Goal: Transaction & Acquisition: Purchase product/service

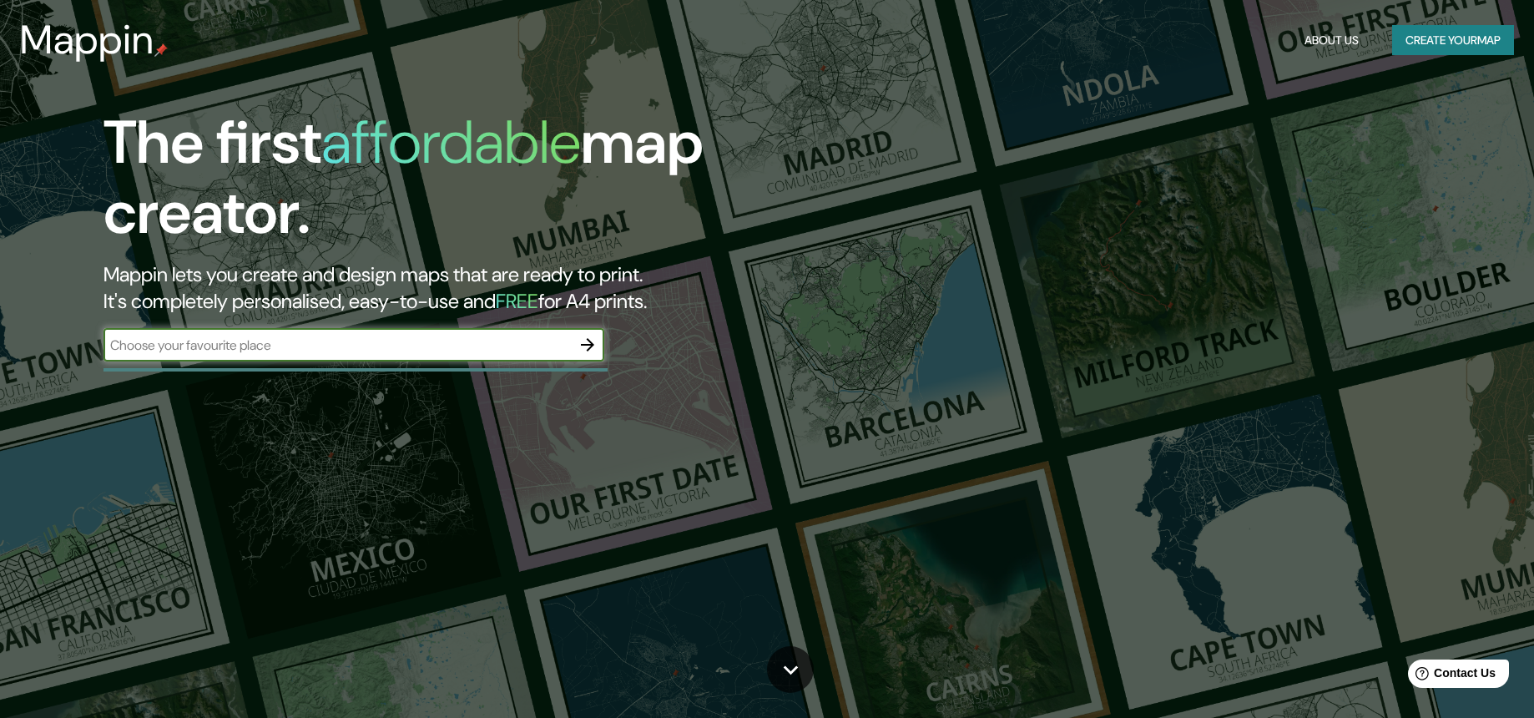
click at [275, 342] on input "text" at bounding box center [336, 344] width 467 height 19
type input "yopal"
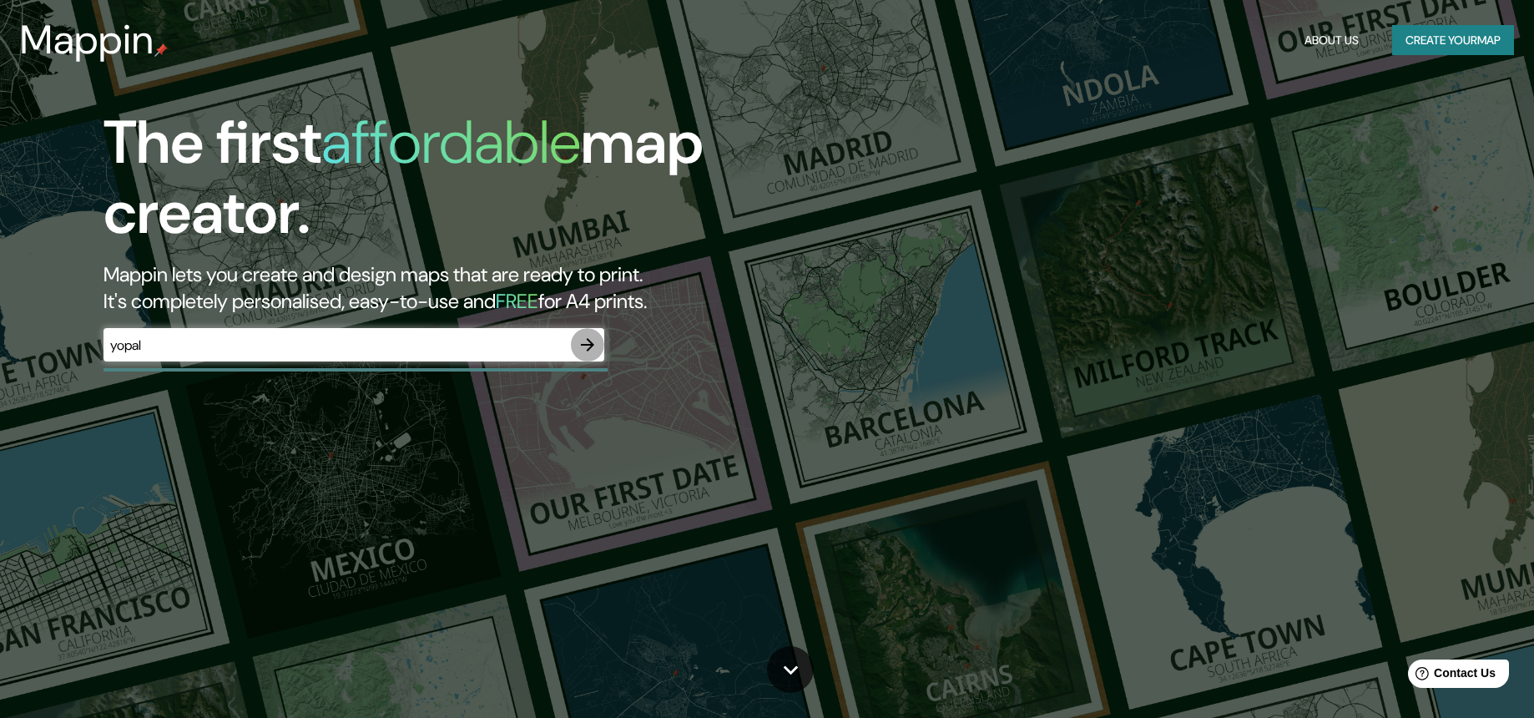
click at [591, 344] on icon "button" at bounding box center [587, 344] width 13 height 13
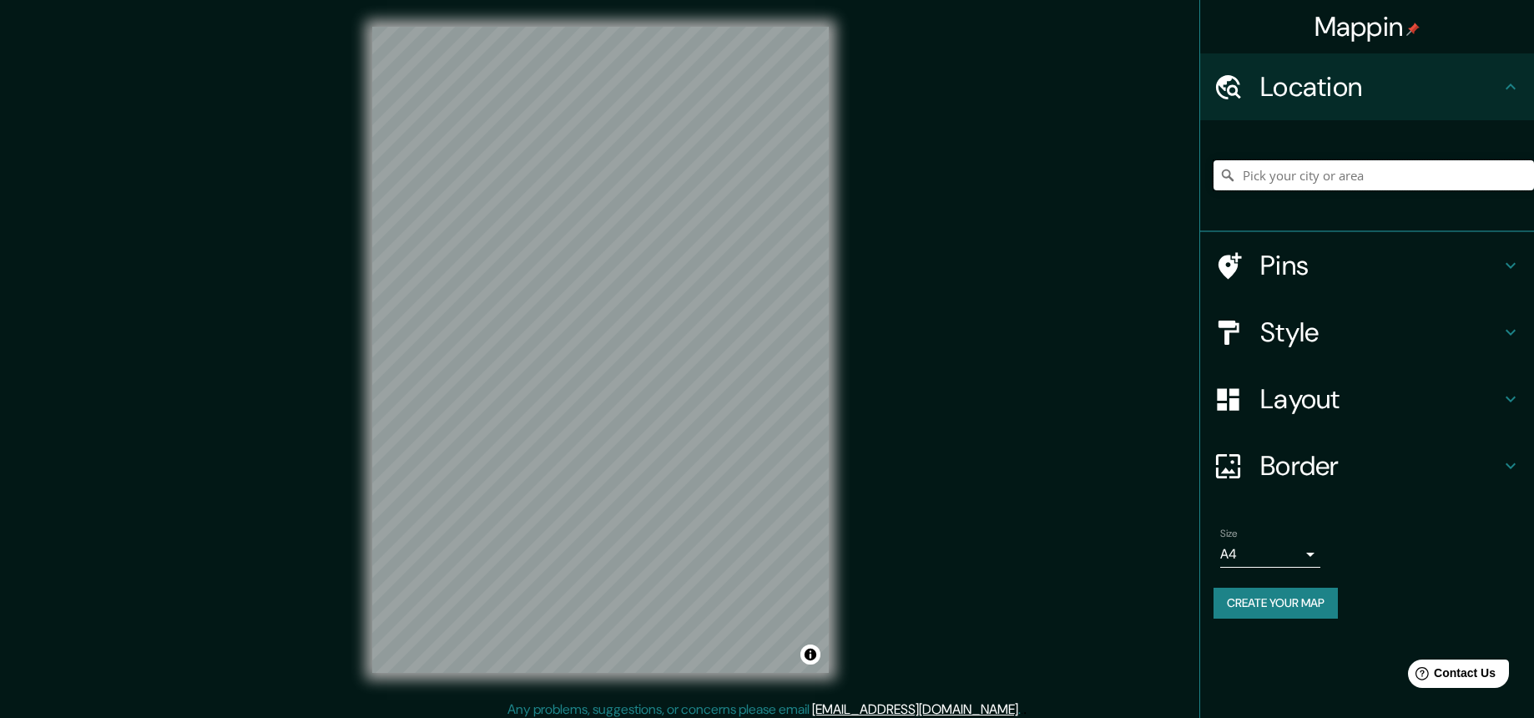
click at [1198, 177] on input "Pick your city or area" at bounding box center [1373, 175] width 320 height 30
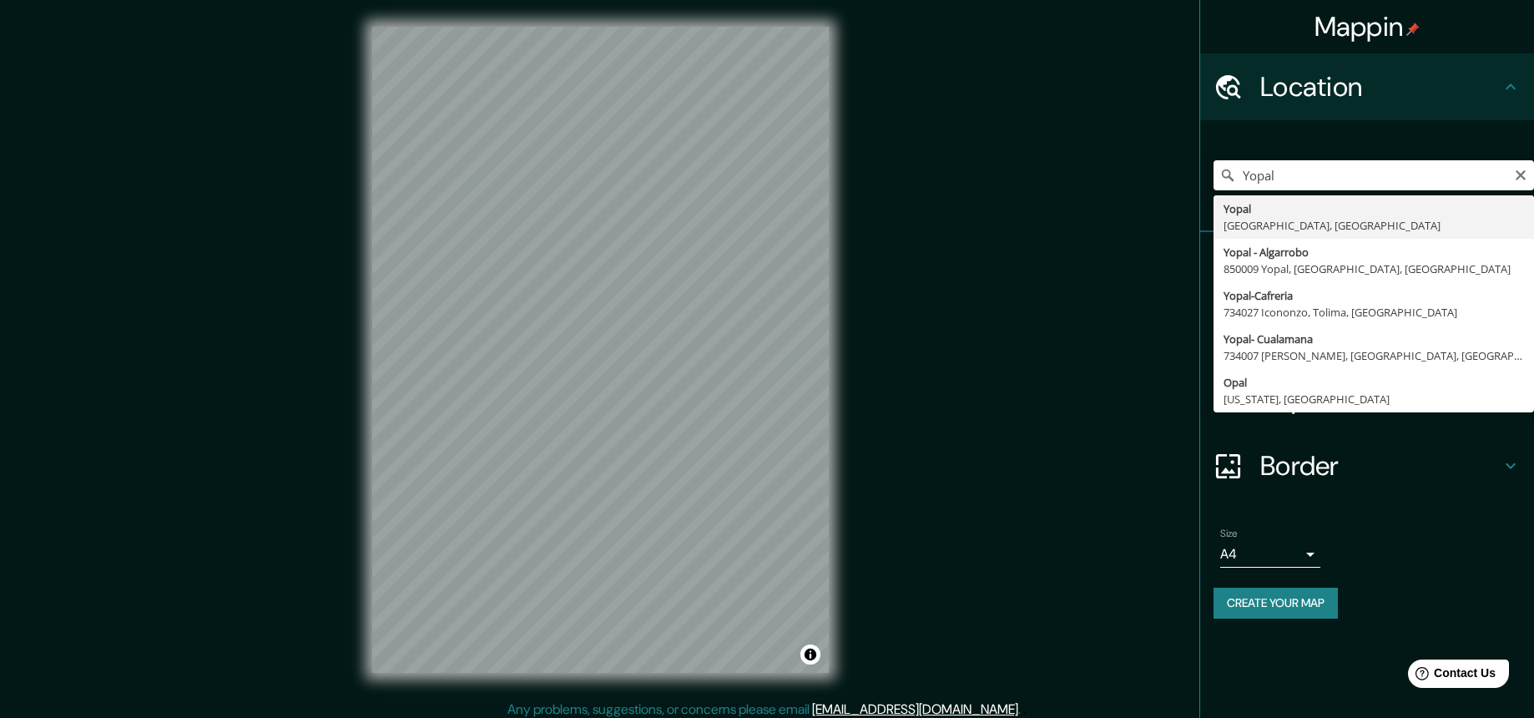
type input "Yopal, [GEOGRAPHIC_DATA], [GEOGRAPHIC_DATA]"
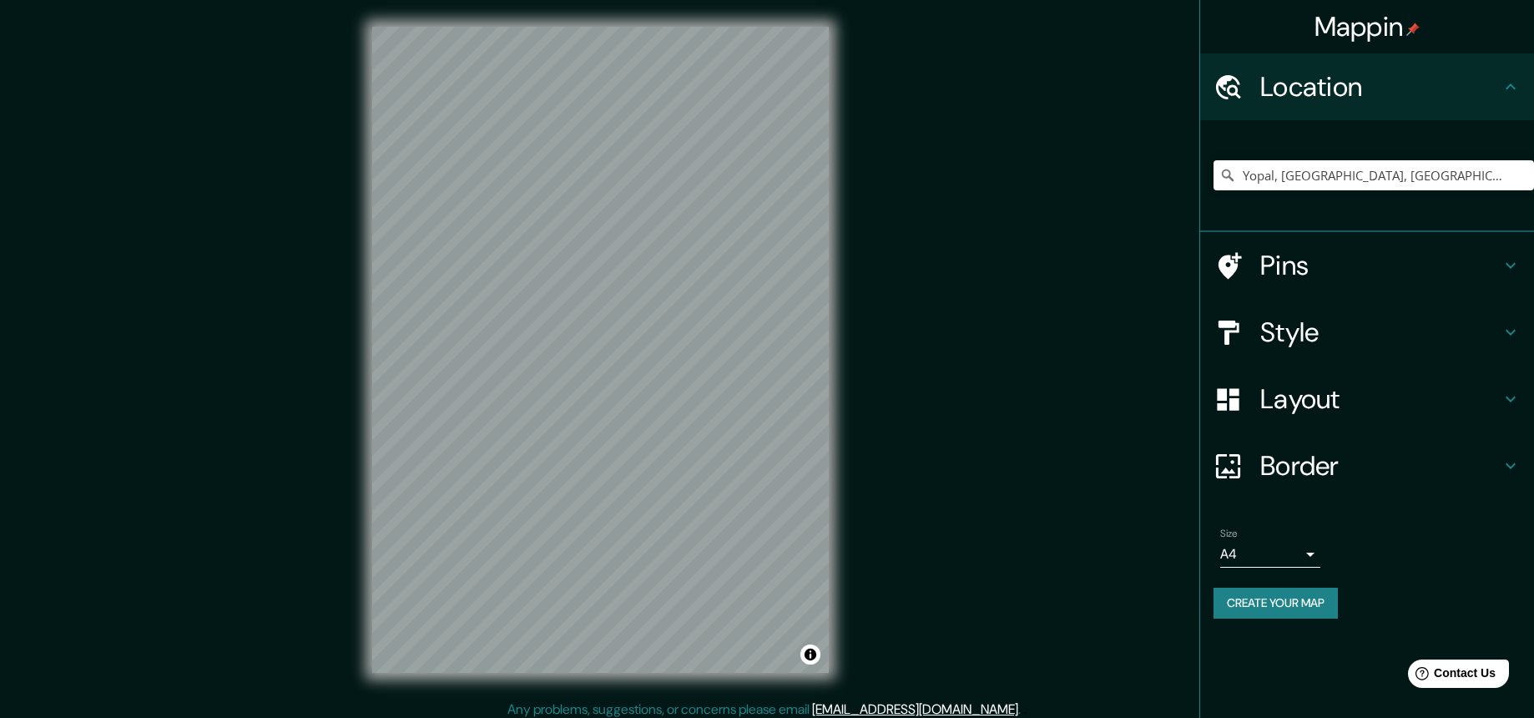
click at [1198, 330] on icon at bounding box center [1510, 332] width 20 height 20
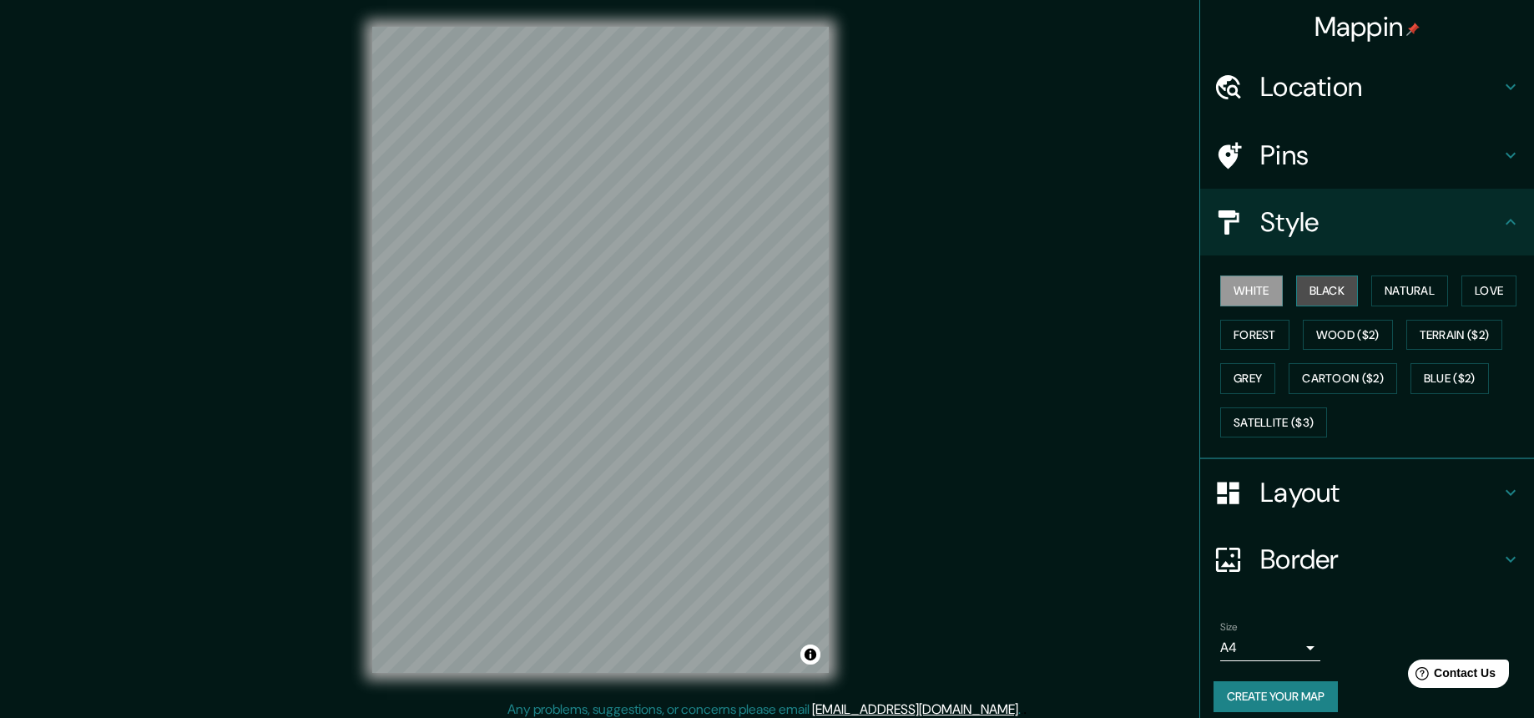
click at [1198, 292] on button "Black" at bounding box center [1327, 290] width 63 height 31
click at [1198, 292] on button "White" at bounding box center [1251, 290] width 63 height 31
click at [1198, 486] on icon at bounding box center [1510, 492] width 20 height 20
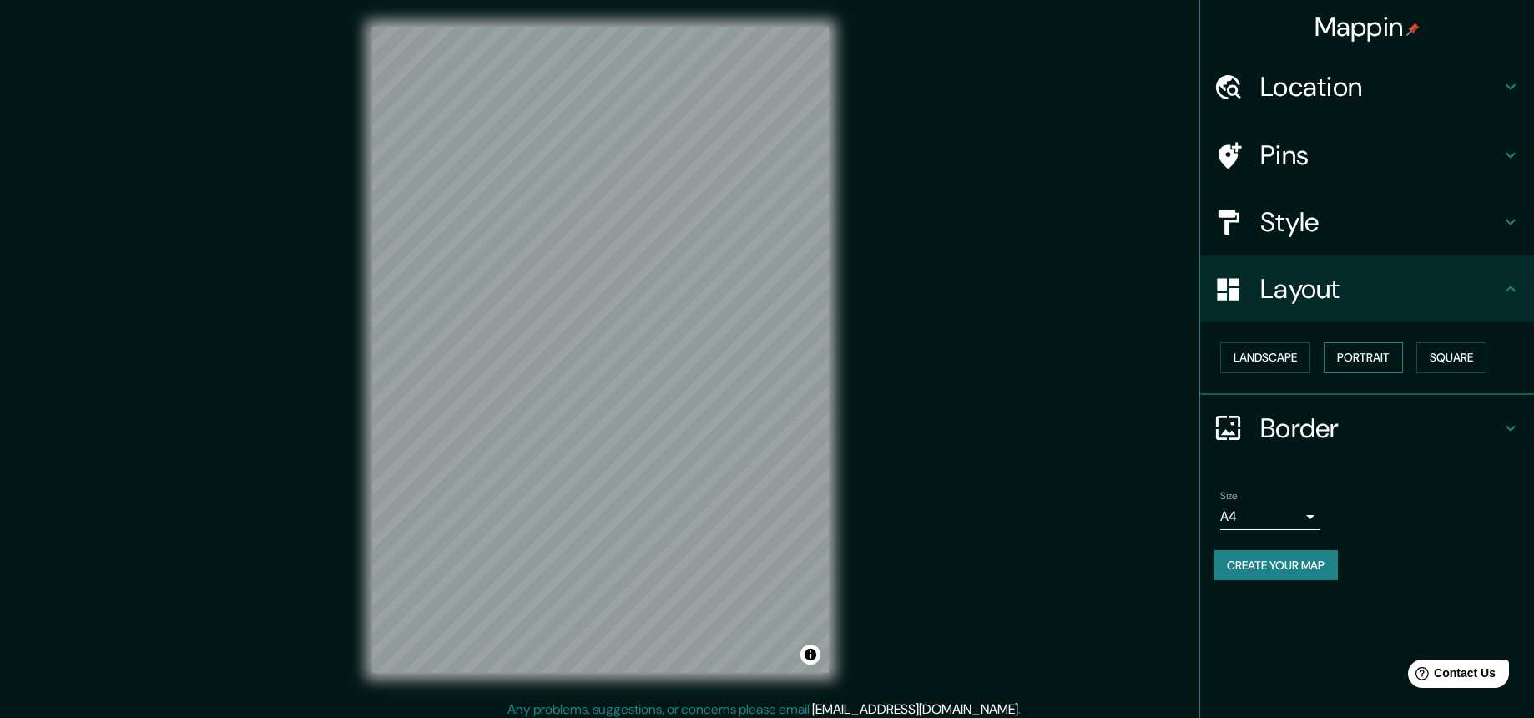
click at [1198, 360] on button "Portrait" at bounding box center [1362, 357] width 79 height 31
click at [1198, 514] on body "Mappin Location [GEOGRAPHIC_DATA], [GEOGRAPHIC_DATA], [GEOGRAPHIC_DATA] Pins St…" at bounding box center [767, 359] width 1534 height 718
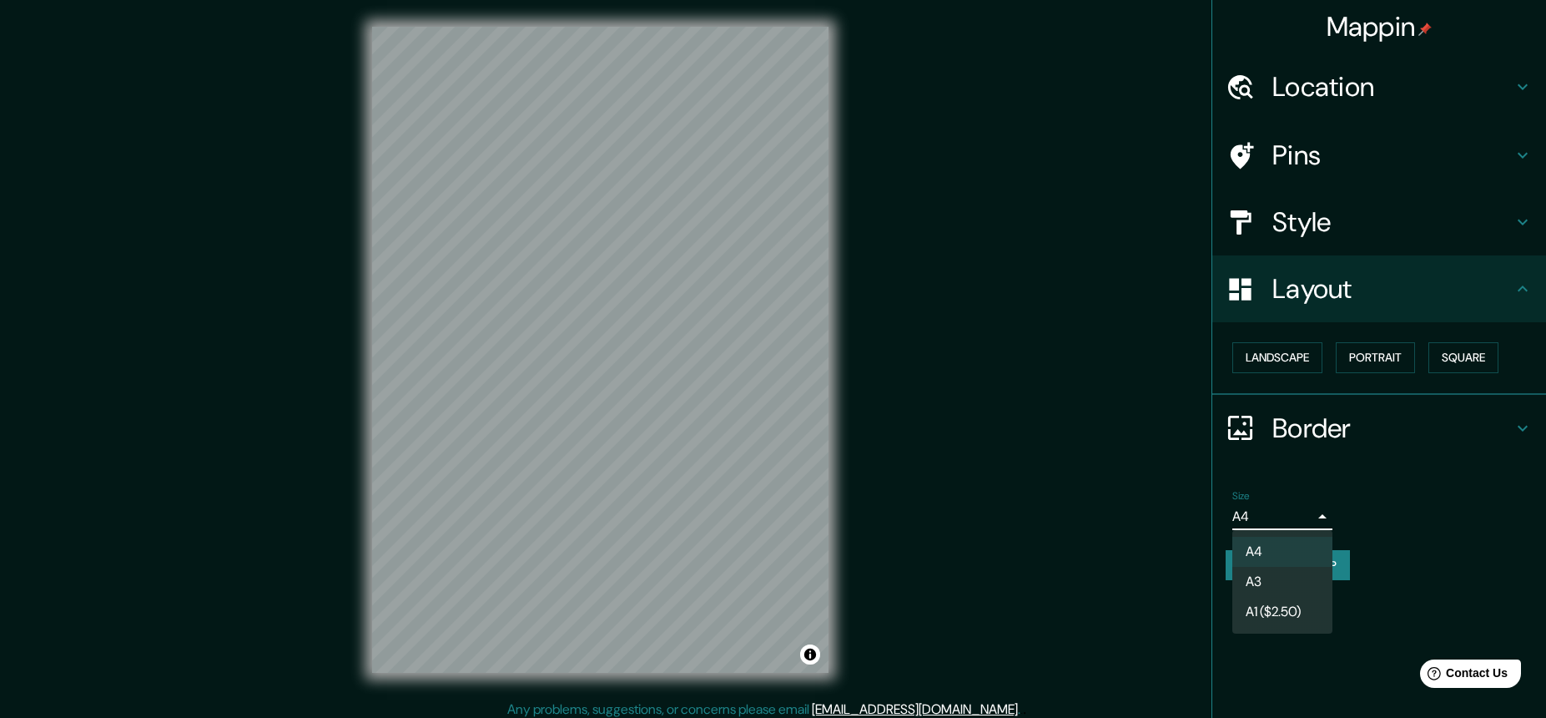
click at [1198, 544] on li "A4" at bounding box center [1283, 552] width 100 height 30
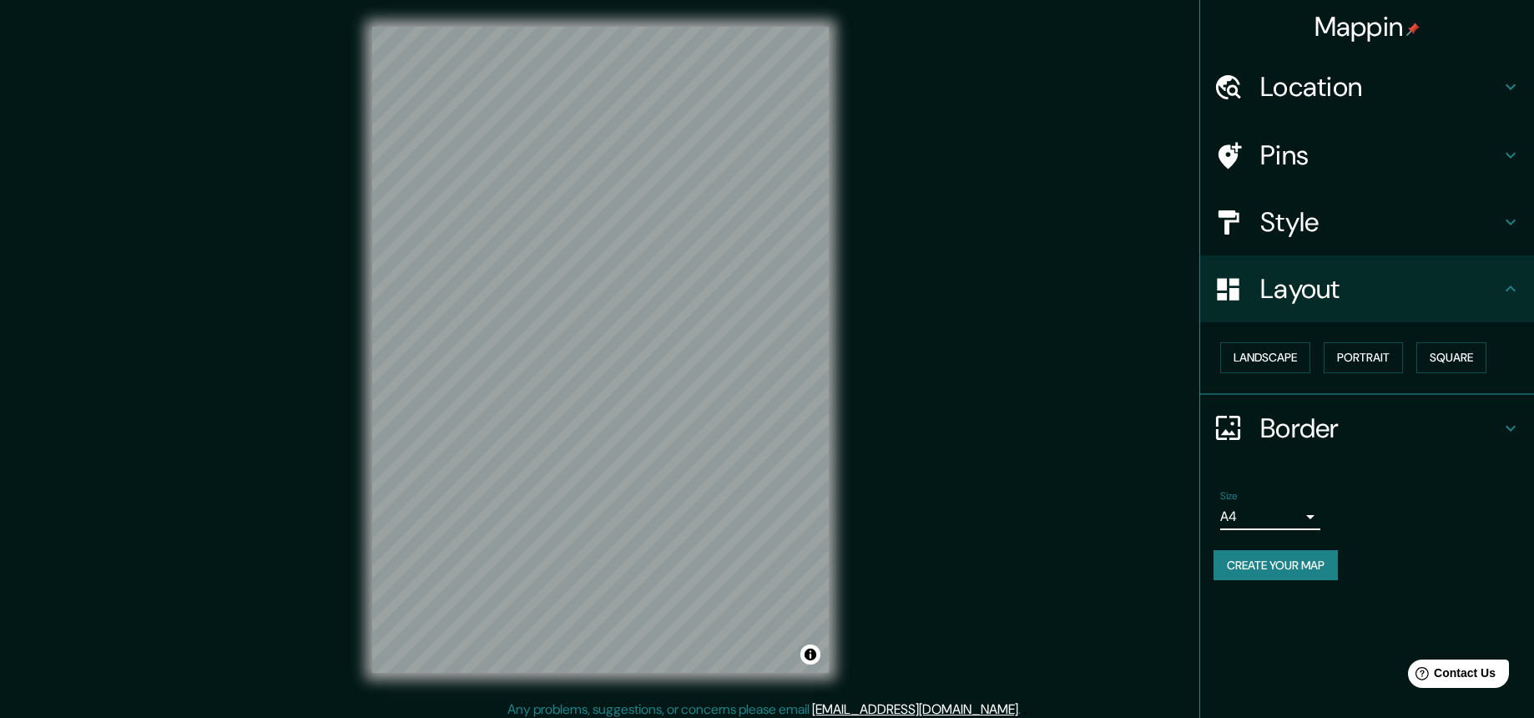
click at [1198, 432] on h4 "Border" at bounding box center [1380, 427] width 240 height 33
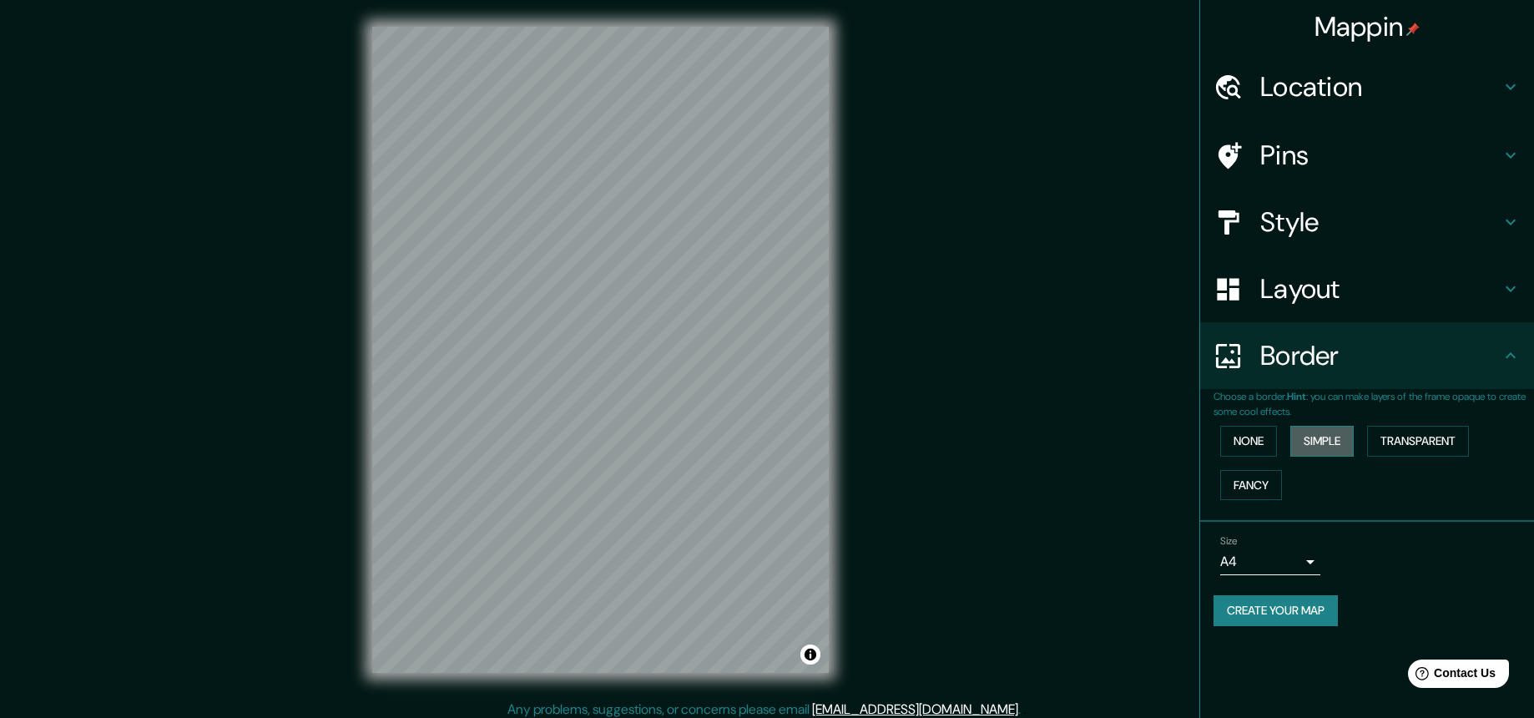
click at [1198, 438] on button "Simple" at bounding box center [1321, 441] width 63 height 31
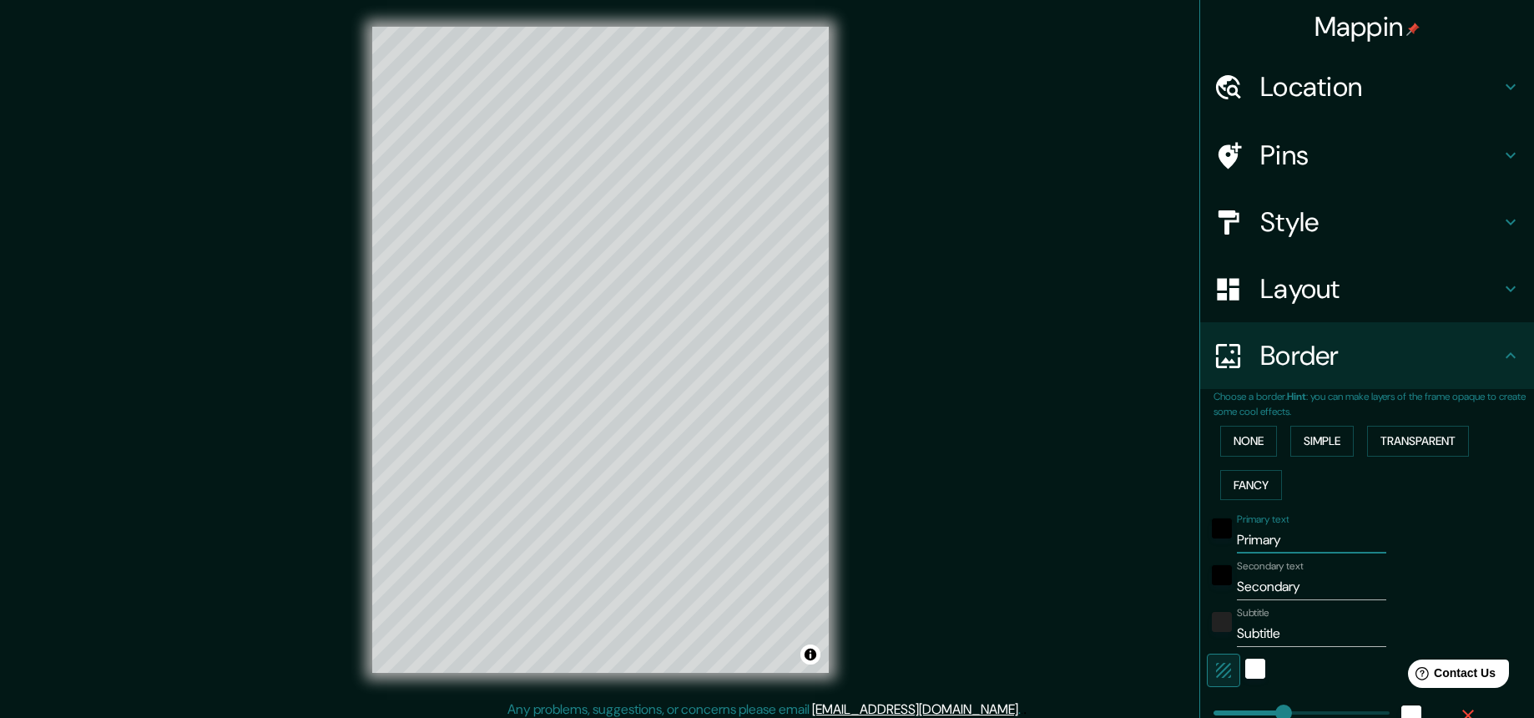
drag, startPoint x: 1282, startPoint y: 542, endPoint x: 1203, endPoint y: 542, distance: 78.4
click at [1198, 542] on div "Primary text Primary" at bounding box center [1344, 533] width 274 height 40
type input "Y"
type input "219"
type input "44"
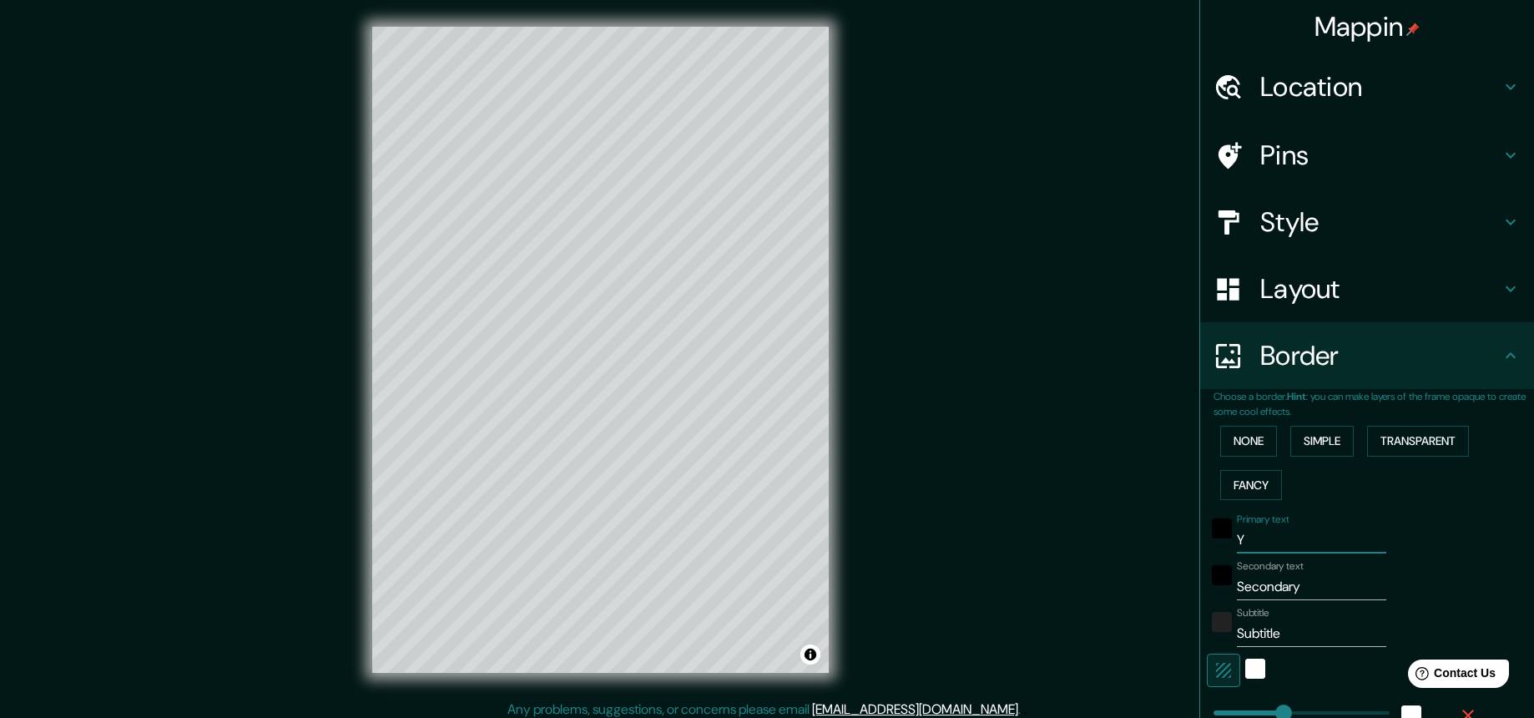
type input "Yo"
type input "219"
type input "44"
type input "Yop"
type input "219"
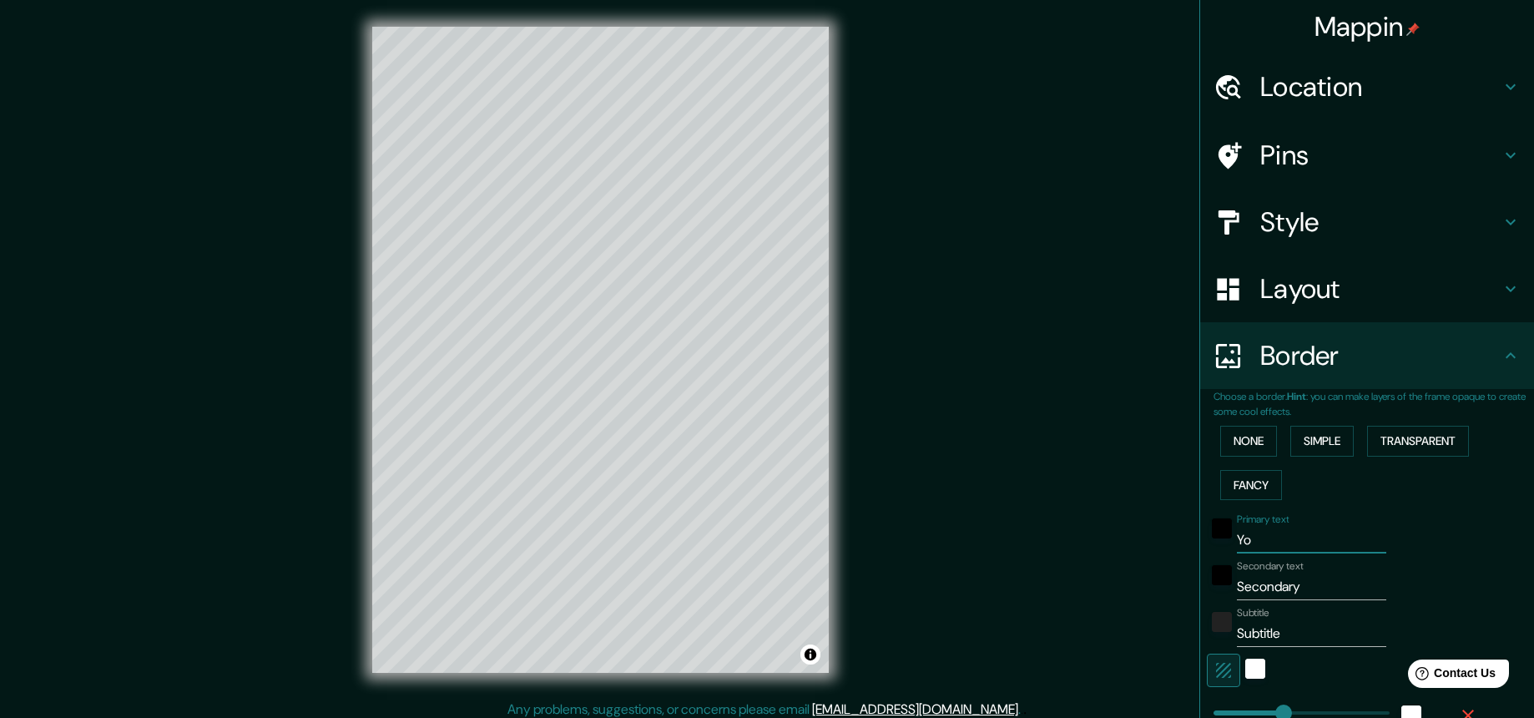
type input "44"
type input "Yopa"
type input "219"
type input "44"
type input "Yopal"
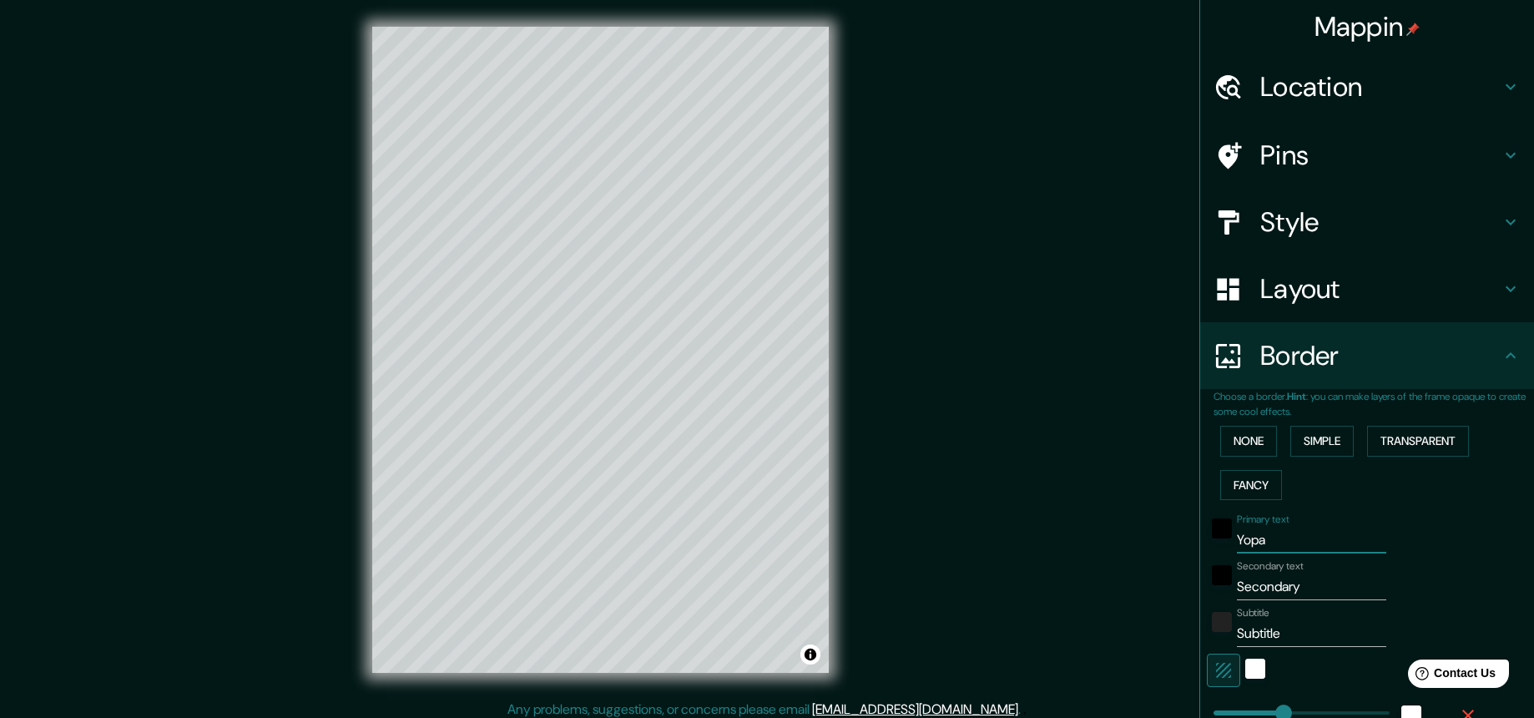
type input "219"
type input "44"
type input "Yopal"
drag, startPoint x: 1315, startPoint y: 588, endPoint x: 1212, endPoint y: 583, distance: 103.6
click at [1198, 583] on div "Secondary text Secondary" at bounding box center [1344, 580] width 274 height 40
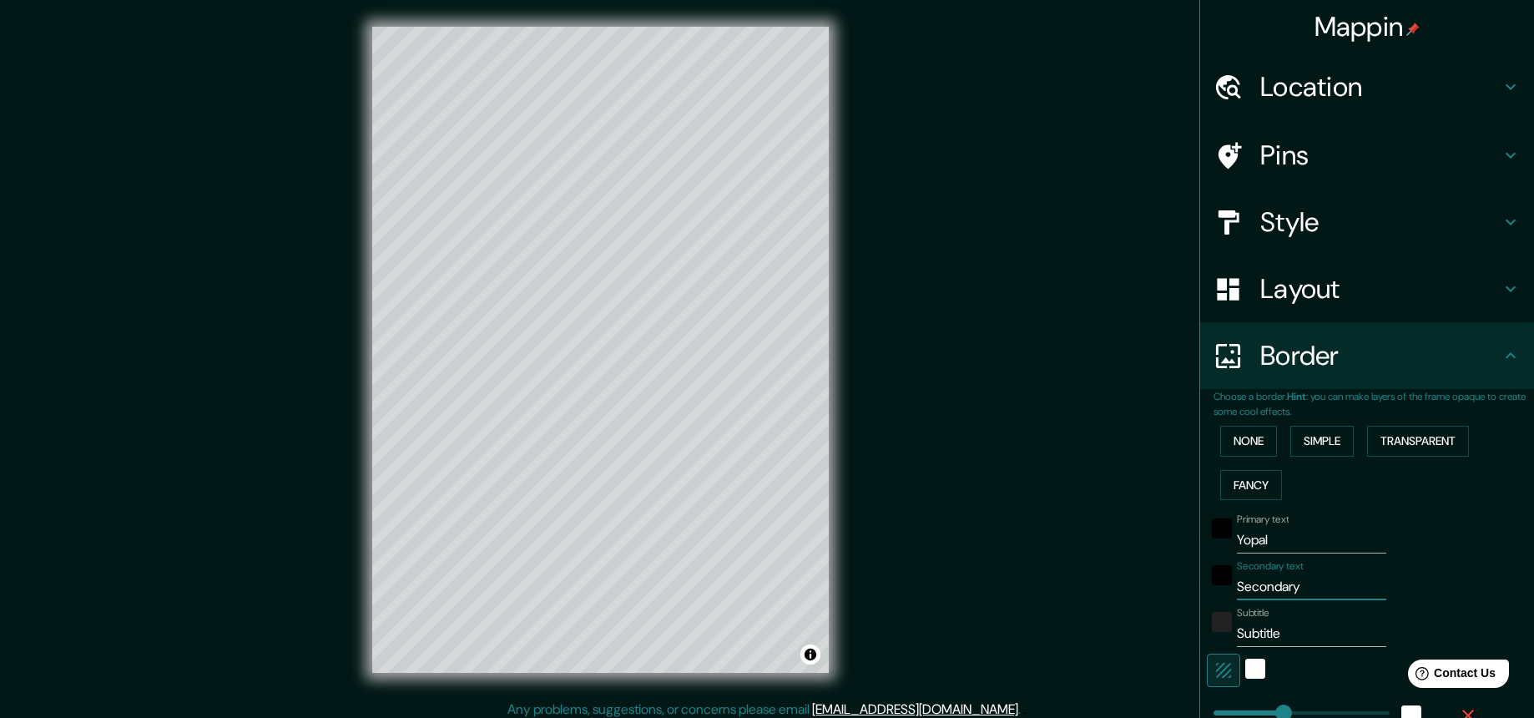
type input "C"
type input "219"
type input "44"
type input "Ca"
type input "219"
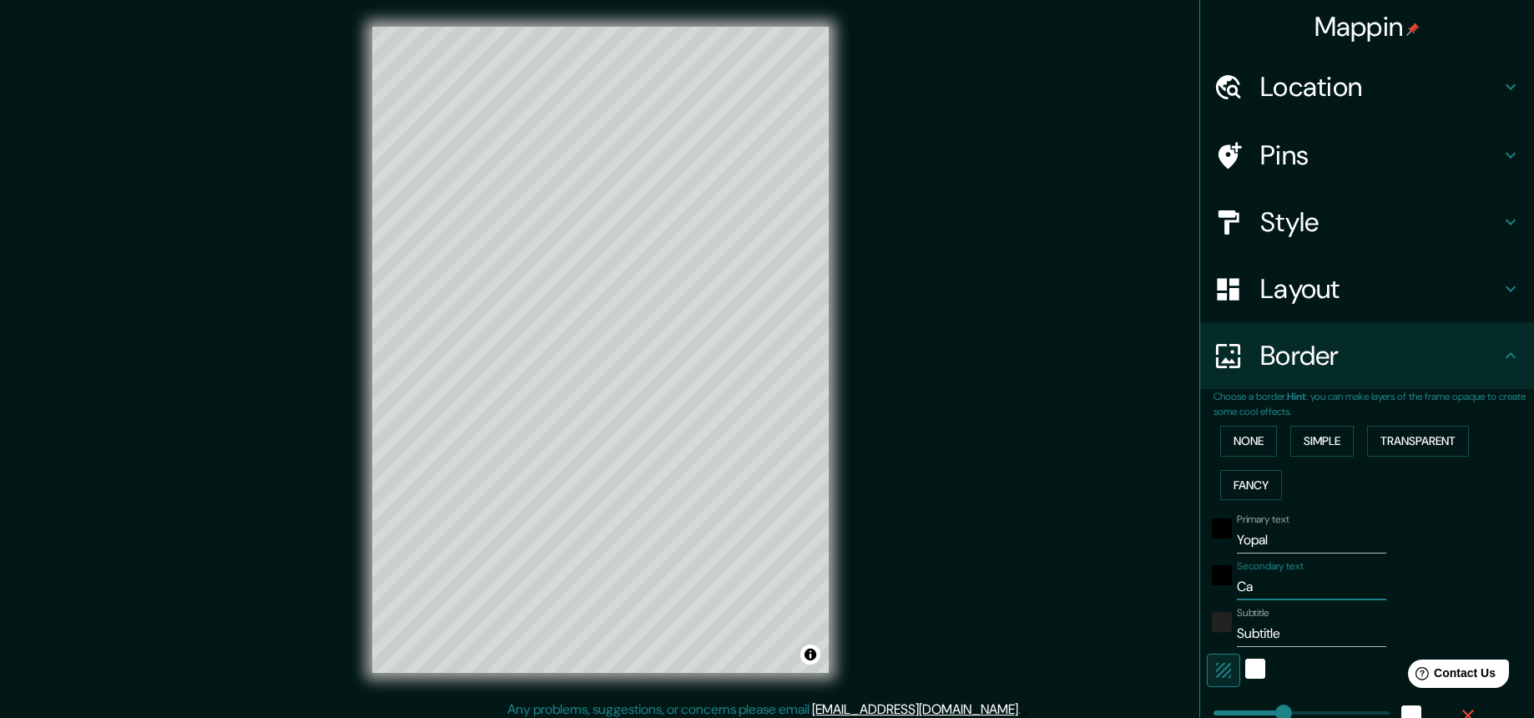
type input "44"
type input "Cas"
type input "219"
type input "44"
type input "Casa"
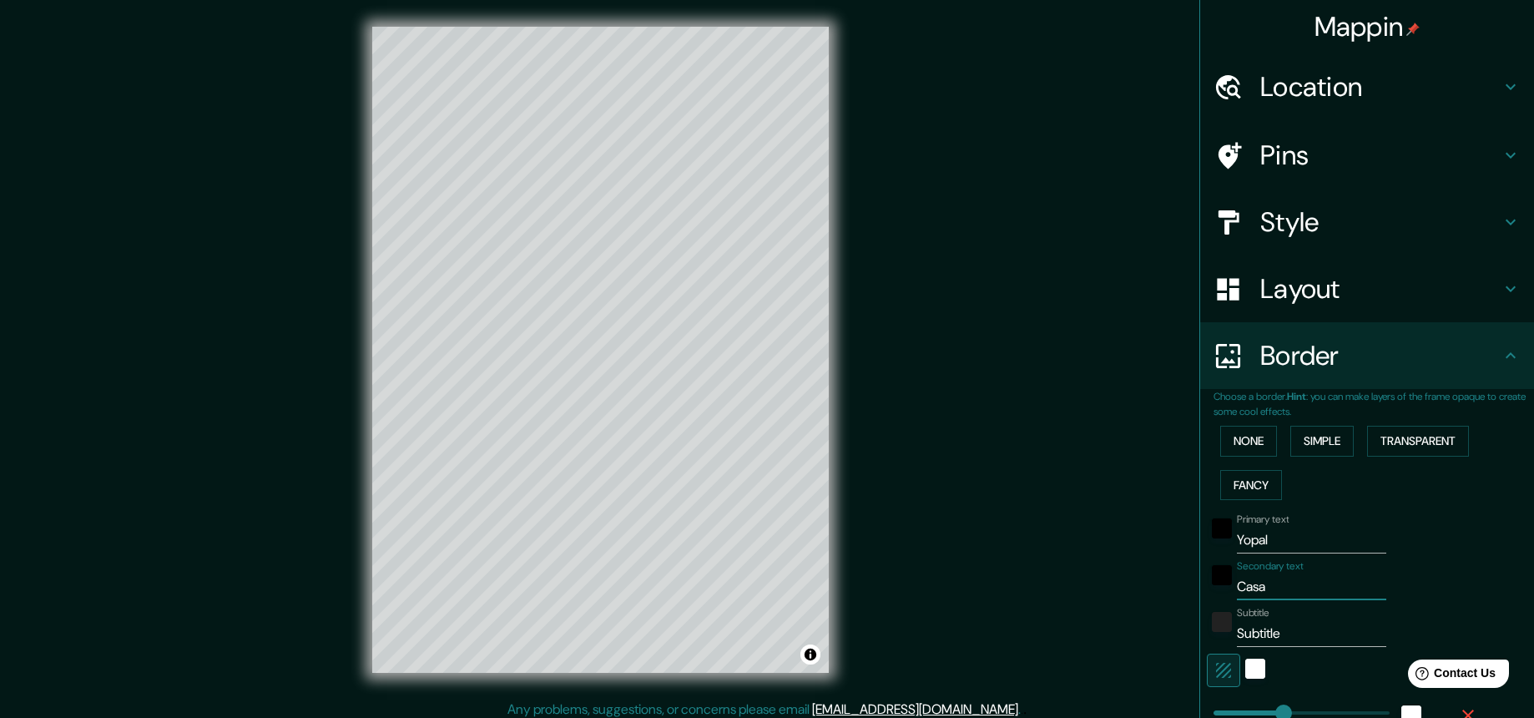
type input "219"
type input "44"
type input "Casan"
type input "219"
type input "44"
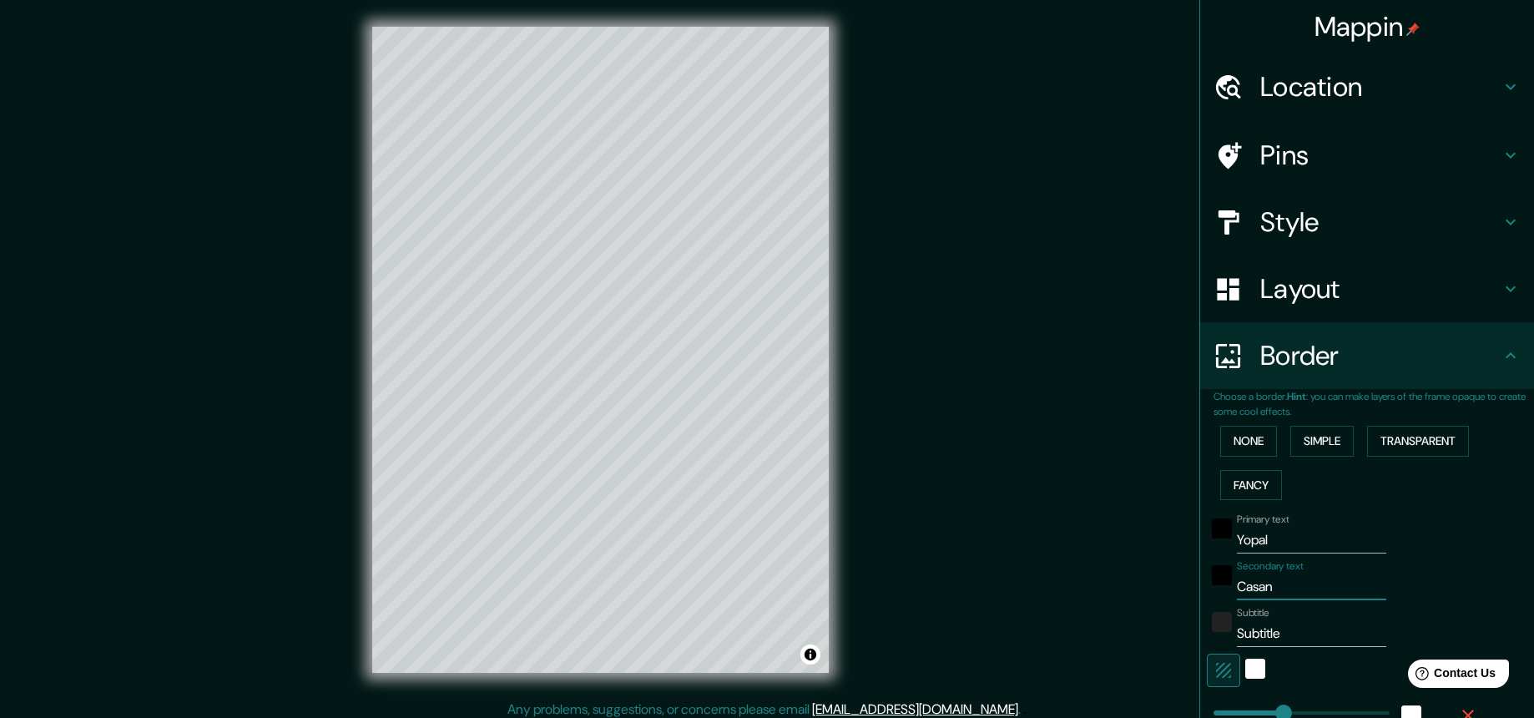
type input "Casanr"
type input "219"
type input "44"
type input "Casanre"
type input "219"
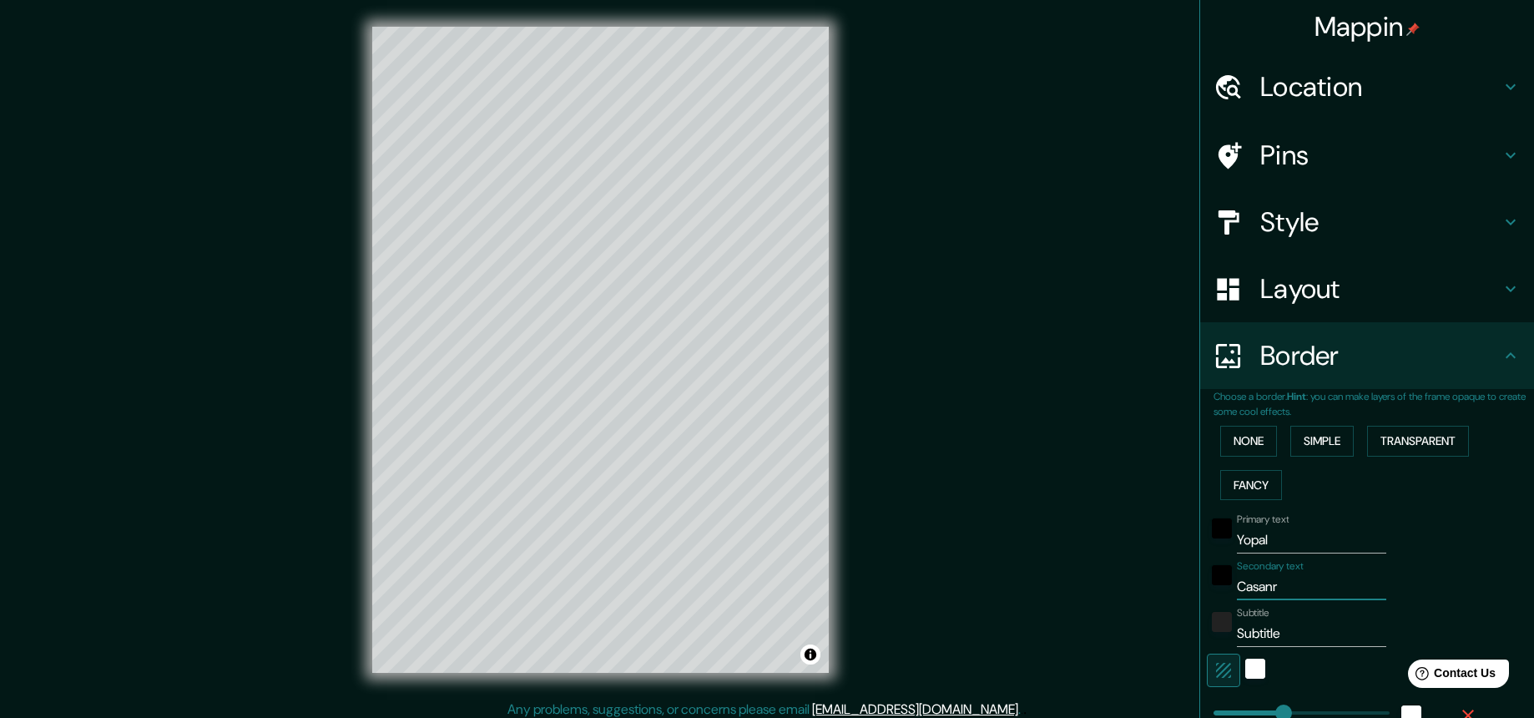
type input "44"
drag, startPoint x: 1263, startPoint y: 584, endPoint x: 1273, endPoint y: 587, distance: 11.4
click at [1198, 584] on input "Casanre" at bounding box center [1311, 586] width 149 height 27
type input "Casanare"
type input "219"
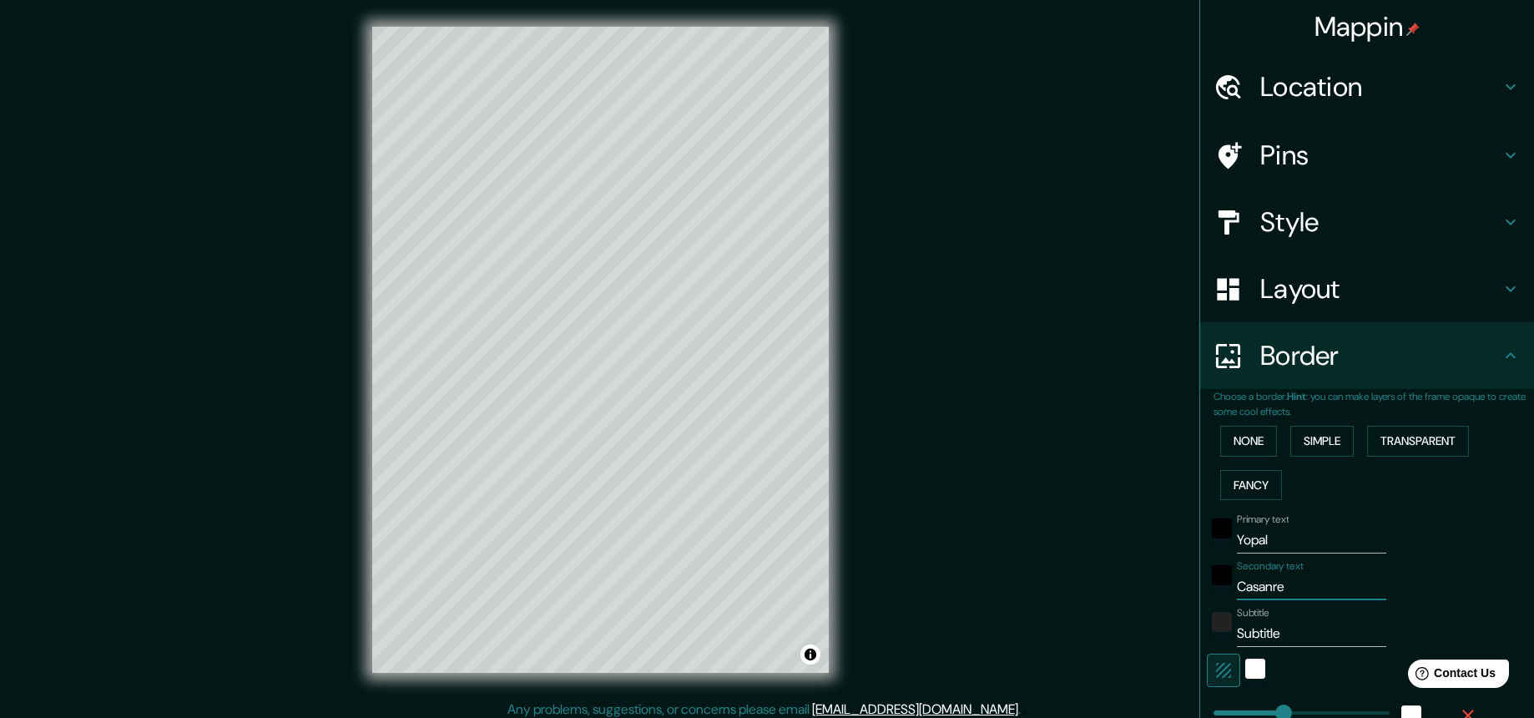
type input "44"
type input "Casanare"
drag, startPoint x: 1278, startPoint y: 633, endPoint x: 1194, endPoint y: 636, distance: 84.3
click at [1198, 636] on div "Subtitle Subtitle" at bounding box center [1344, 627] width 274 height 40
type input "219"
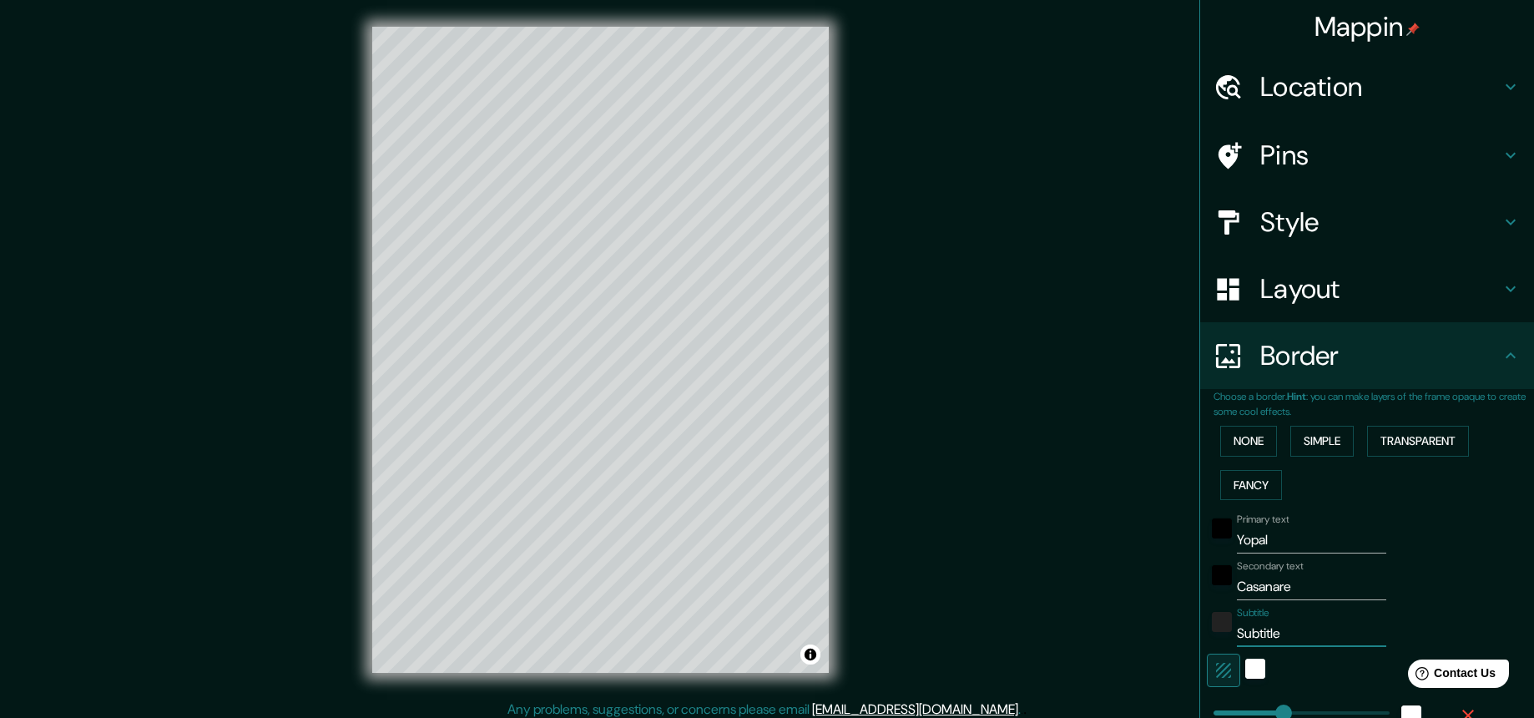
type input "44"
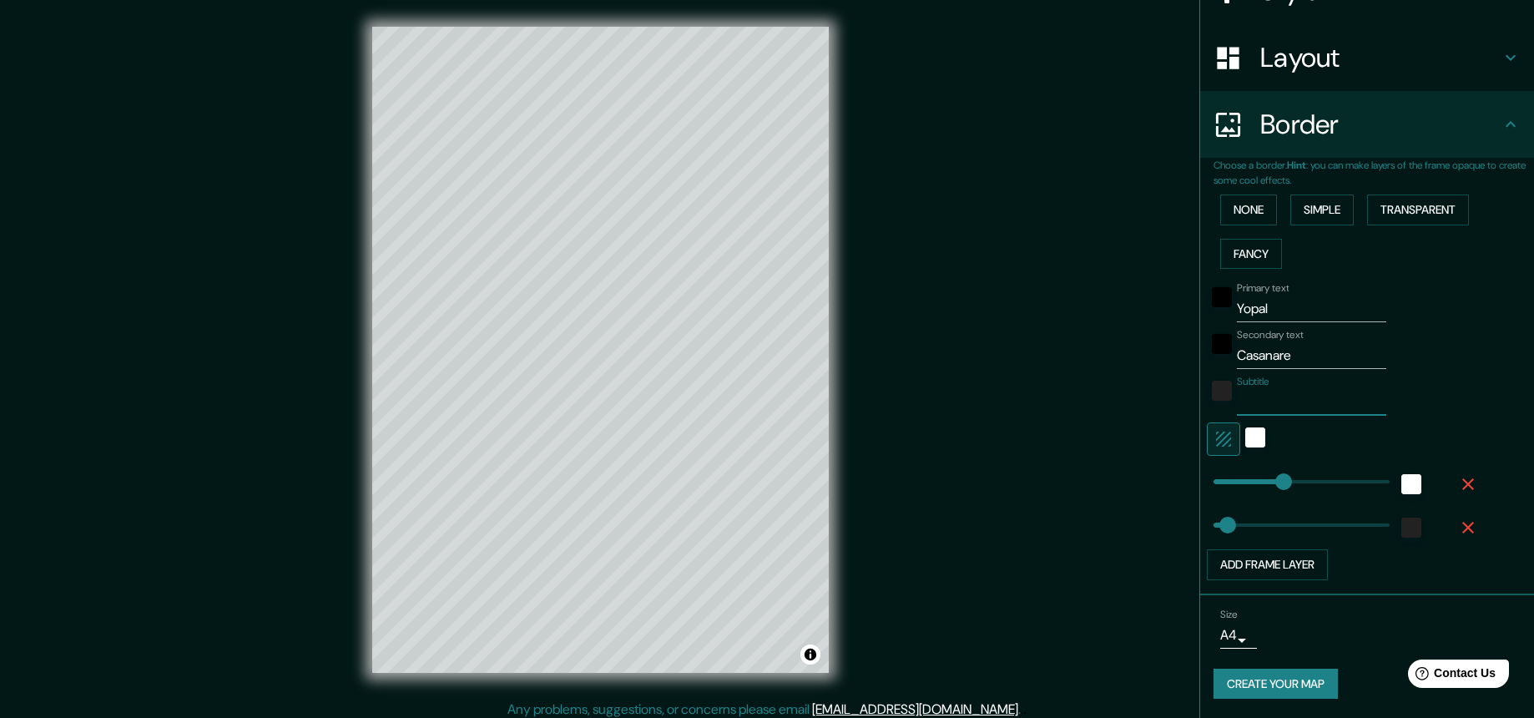
scroll to position [232, 0]
click at [1198, 683] on button "Create your map" at bounding box center [1275, 683] width 124 height 31
click at [1198, 684] on button "Create your map" at bounding box center [1275, 683] width 124 height 31
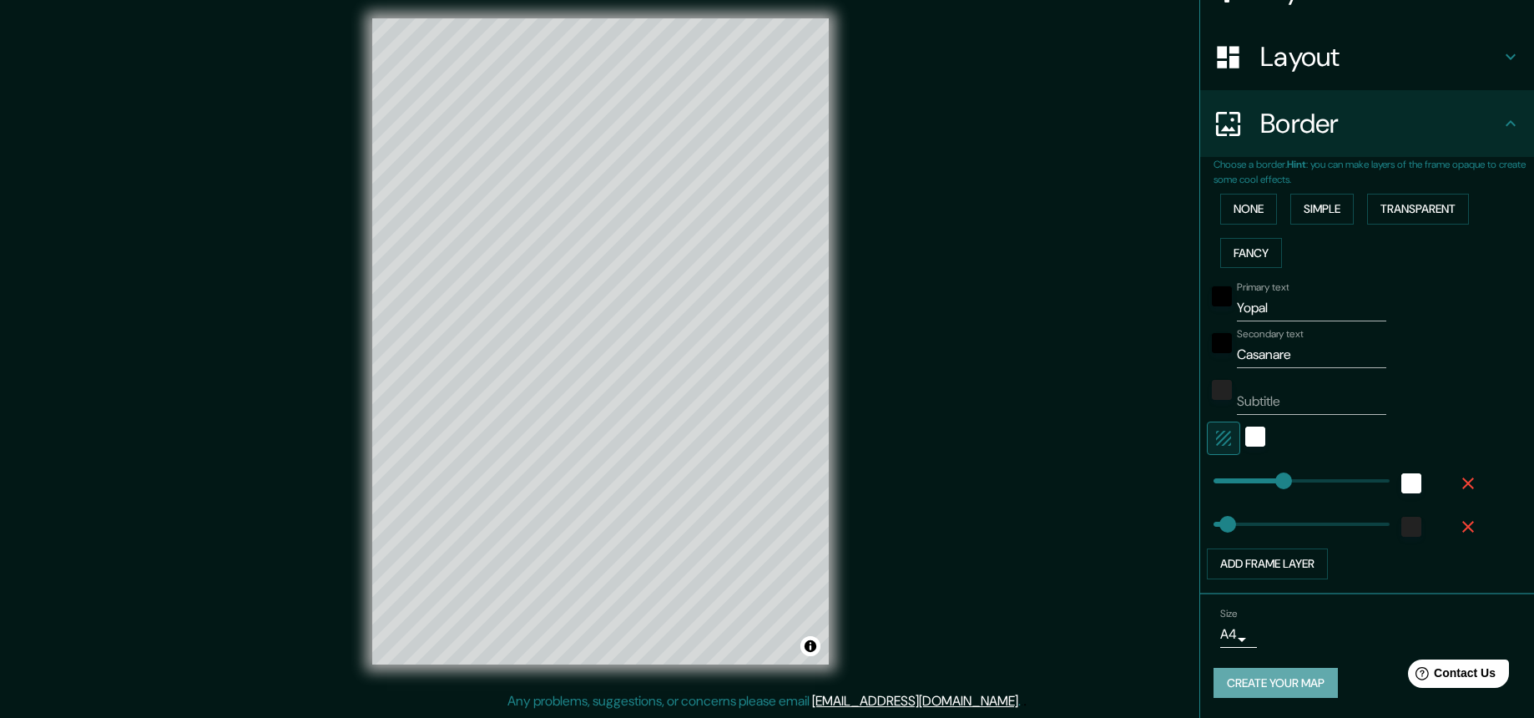
click at [1198, 681] on button "Create your map" at bounding box center [1275, 683] width 124 height 31
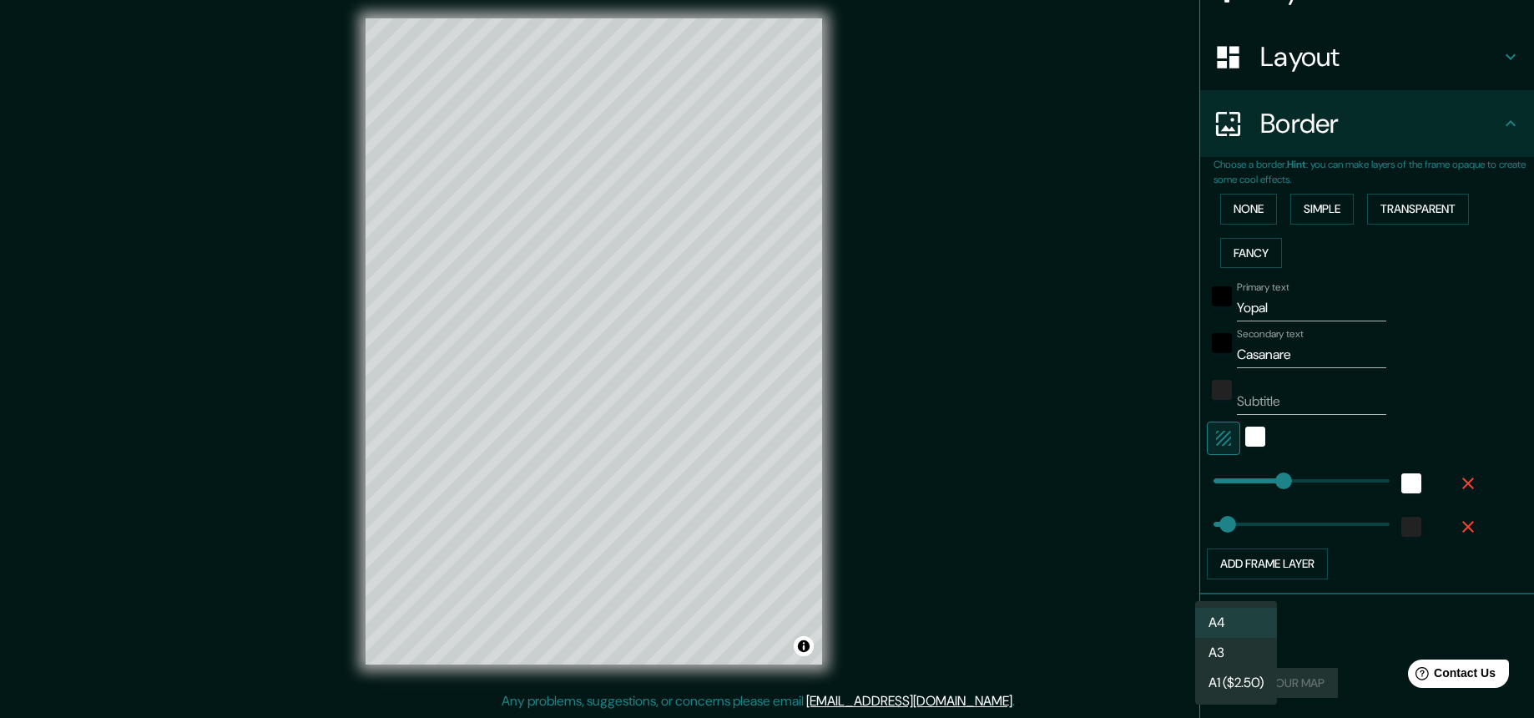
click at [1198, 634] on body "Mappin Location [GEOGRAPHIC_DATA], [GEOGRAPHIC_DATA], [GEOGRAPHIC_DATA] Pins St…" at bounding box center [767, 351] width 1534 height 718
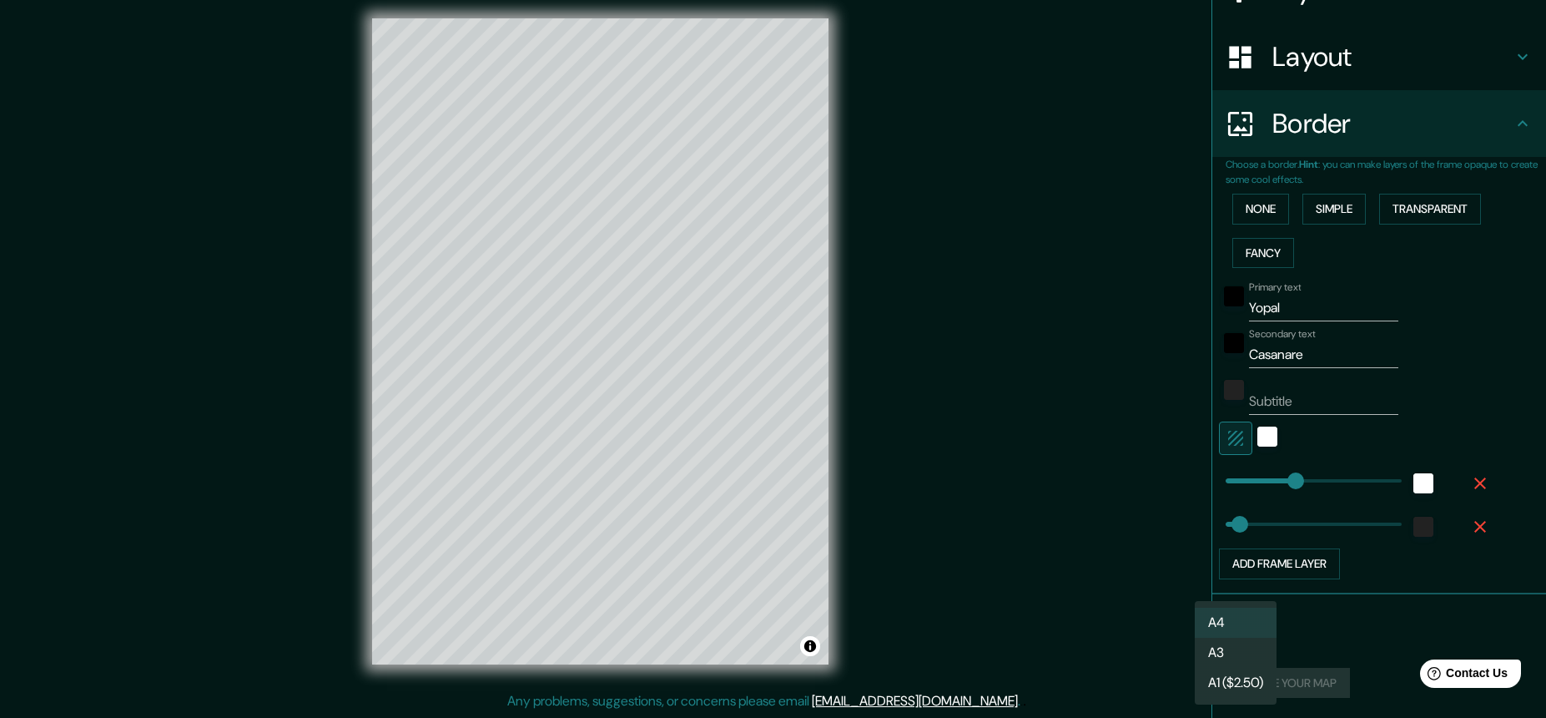
click at [1198, 635] on div at bounding box center [773, 359] width 1546 height 718
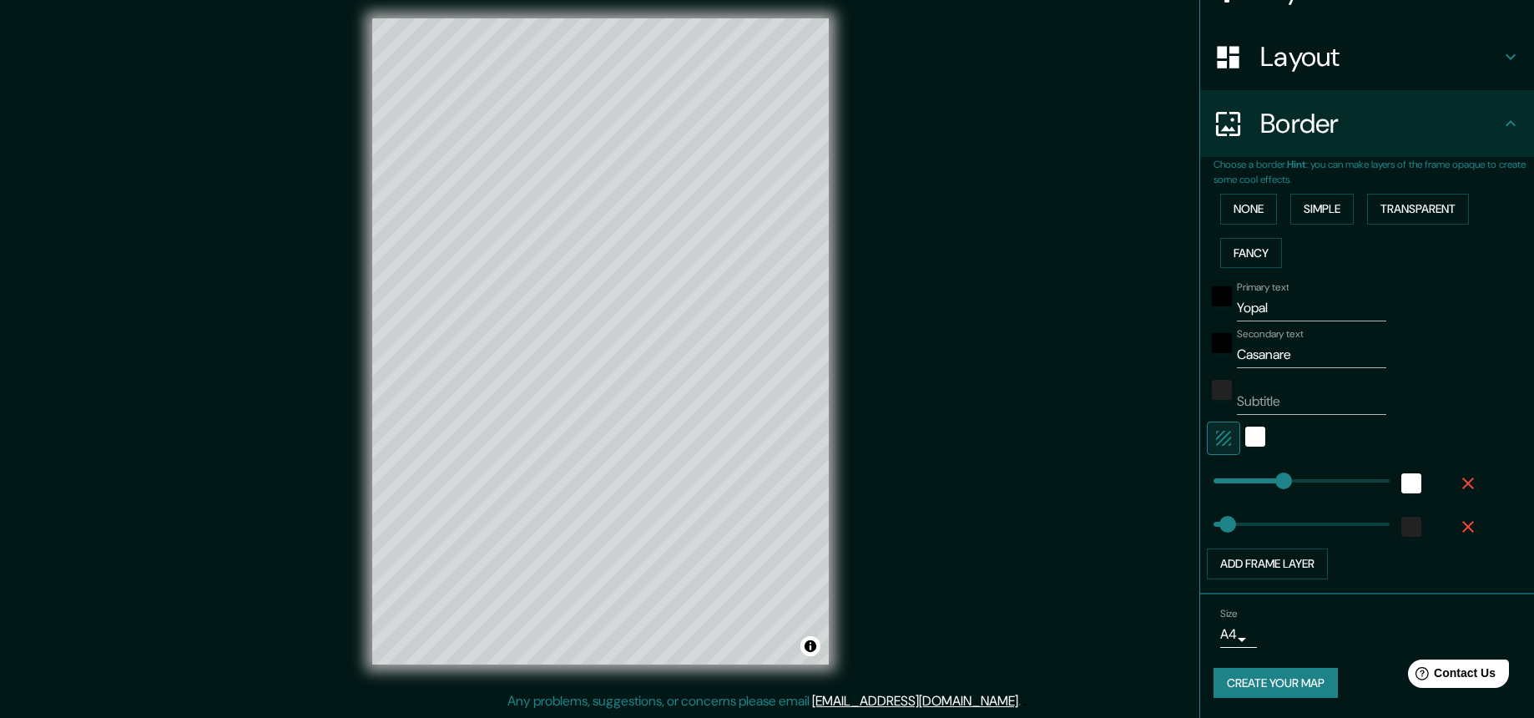
scroll to position [0, 0]
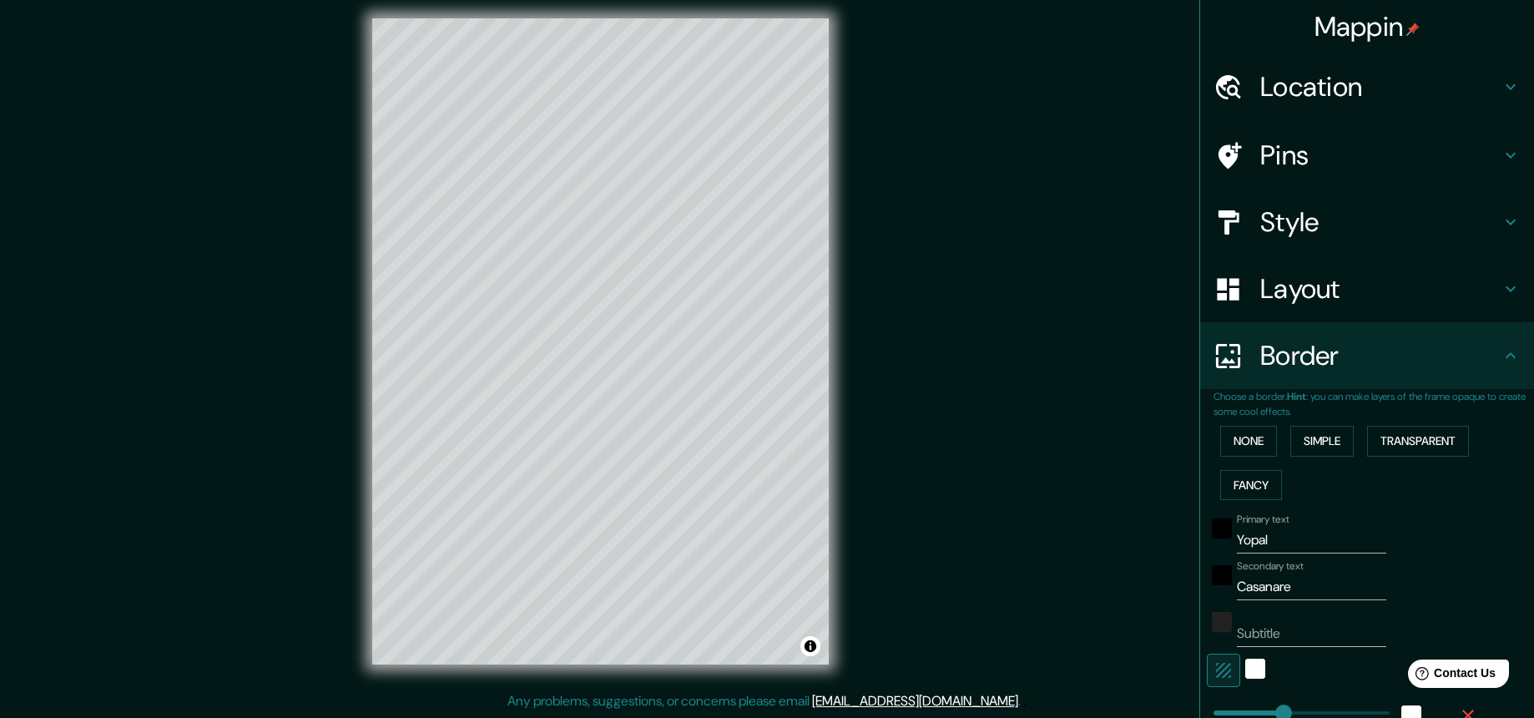
click at [1198, 157] on h4 "Pins" at bounding box center [1380, 155] width 240 height 33
type input "219"
type input "44"
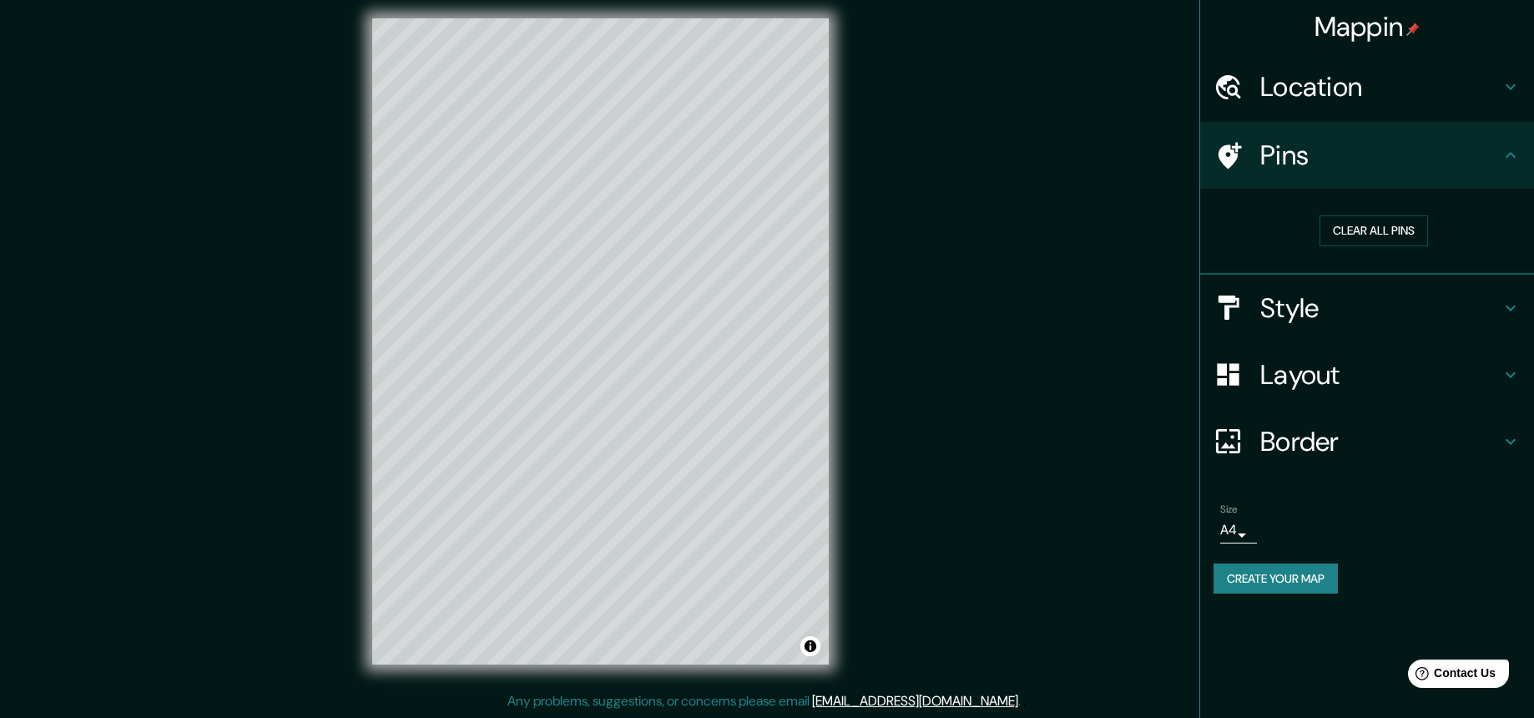
click at [1198, 96] on h4 "Location" at bounding box center [1380, 86] width 240 height 33
type input "219"
type input "44"
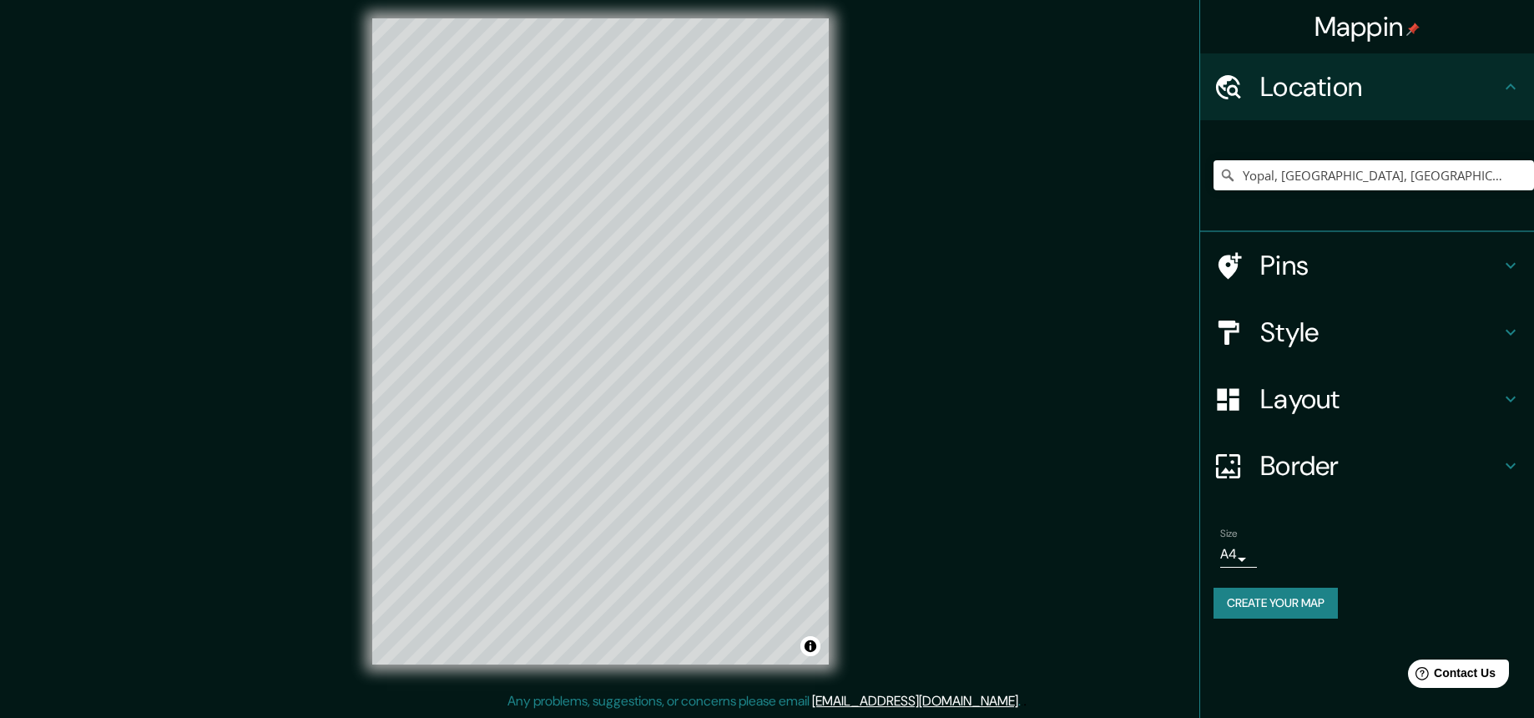
click at [1198, 325] on h4 "Style" at bounding box center [1380, 331] width 240 height 33
type input "219"
type input "44"
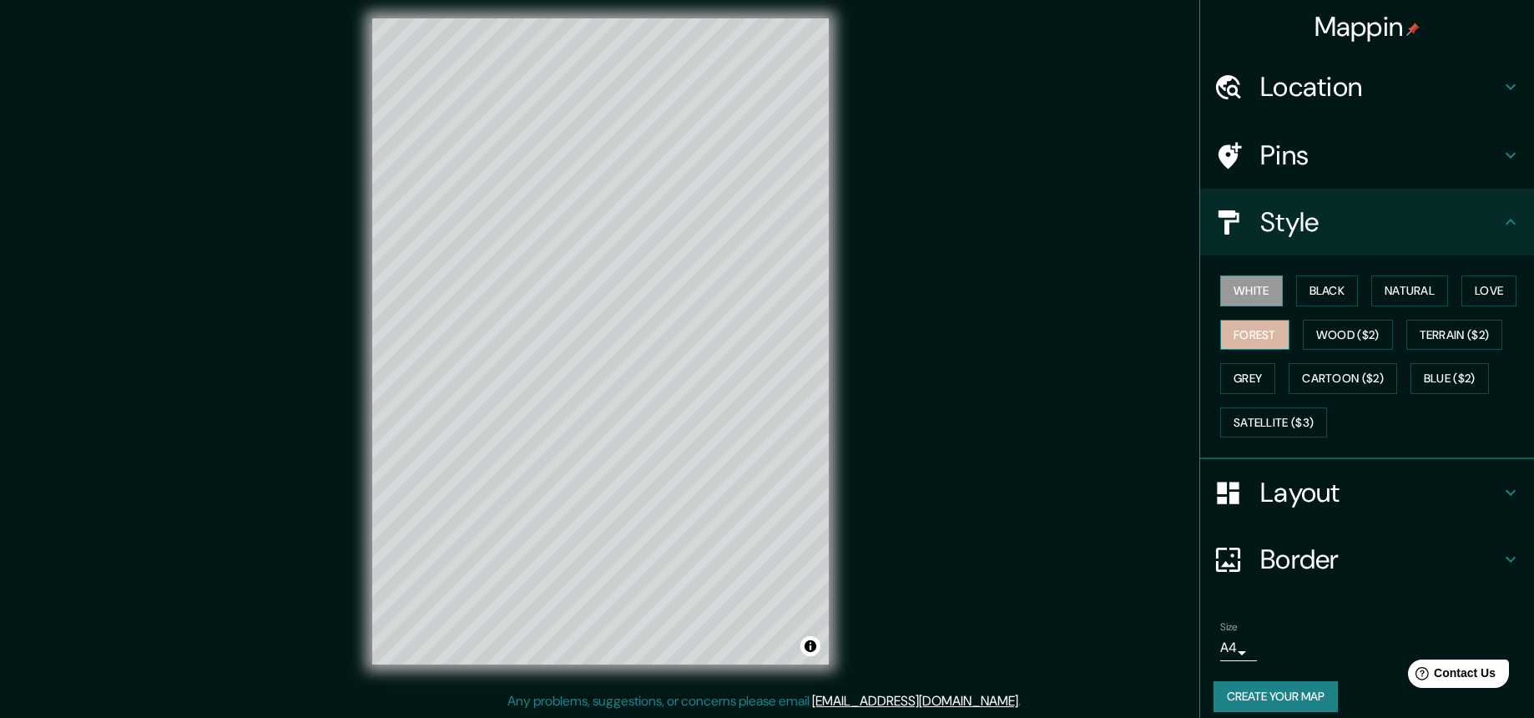
click at [1198, 328] on button "Forest" at bounding box center [1254, 335] width 69 height 31
click at [1198, 338] on button "Wood ($2)" at bounding box center [1348, 335] width 90 height 31
click at [1198, 386] on button "Grey" at bounding box center [1247, 378] width 55 height 31
click at [1198, 294] on button "White" at bounding box center [1251, 290] width 63 height 31
click at [1198, 491] on h4 "Layout" at bounding box center [1380, 492] width 240 height 33
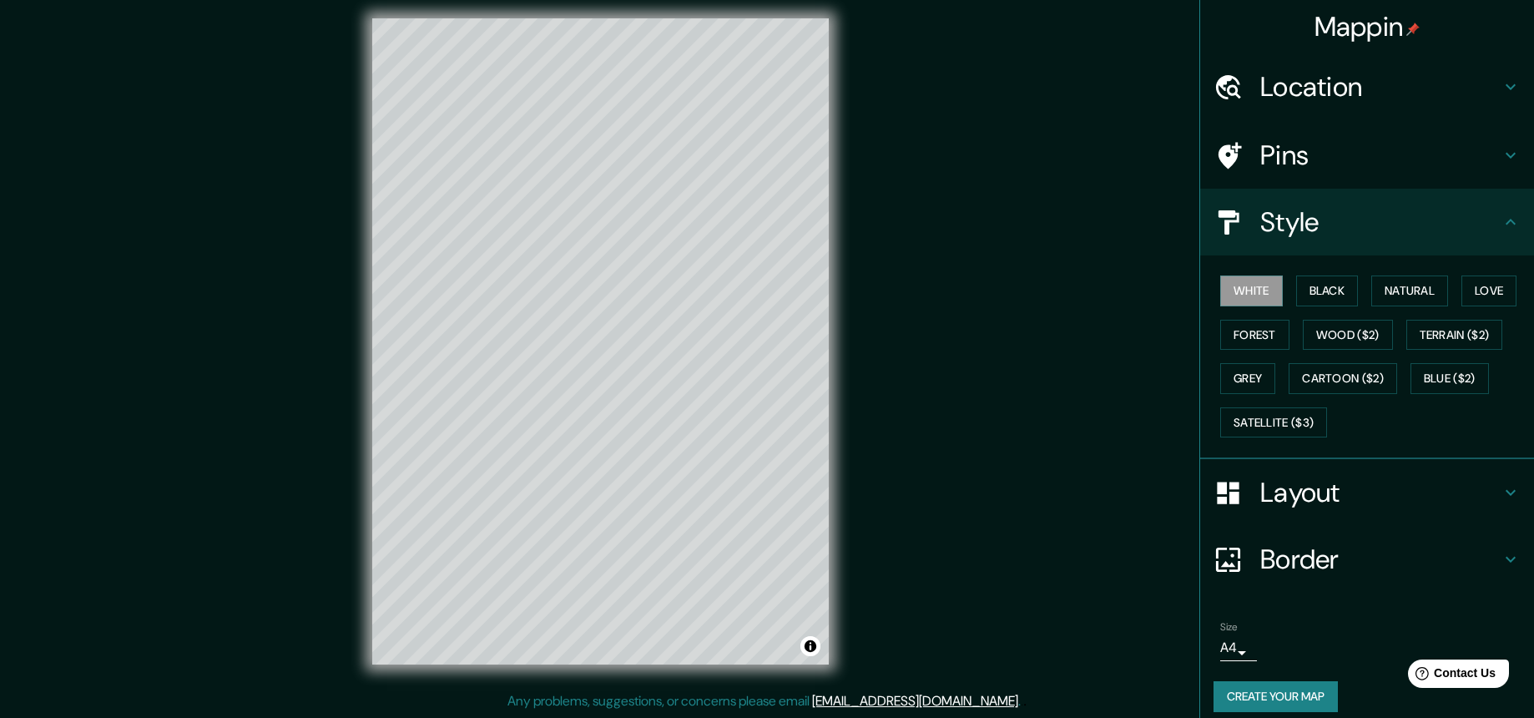
type input "219"
type input "44"
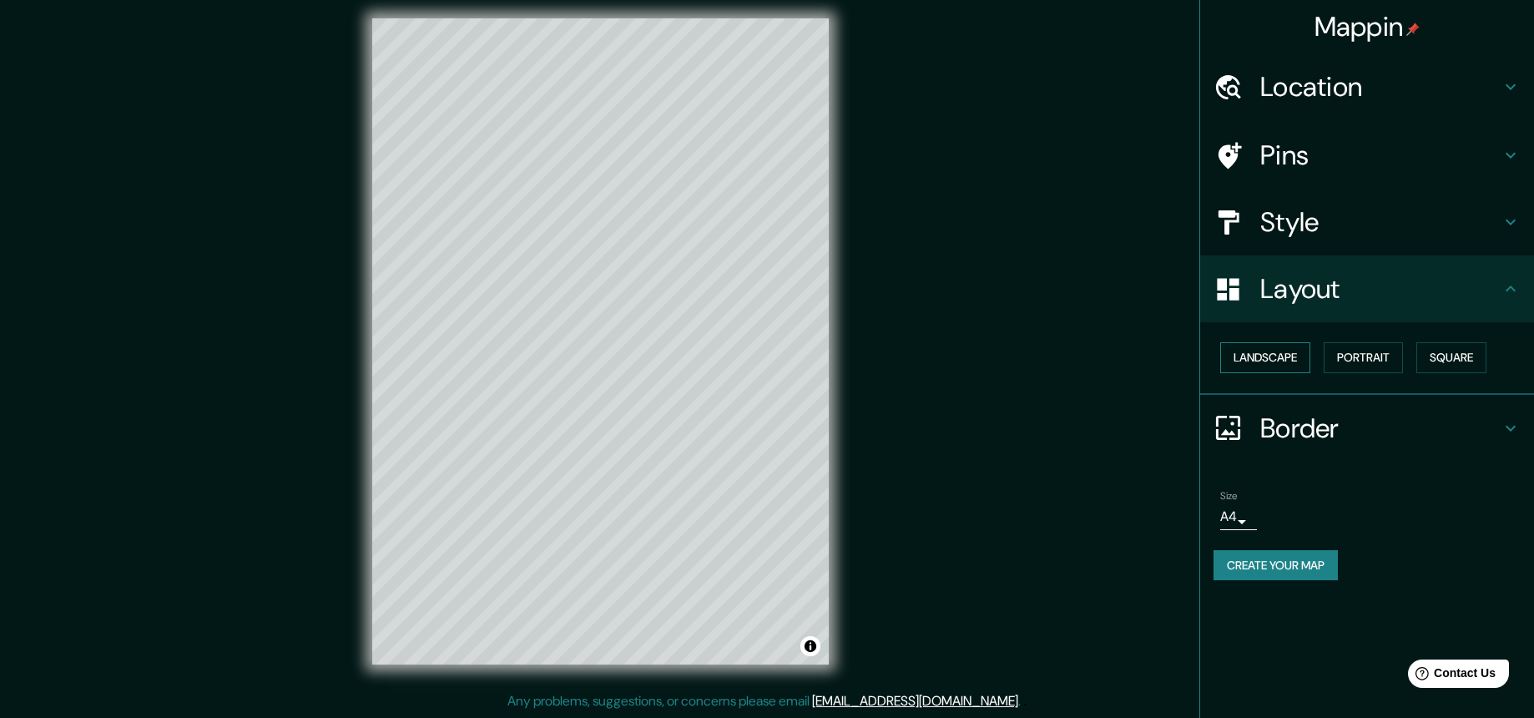
click at [1198, 357] on button "Landscape" at bounding box center [1265, 357] width 90 height 31
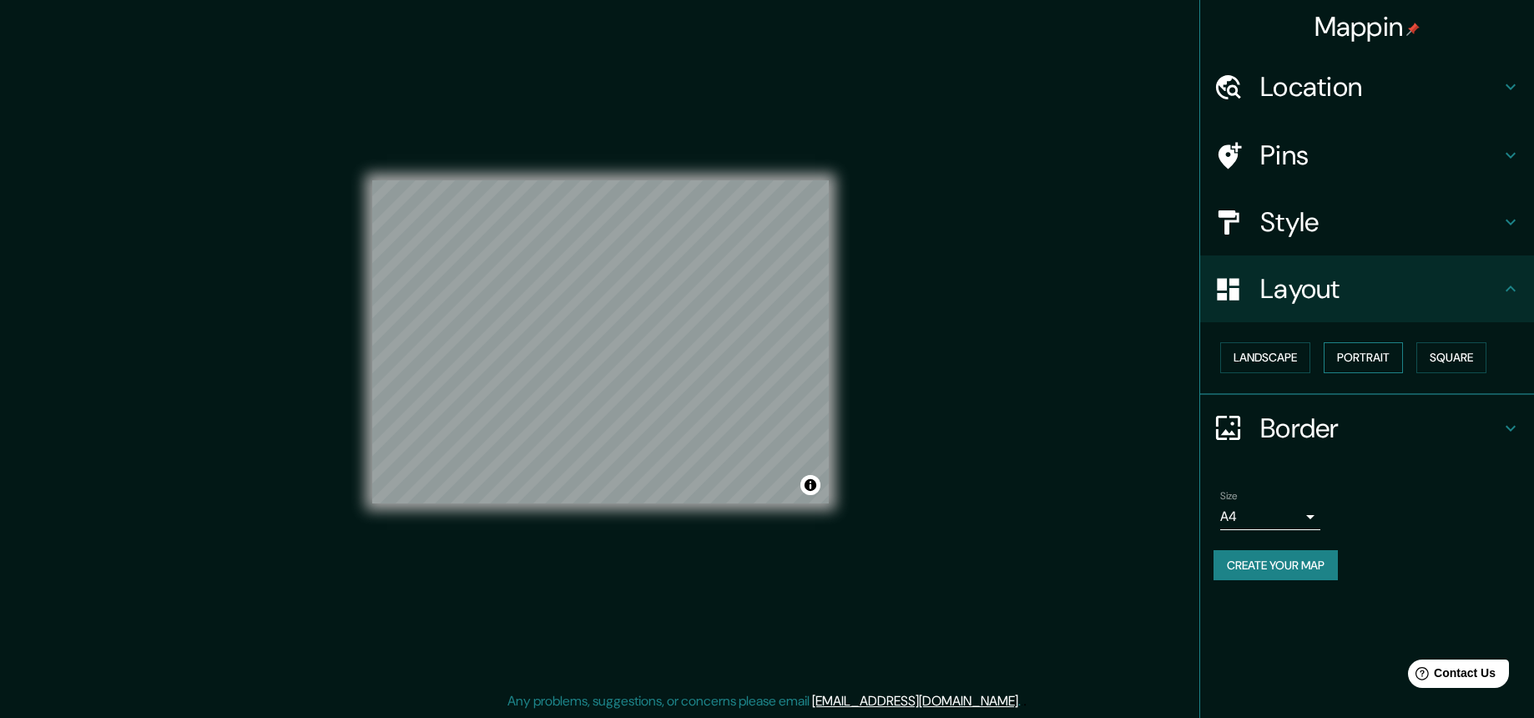
click at [1198, 360] on button "Portrait" at bounding box center [1362, 357] width 79 height 31
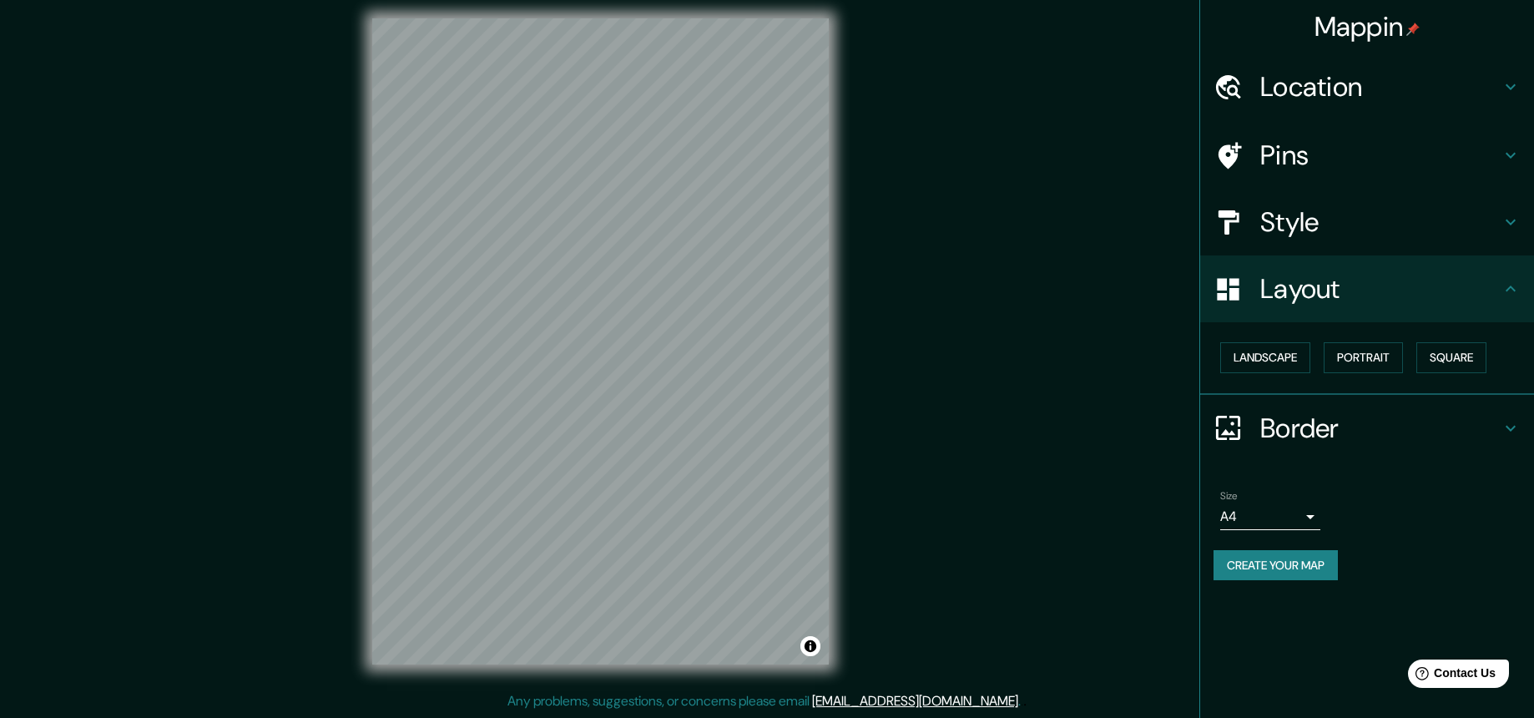
click at [1198, 426] on icon at bounding box center [1510, 428] width 20 height 20
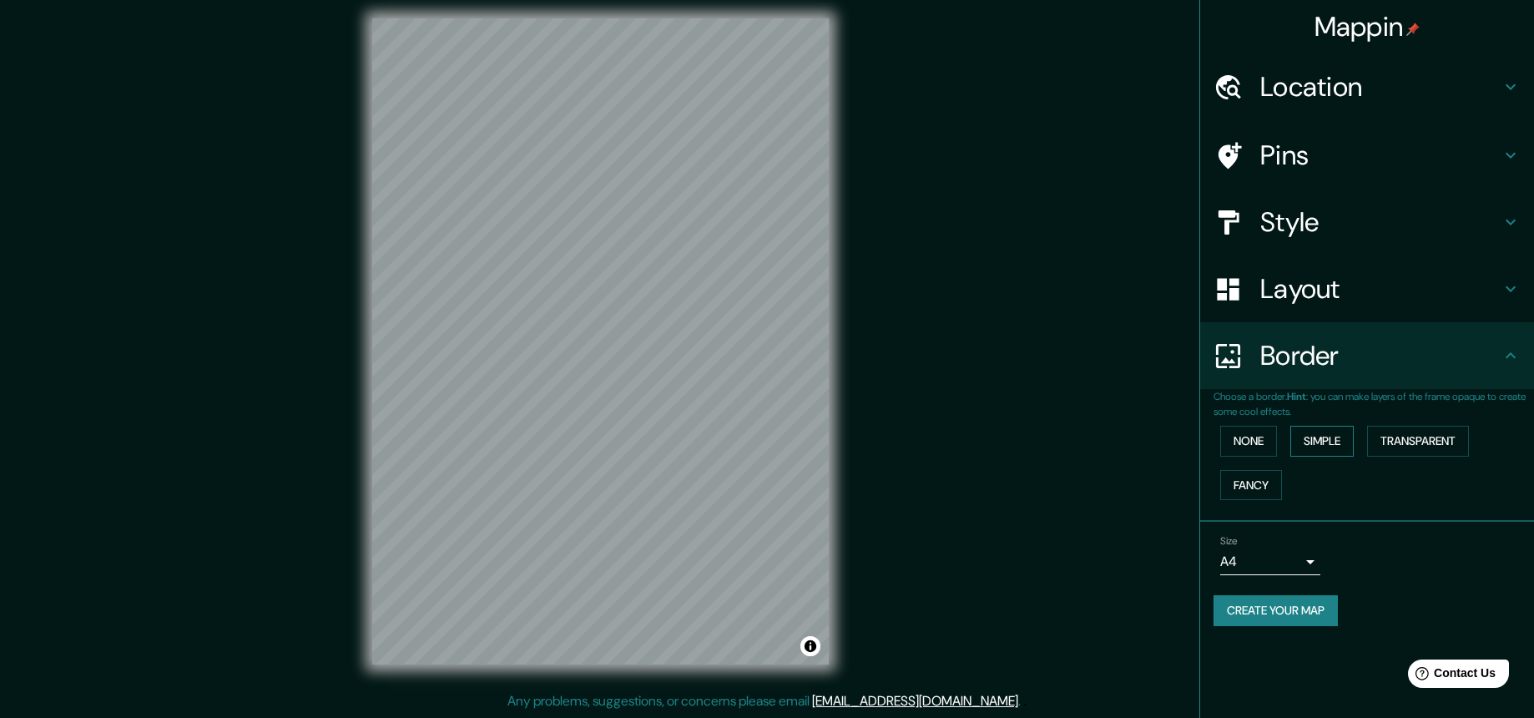
click at [1198, 442] on button "Simple" at bounding box center [1321, 441] width 63 height 31
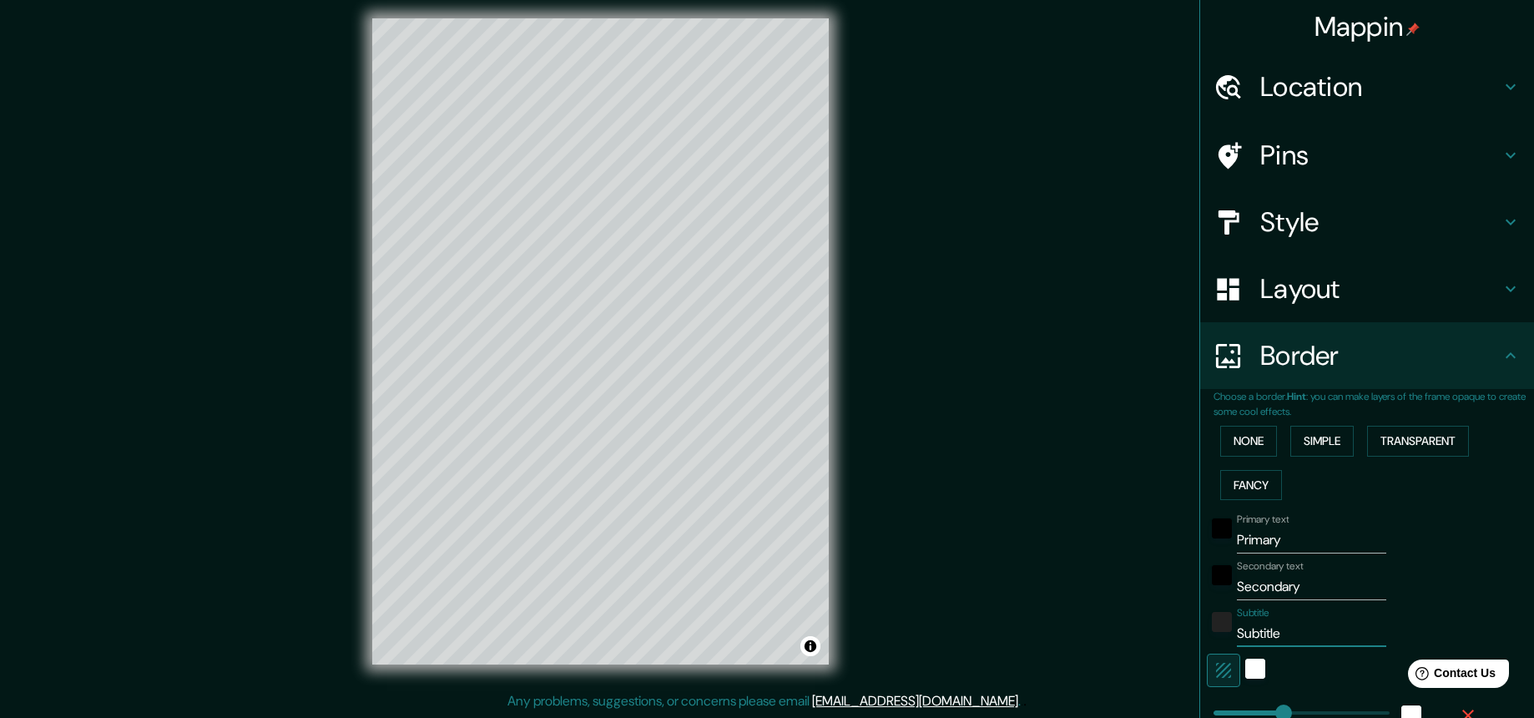
drag, startPoint x: 1277, startPoint y: 635, endPoint x: 1212, endPoint y: 635, distance: 65.1
click at [1198, 636] on div "Subtitle Subtitle" at bounding box center [1344, 627] width 274 height 40
type input "219"
type input "44"
drag, startPoint x: 1278, startPoint y: 542, endPoint x: 1186, endPoint y: 527, distance: 94.0
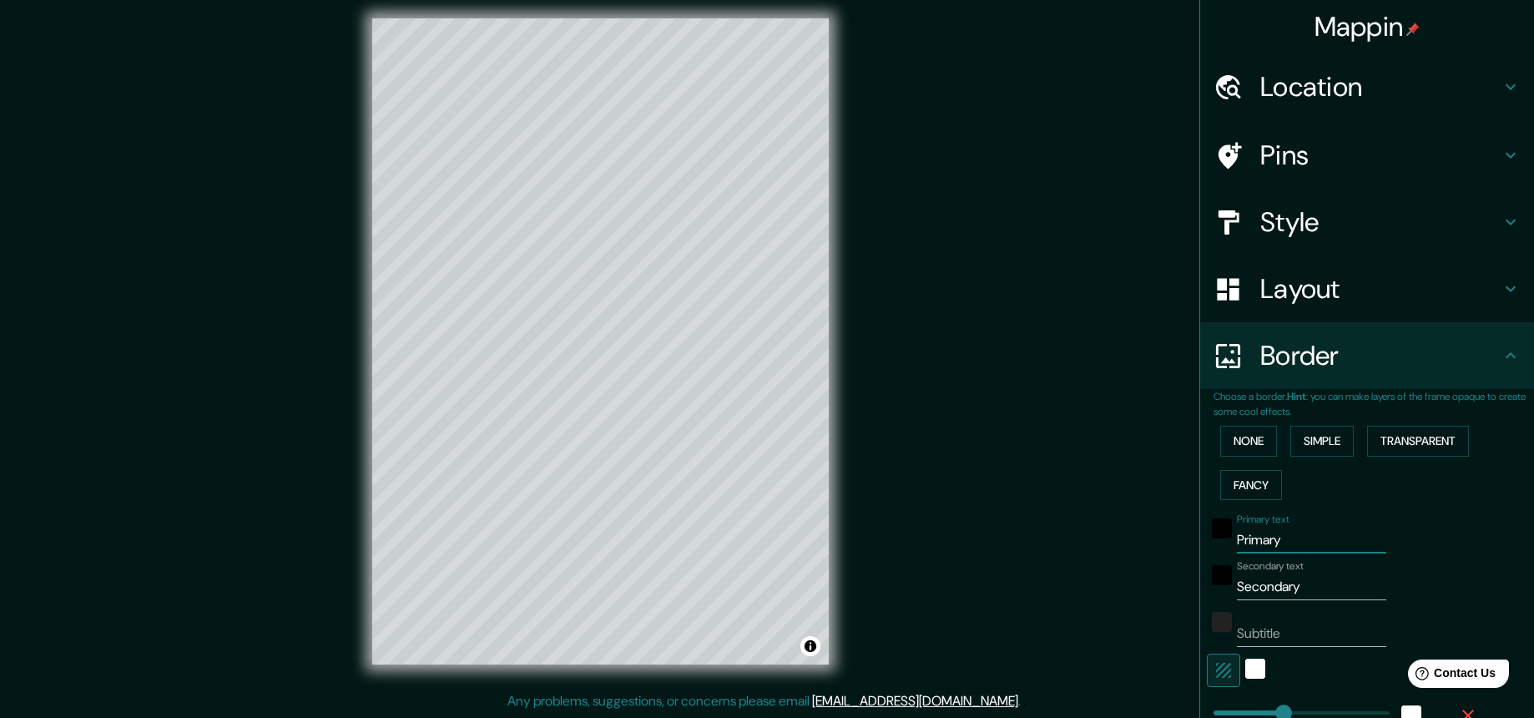
click at [1198, 527] on div "Mappin Location [GEOGRAPHIC_DATA], [GEOGRAPHIC_DATA], [GEOGRAPHIC_DATA] Pins St…" at bounding box center [1366, 359] width 335 height 718
type input "Y"
type input "219"
type input "44"
type input "Yo"
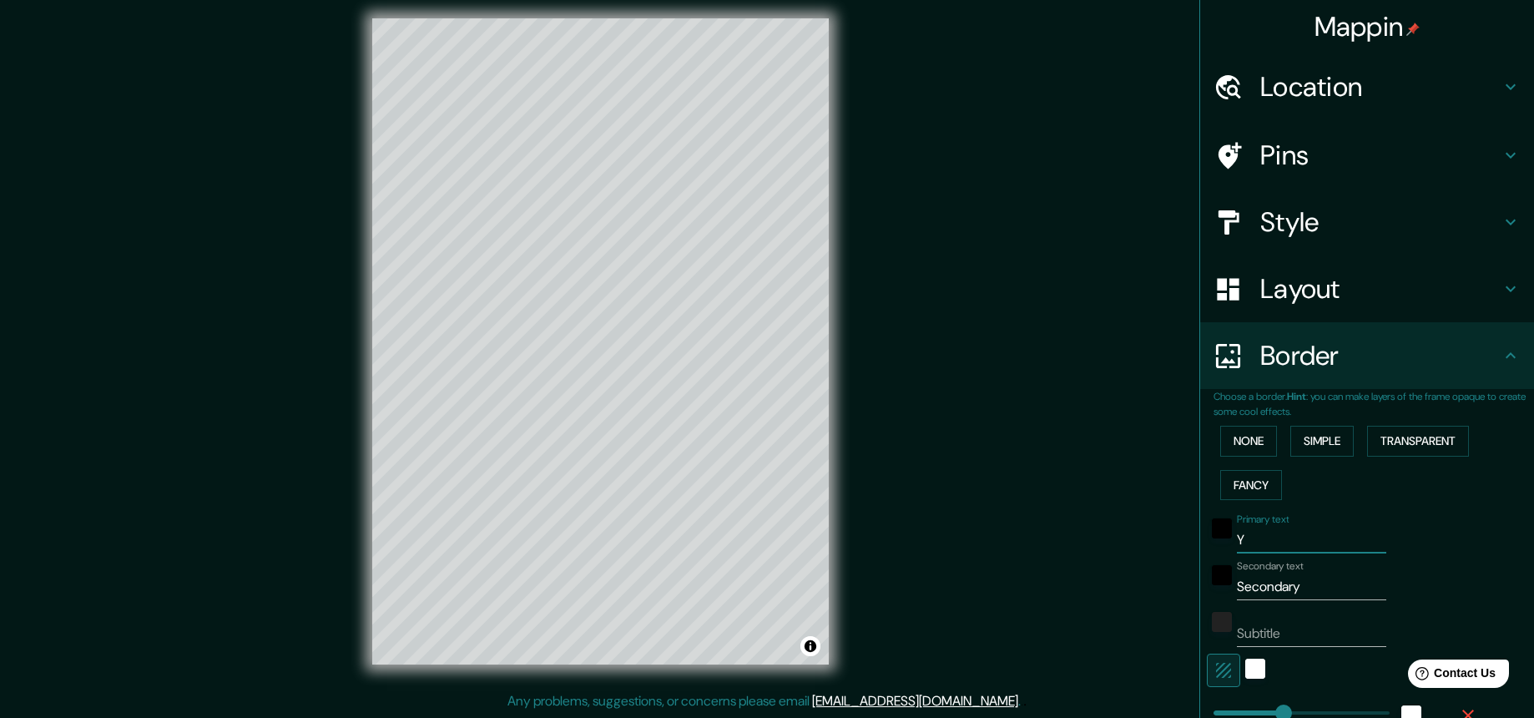
type input "219"
type input "44"
type input "Yoap"
type input "219"
type input "44"
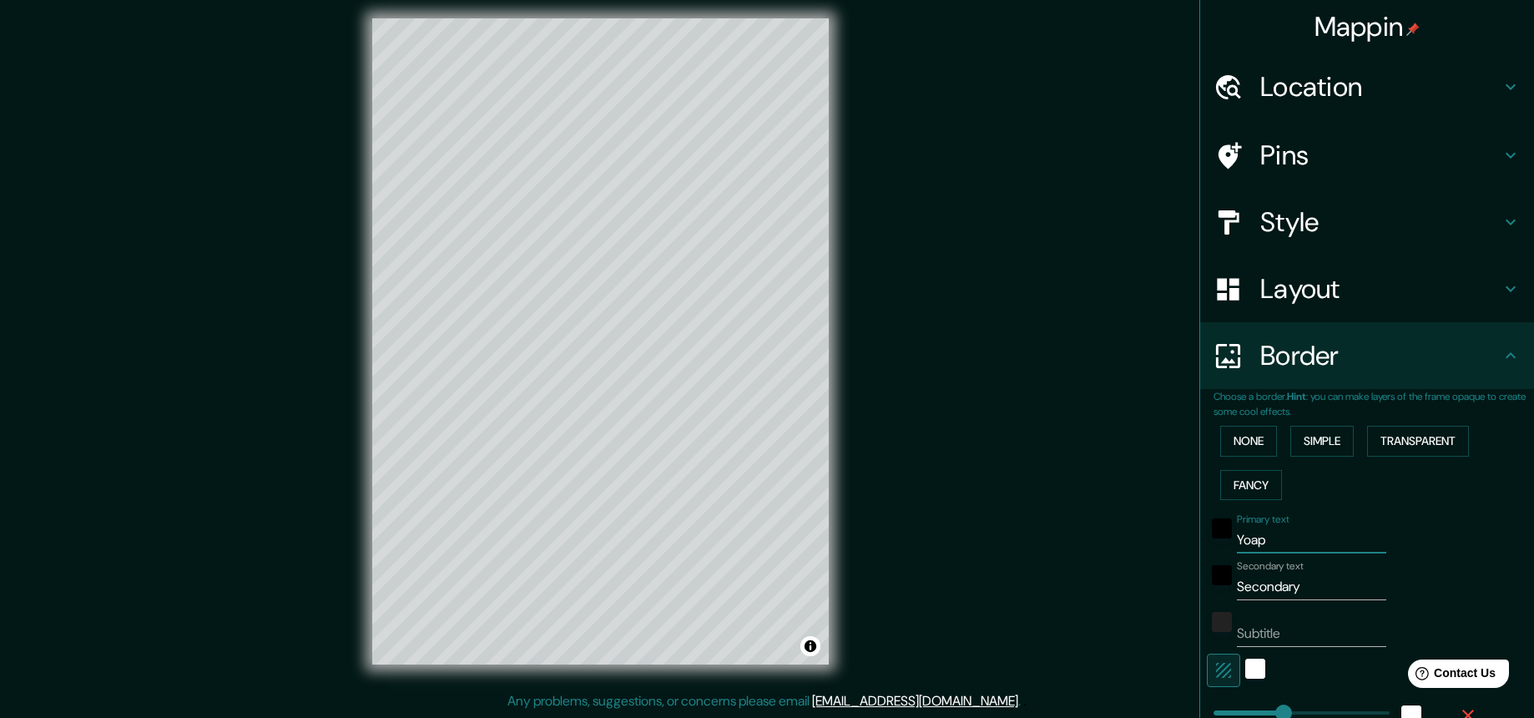
type input "Yoapl"
type input "219"
type input "44"
type input "Yoap"
type input "219"
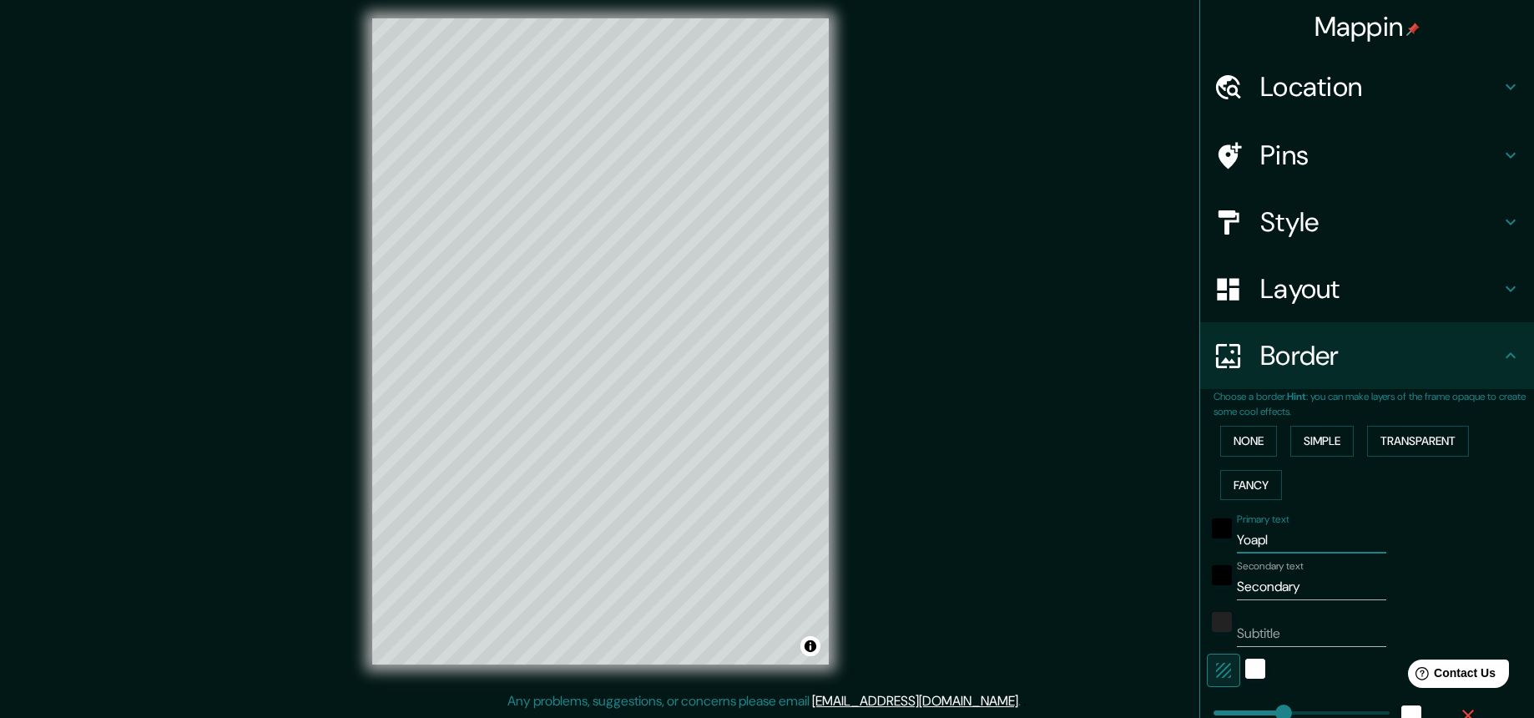
type input "44"
type input "Yoa"
type input "219"
type input "44"
type input "Yo"
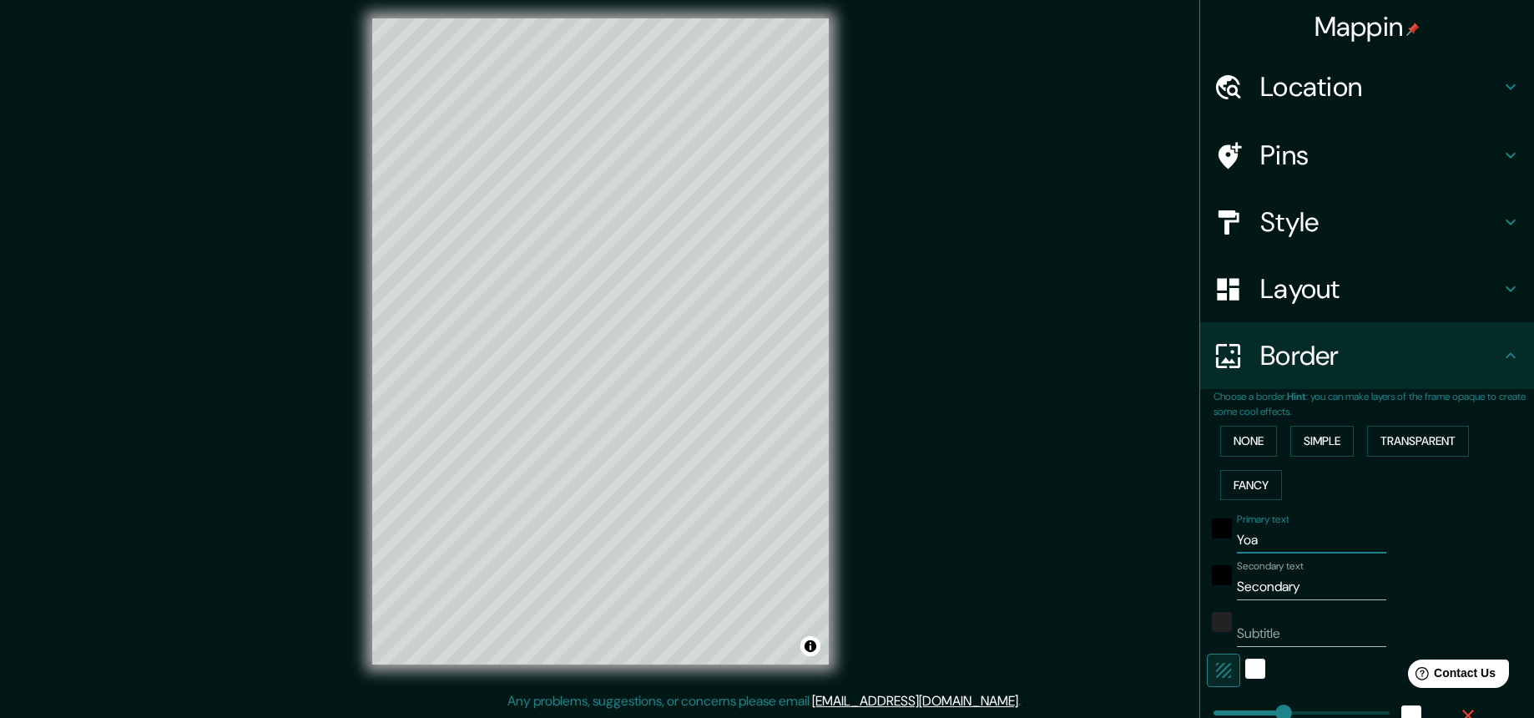
type input "219"
type input "44"
type input "Yop"
type input "219"
type input "44"
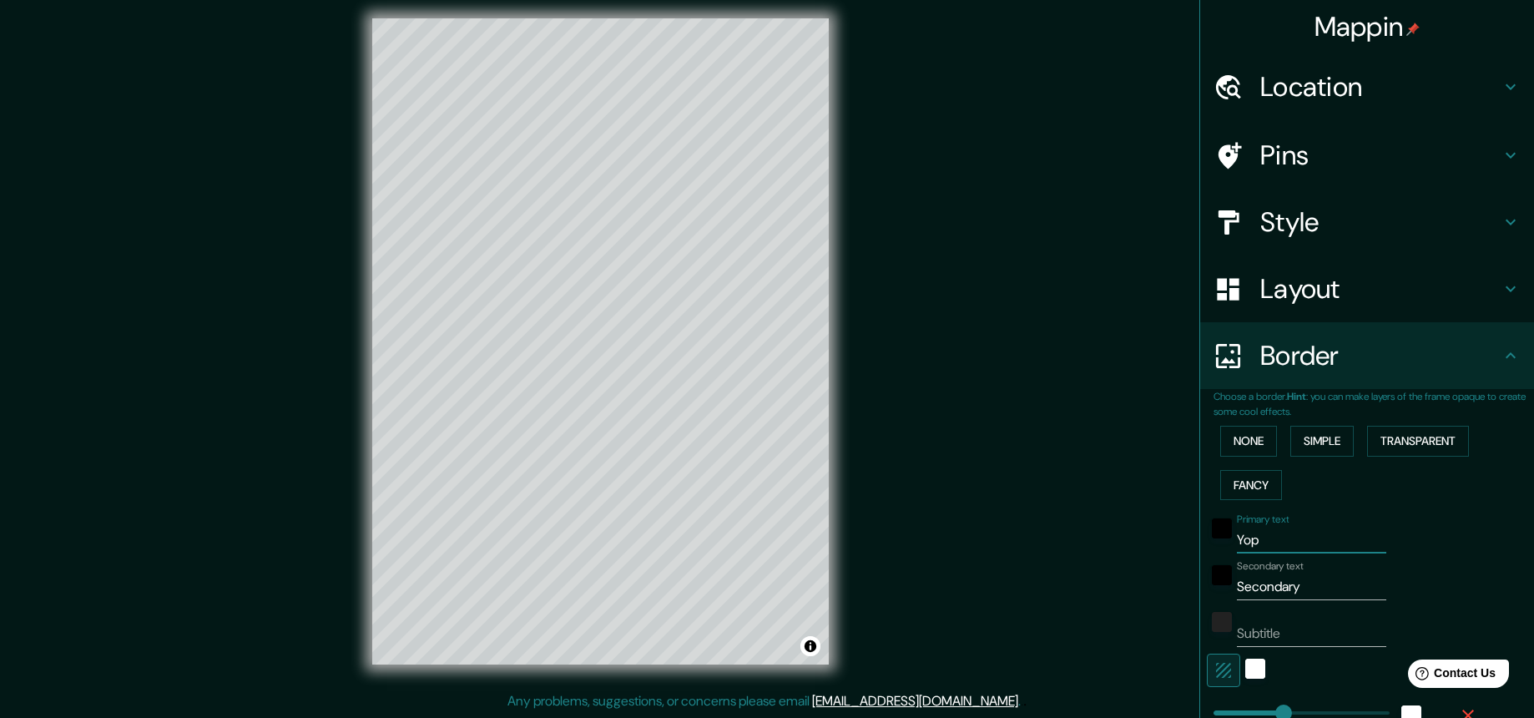
type input "Yopa"
type input "219"
type input "44"
type input "Yopal"
type input "219"
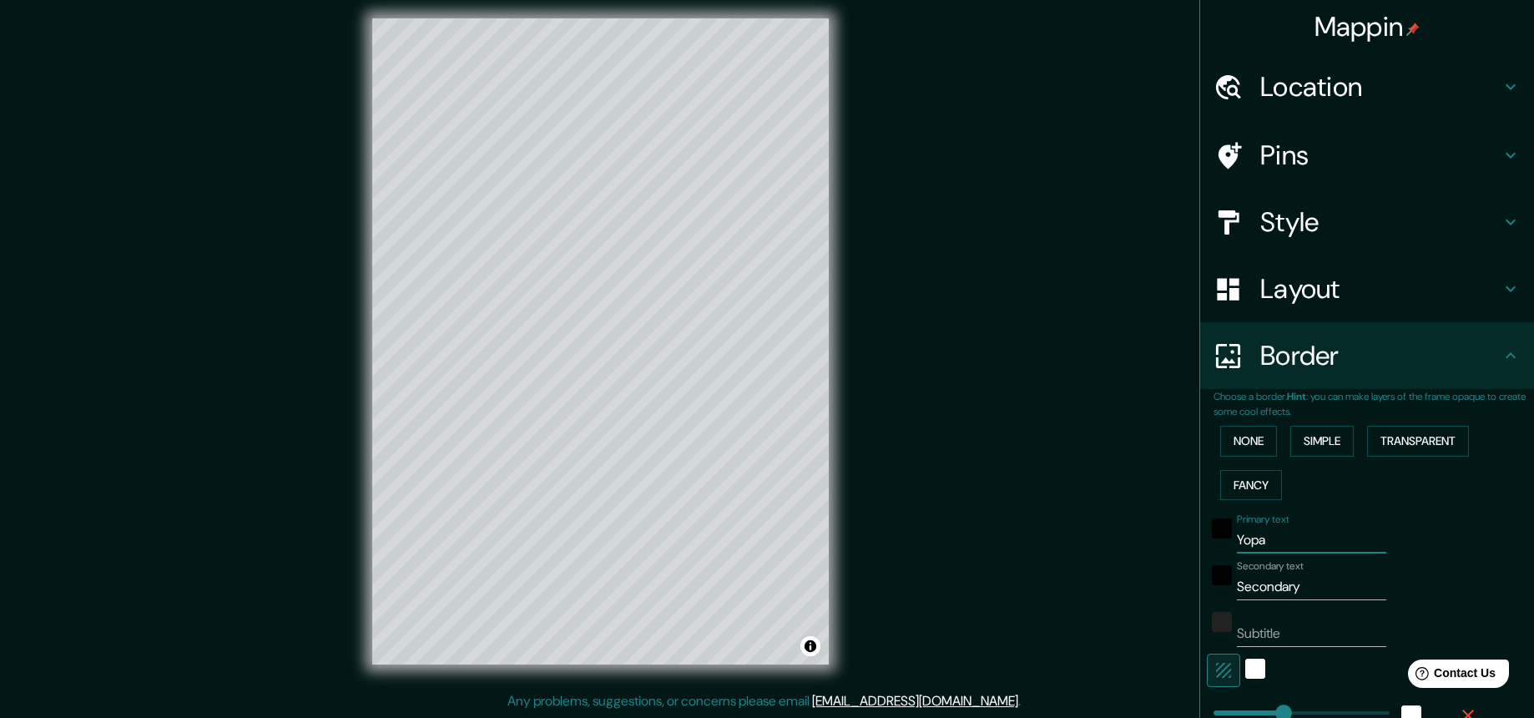
type input "44"
type input "Yopal"
drag, startPoint x: 1294, startPoint y: 589, endPoint x: 1226, endPoint y: 588, distance: 68.4
click at [1198, 587] on div "Secondary text Secondary" at bounding box center [1344, 580] width 274 height 40
type input "C"
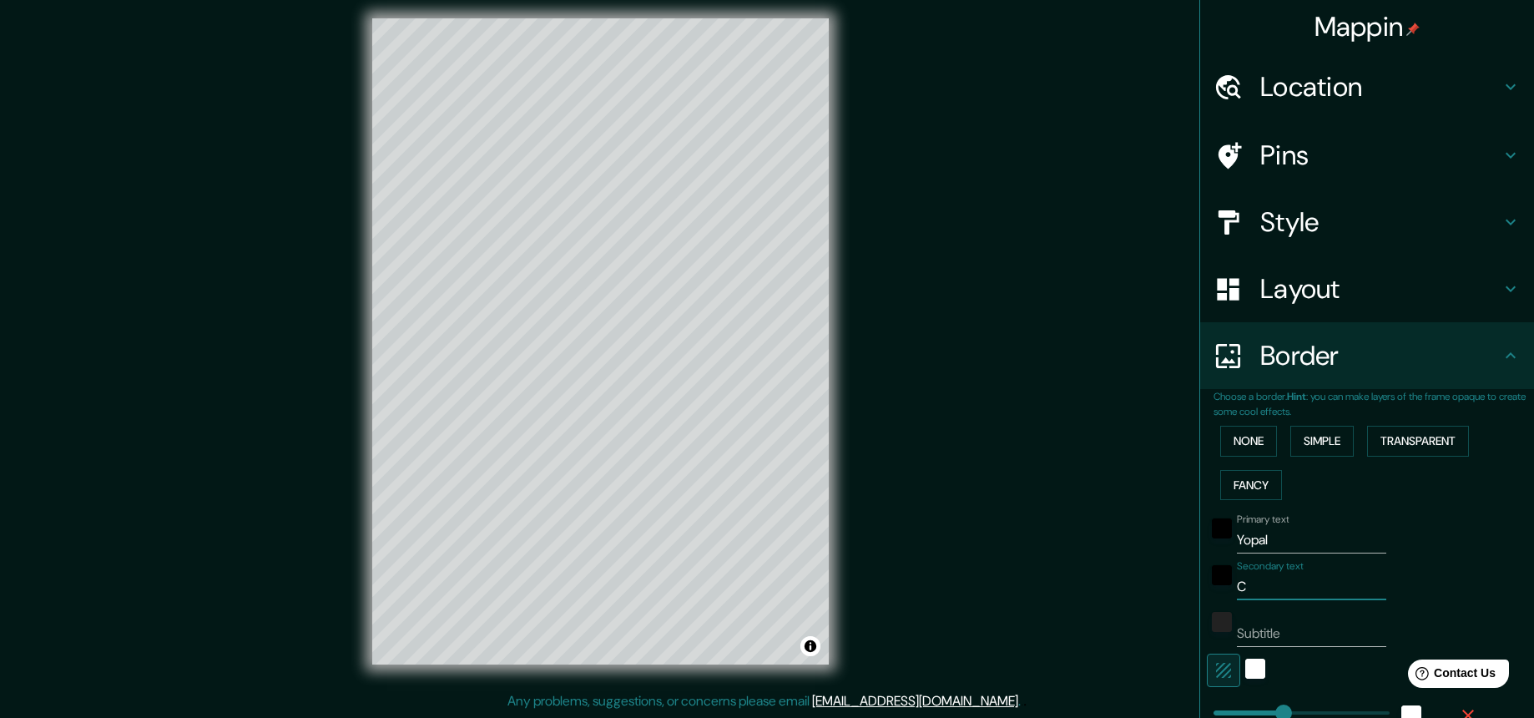
type input "219"
type input "44"
type input "Ca"
type input "219"
type input "44"
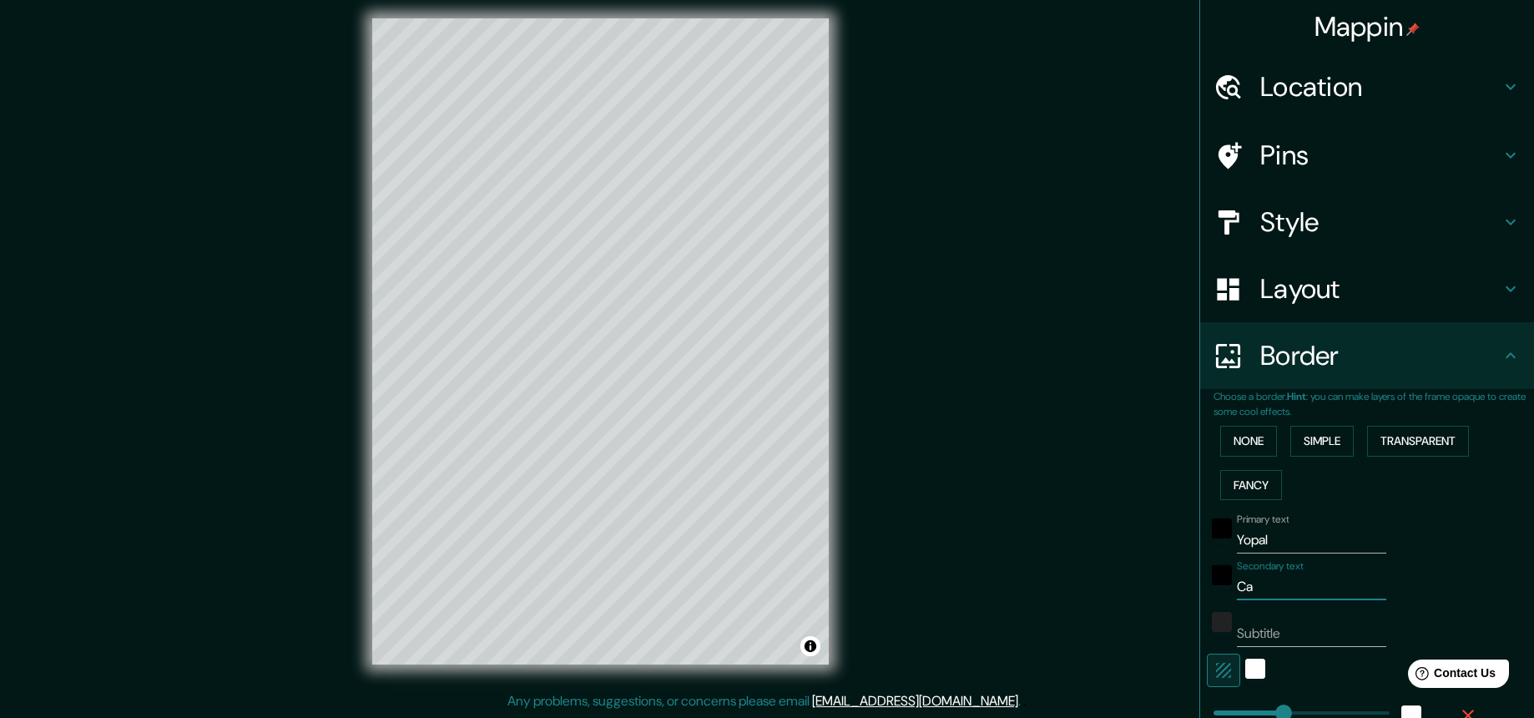
type input "Cas"
type input "219"
type input "44"
type input "Casa"
type input "219"
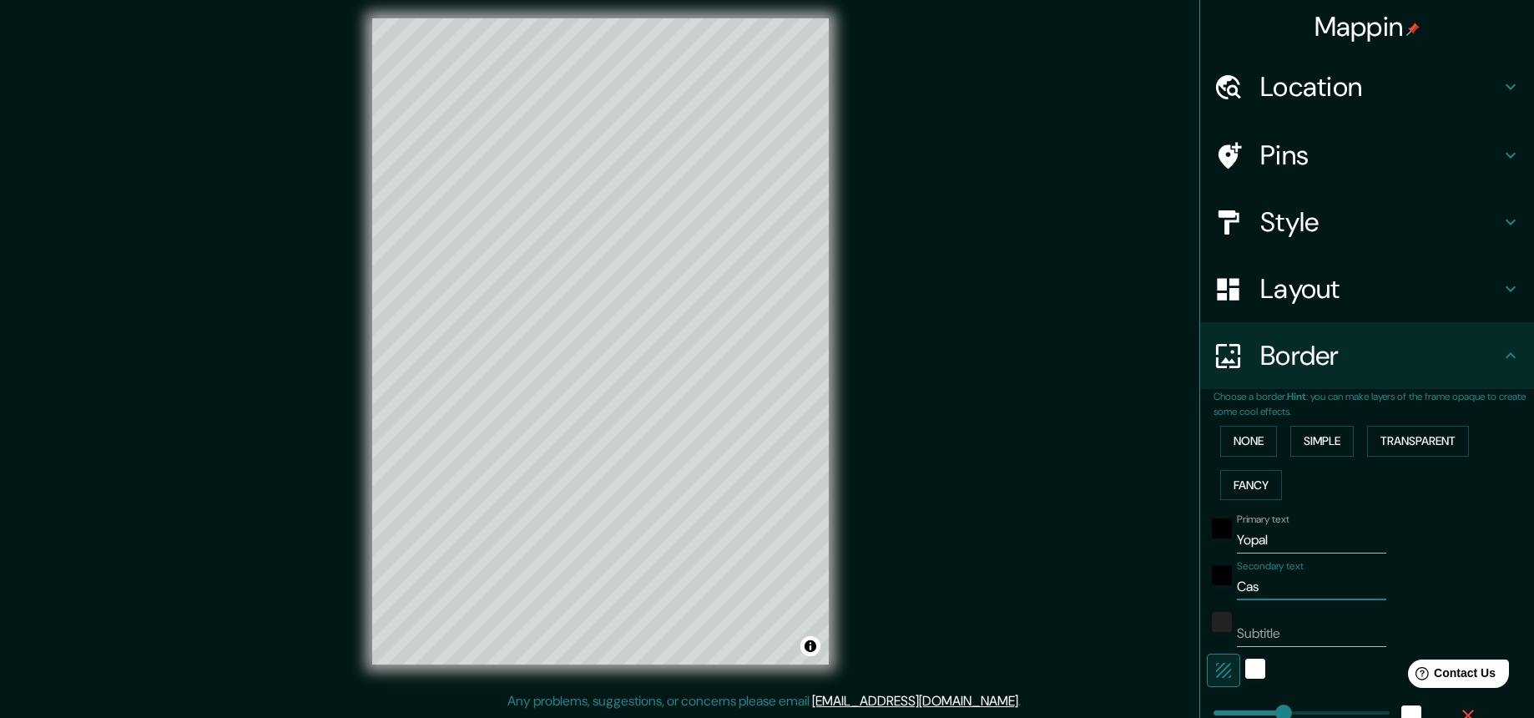
type input "44"
type input "Casan"
type input "219"
type input "44"
type input "Casanr"
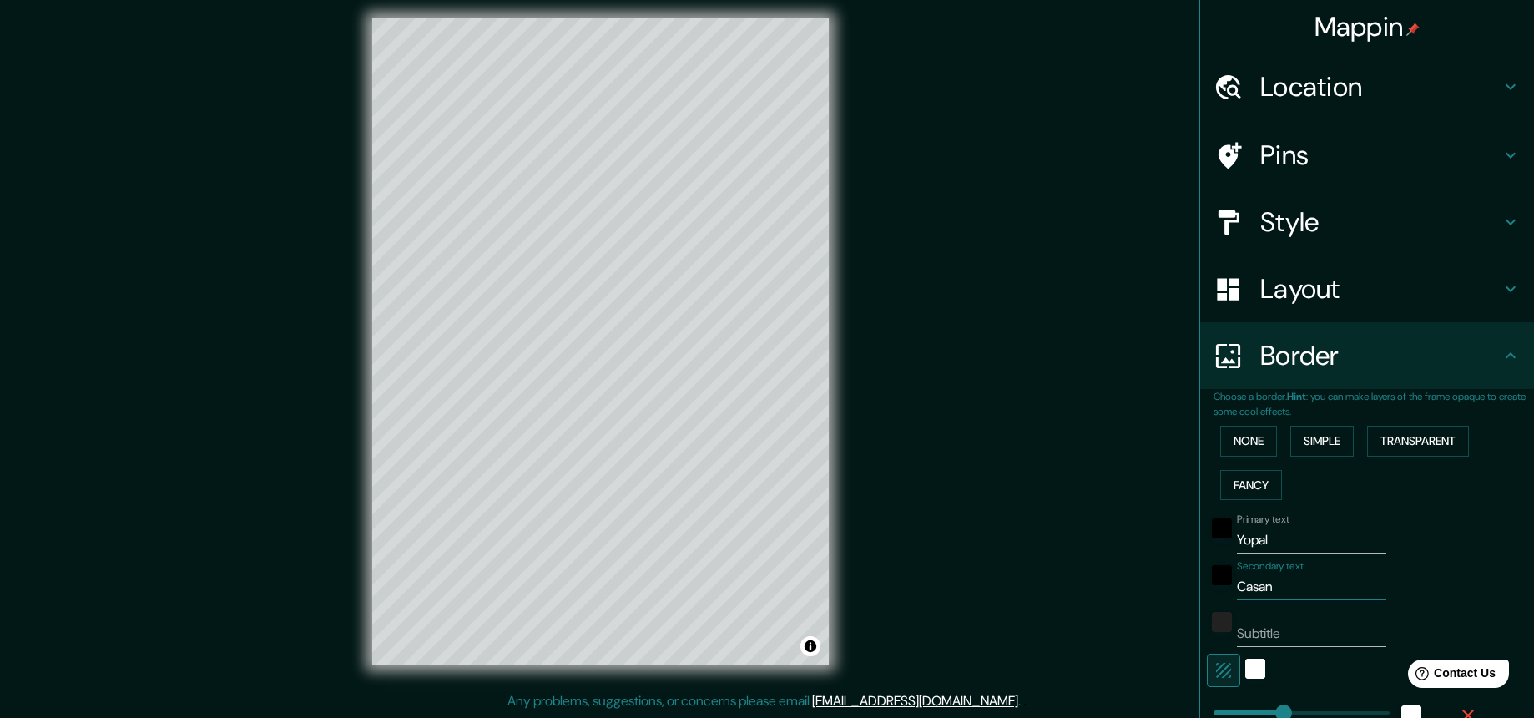
type input "219"
type input "44"
type input "Casanre"
type input "219"
type input "44"
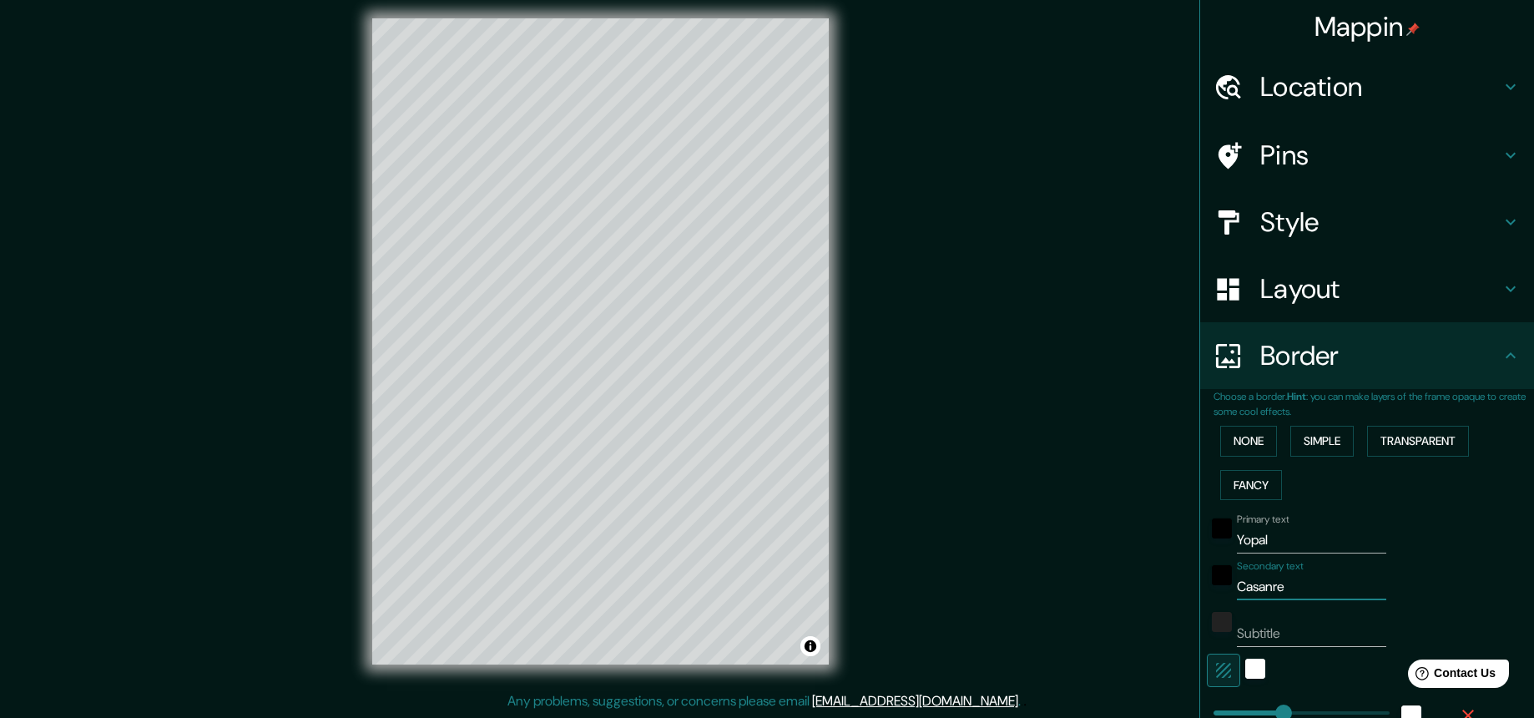
type input "Casanre¿"
type input "219"
type input "44"
type input "Casanre¿¿"
type input "219"
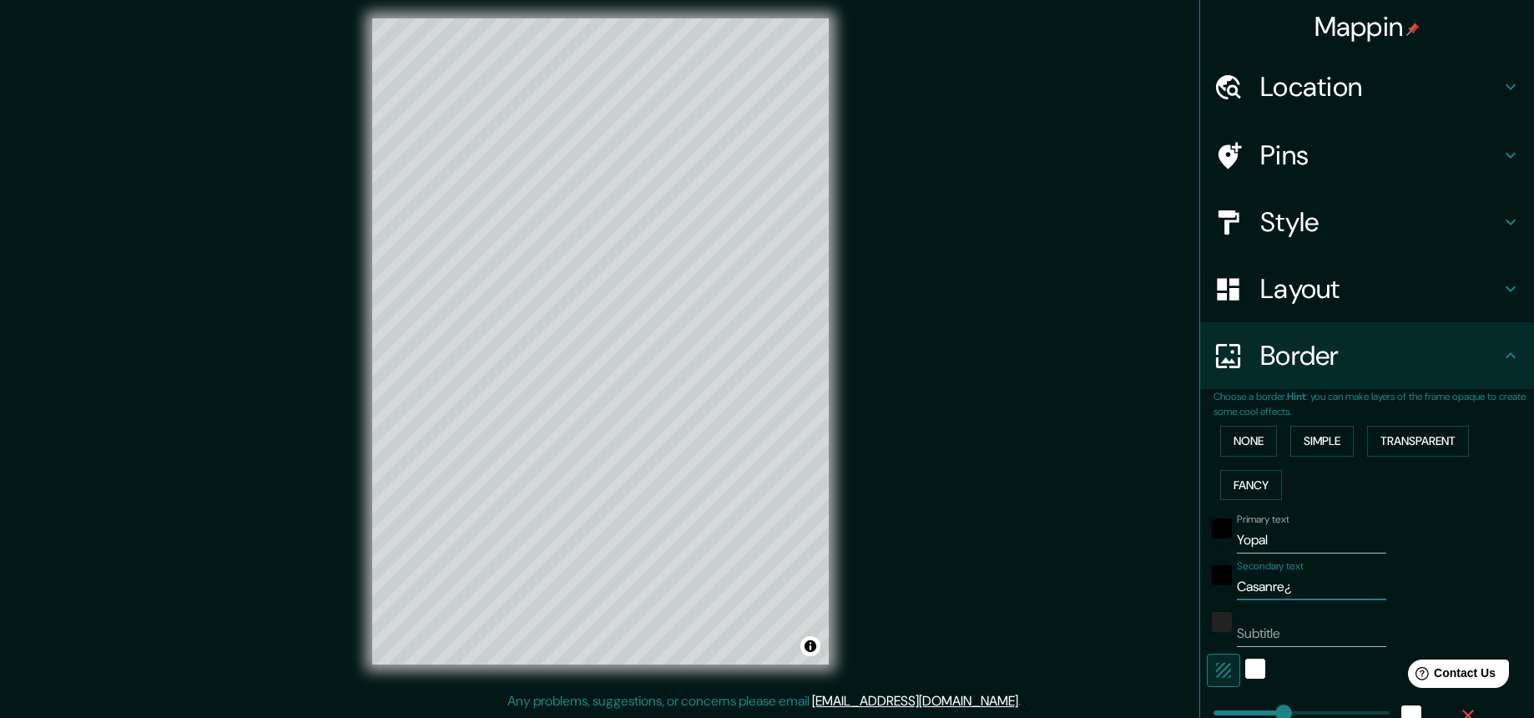
type input "44"
type input "[PERSON_NAME]¿¿¿"
type input "219"
type input "44"
type input "[PERSON_NAME]¿¿¿¿"
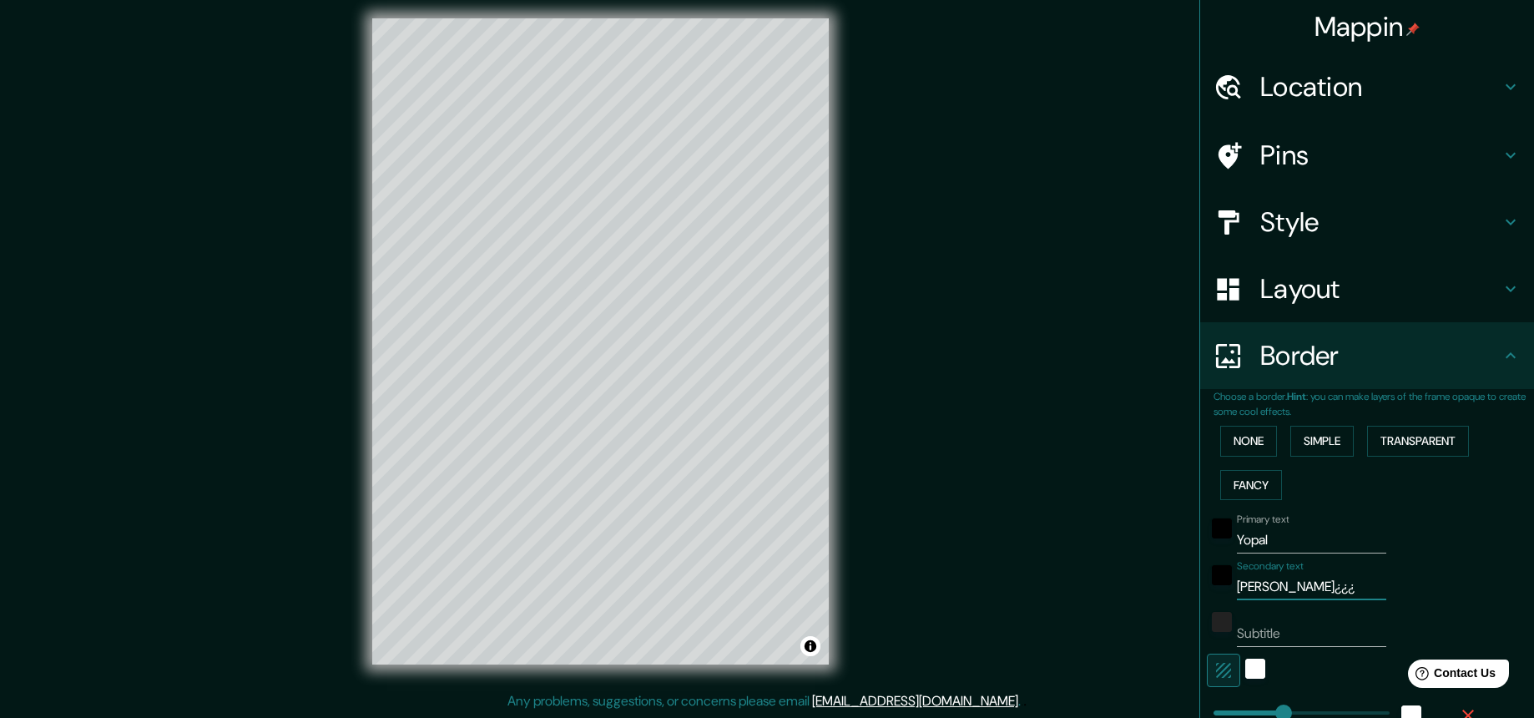
type input "219"
type input "44"
type input "[PERSON_NAME]¿¿¿"
type input "219"
type input "44"
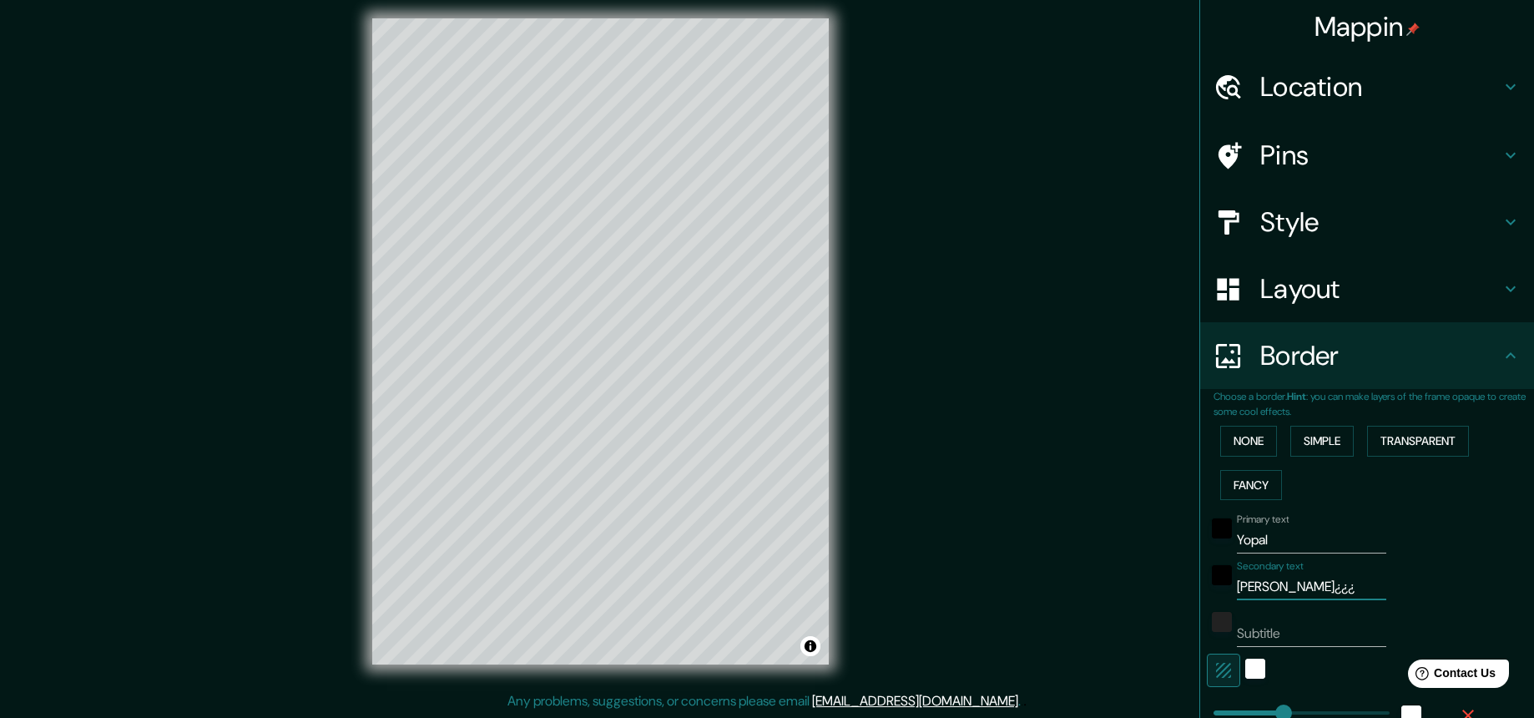
type input "Casanre¿¿"
type input "219"
type input "44"
type input "Casanre¿"
type input "219"
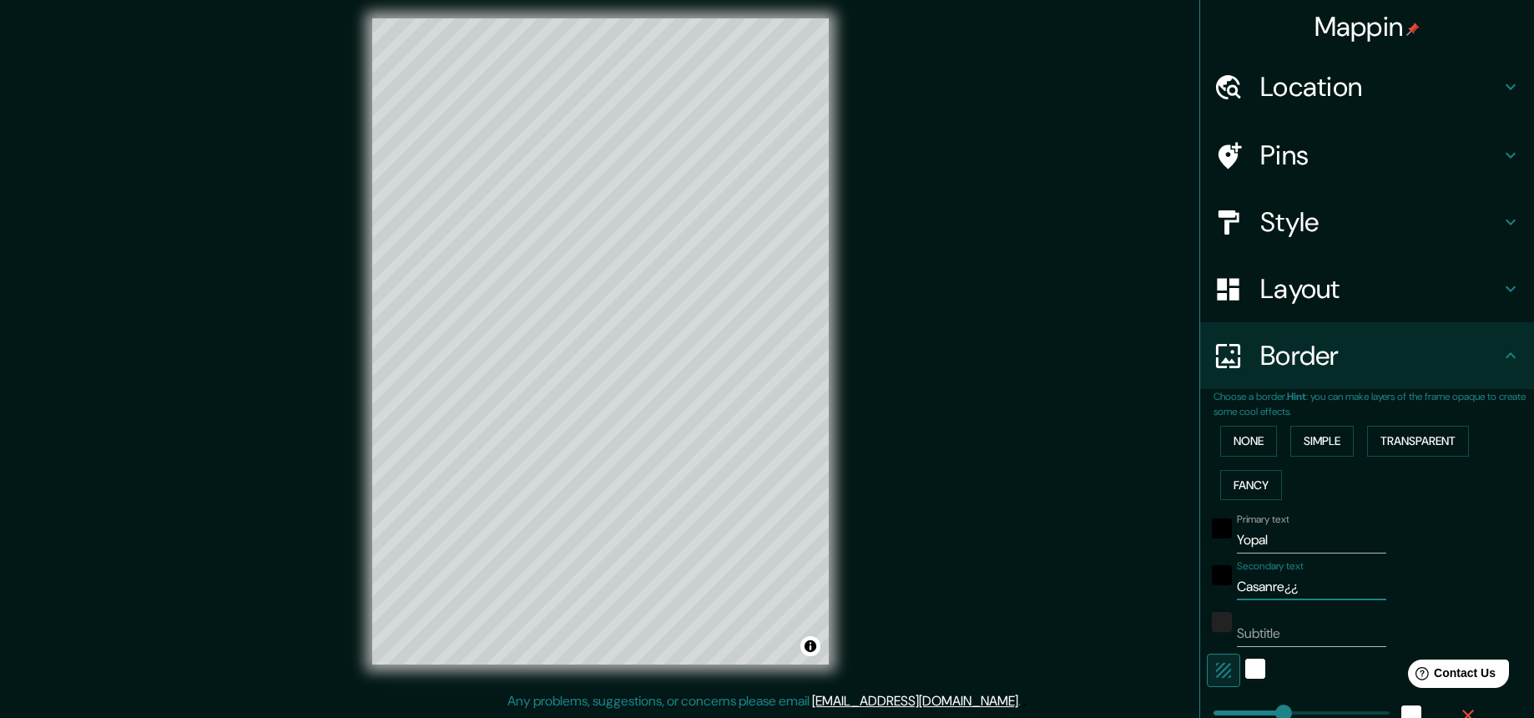
type input "44"
type input "Casanre"
type input "219"
type input "44"
type input "Casanr"
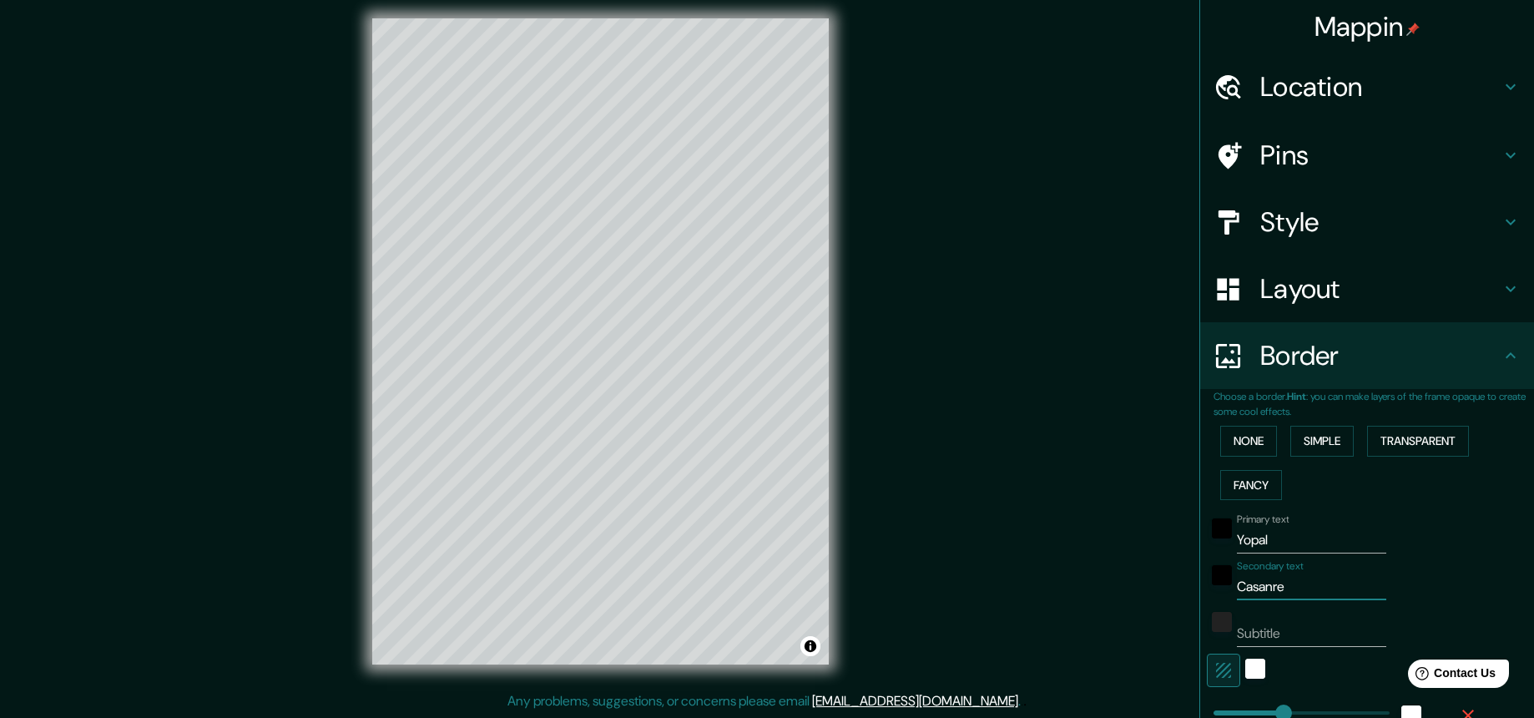
type input "219"
type input "44"
type input "Casan"
type input "219"
type input "44"
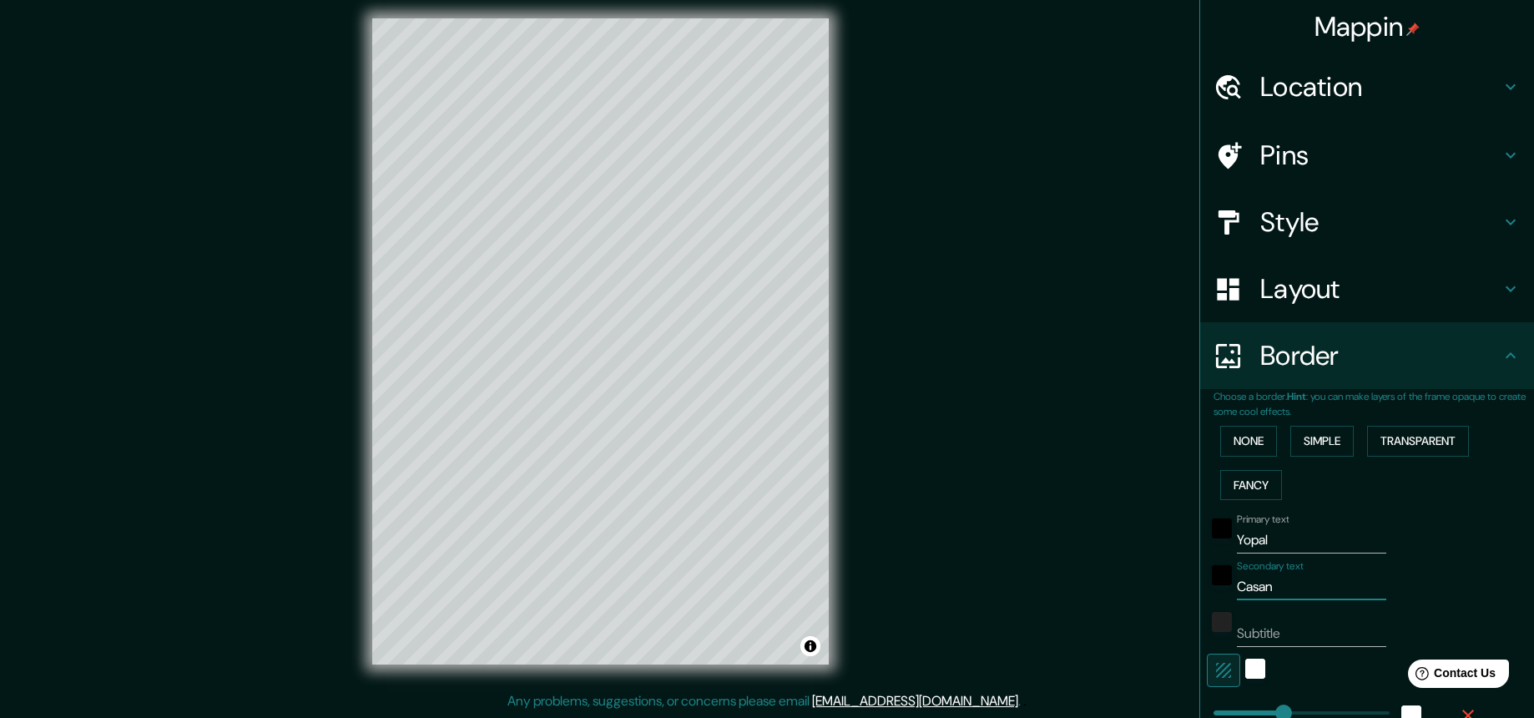
type input "Casana"
type input "219"
type input "44"
type input "Casanar"
type input "219"
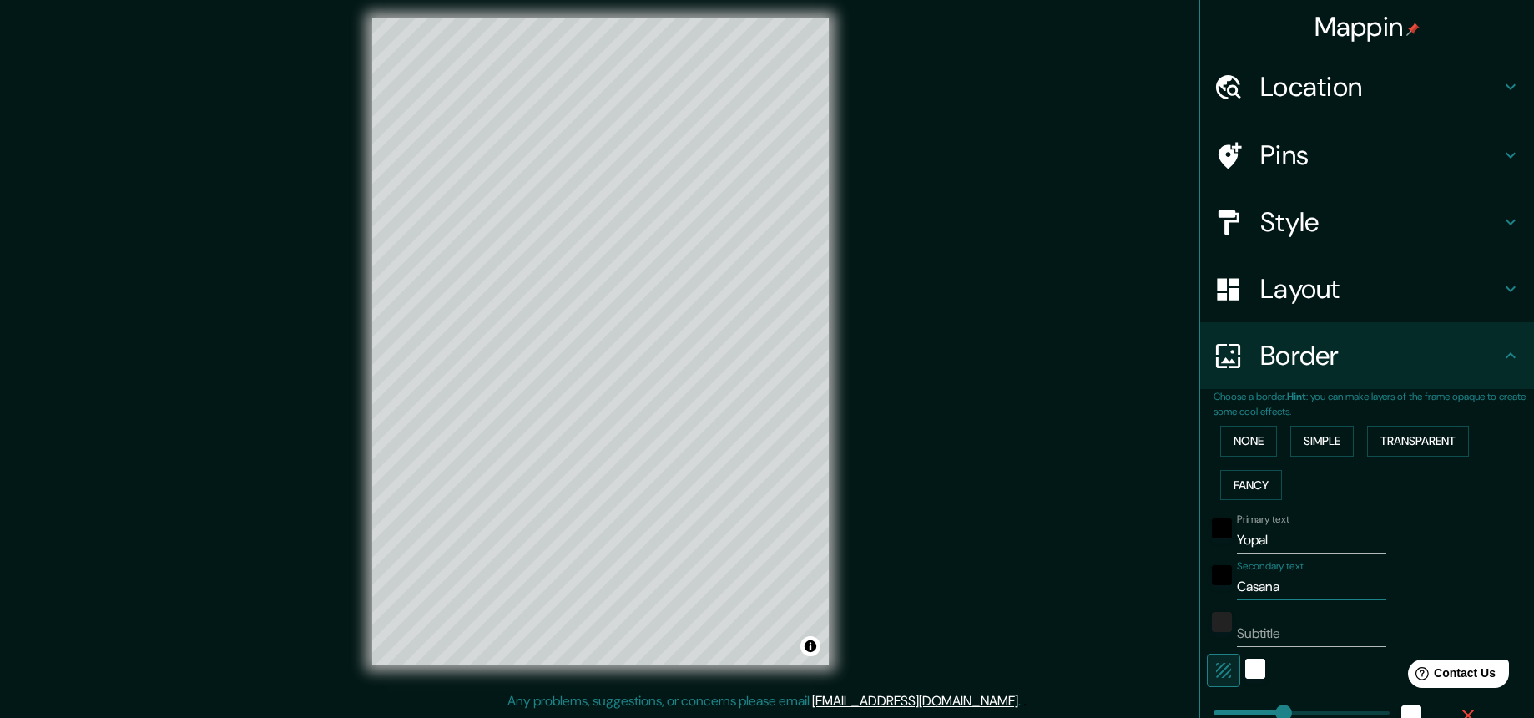
type input "44"
type input "Casanare"
type input "219"
type input "44"
type input "Casanare"
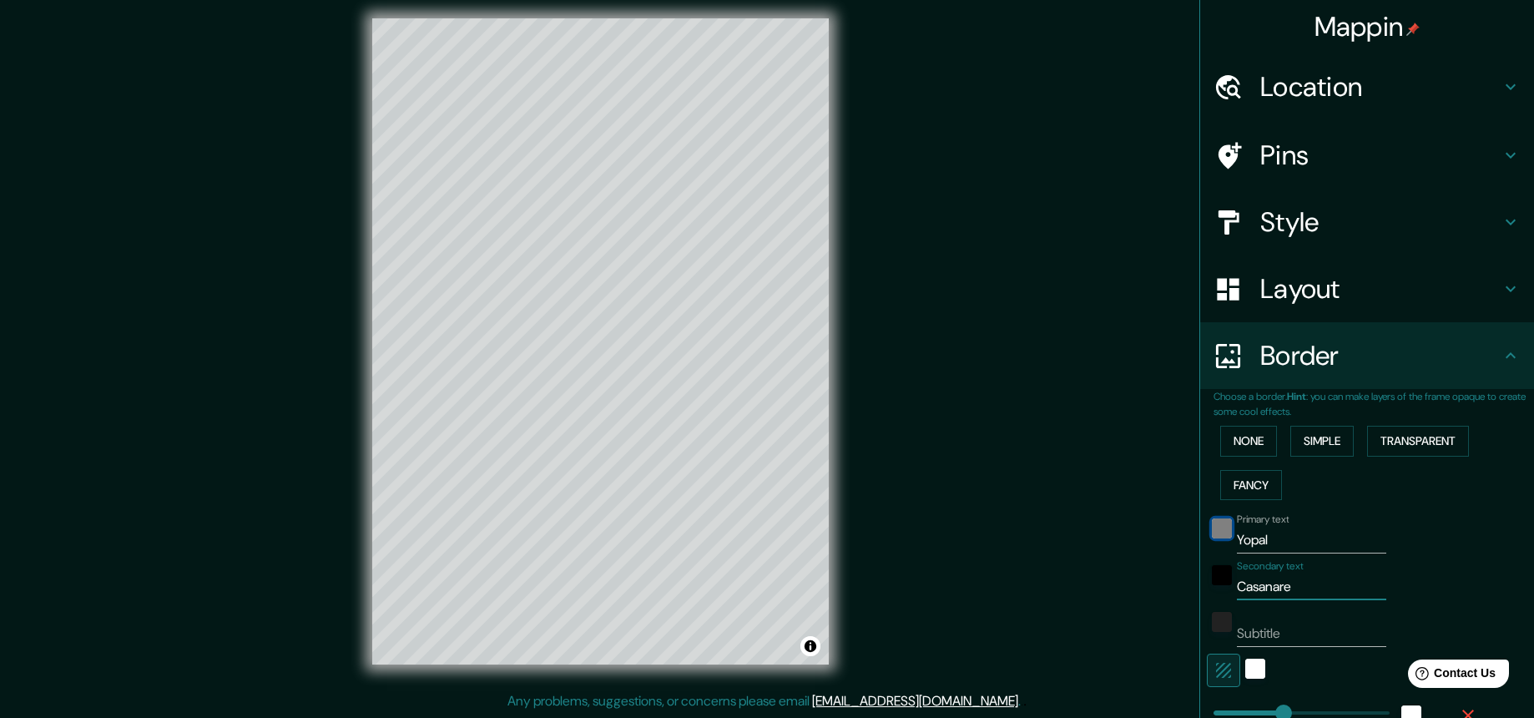
click at [1198, 531] on div "black" at bounding box center [1222, 528] width 20 height 20
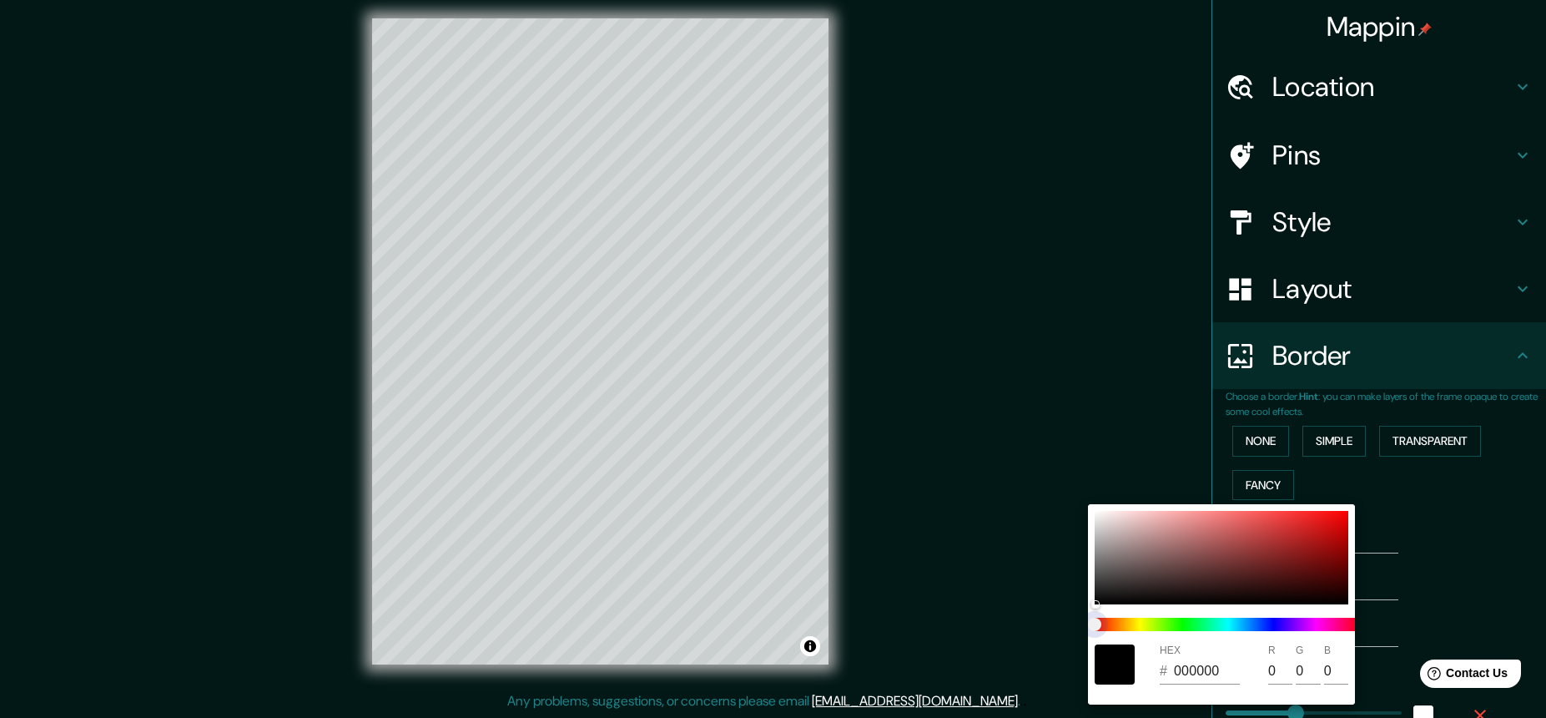
type input "219"
type input "44"
type input "219"
type input "44"
type input "219"
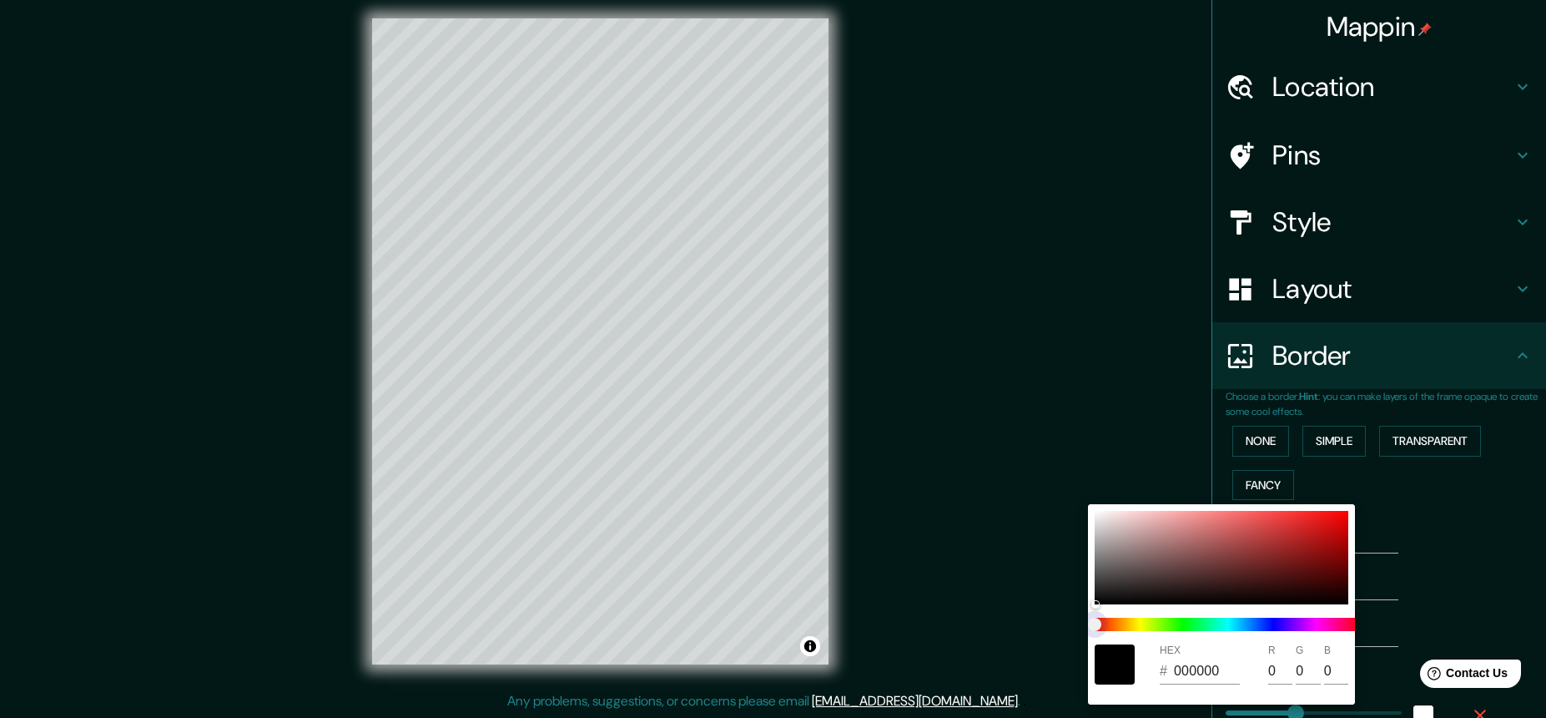
type input "44"
type input "219"
type input "44"
type input "219"
type input "44"
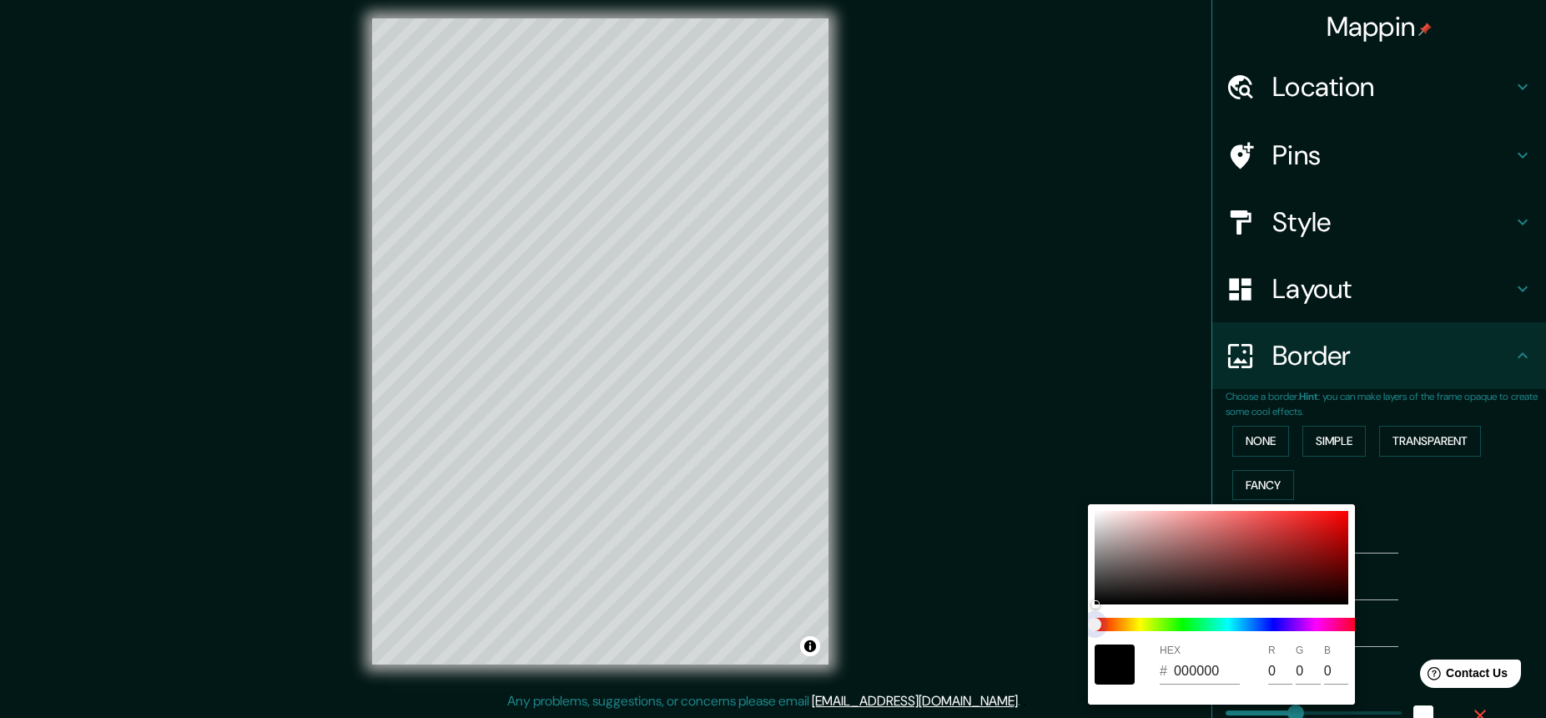
type input "219"
type input "44"
type input "219"
type input "44"
type input "219"
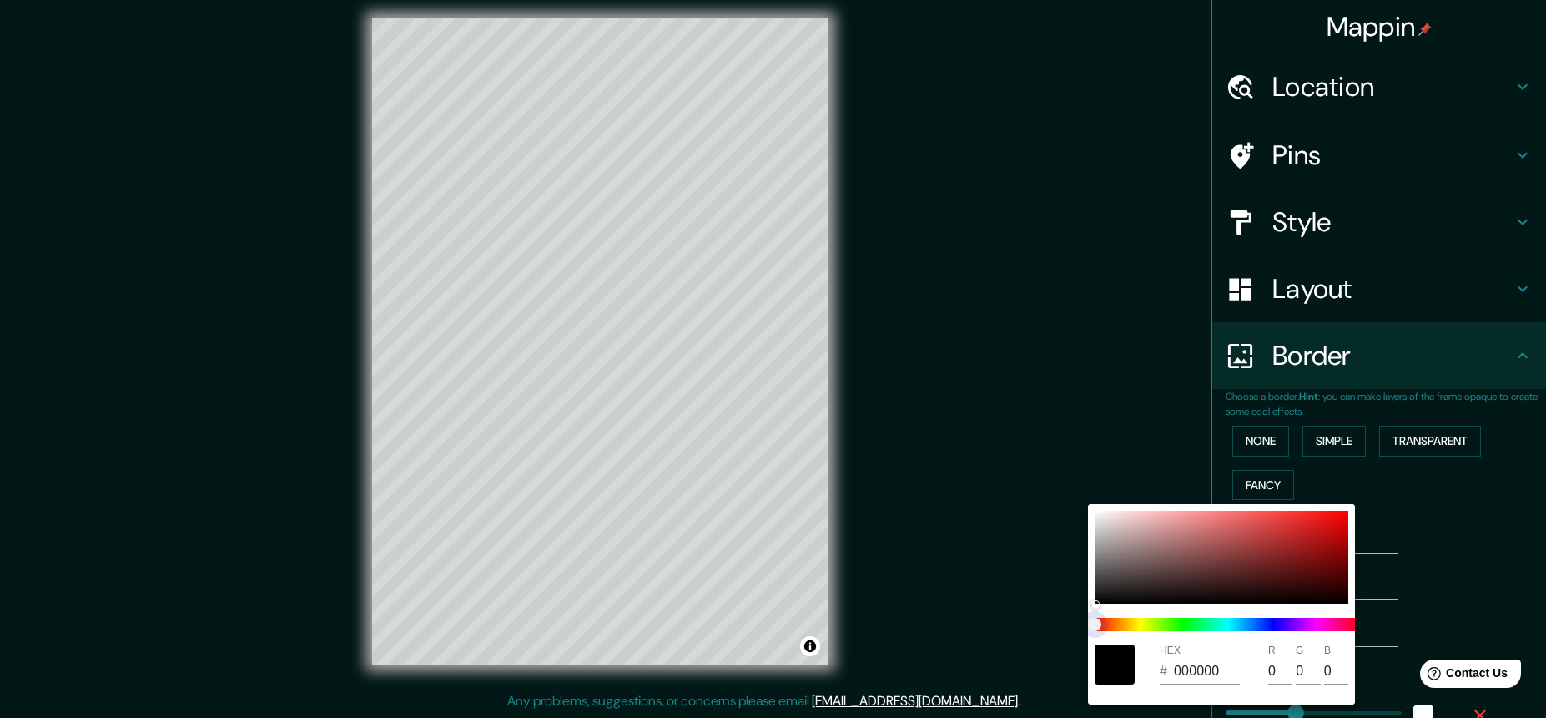
type input "44"
type input "219"
type input "44"
type input "219"
type input "44"
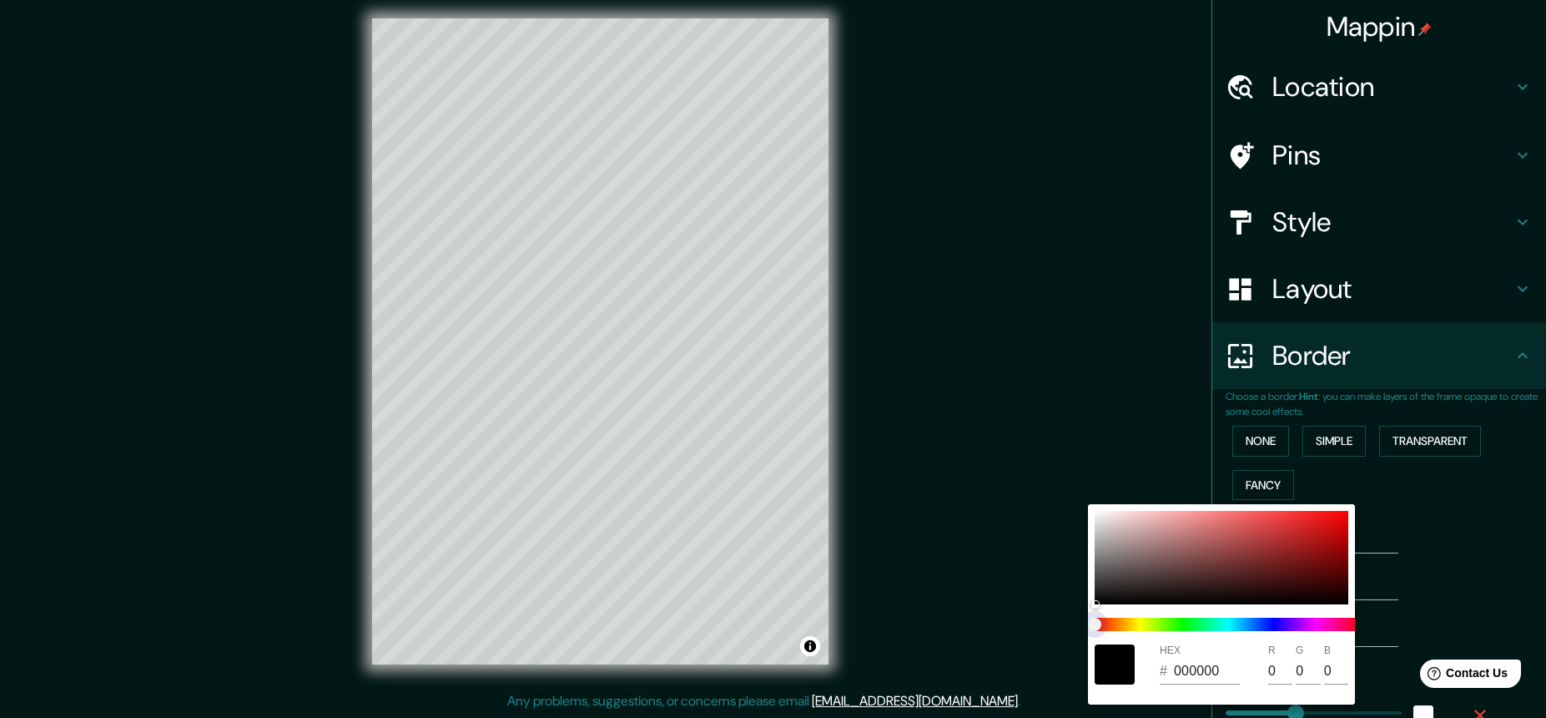
type input "219"
type input "44"
type input "219"
type input "44"
type input "219"
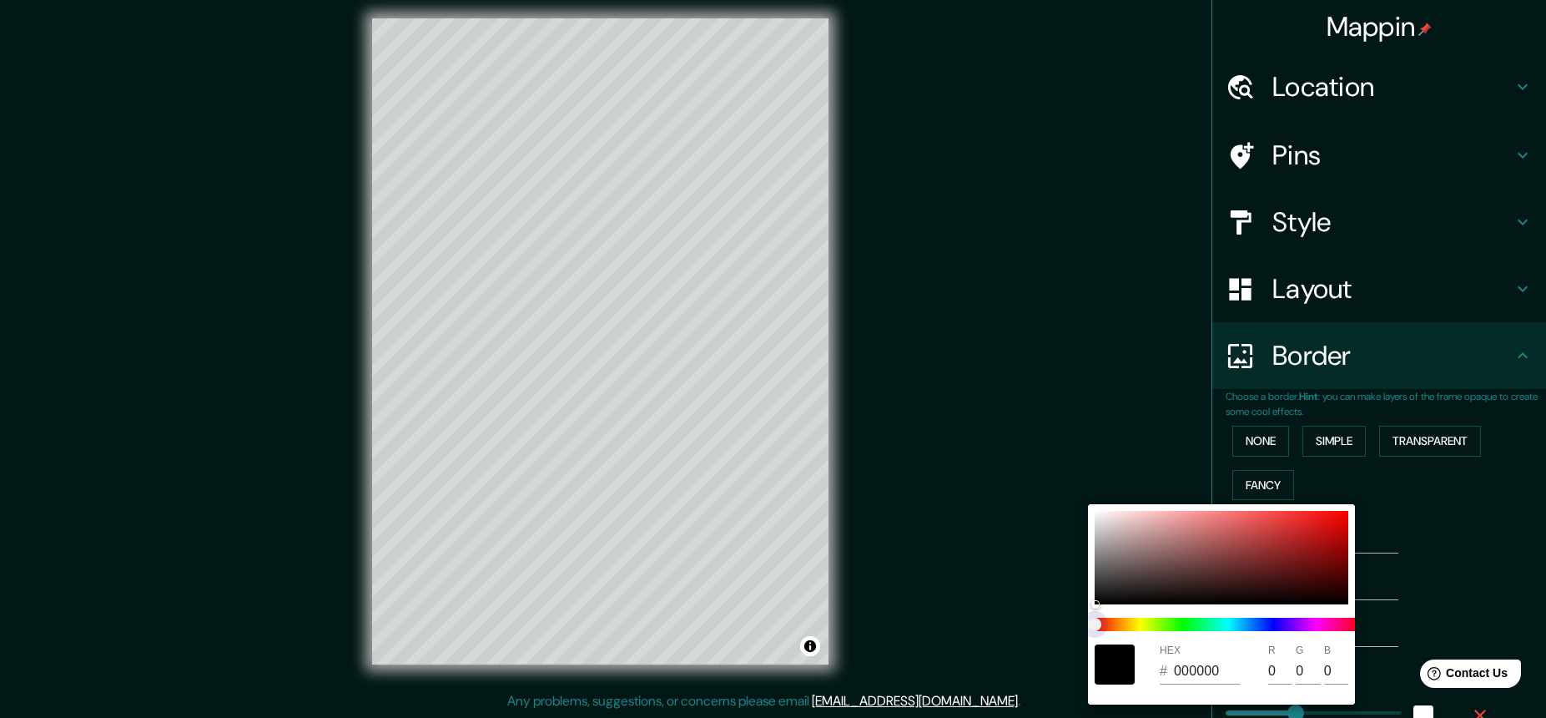
type input "44"
type input "219"
type input "44"
type input "219"
type input "44"
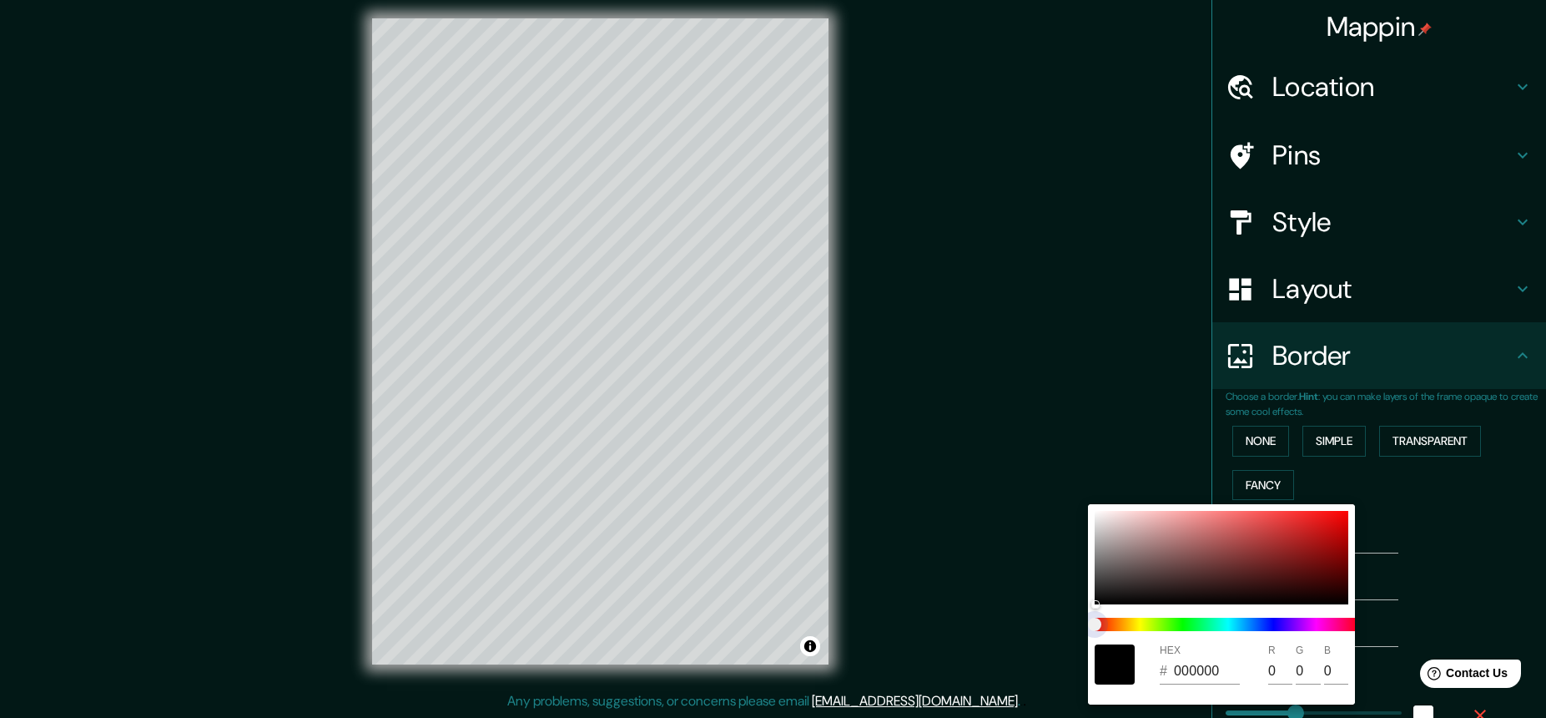
type input "219"
type input "44"
drag, startPoint x: 1098, startPoint y: 624, endPoint x: 1113, endPoint y: 630, distance: 16.1
click at [1182, 618] on span at bounding box center [1228, 624] width 267 height 13
type input "219"
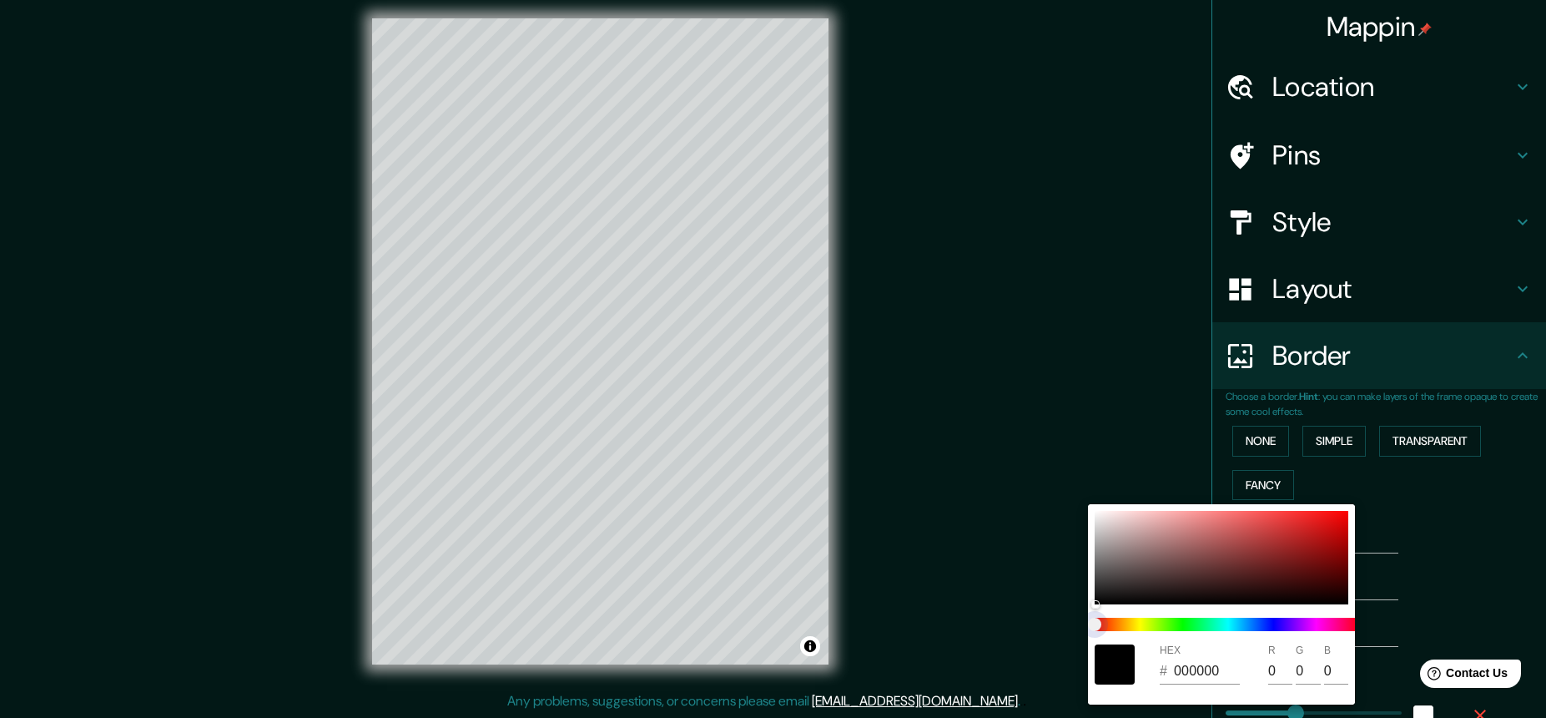
type input "44"
type input "219"
type input "44"
type input "219"
type input "44"
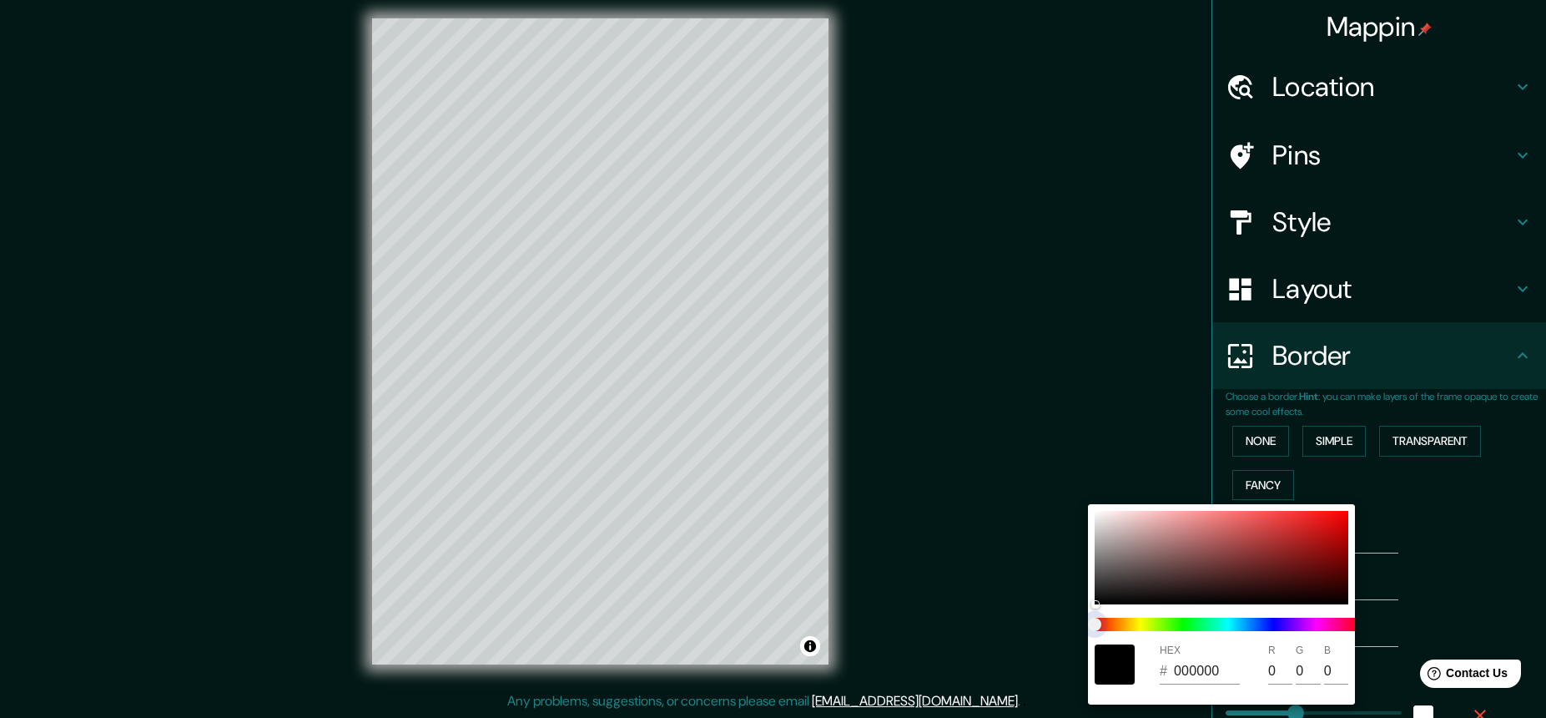
type input "219"
type input "44"
type input "219"
type input "44"
type input "219"
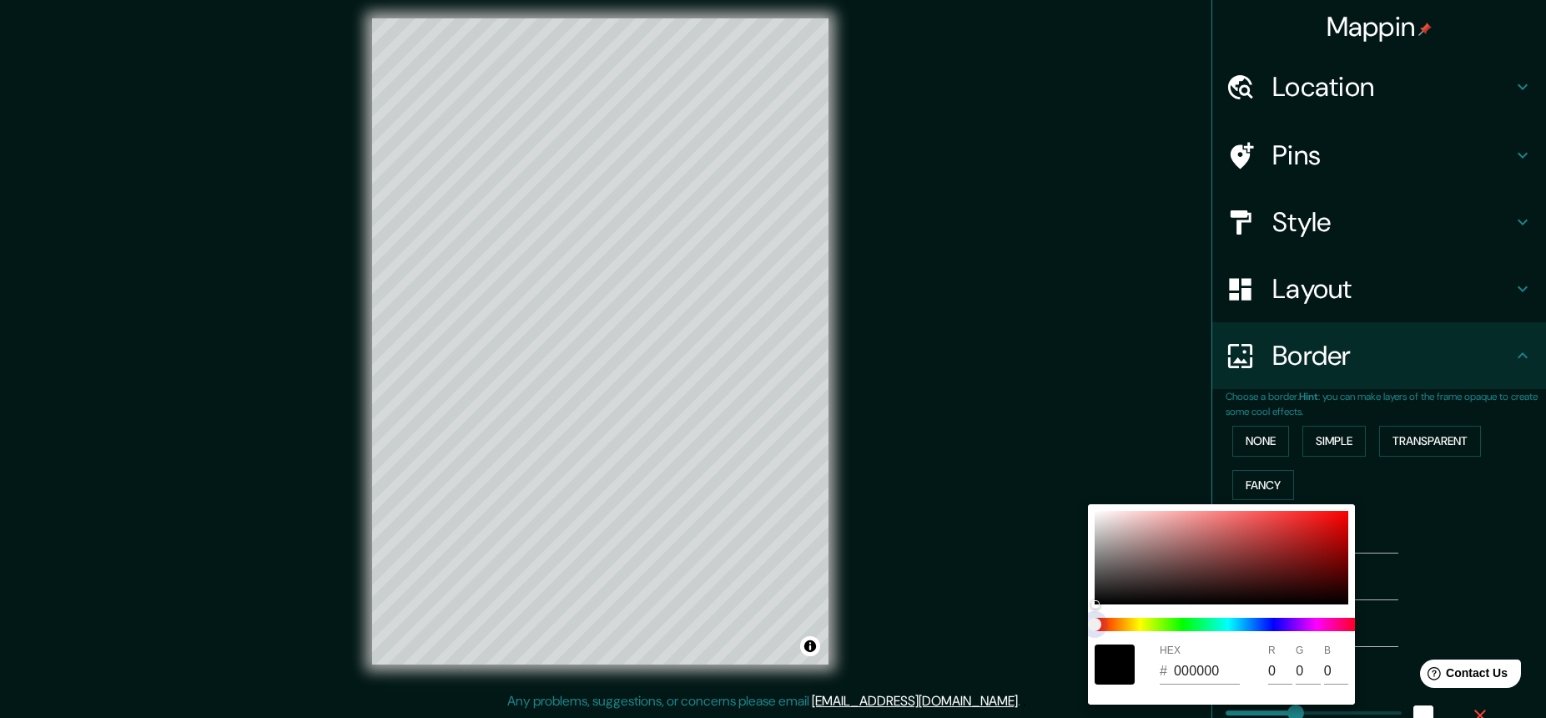
type input "44"
type input "219"
type input "44"
type input "219"
type input "44"
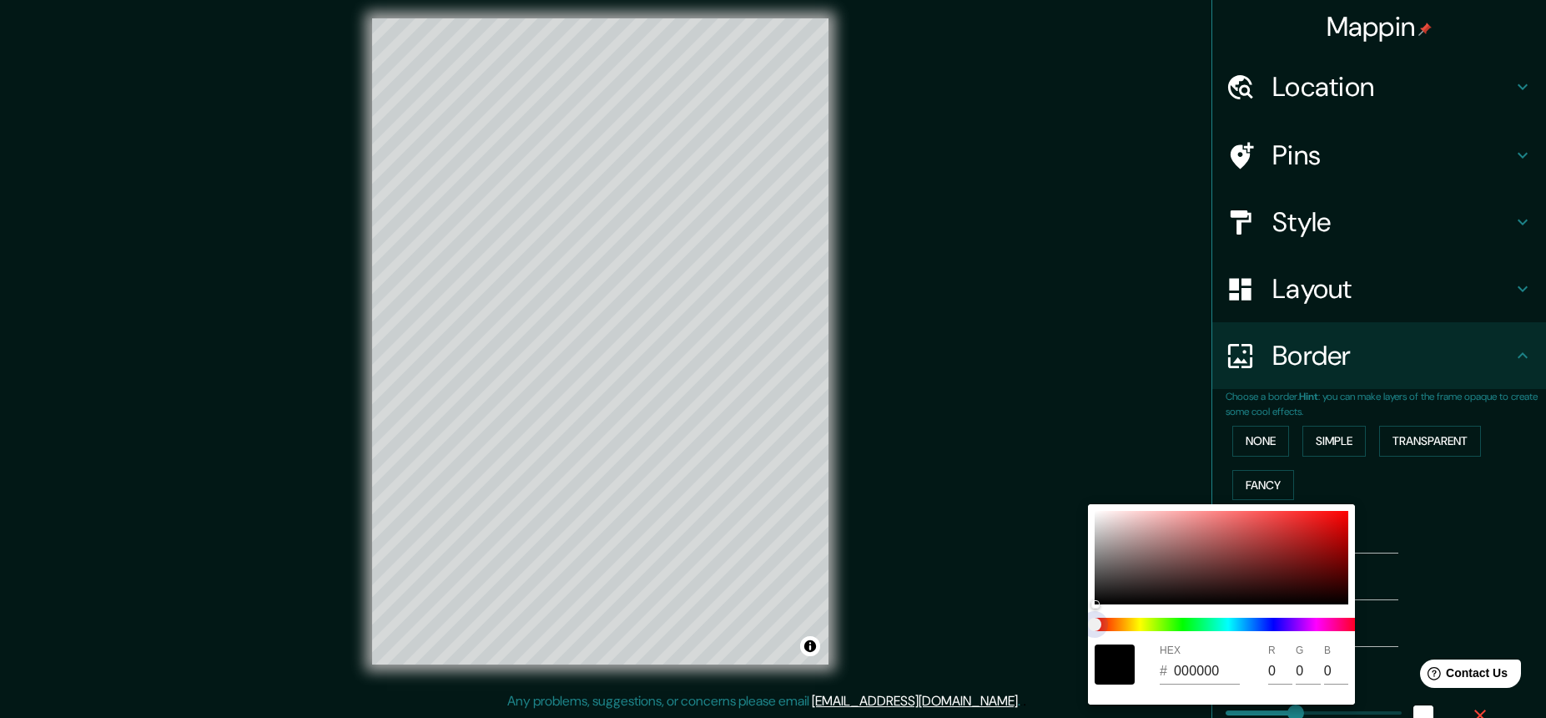
type input "219"
drag, startPoint x: 1095, startPoint y: 625, endPoint x: 1122, endPoint y: 626, distance: 26.7
click at [1123, 626] on span at bounding box center [1228, 624] width 267 height 13
drag, startPoint x: 1123, startPoint y: 623, endPoint x: 1154, endPoint y: 624, distance: 30.9
click at [1154, 624] on span at bounding box center [1228, 624] width 267 height 13
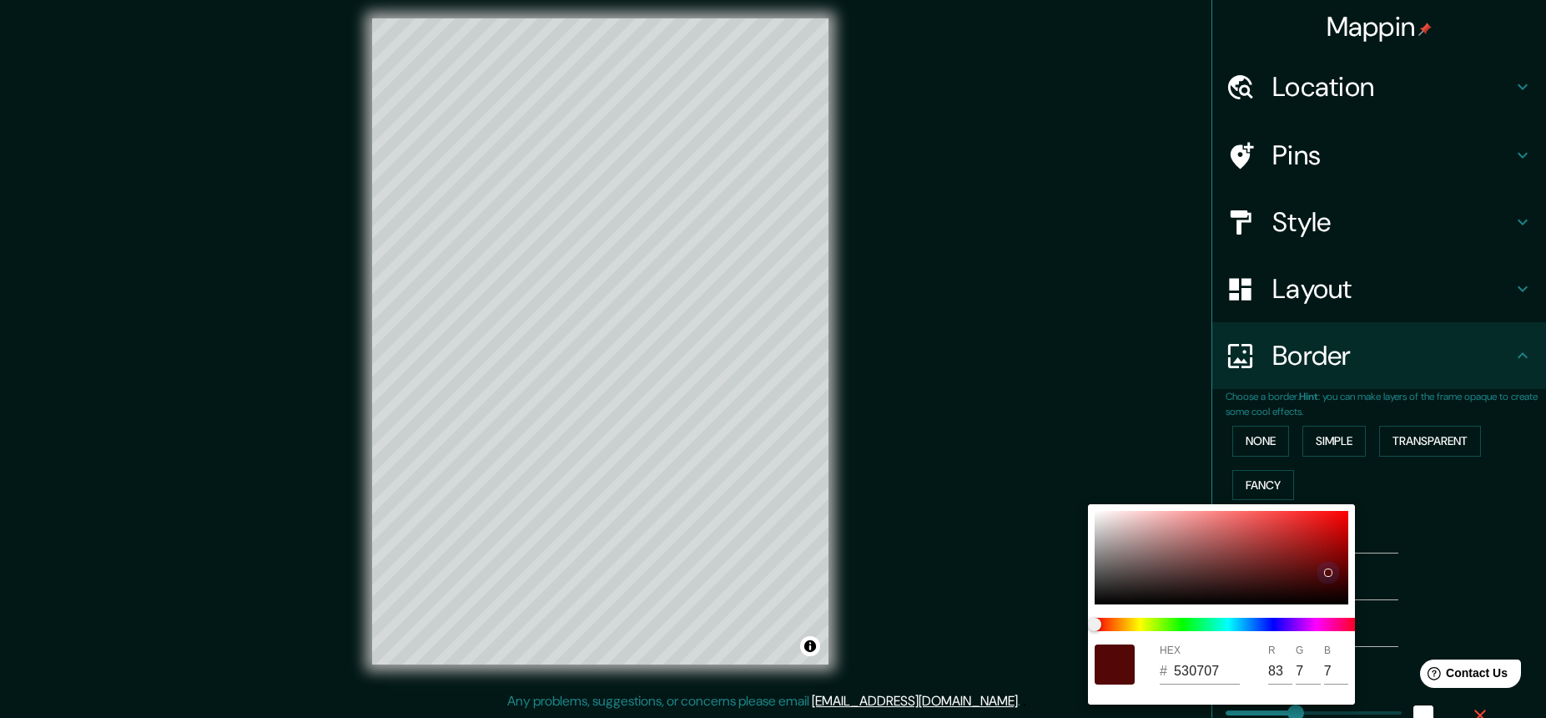
drag, startPoint x: 1145, startPoint y: 583, endPoint x: 1308, endPoint y: 576, distance: 163.7
click at [1198, 573] on div at bounding box center [1222, 557] width 254 height 93
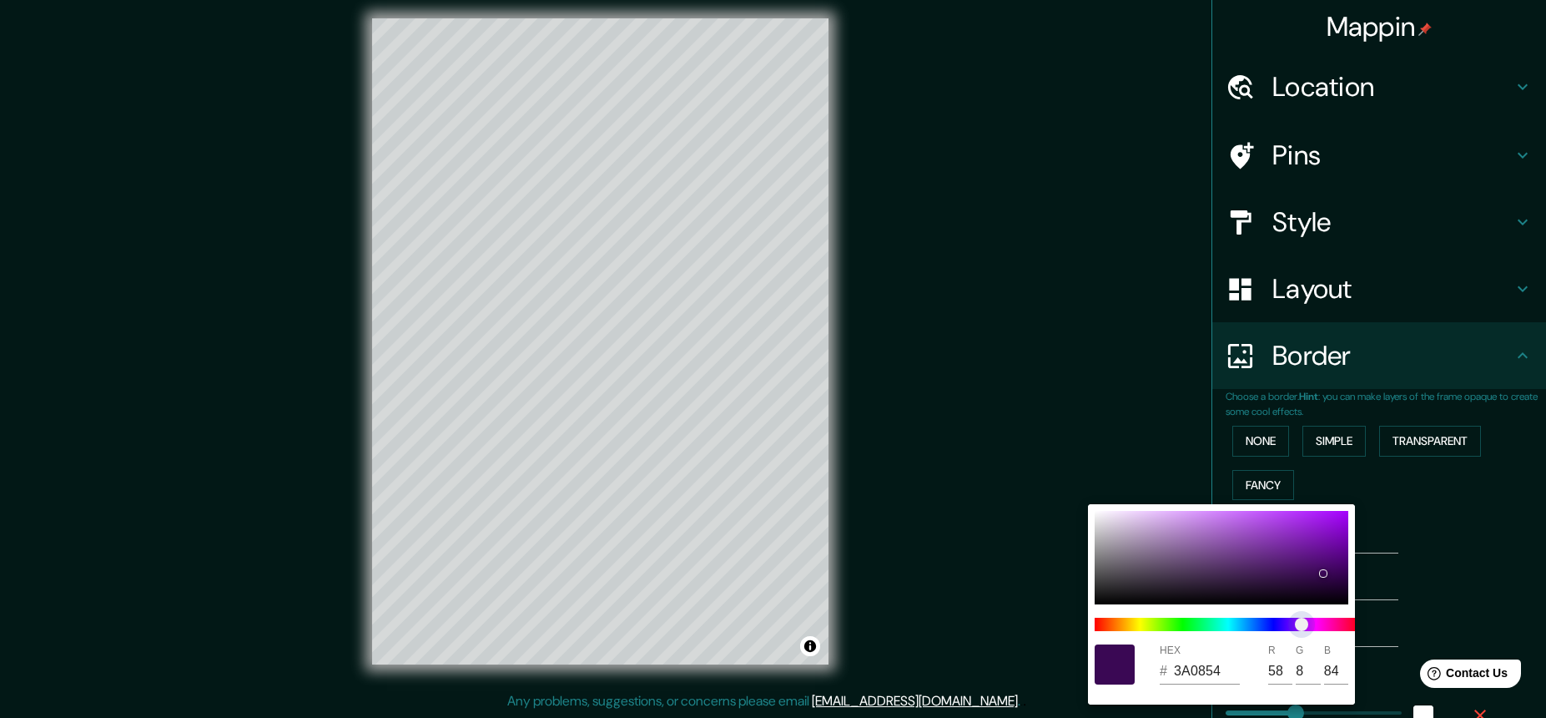
drag, startPoint x: 1190, startPoint y: 623, endPoint x: 1302, endPoint y: 621, distance: 111.8
click at [1198, 628] on span at bounding box center [1228, 624] width 267 height 13
drag, startPoint x: 1323, startPoint y: 573, endPoint x: 1216, endPoint y: 568, distance: 107.8
click at [1198, 568] on div at bounding box center [1216, 569] width 7 height 7
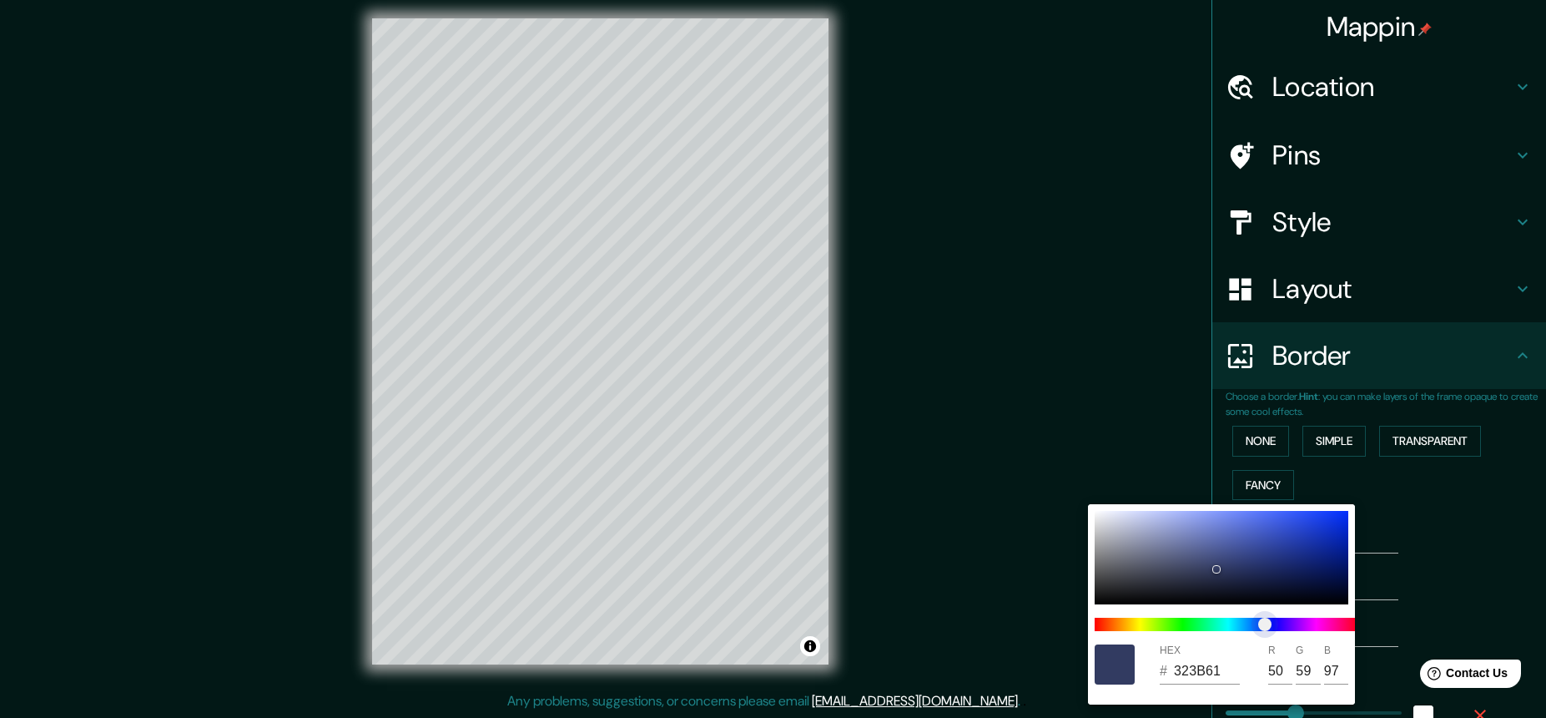
click at [1198, 624] on span "color slider" at bounding box center [1264, 624] width 13 height 13
drag, startPoint x: 1217, startPoint y: 567, endPoint x: 1158, endPoint y: 566, distance: 59.3
click at [1158, 566] on div at bounding box center [1159, 567] width 7 height 7
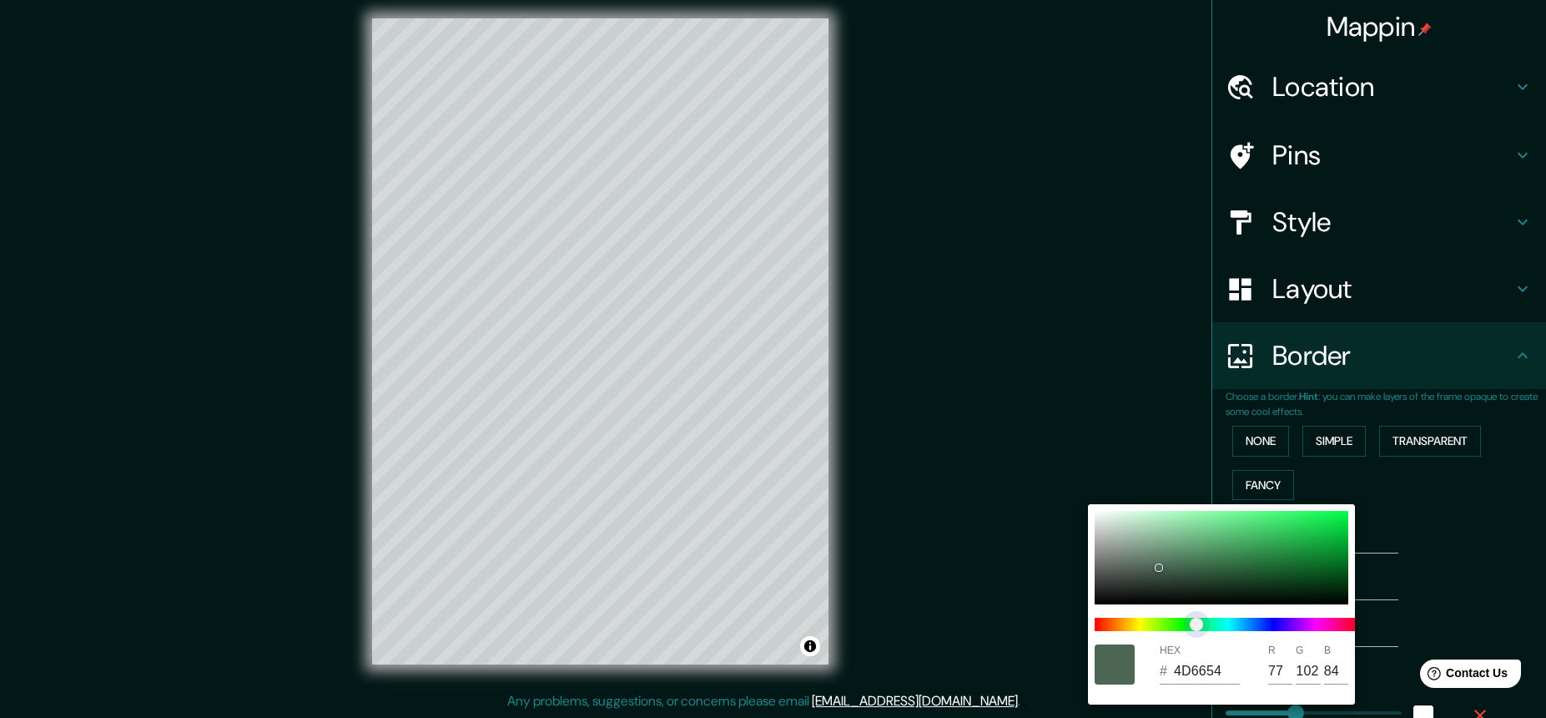
drag, startPoint x: 1269, startPoint y: 627, endPoint x: 1197, endPoint y: 626, distance: 72.6
click at [1197, 626] on span "color slider" at bounding box center [1196, 624] width 13 height 13
drag, startPoint x: 1220, startPoint y: 560, endPoint x: 1333, endPoint y: 572, distance: 114.1
click at [1198, 572] on div at bounding box center [1333, 572] width 7 height 7
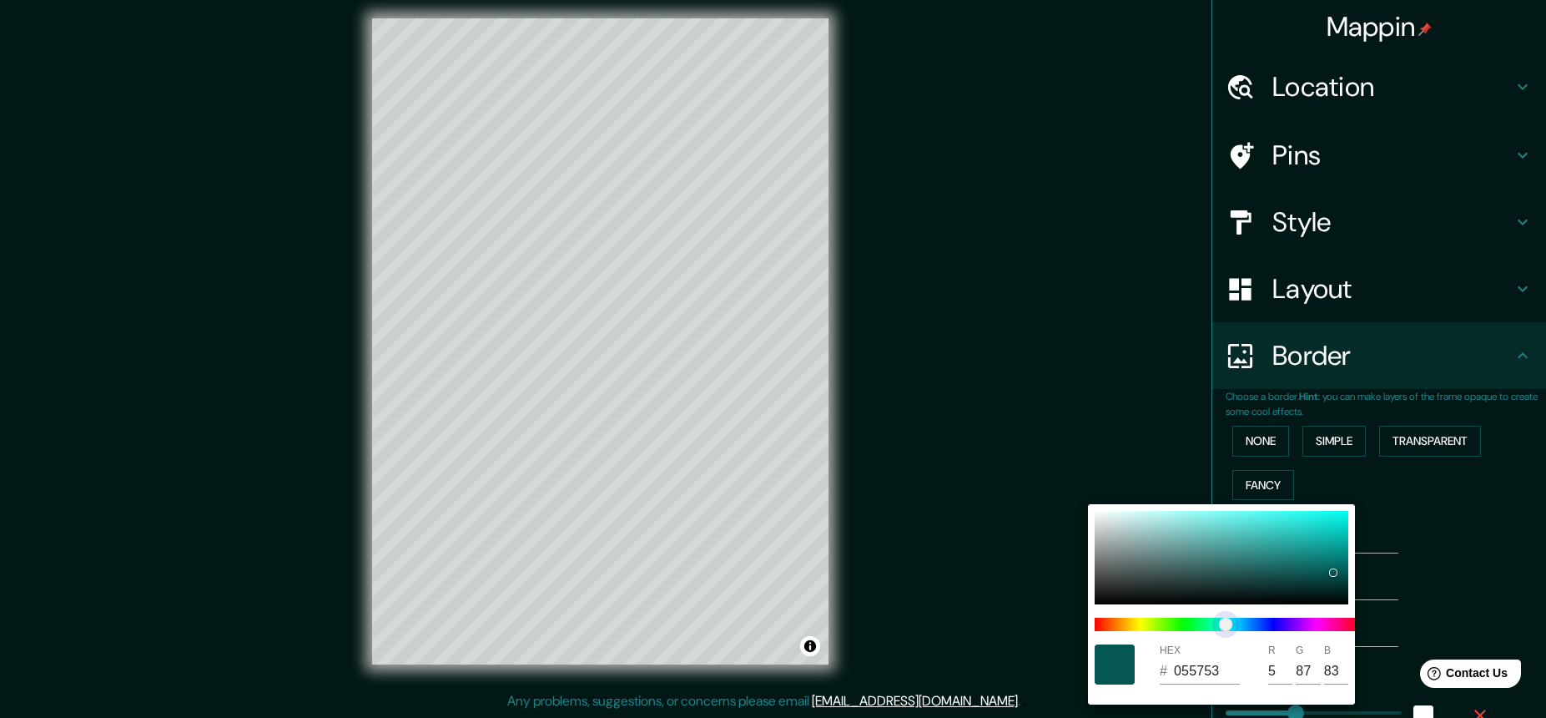
drag, startPoint x: 1208, startPoint y: 631, endPoint x: 1226, endPoint y: 631, distance: 17.5
click at [1198, 631] on span "color slider" at bounding box center [1225, 624] width 13 height 13
drag, startPoint x: 1330, startPoint y: 568, endPoint x: 1338, endPoint y: 547, distance: 22.5
click at [1198, 547] on div at bounding box center [1338, 548] width 8 height 8
click at [1198, 634] on div at bounding box center [773, 359] width 1546 height 718
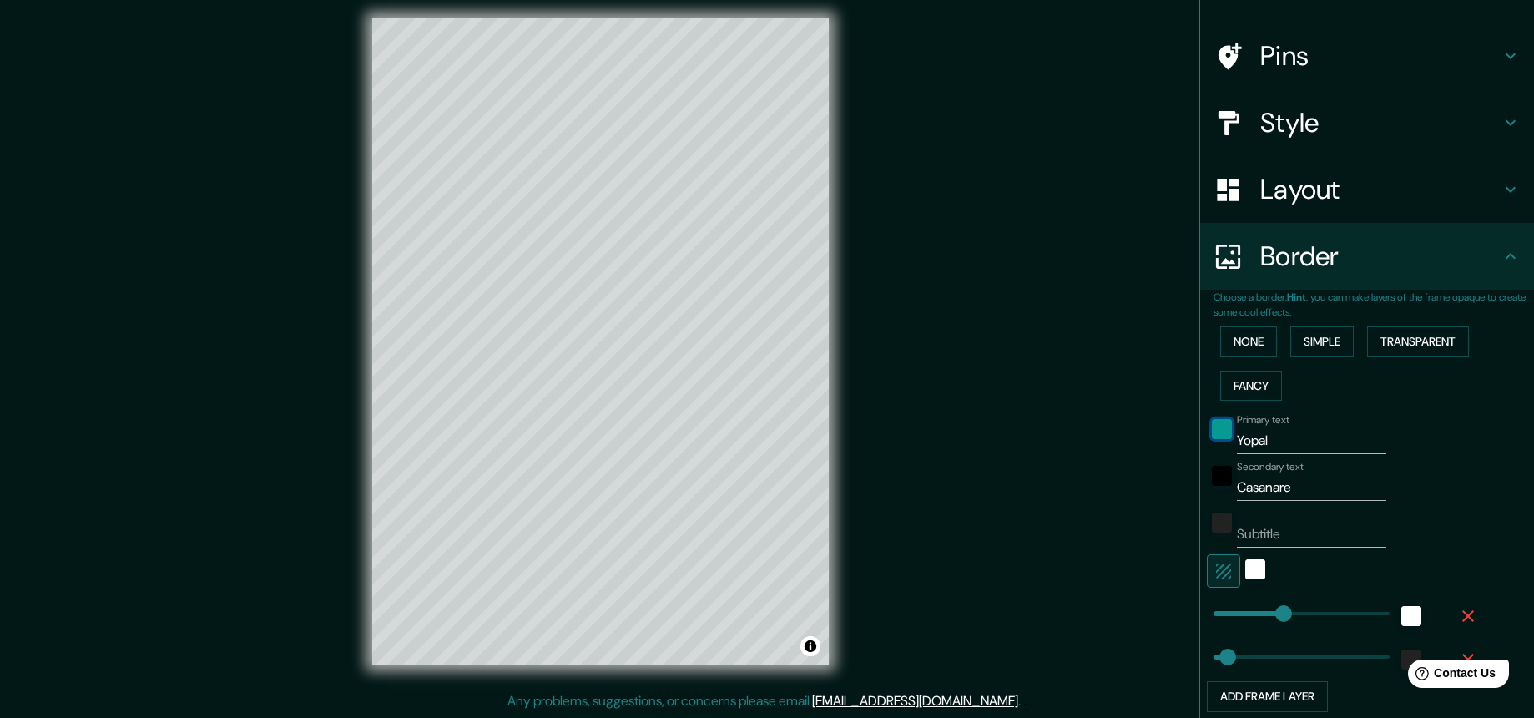
scroll to position [232, 0]
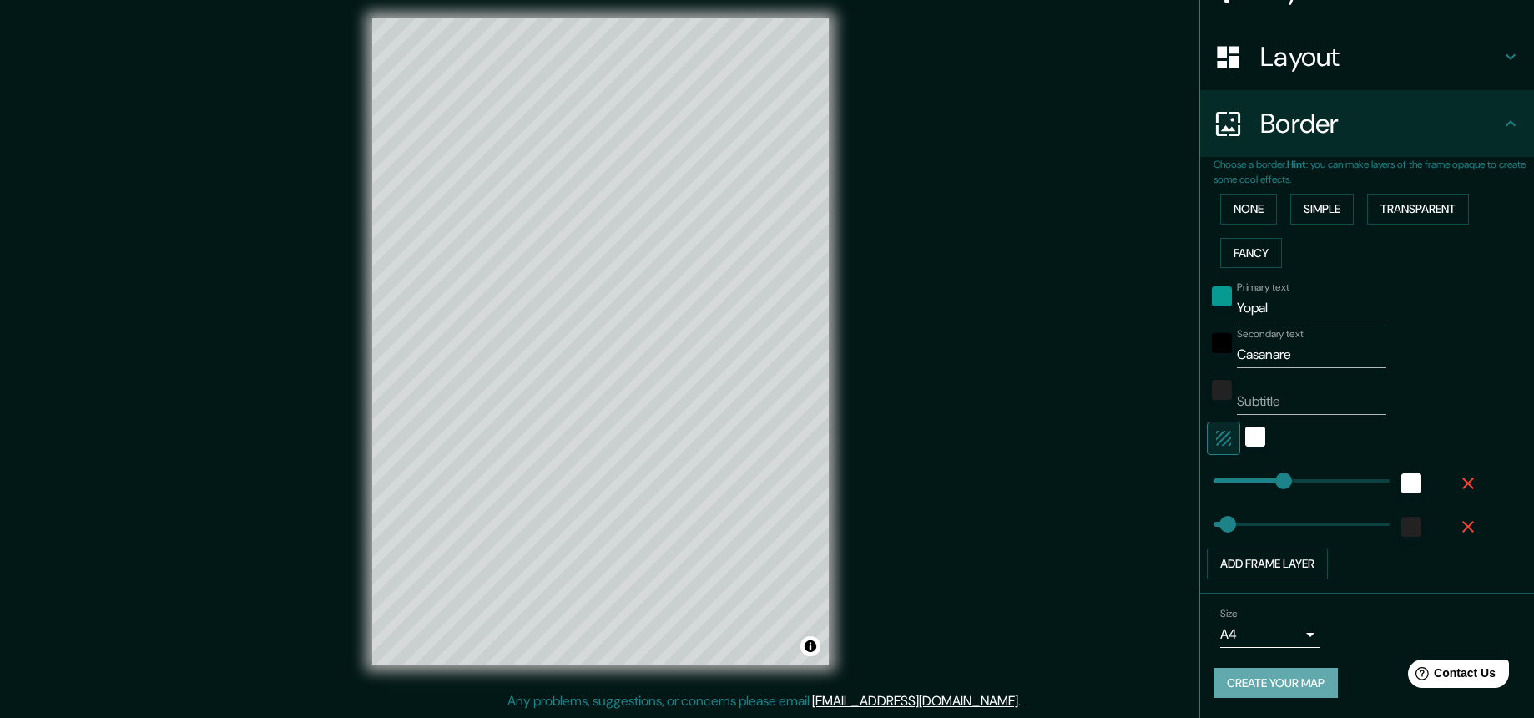
click at [1198, 682] on button "Create your map" at bounding box center [1275, 683] width 124 height 31
click at [1198, 683] on button "Create your map" at bounding box center [1275, 683] width 124 height 31
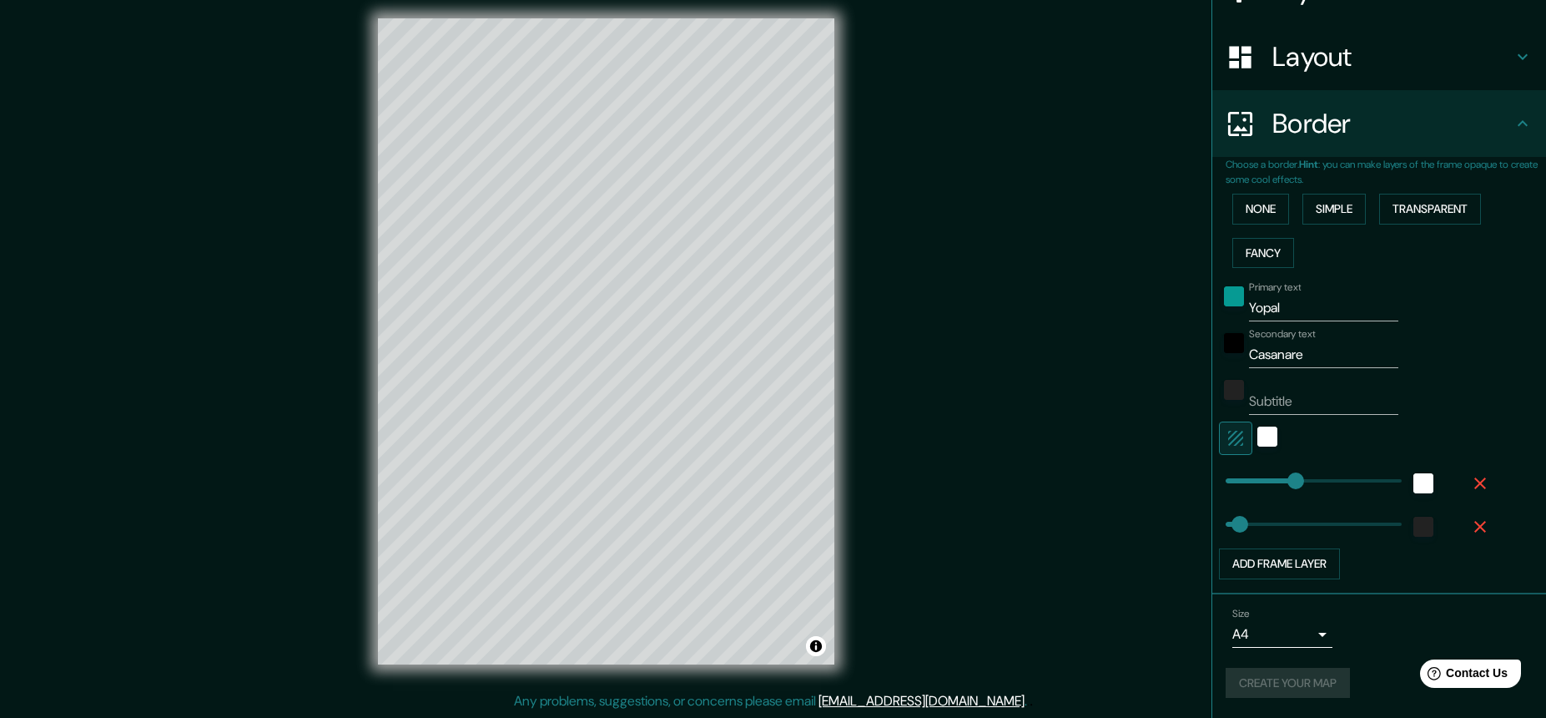
click at [1198, 633] on body "Mappin Location [GEOGRAPHIC_DATA], [GEOGRAPHIC_DATA], [GEOGRAPHIC_DATA] Pins St…" at bounding box center [773, 351] width 1546 height 718
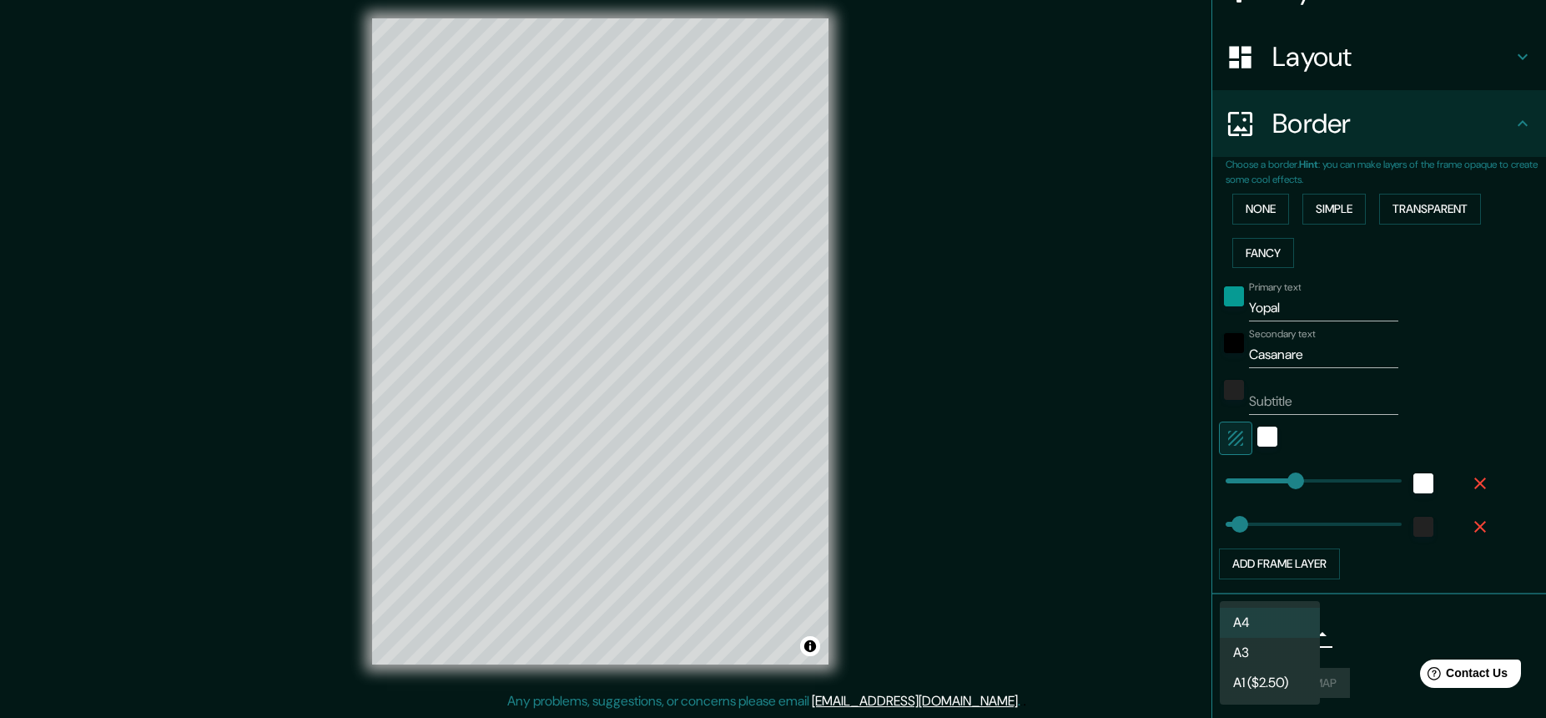
click at [1198, 649] on li "A3" at bounding box center [1270, 653] width 100 height 30
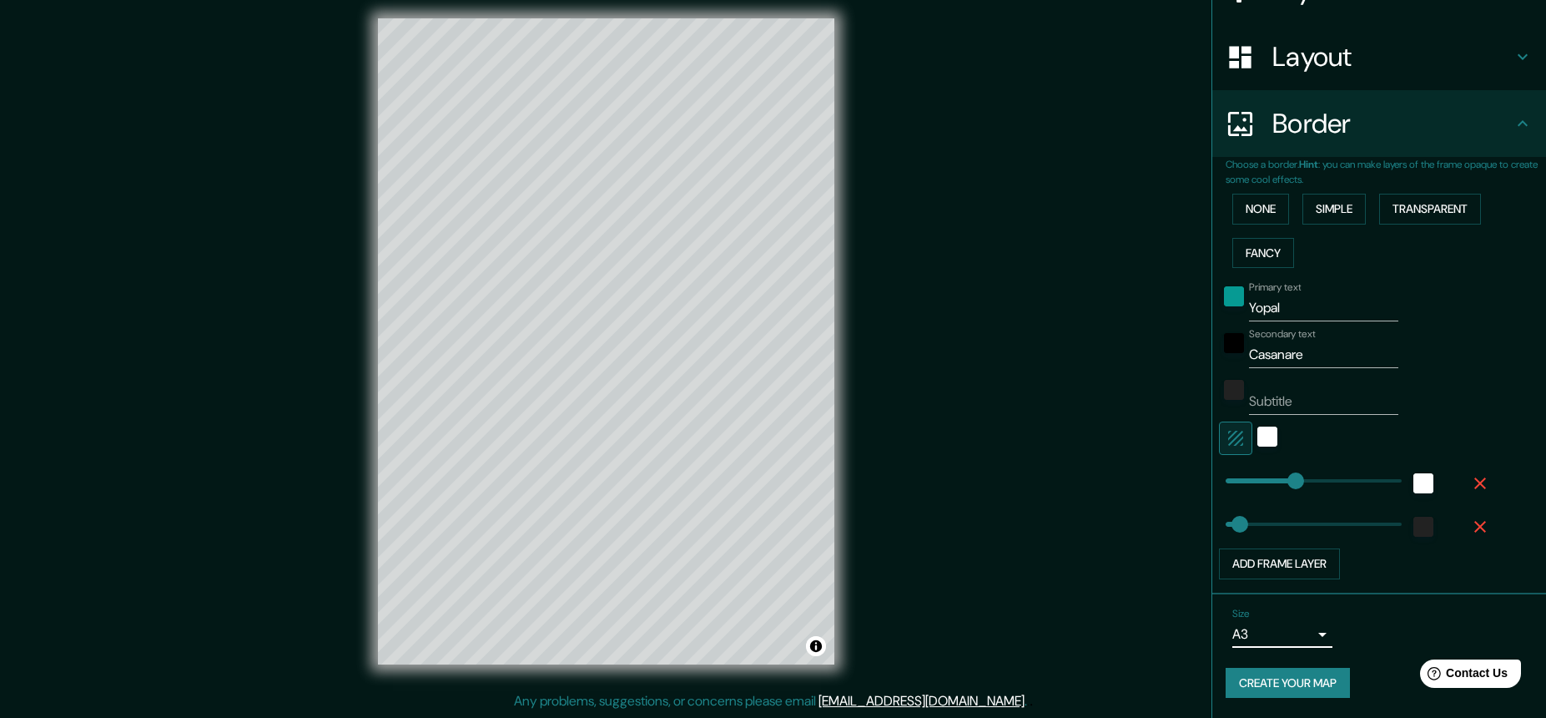
click at [1198, 634] on body "Mappin Location [GEOGRAPHIC_DATA], [GEOGRAPHIC_DATA], [GEOGRAPHIC_DATA] Pins St…" at bounding box center [773, 351] width 1546 height 718
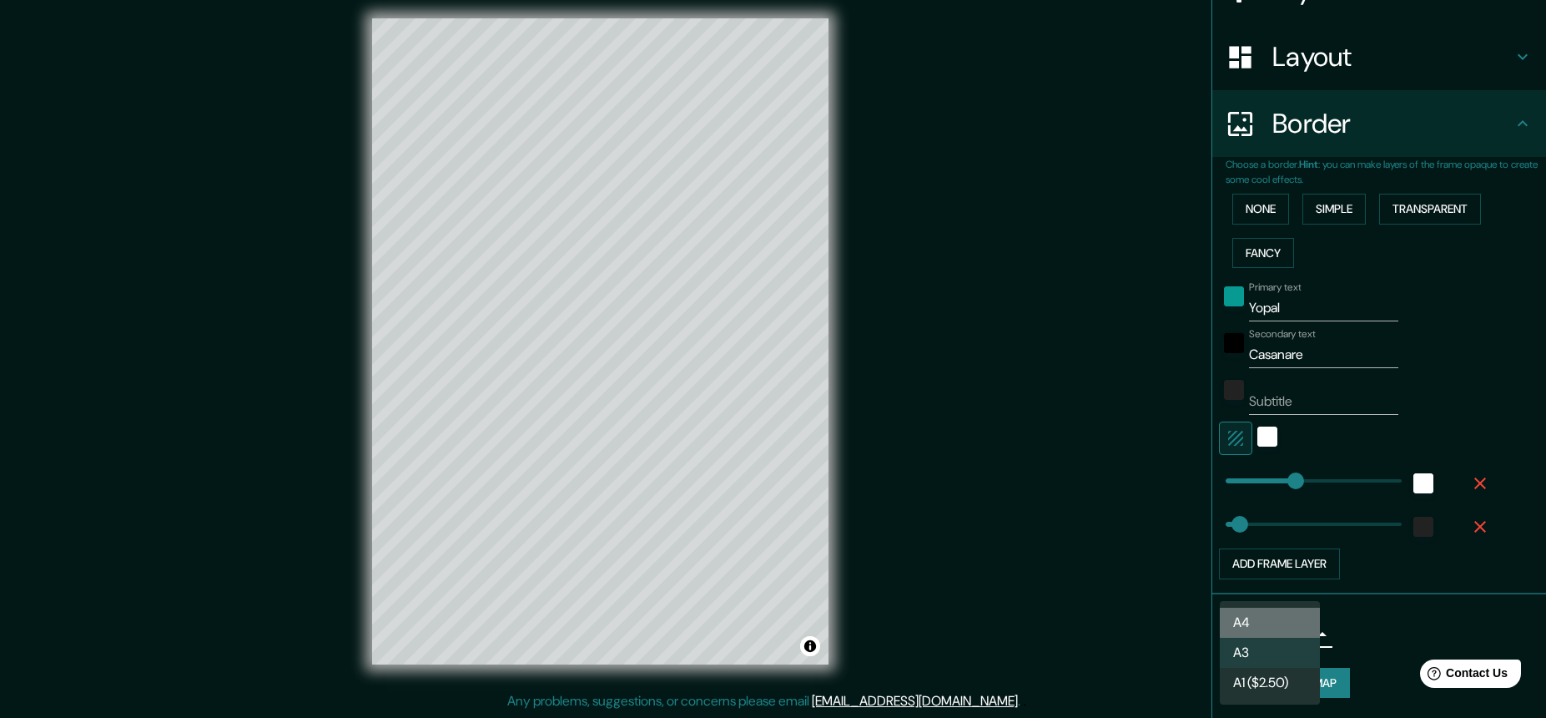
click at [1198, 621] on li "A4" at bounding box center [1270, 622] width 100 height 30
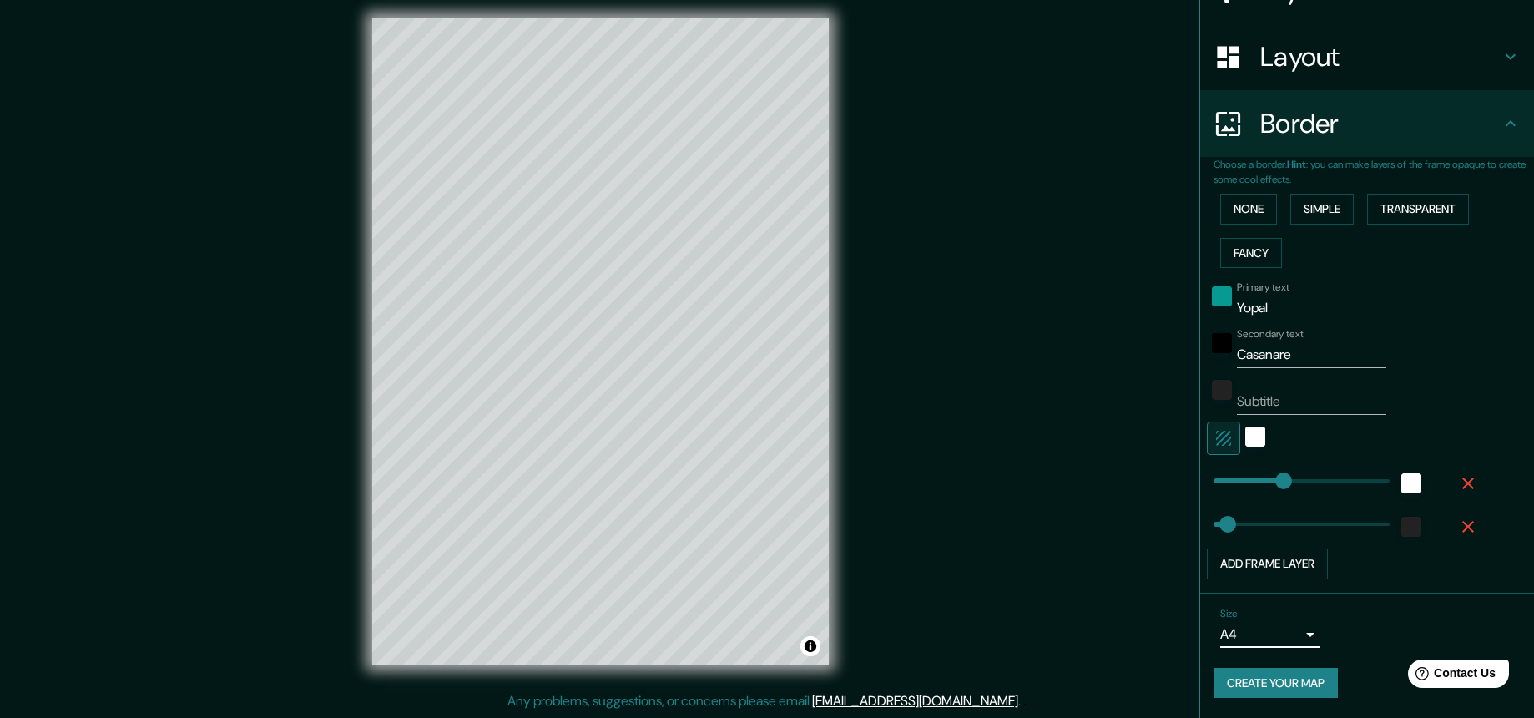
click at [1198, 678] on button "Create your map" at bounding box center [1275, 683] width 124 height 31
click at [1198, 281] on div "Primary text Yopal" at bounding box center [1344, 301] width 274 height 40
click at [1198, 251] on button "Fancy" at bounding box center [1251, 253] width 62 height 31
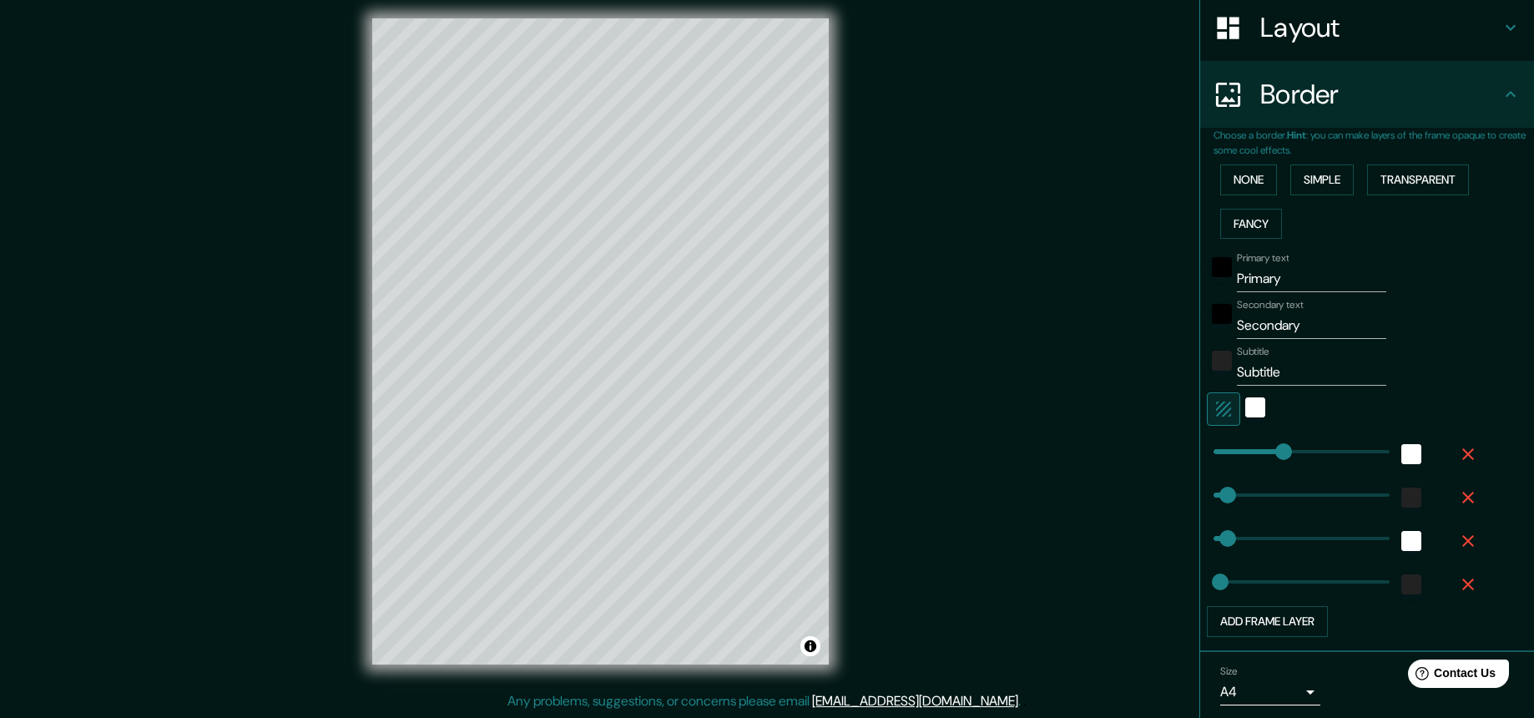
scroll to position [319, 0]
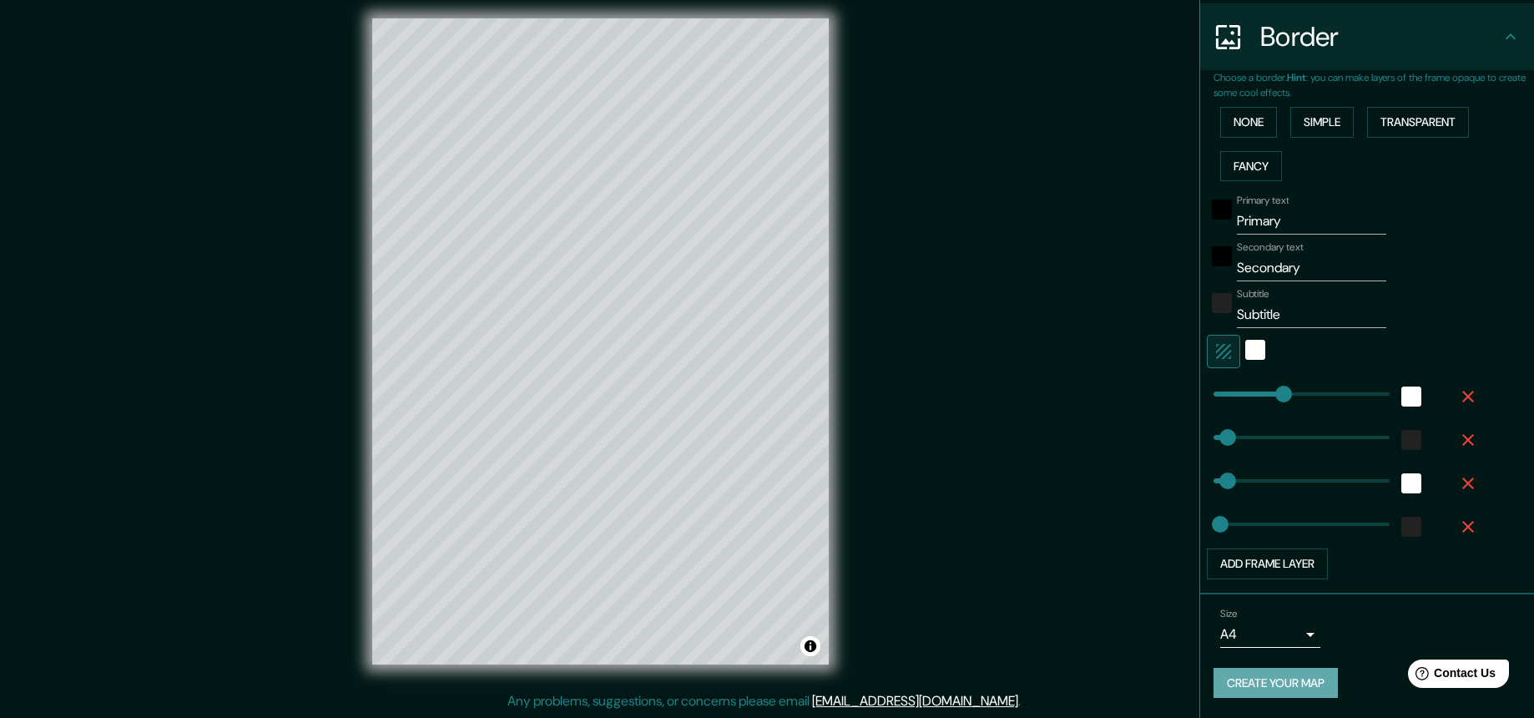
click at [1198, 682] on button "Create your map" at bounding box center [1275, 683] width 124 height 31
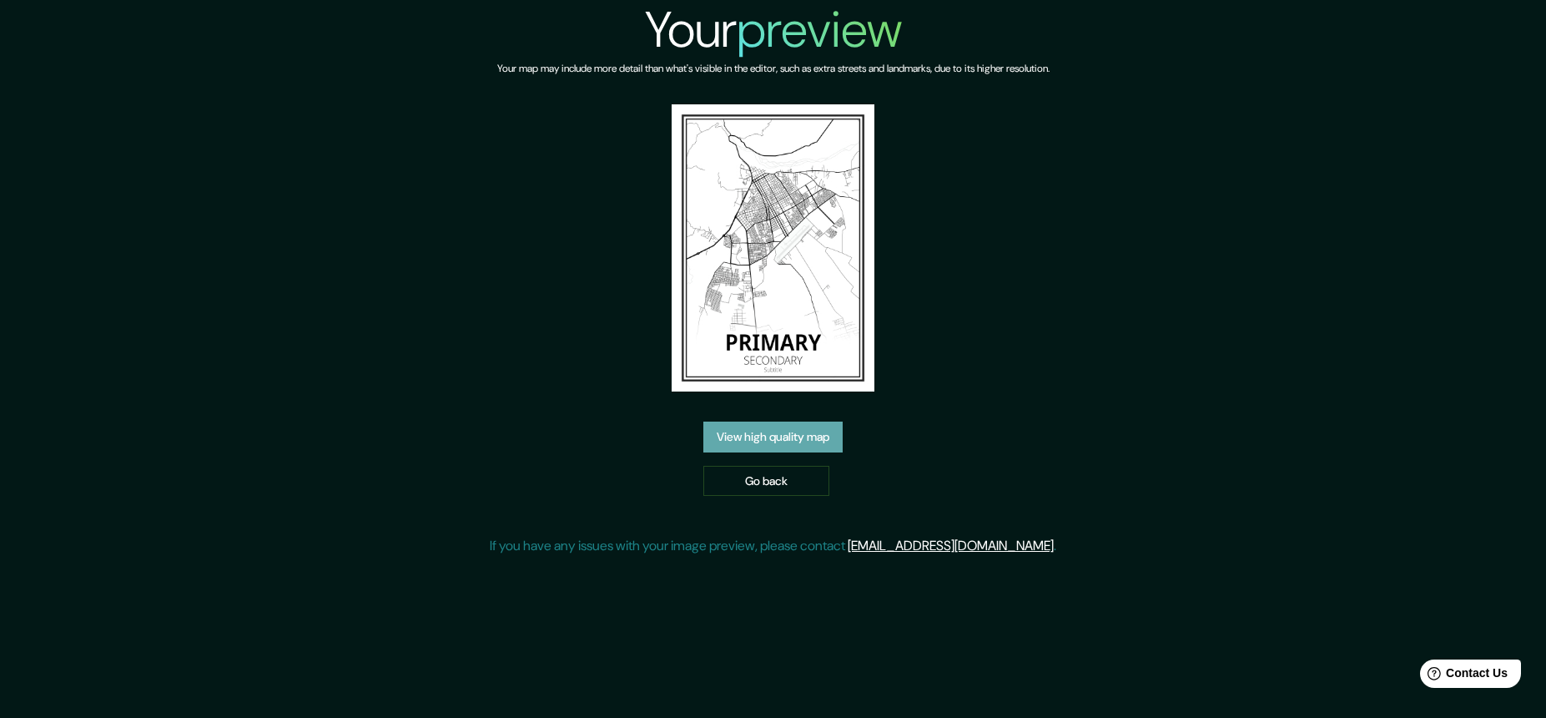
click at [760, 435] on link "View high quality map" at bounding box center [772, 436] width 139 height 31
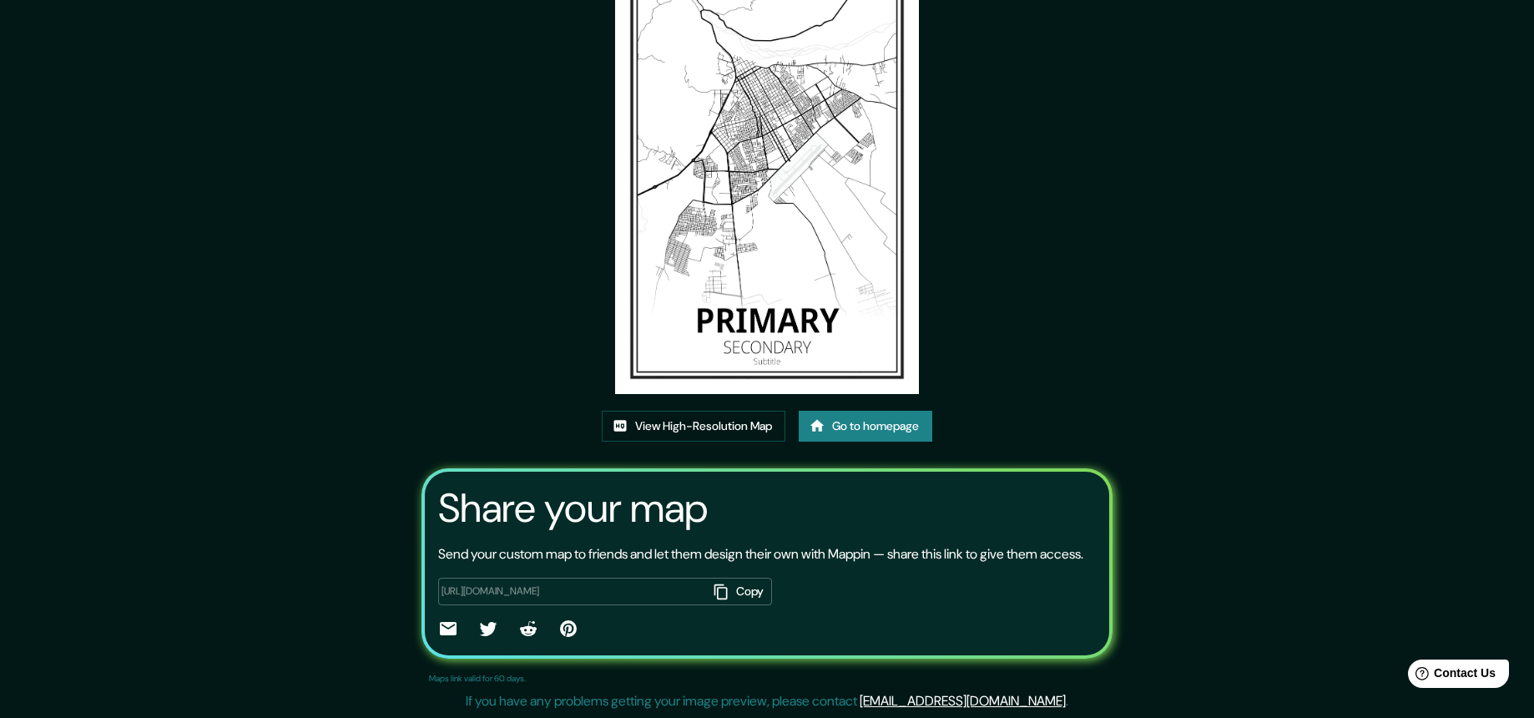
scroll to position [130, 0]
click at [789, 271] on img at bounding box center [767, 178] width 305 height 431
click at [827, 411] on link "Go to homepage" at bounding box center [866, 426] width 134 height 31
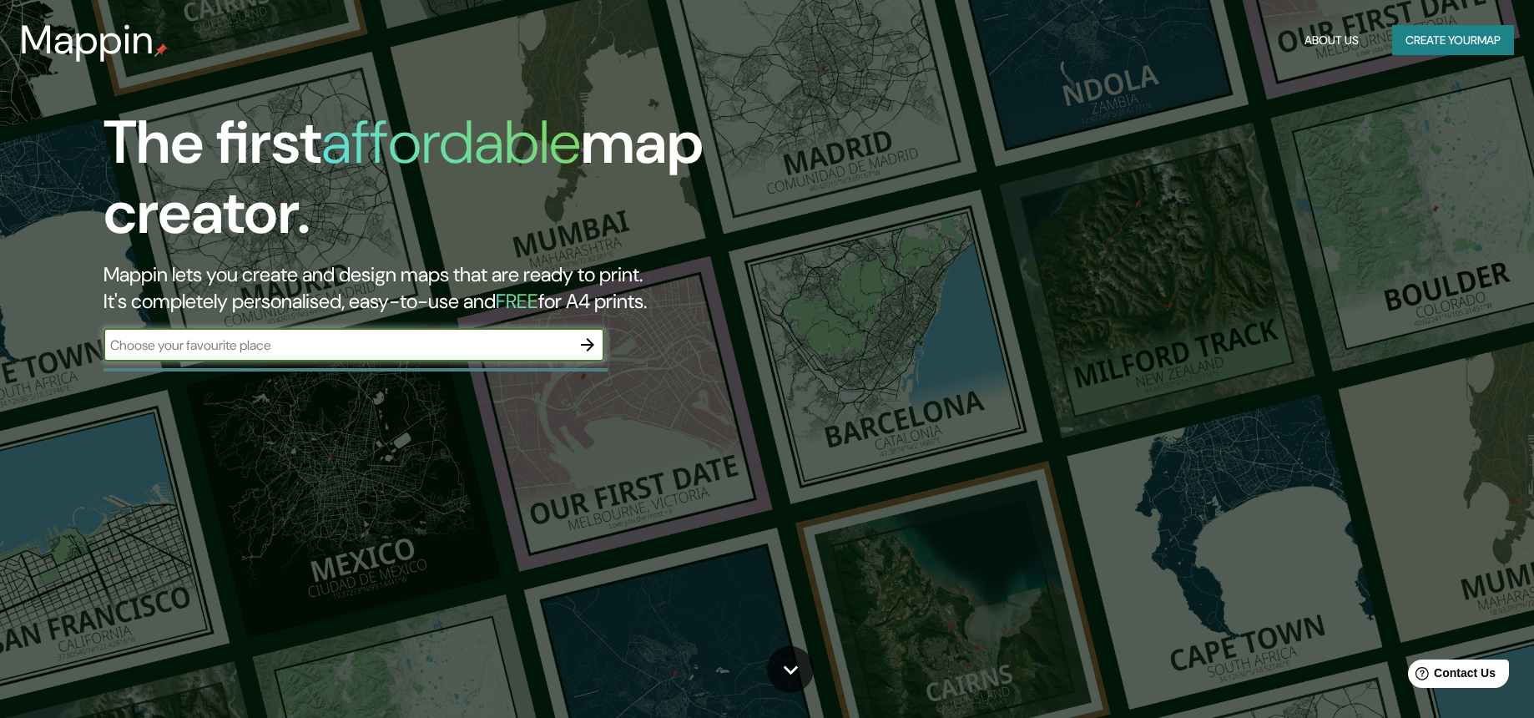
click at [406, 340] on input "text" at bounding box center [336, 344] width 467 height 19
type input "Yopal casanare"
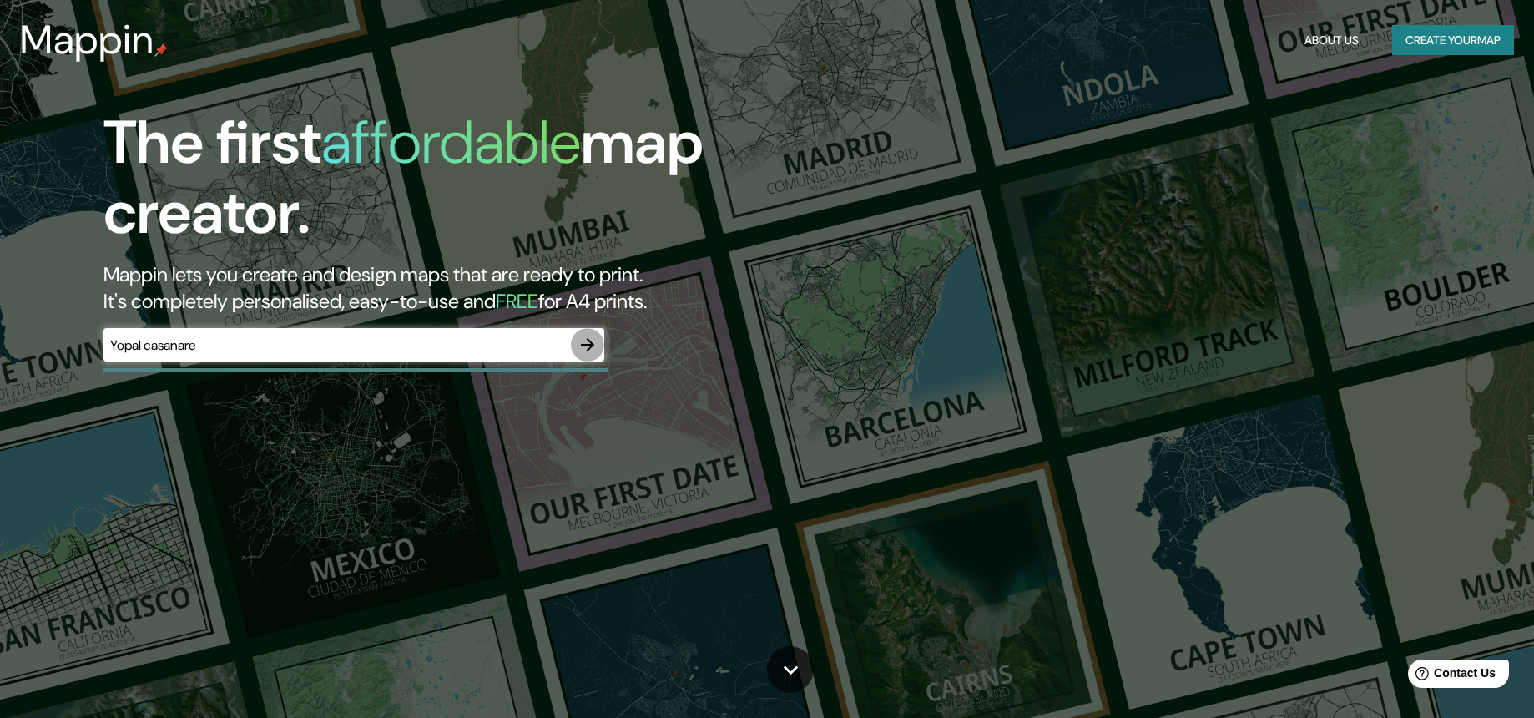
click at [590, 344] on icon "button" at bounding box center [587, 344] width 13 height 13
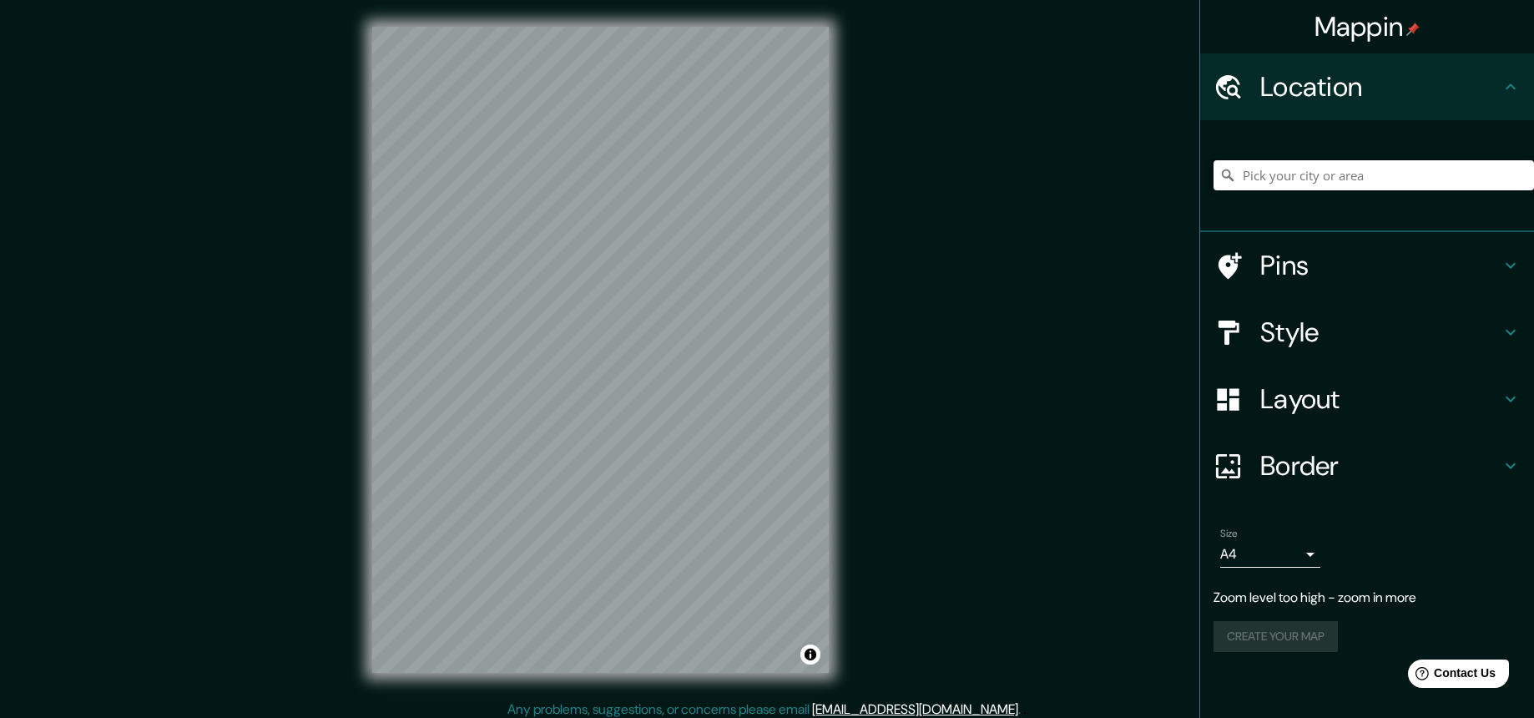
click at [1268, 175] on input "Pick your city or area" at bounding box center [1373, 175] width 320 height 30
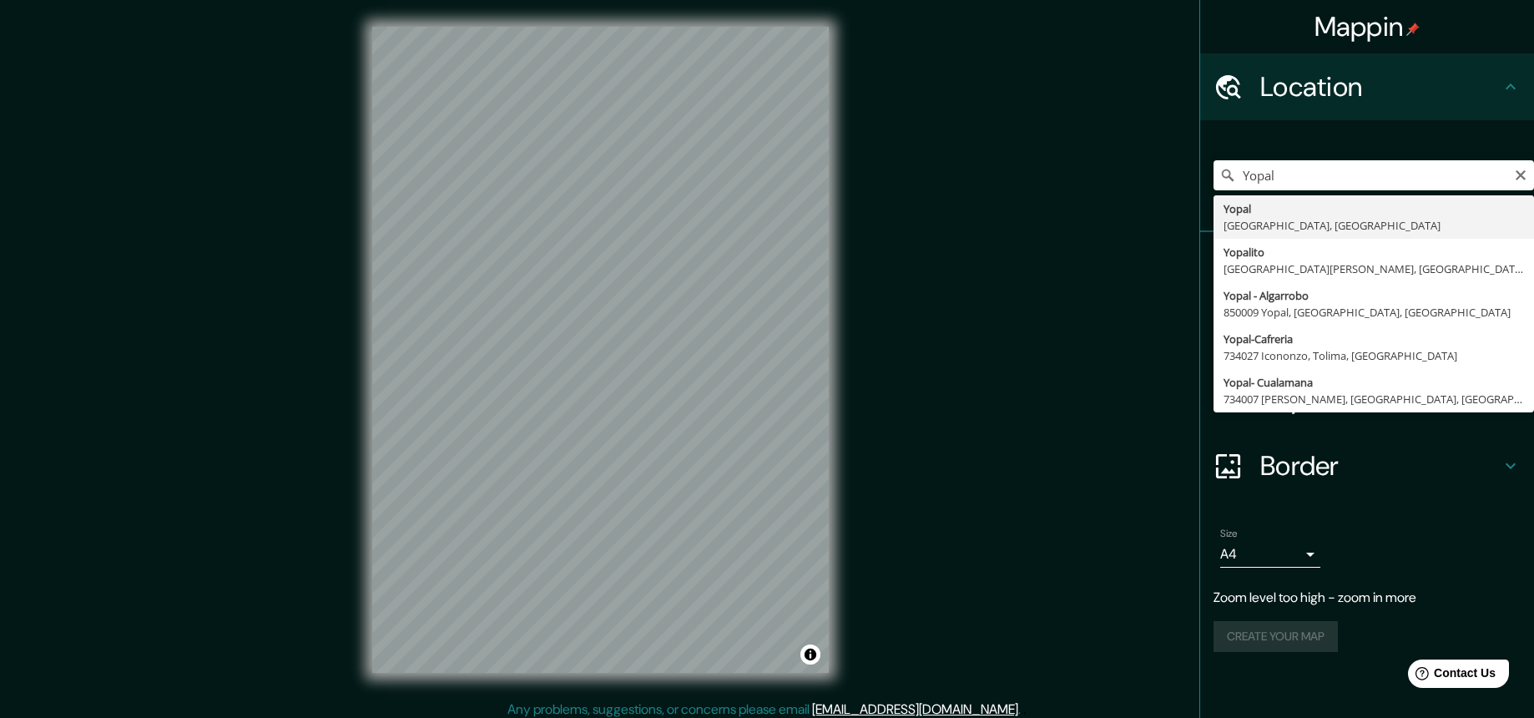
type input "Yopal, [GEOGRAPHIC_DATA], [GEOGRAPHIC_DATA]"
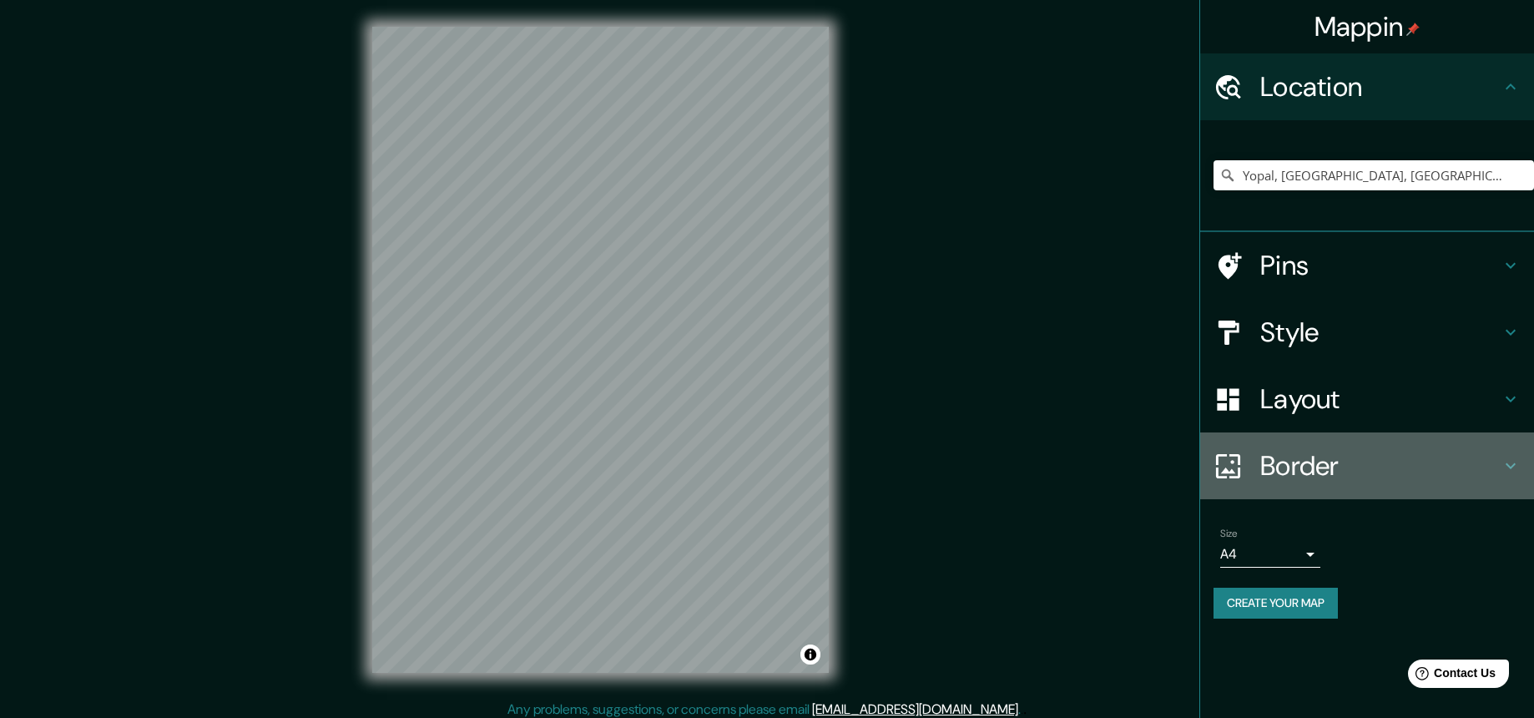
click at [1313, 466] on h4 "Border" at bounding box center [1380, 465] width 240 height 33
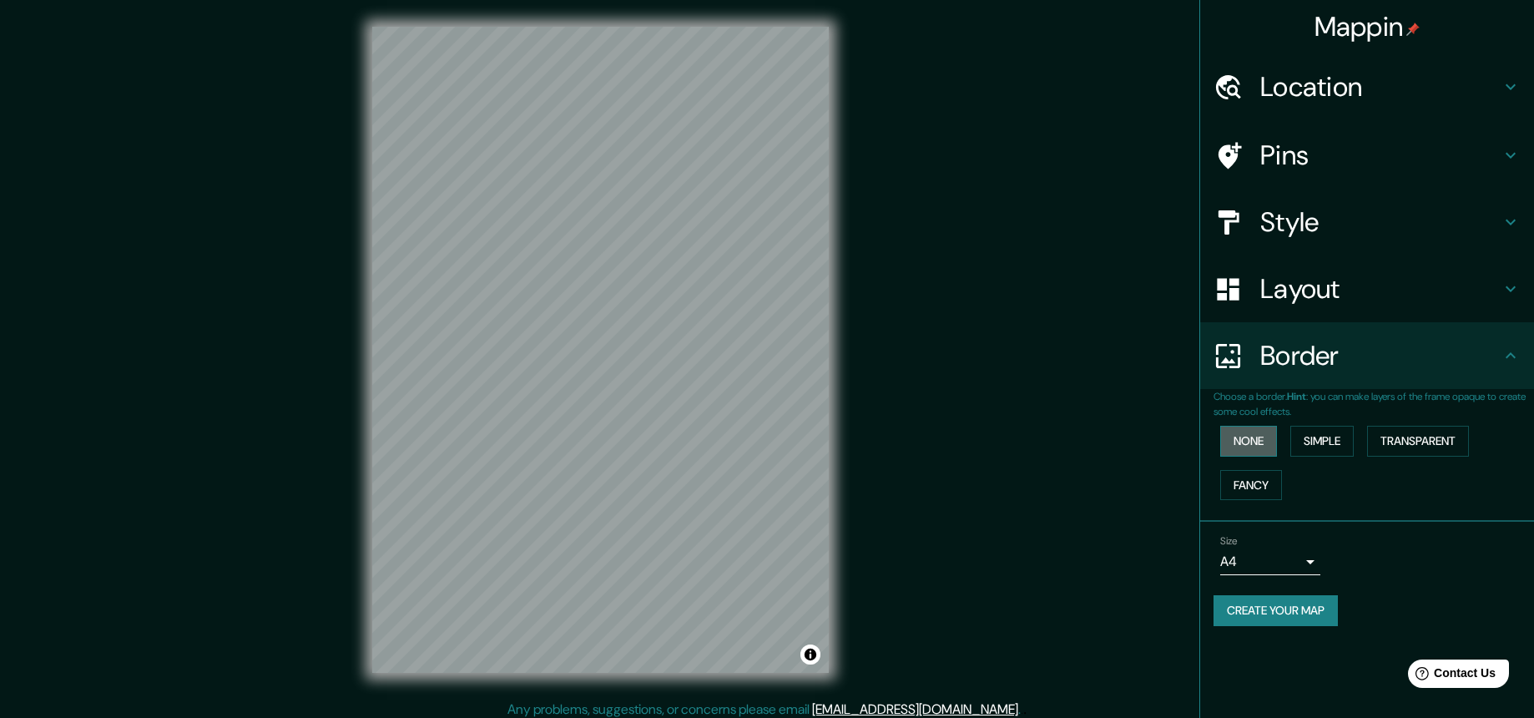
click at [1259, 441] on button "None" at bounding box center [1248, 441] width 57 height 31
click at [1319, 441] on button "Simple" at bounding box center [1321, 441] width 63 height 31
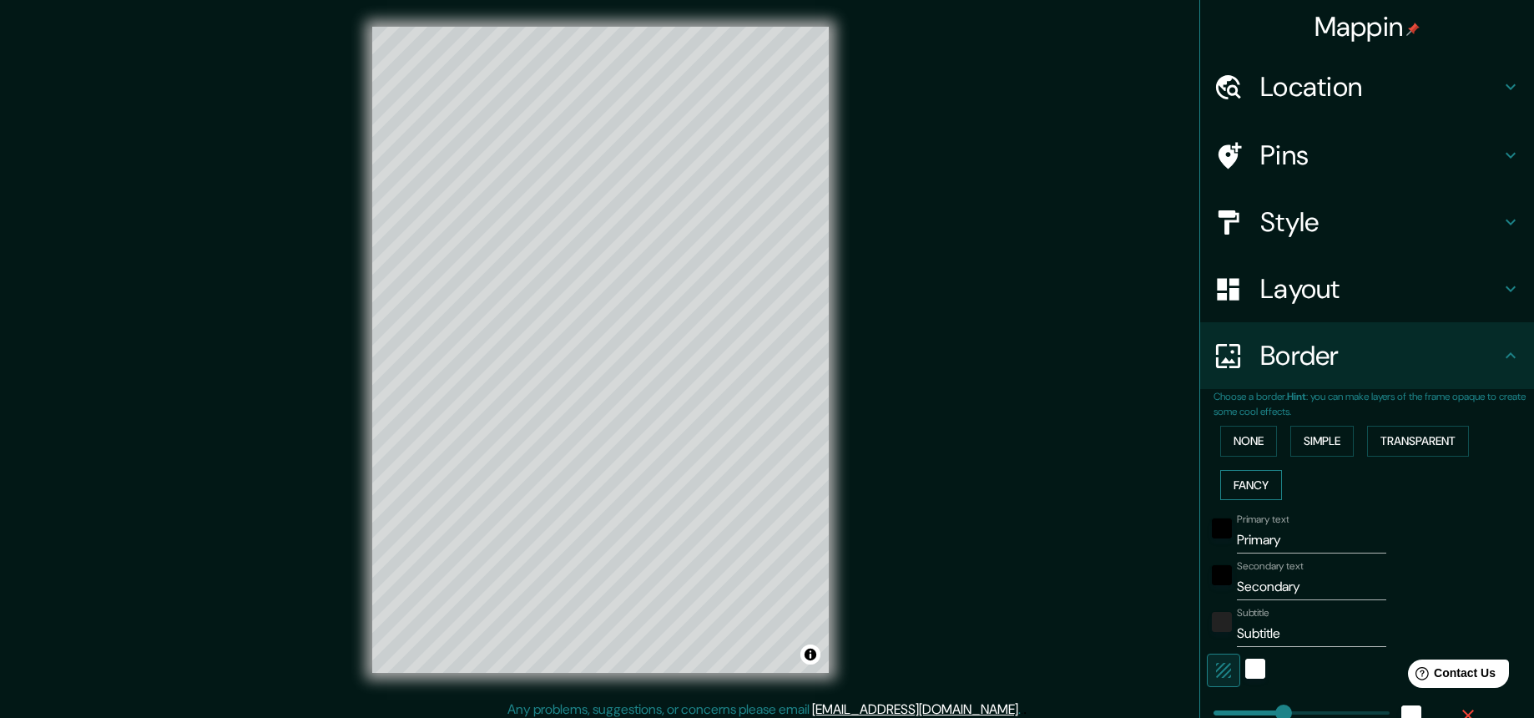
click at [1245, 485] on button "Fancy" at bounding box center [1251, 485] width 62 height 31
click at [1306, 443] on button "Simple" at bounding box center [1321, 441] width 63 height 31
click at [1237, 485] on button "Fancy" at bounding box center [1251, 485] width 62 height 31
drag, startPoint x: 1283, startPoint y: 537, endPoint x: 1193, endPoint y: 537, distance: 89.3
click at [1200, 538] on div "Choose a border. Hint : you can make layers of the frame opaque to create some …" at bounding box center [1367, 651] width 334 height 524
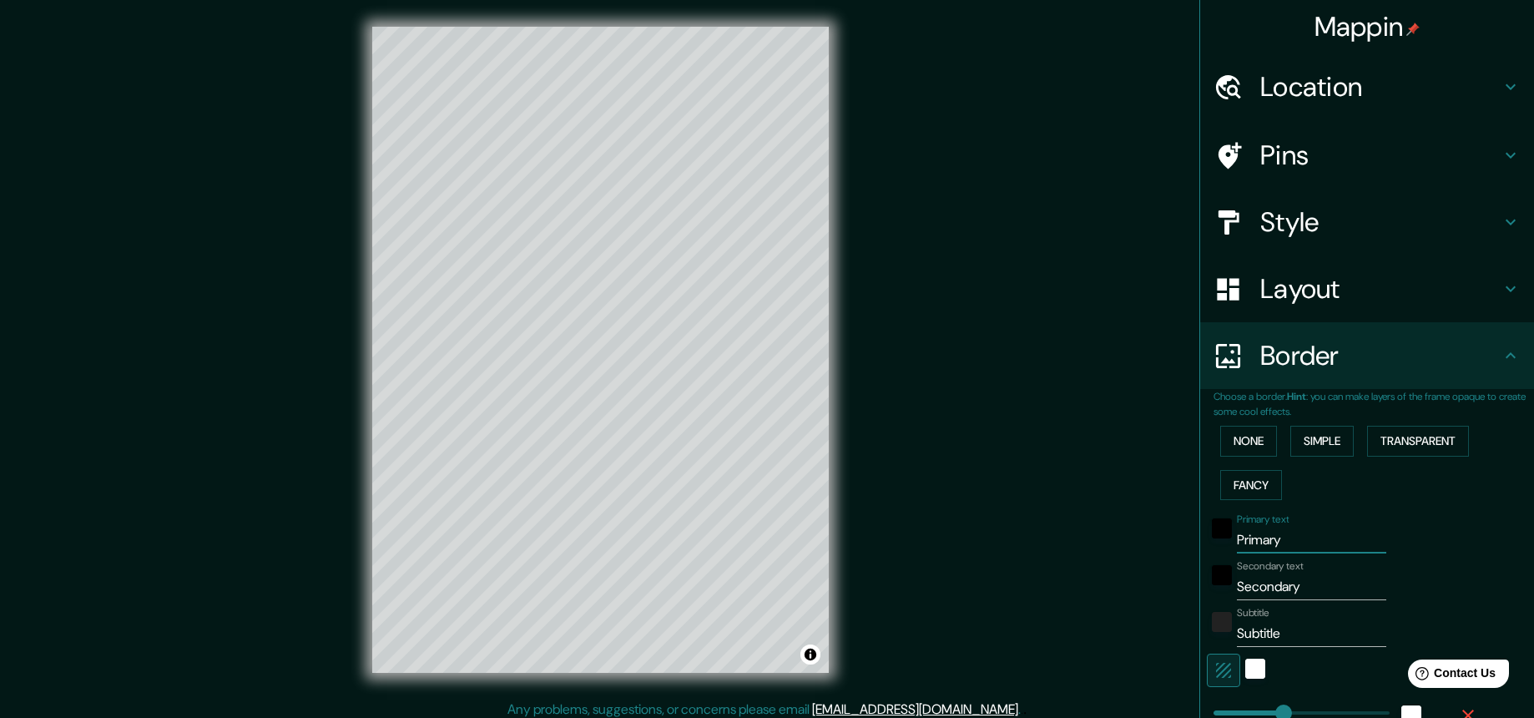
type input "Y"
type input "219"
type input "44"
type input "22"
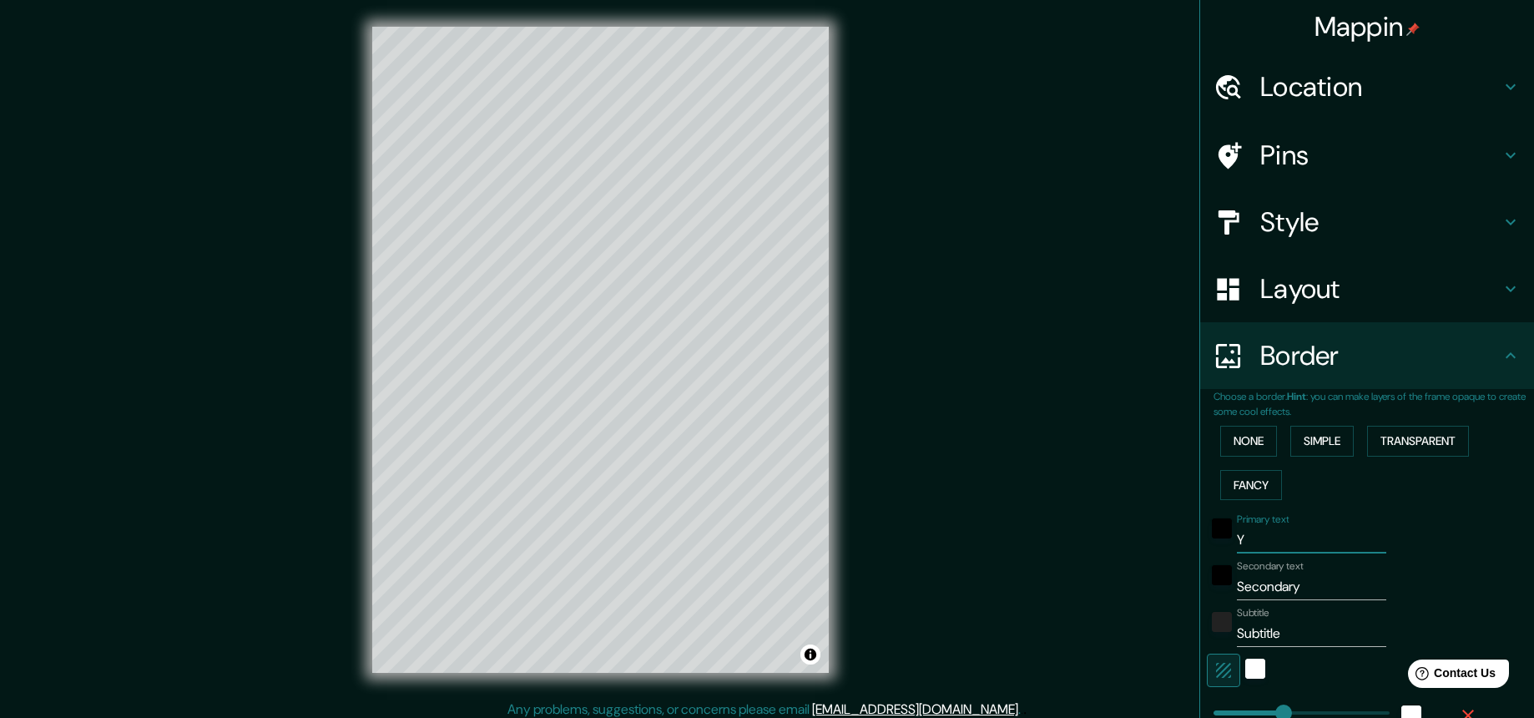
type input "Yo"
type input "219"
type input "44"
type input "22"
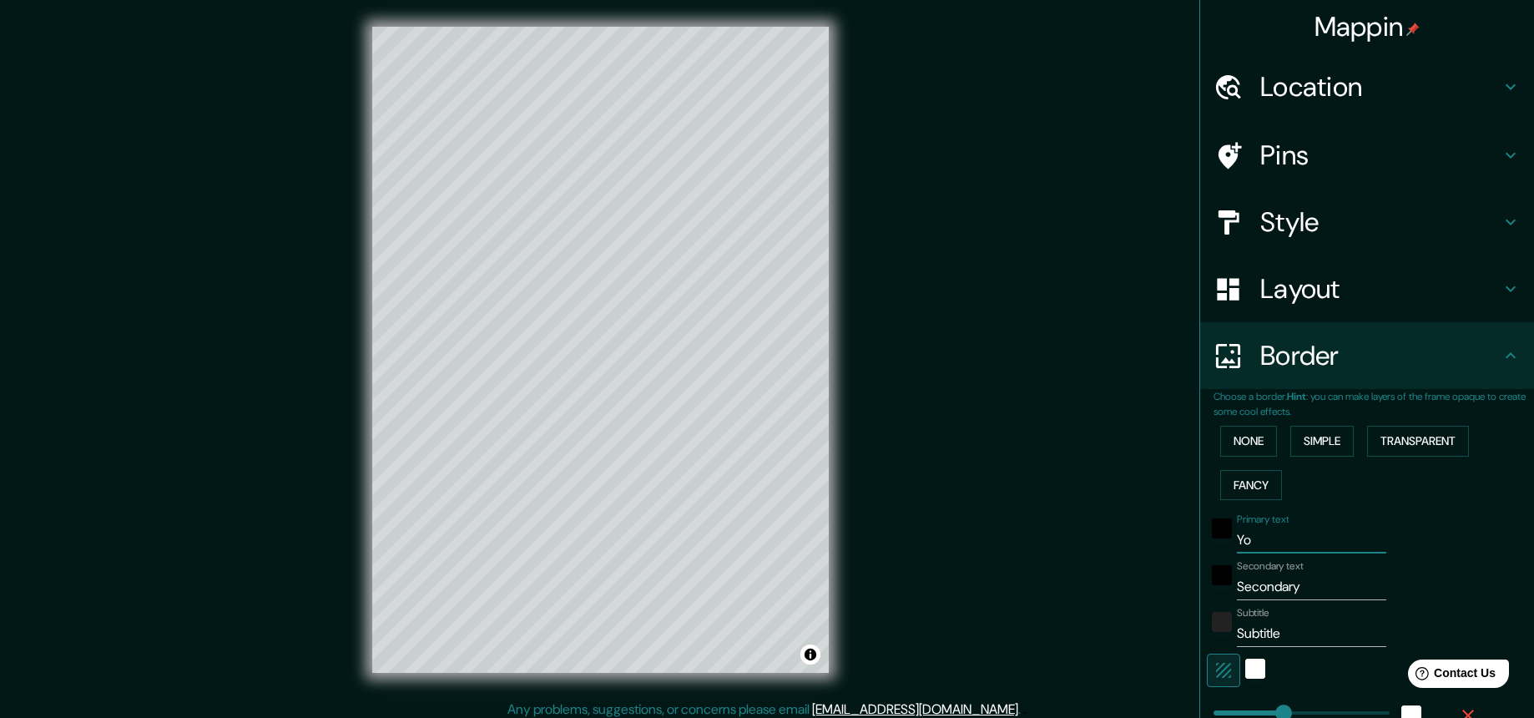
type input "Yop"
type input "219"
type input "44"
type input "22"
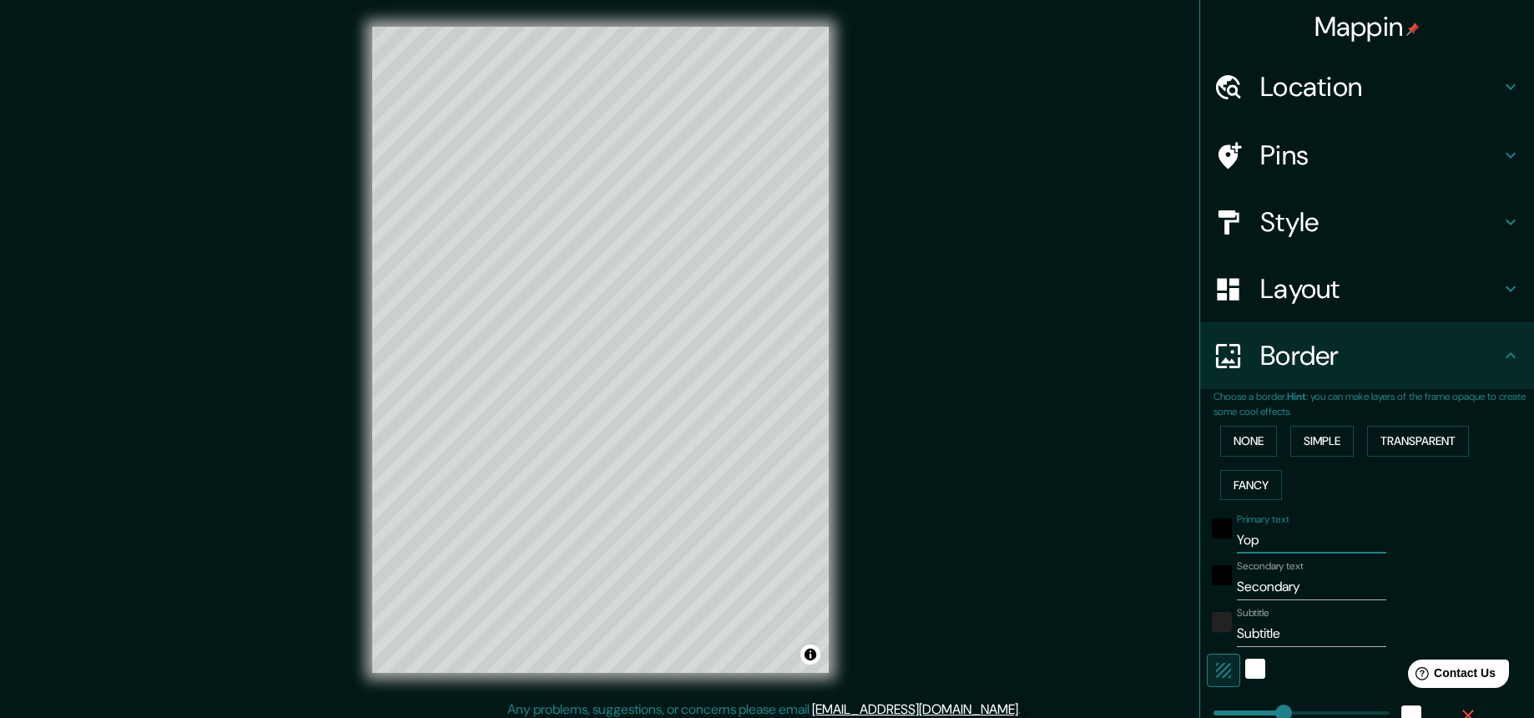
type input "Yopa"
type input "219"
type input "44"
type input "22"
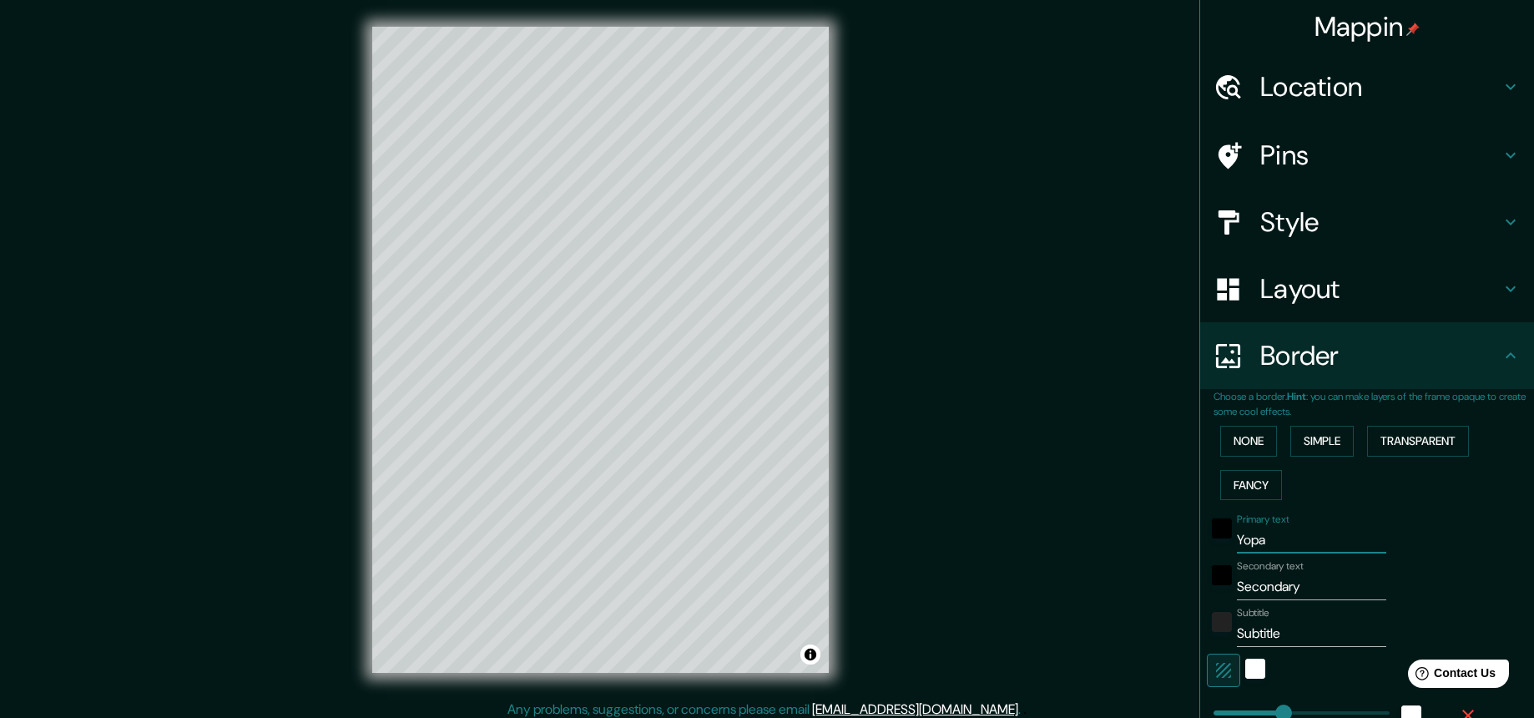
type input "Yopal"
type input "219"
type input "44"
type input "22"
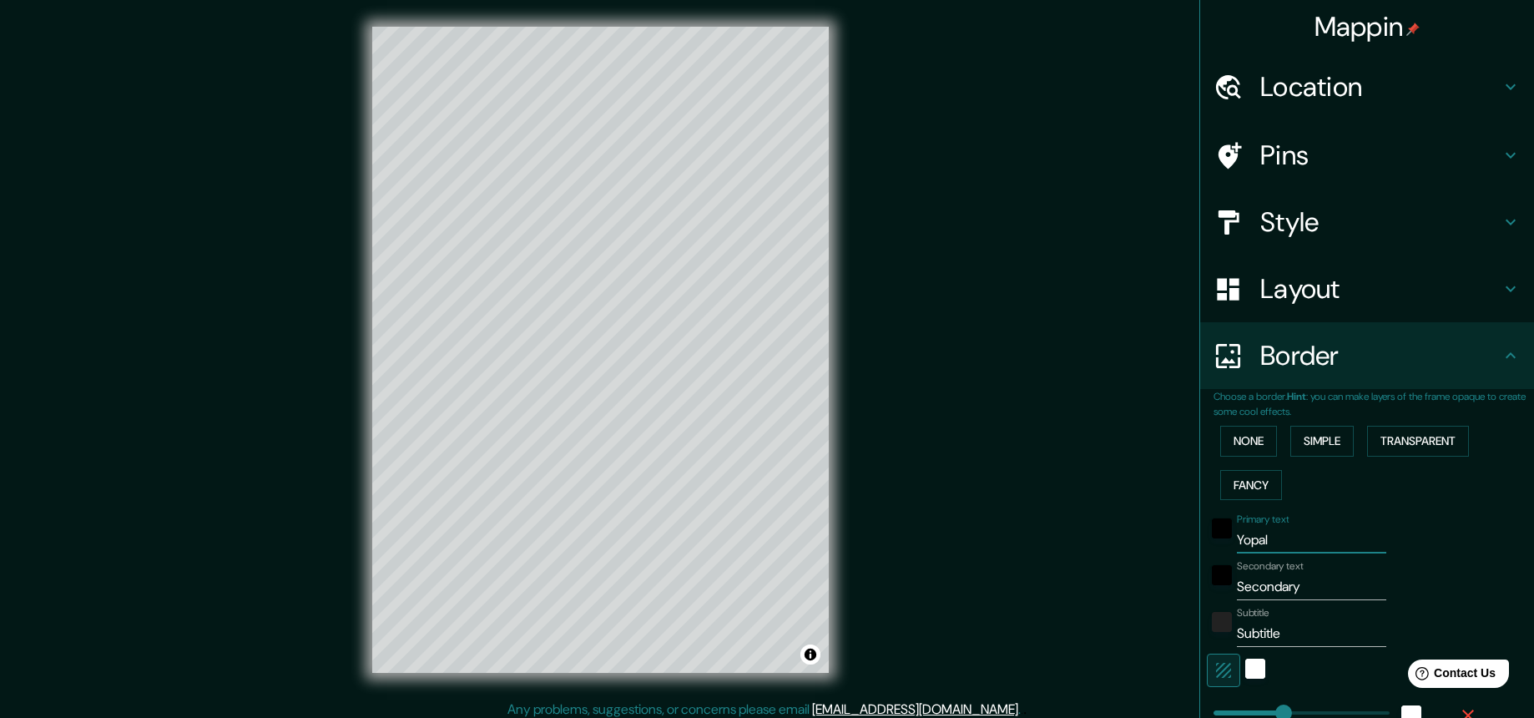
type input "Yopal"
drag, startPoint x: 1307, startPoint y: 589, endPoint x: 1215, endPoint y: 594, distance: 91.9
click at [1200, 588] on div "Choose a border. Hint : you can make layers of the frame opaque to create some …" at bounding box center [1367, 651] width 334 height 524
type input "C"
type input "219"
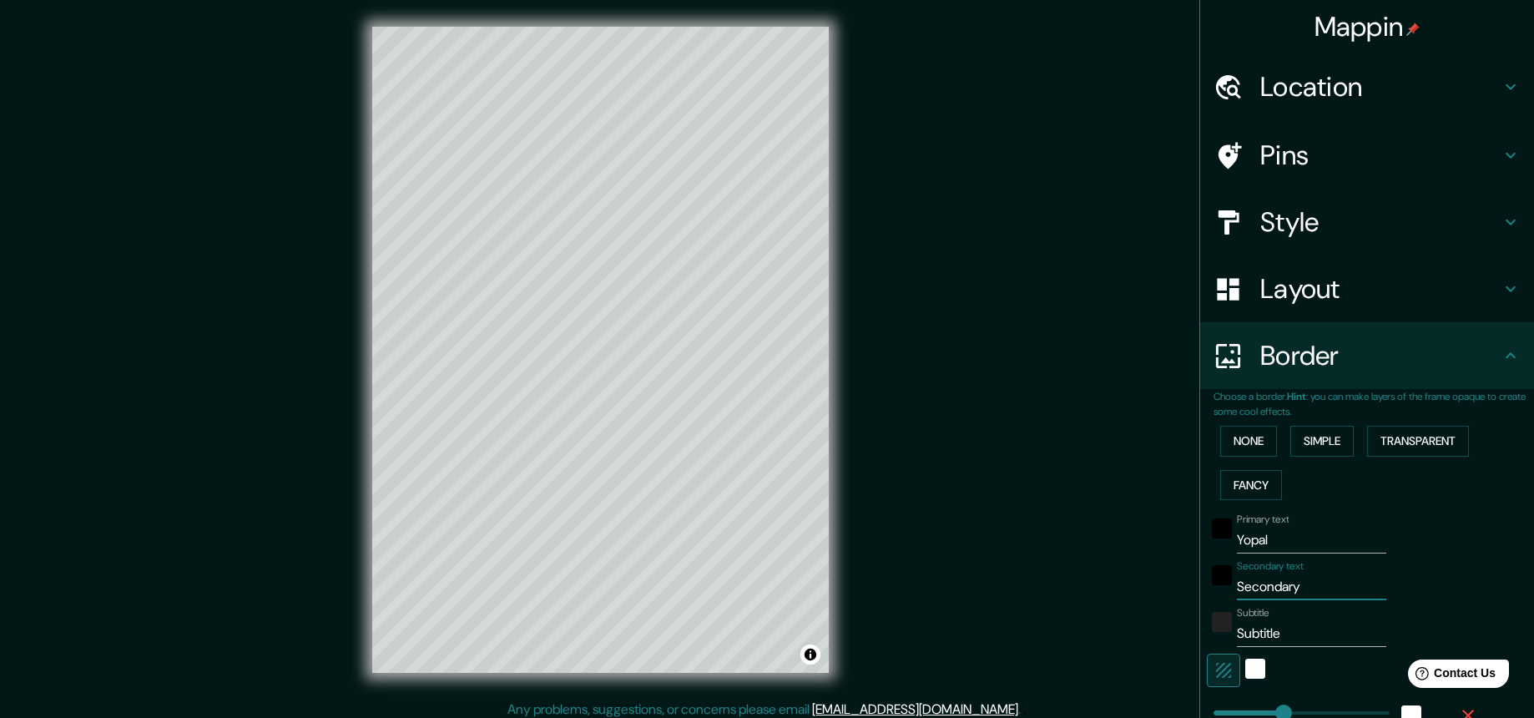
type input "44"
type input "22"
type input "Ca"
type input "219"
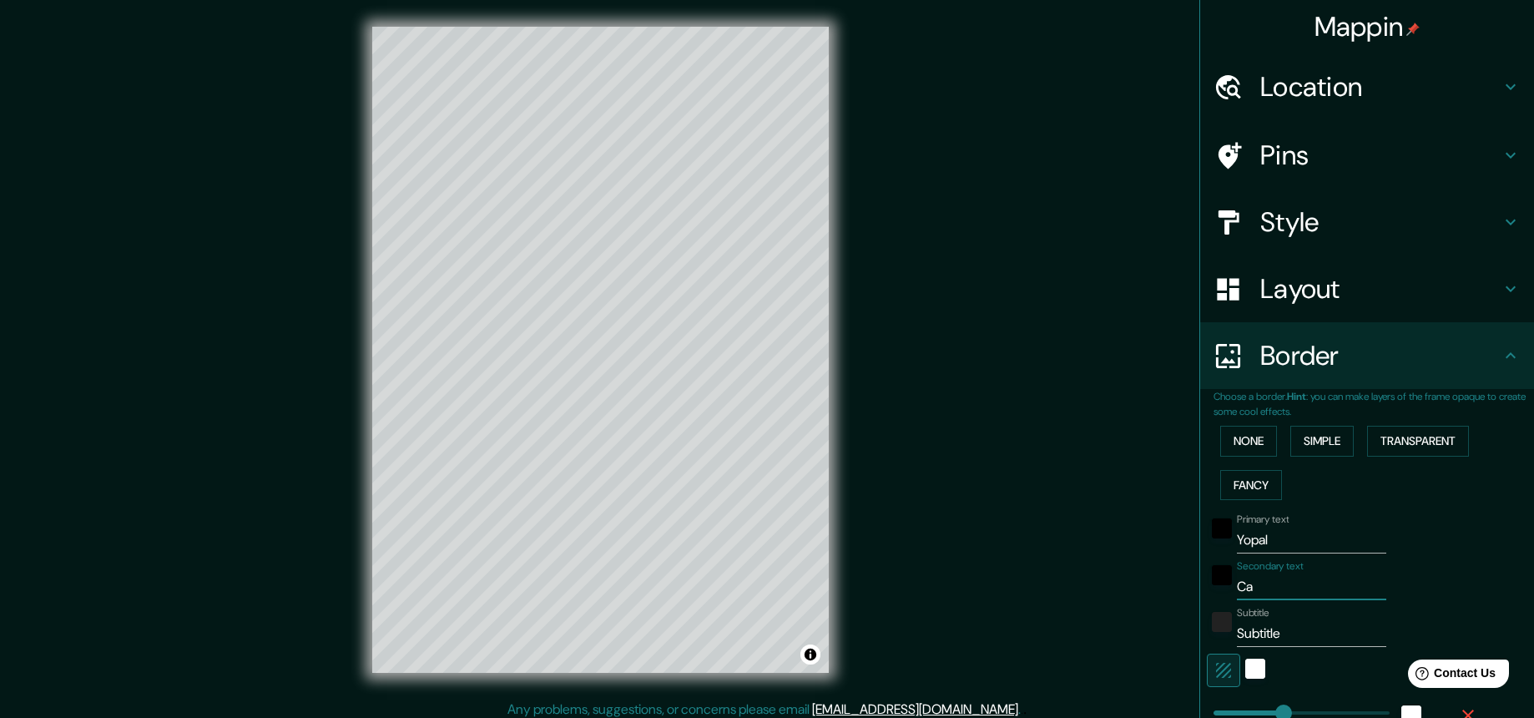
type input "44"
type input "22"
type input "Cas"
type input "219"
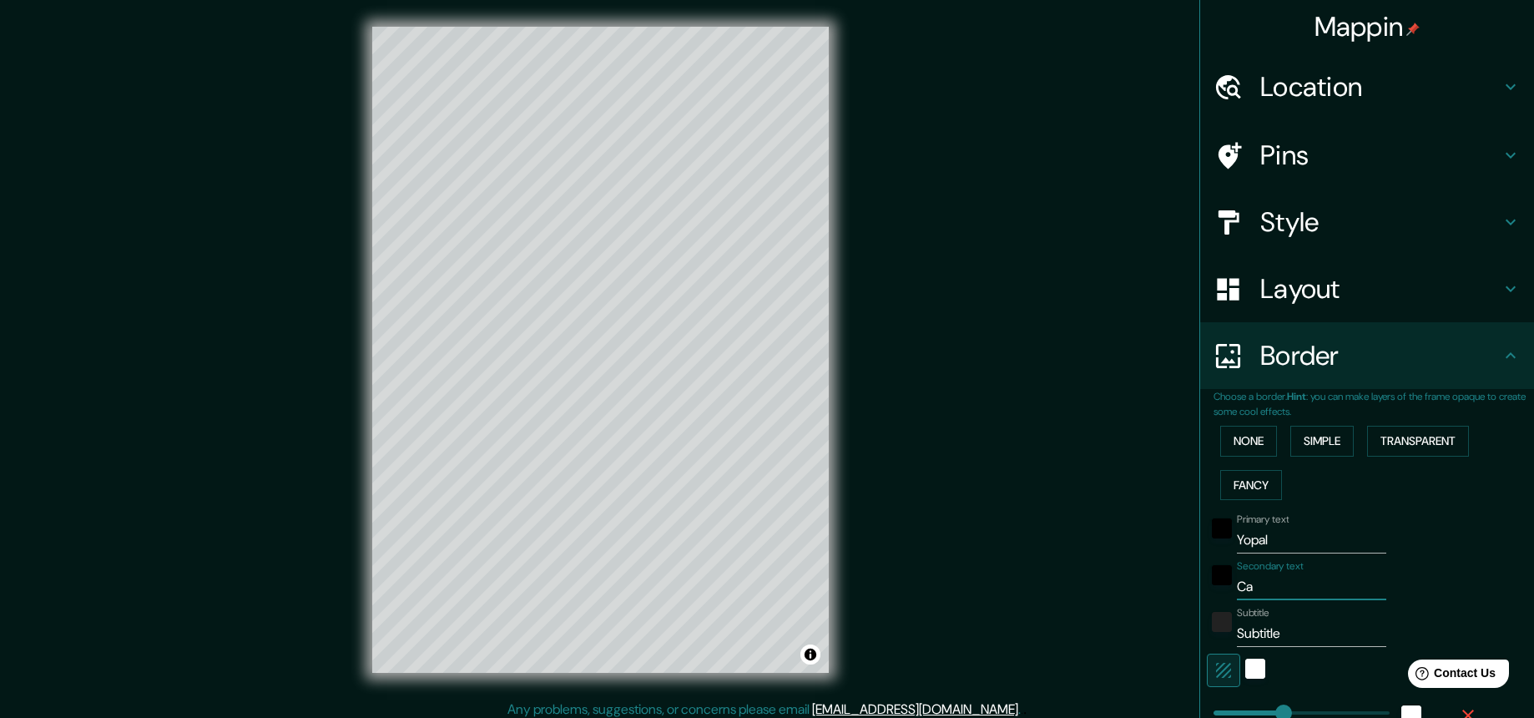
type input "44"
type input "22"
type input "Casa"
type input "219"
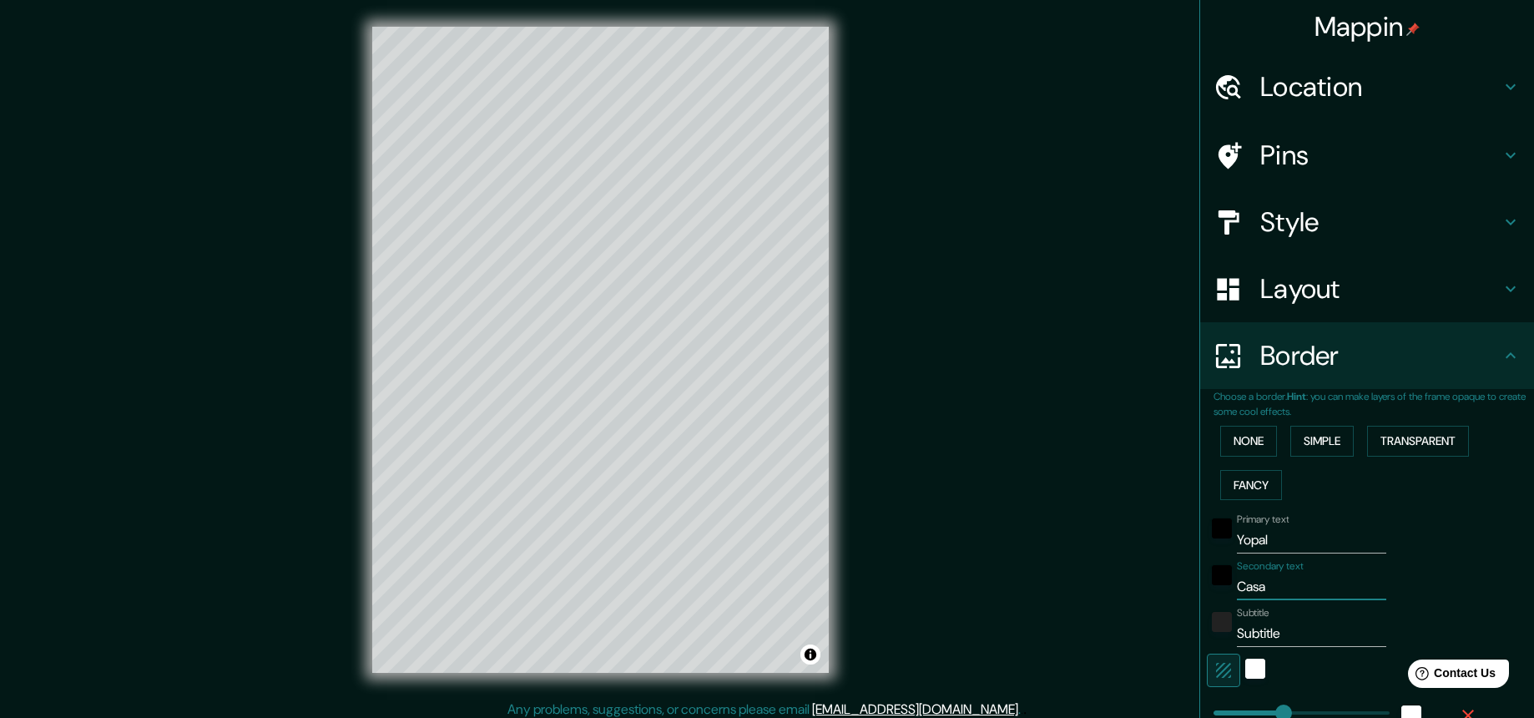
type input "44"
type input "22"
type input "Casan"
type input "219"
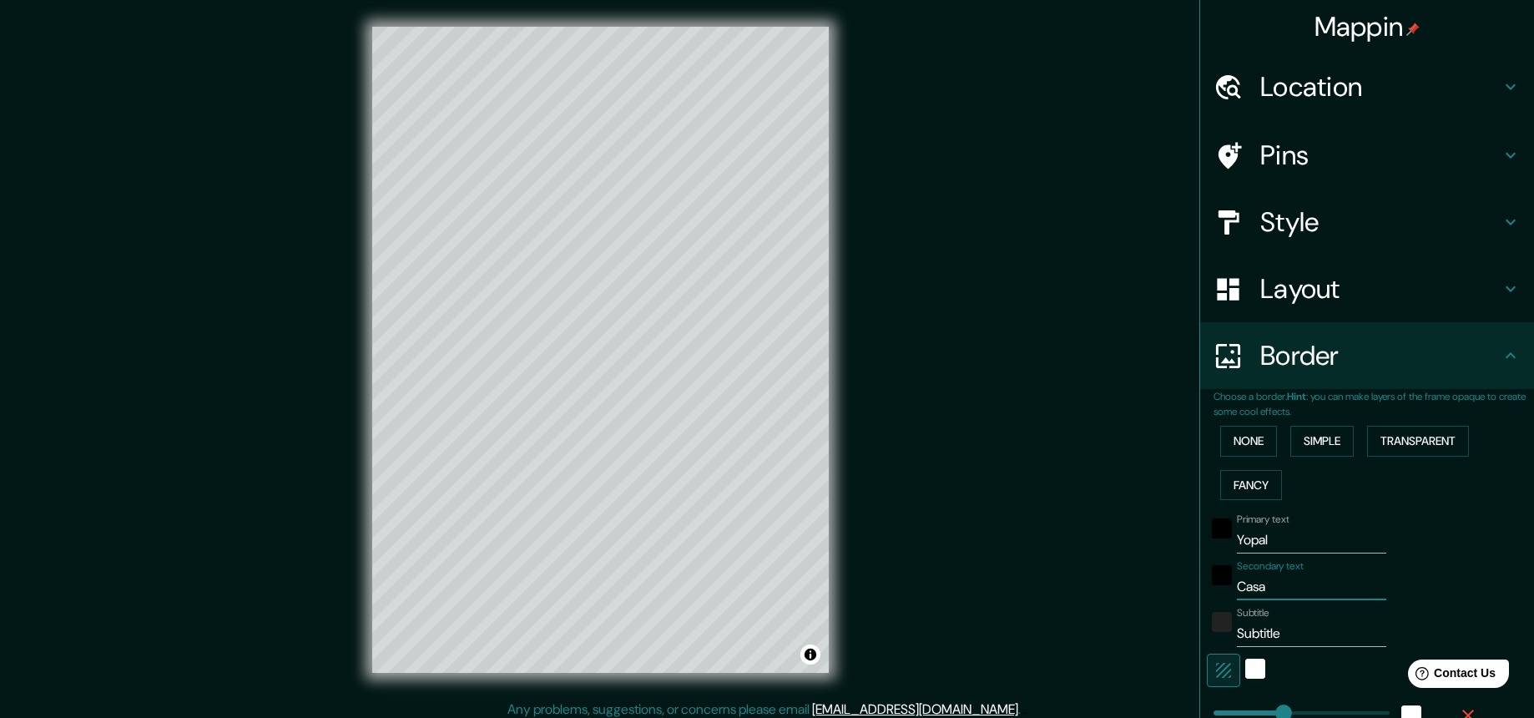
type input "44"
type input "22"
type input "Casana"
type input "219"
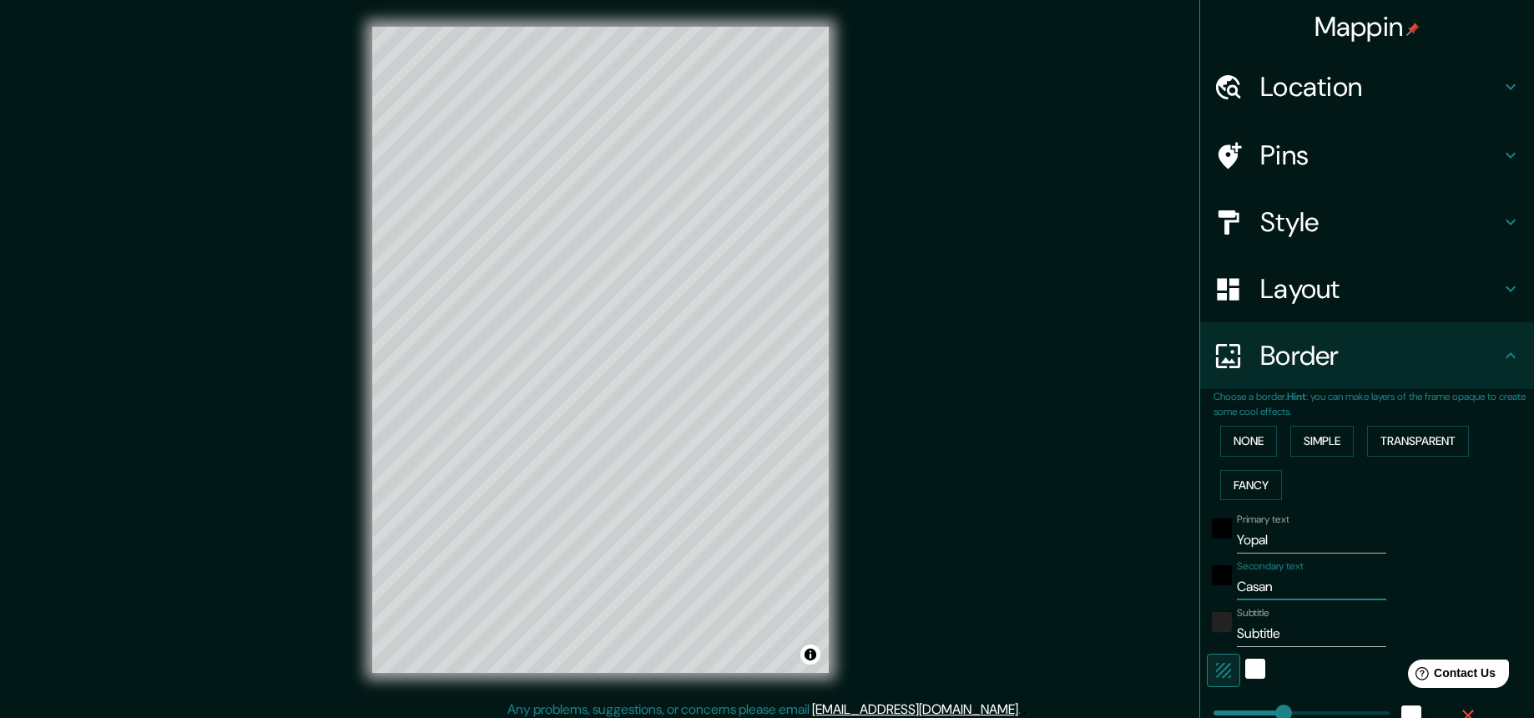
type input "44"
type input "22"
type input "Casanar"
type input "219"
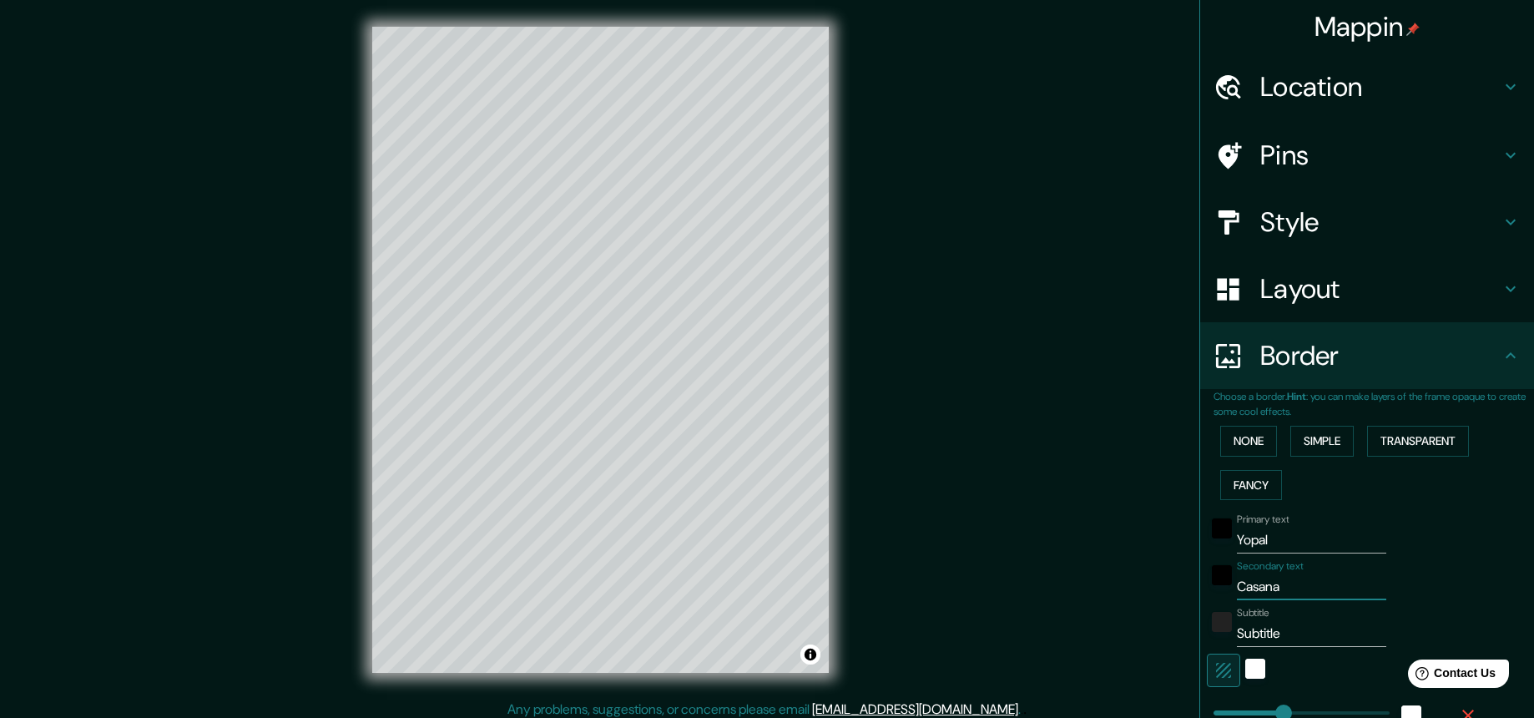
type input "44"
type input "22"
type input "Casanare"
type input "219"
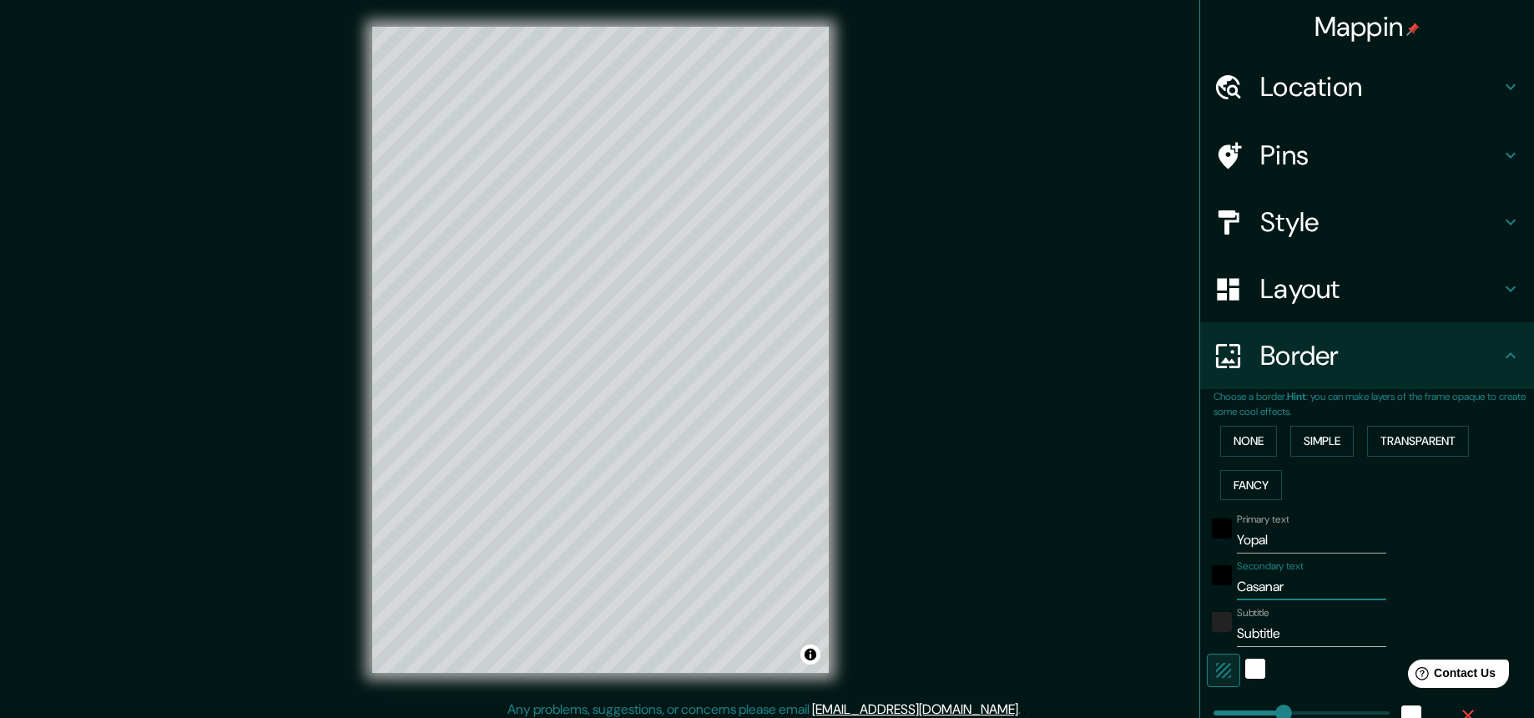
type input "44"
type input "22"
type input "Casanare"
drag, startPoint x: 1268, startPoint y: 633, endPoint x: 1220, endPoint y: 638, distance: 47.8
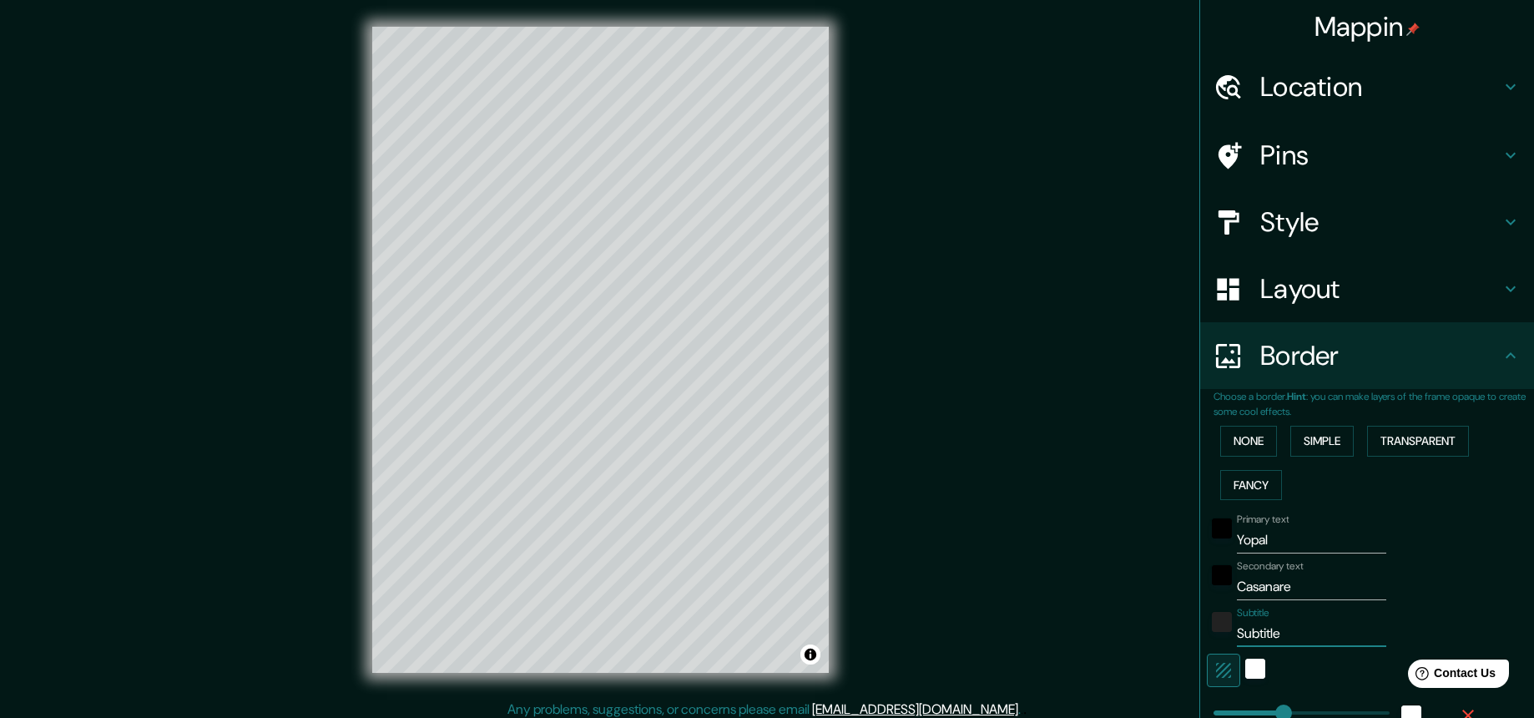
click at [1219, 638] on div "Subtitle Subtitle" at bounding box center [1344, 627] width 274 height 40
type input "219"
type input "44"
type input "22"
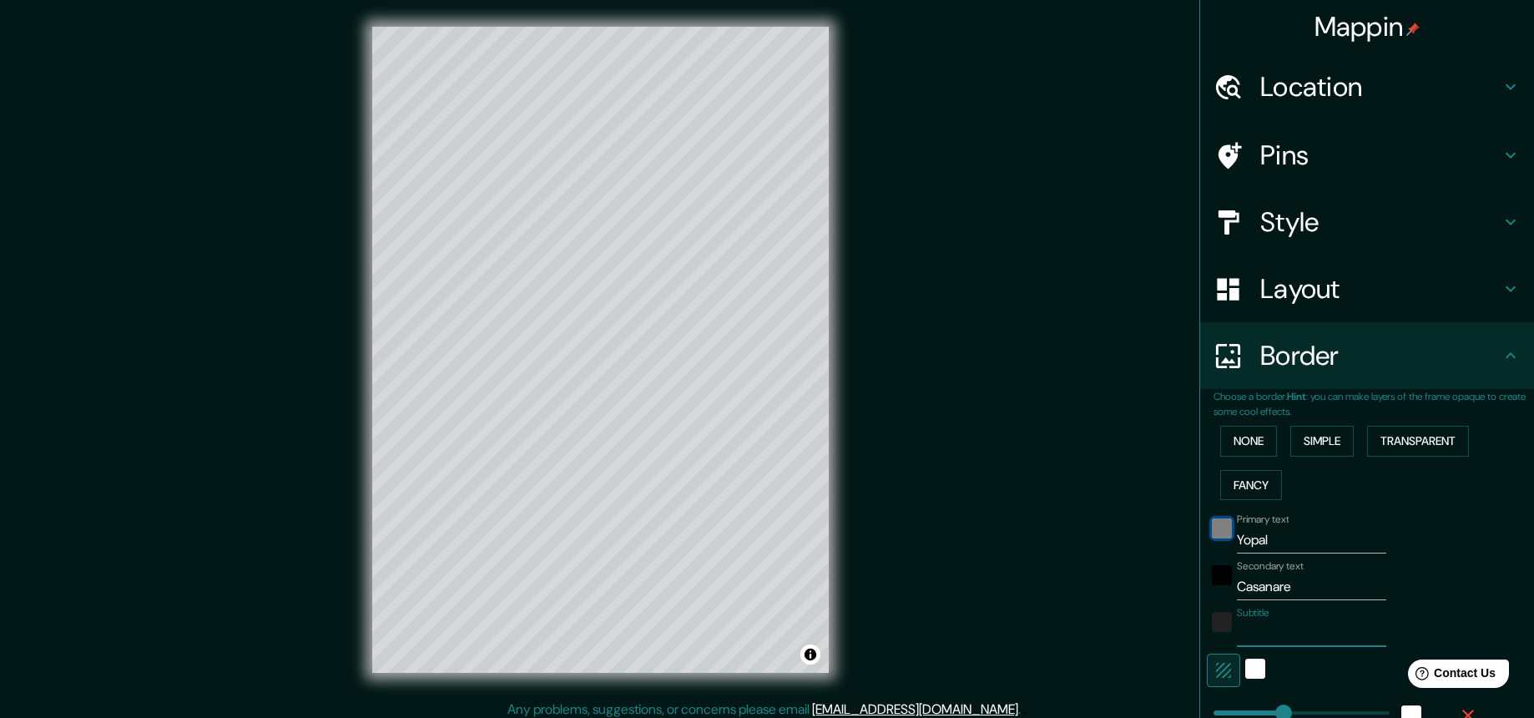
click at [1212, 527] on div "black" at bounding box center [1222, 528] width 20 height 20
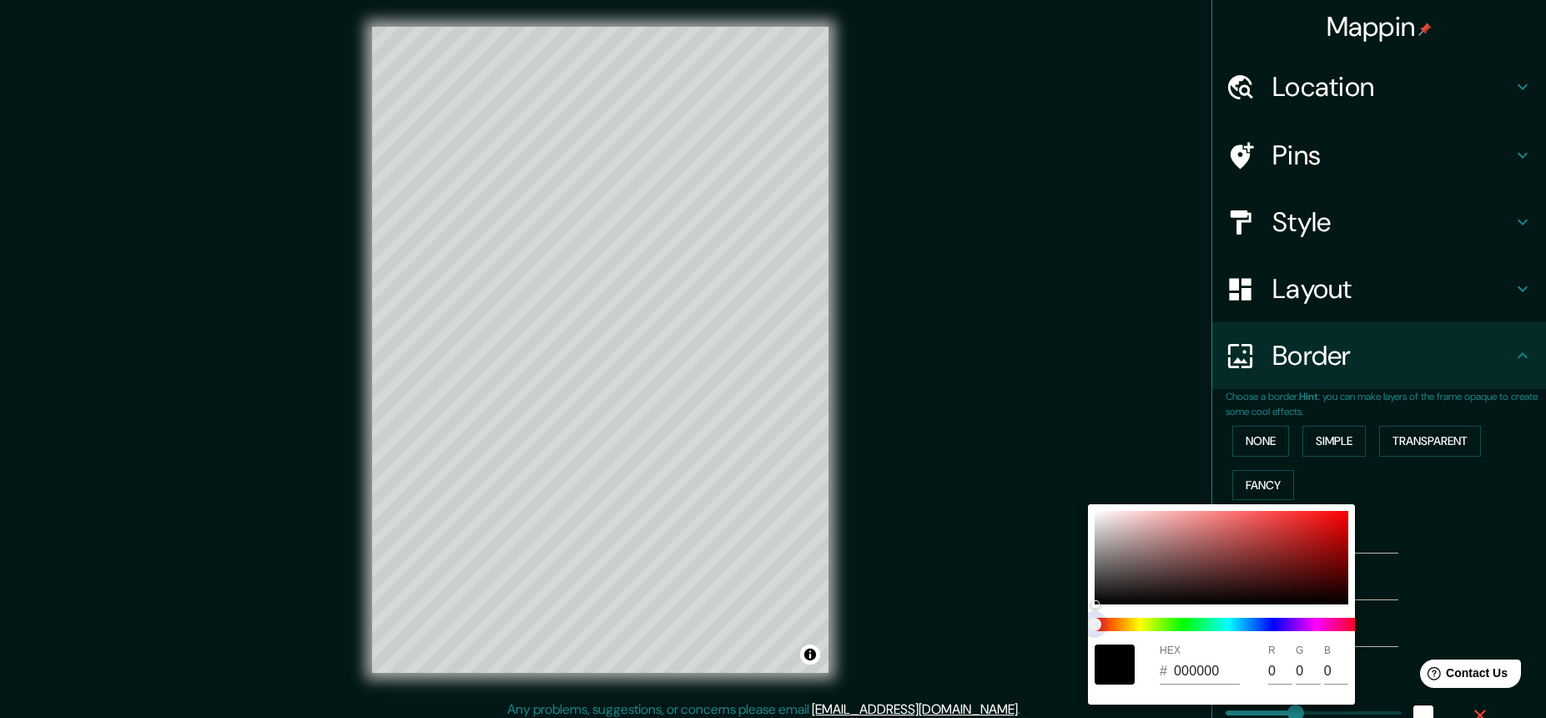
type input "219"
type input "44"
type input "22"
type input "219"
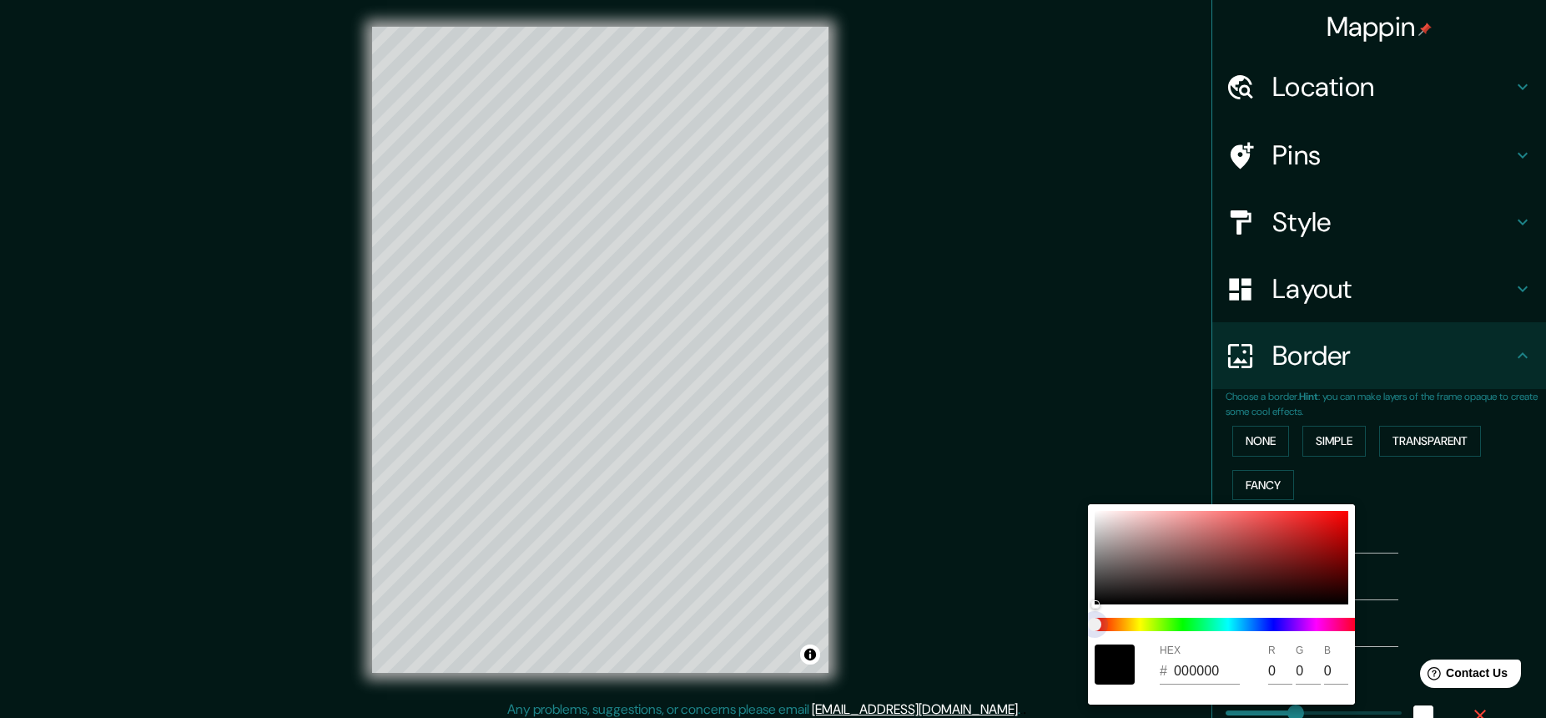
type input "44"
type input "22"
type input "219"
type input "44"
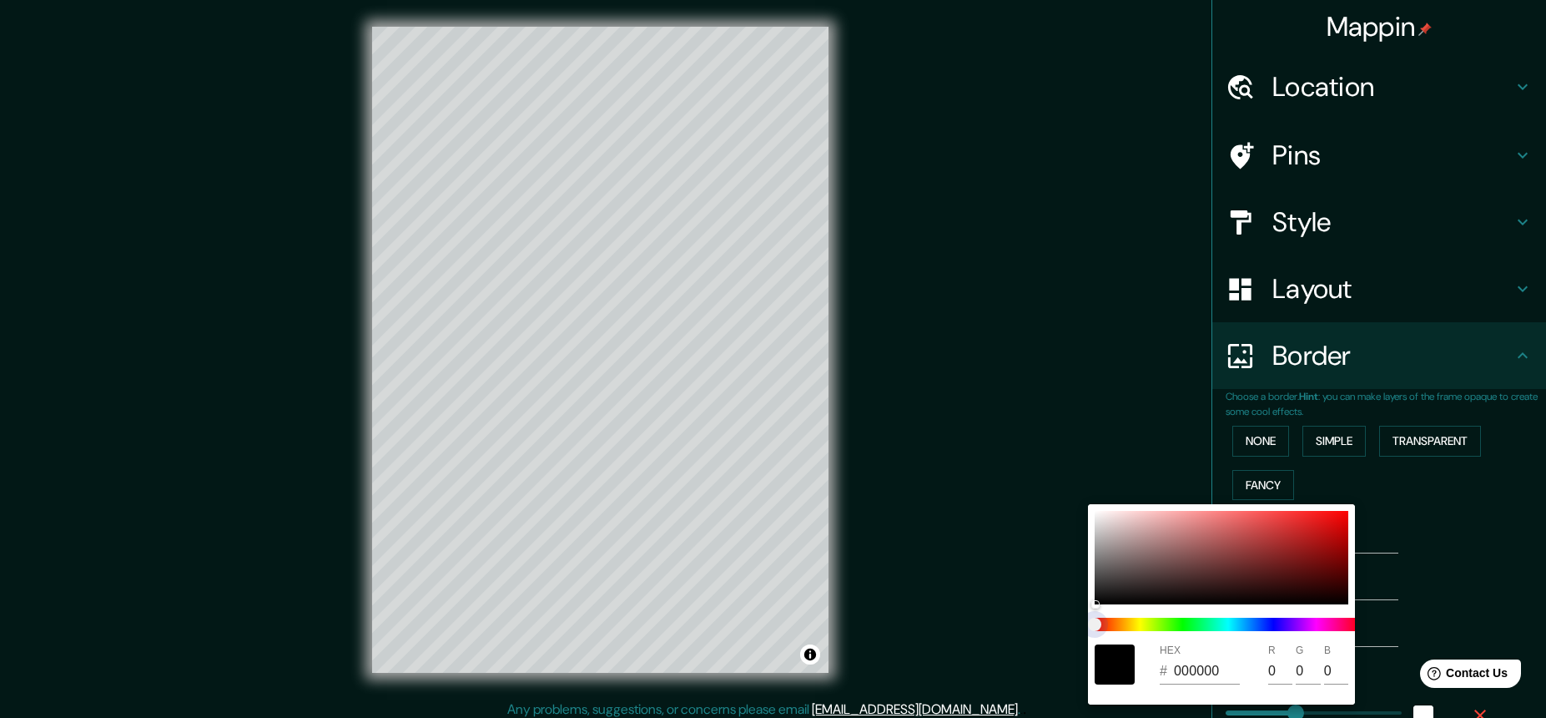
type input "44"
type input "22"
type input "219"
type input "44"
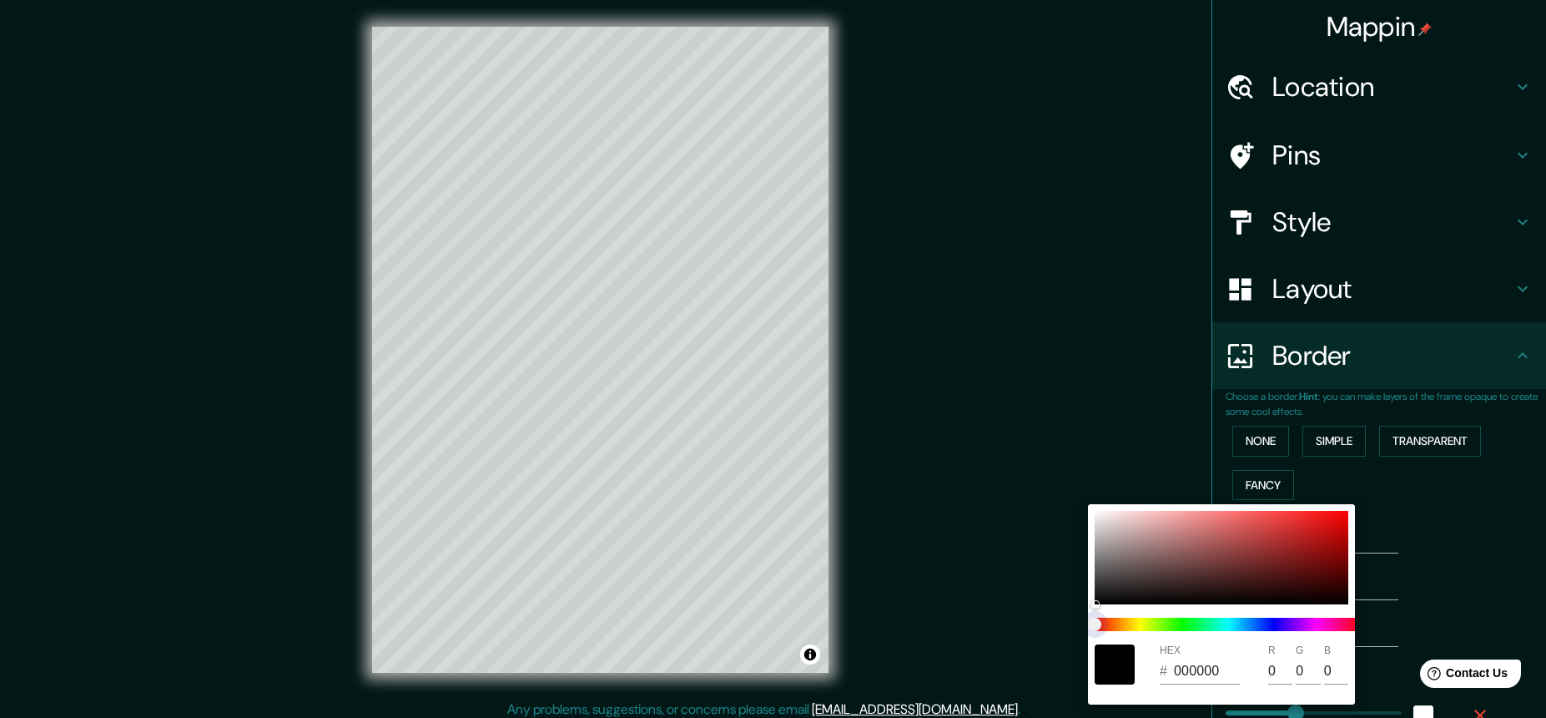
type input "22"
type input "219"
type input "44"
type input "22"
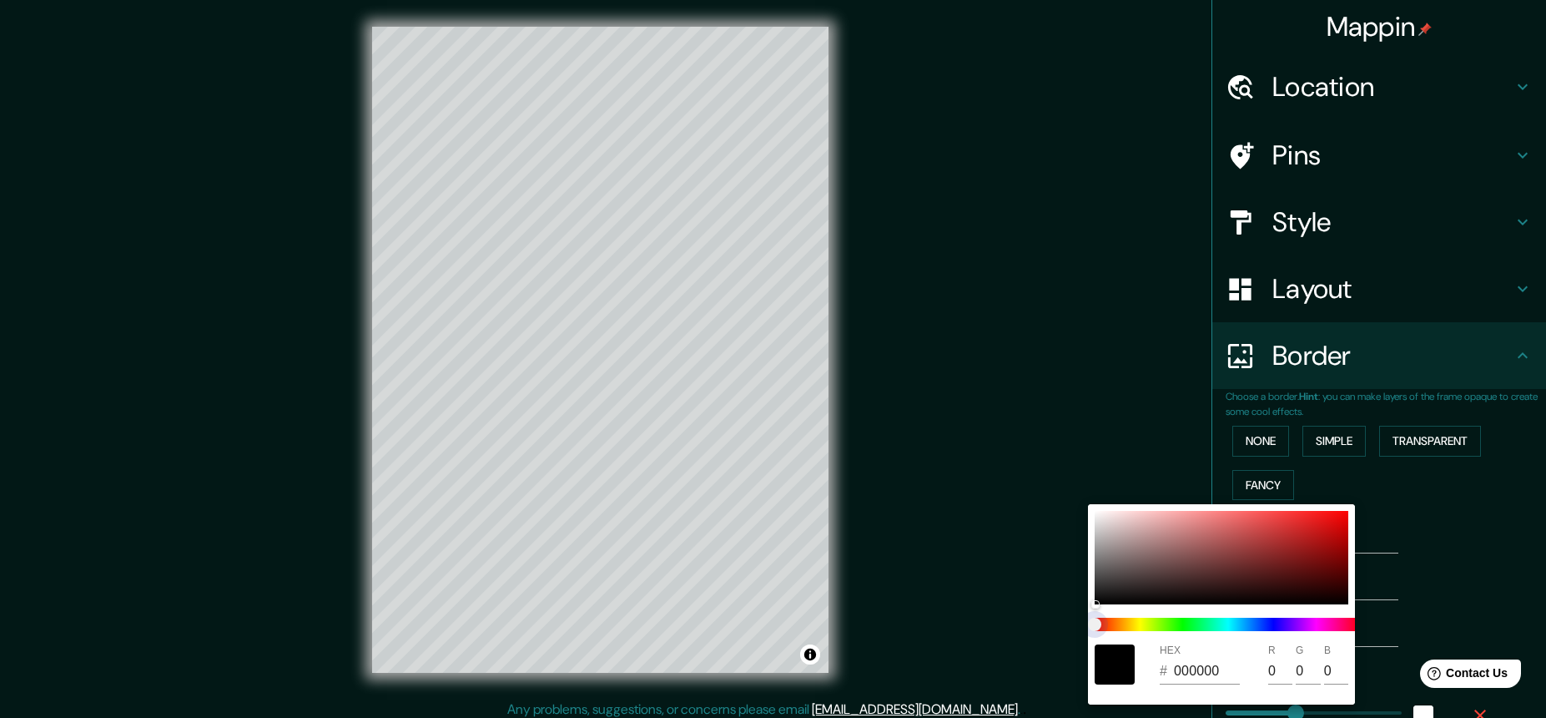
type input "219"
type input "44"
type input "22"
type input "219"
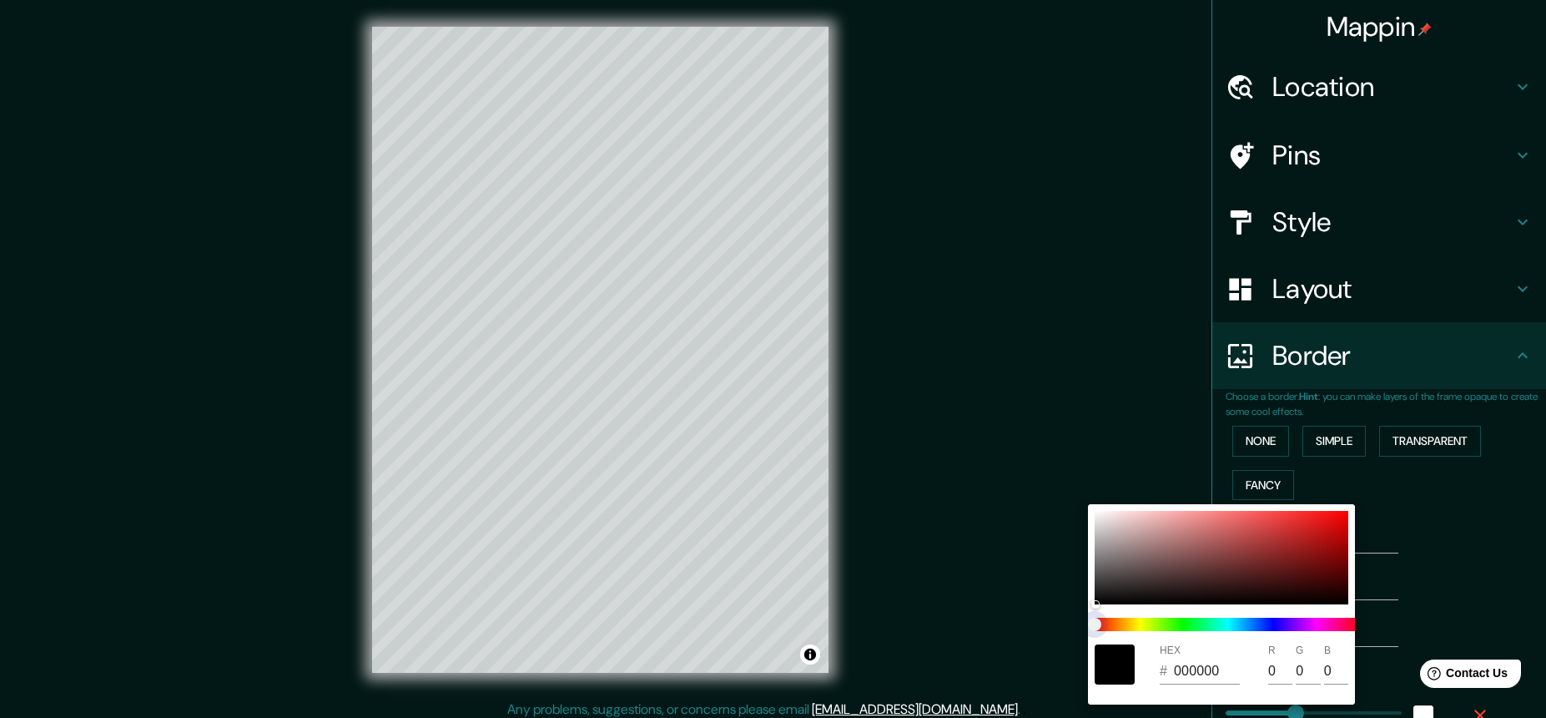
type input "44"
type input "22"
type input "219"
type input "44"
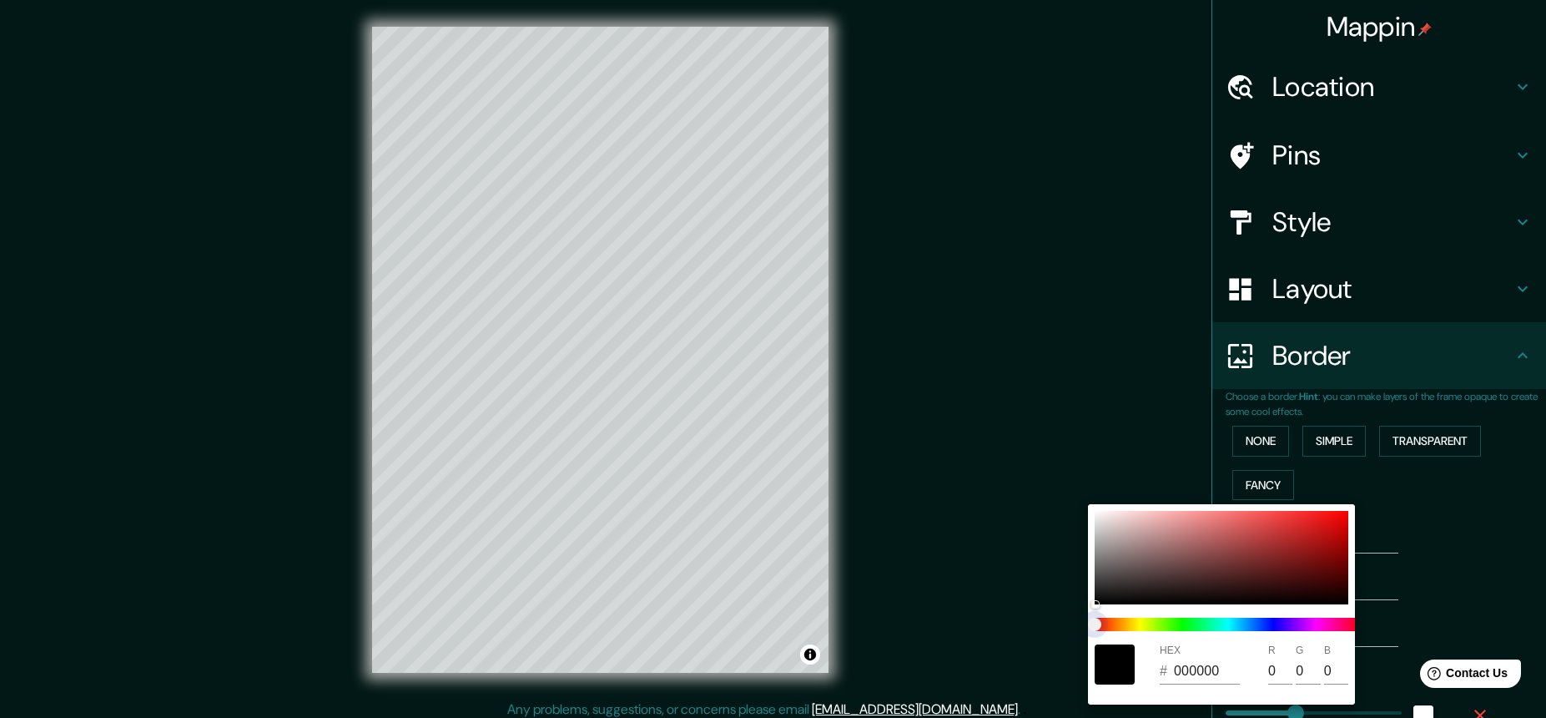
type input "44"
type input "22"
type input "219"
type input "44"
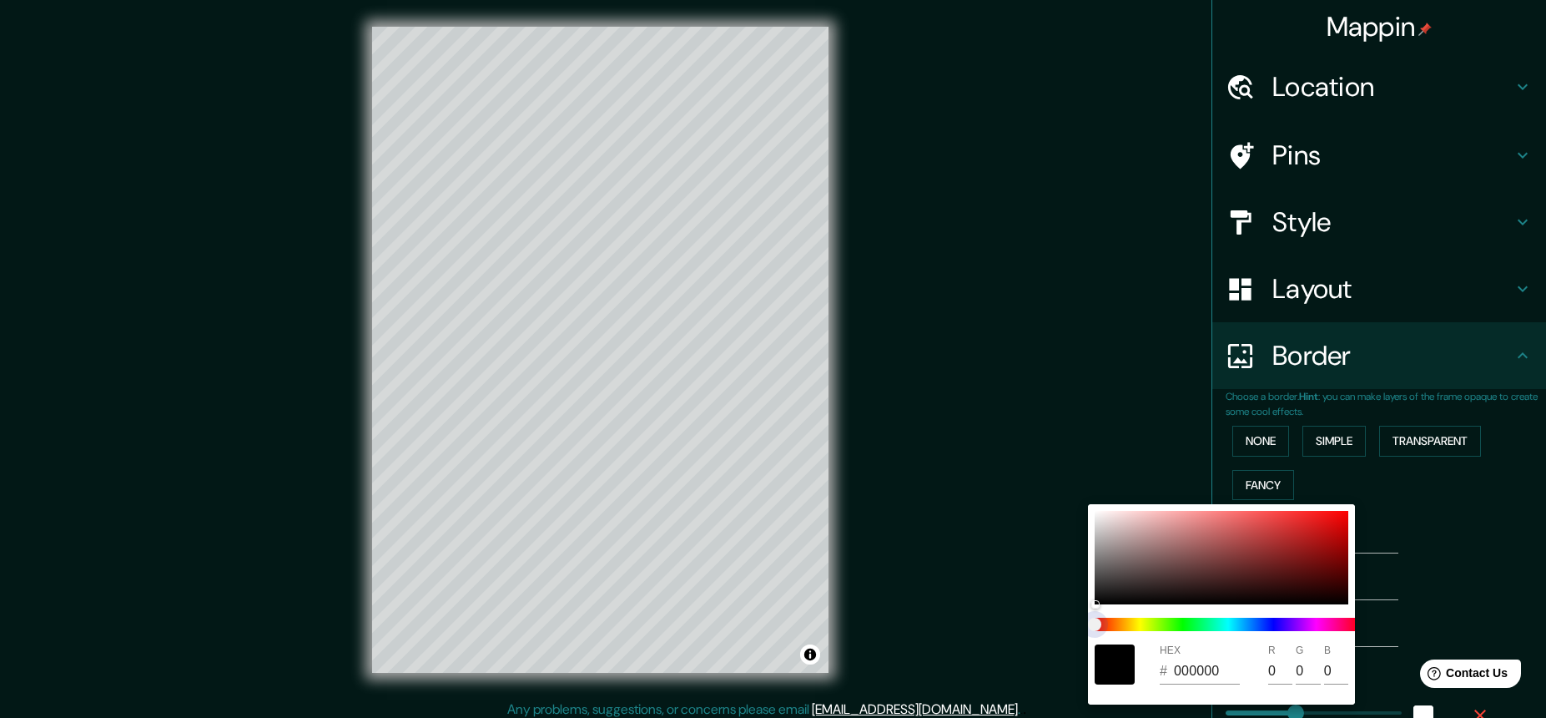
type input "22"
type input "219"
type input "44"
type input "22"
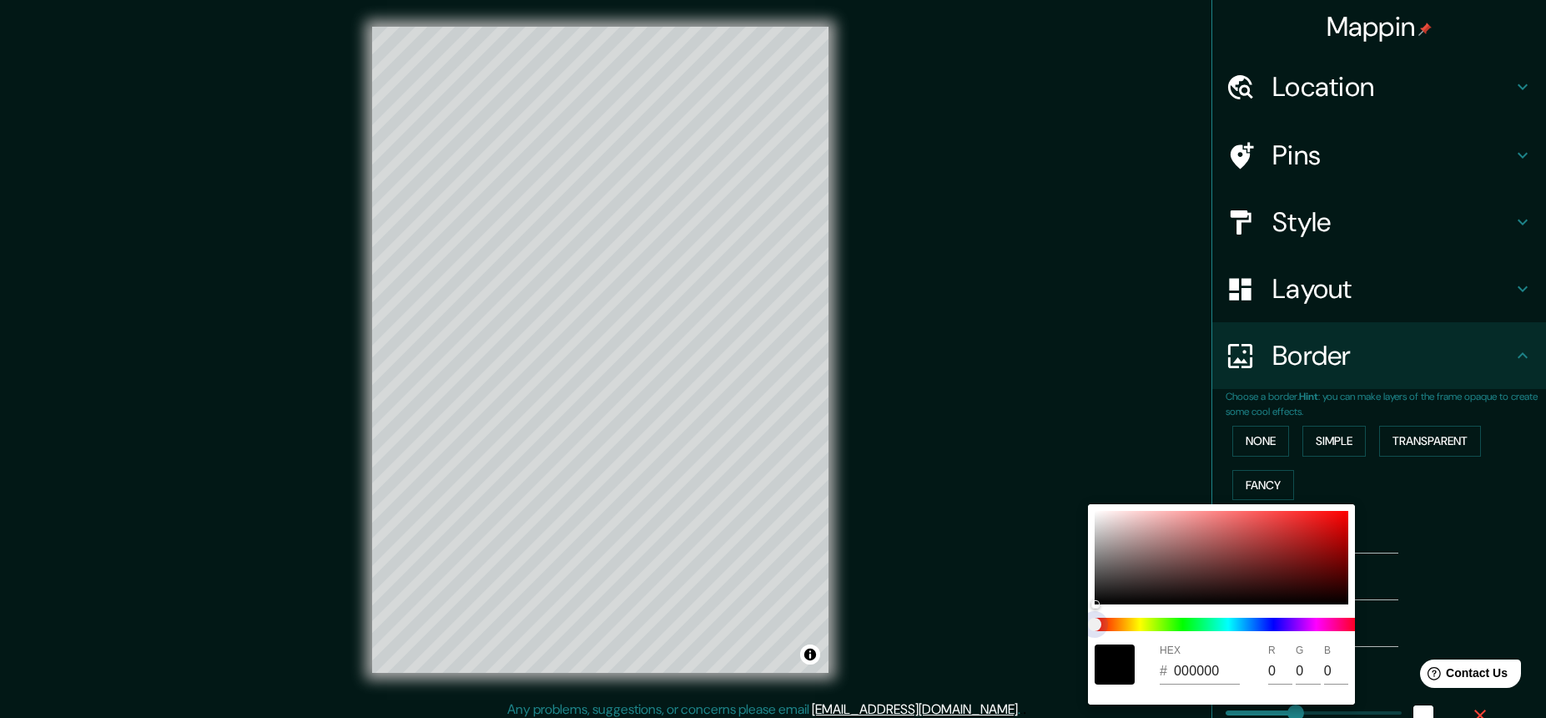
type input "219"
type input "44"
type input "22"
drag, startPoint x: 1171, startPoint y: 623, endPoint x: 1220, endPoint y: 625, distance: 49.3
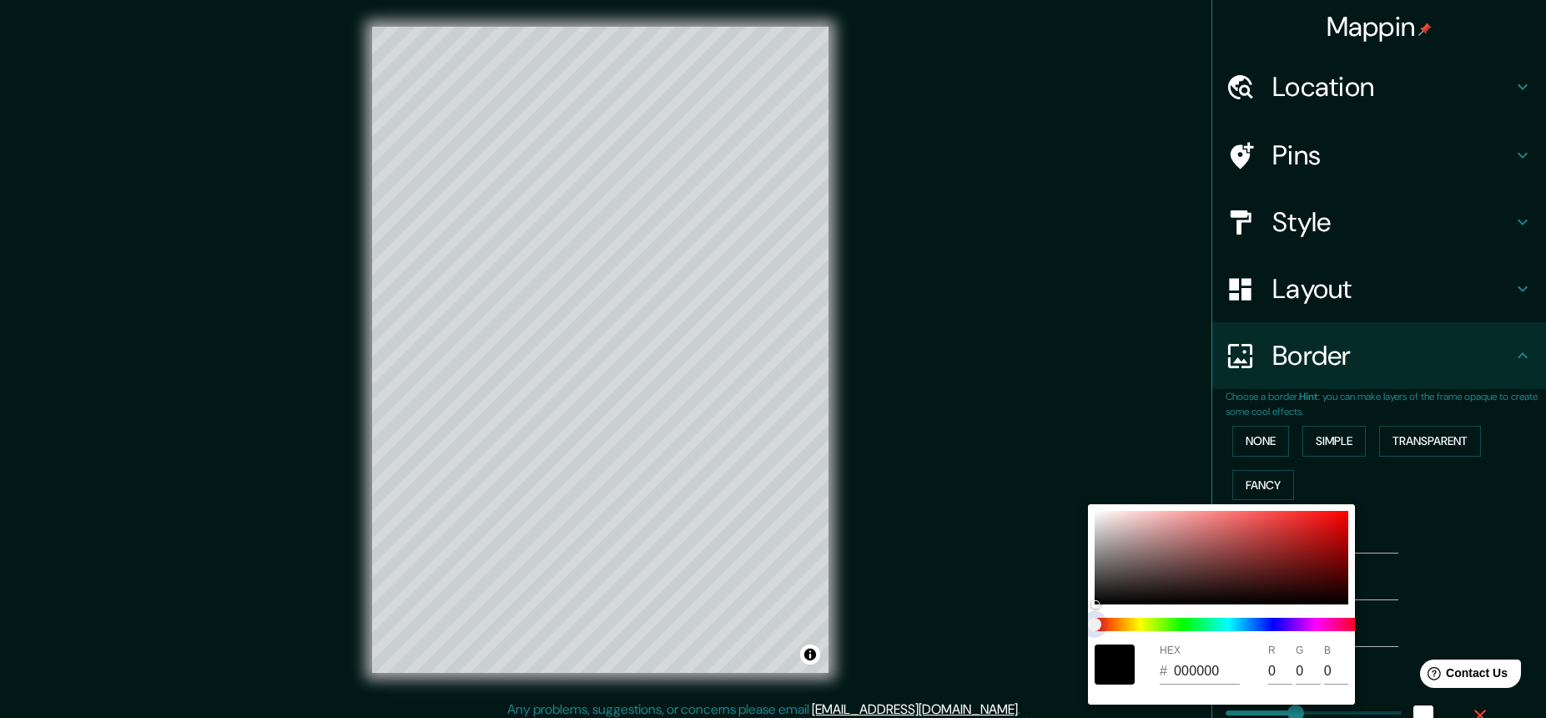
click at [1222, 626] on span at bounding box center [1228, 624] width 267 height 13
type input "219"
type input "44"
type input "22"
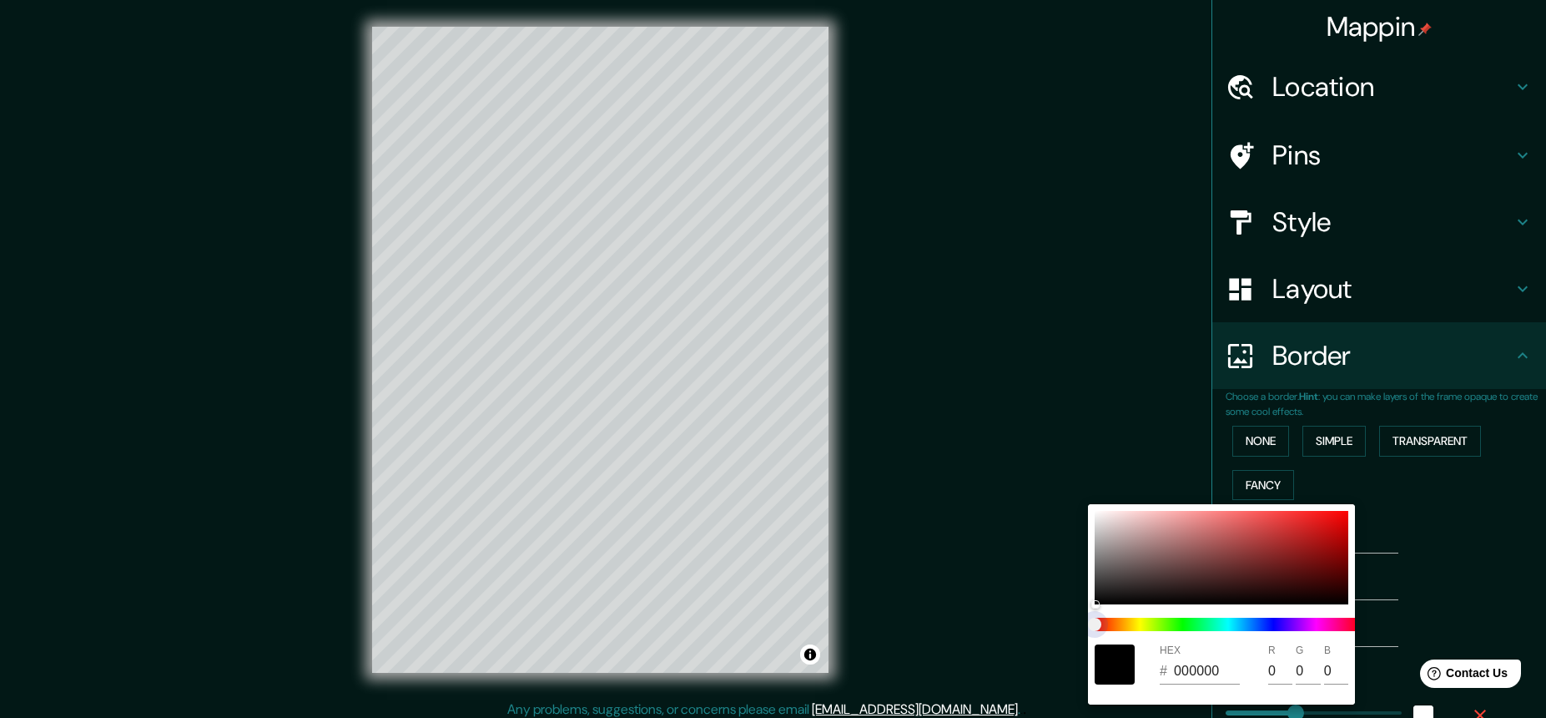
type input "219"
type input "44"
type input "22"
click at [1212, 623] on span at bounding box center [1228, 624] width 267 height 13
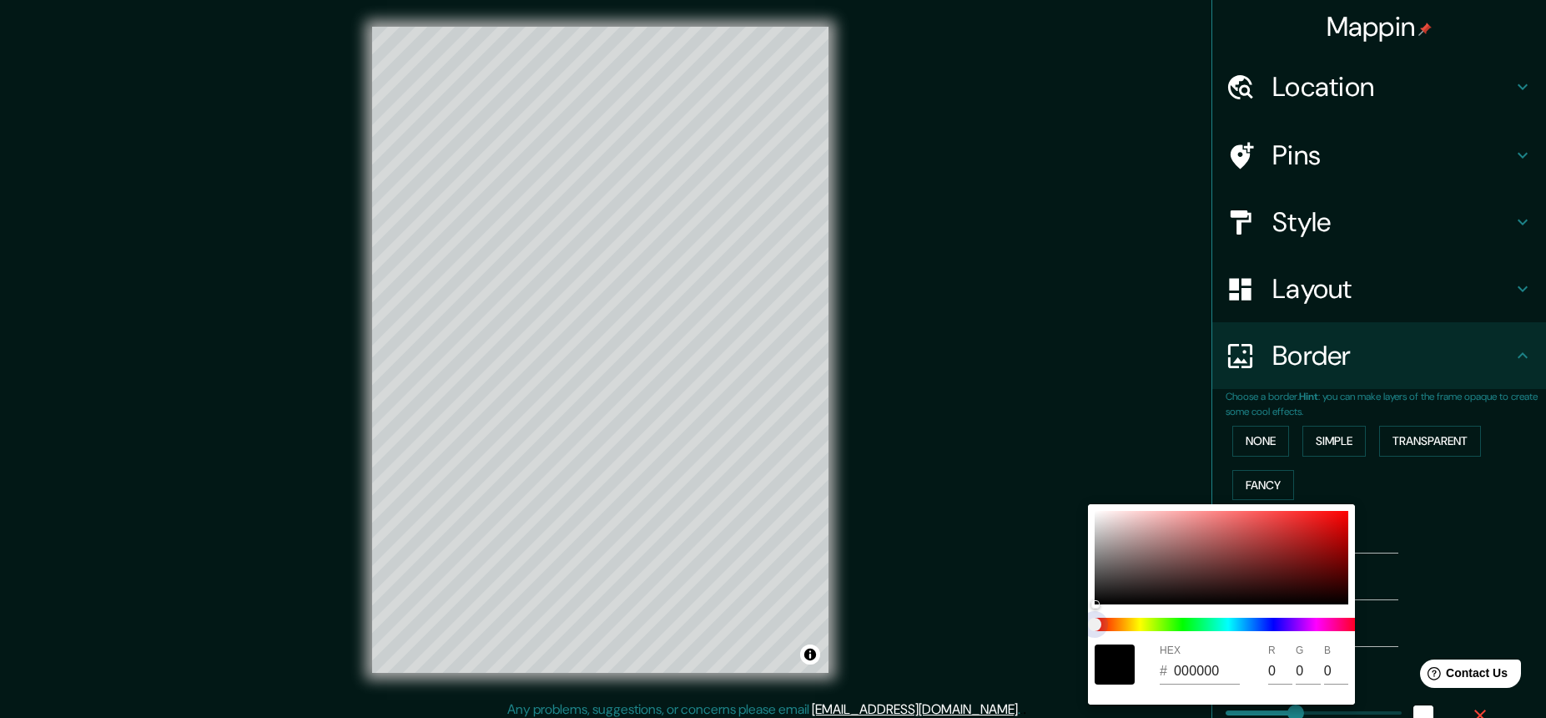
type input "219"
type input "44"
type input "22"
type input "219"
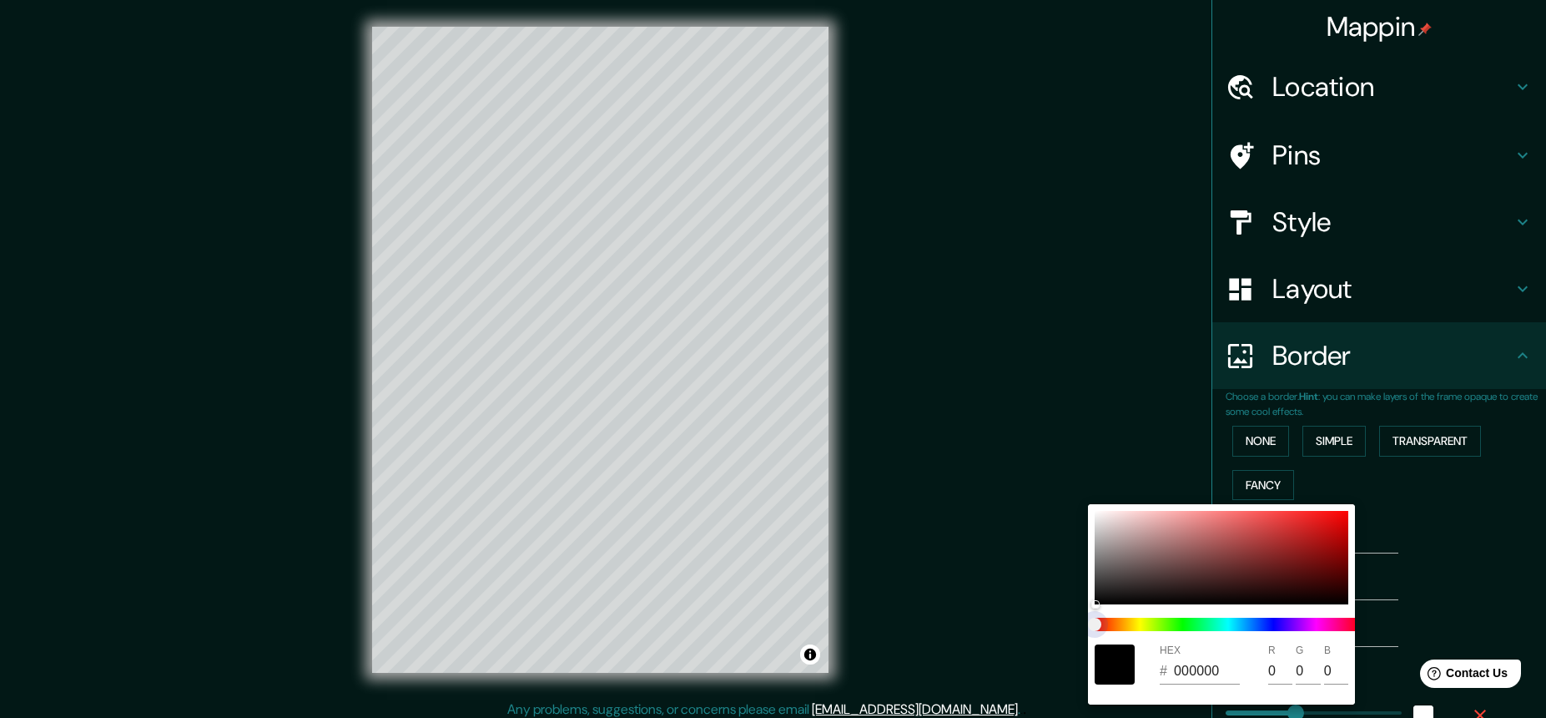
type input "44"
type input "22"
type input "219"
type input "44"
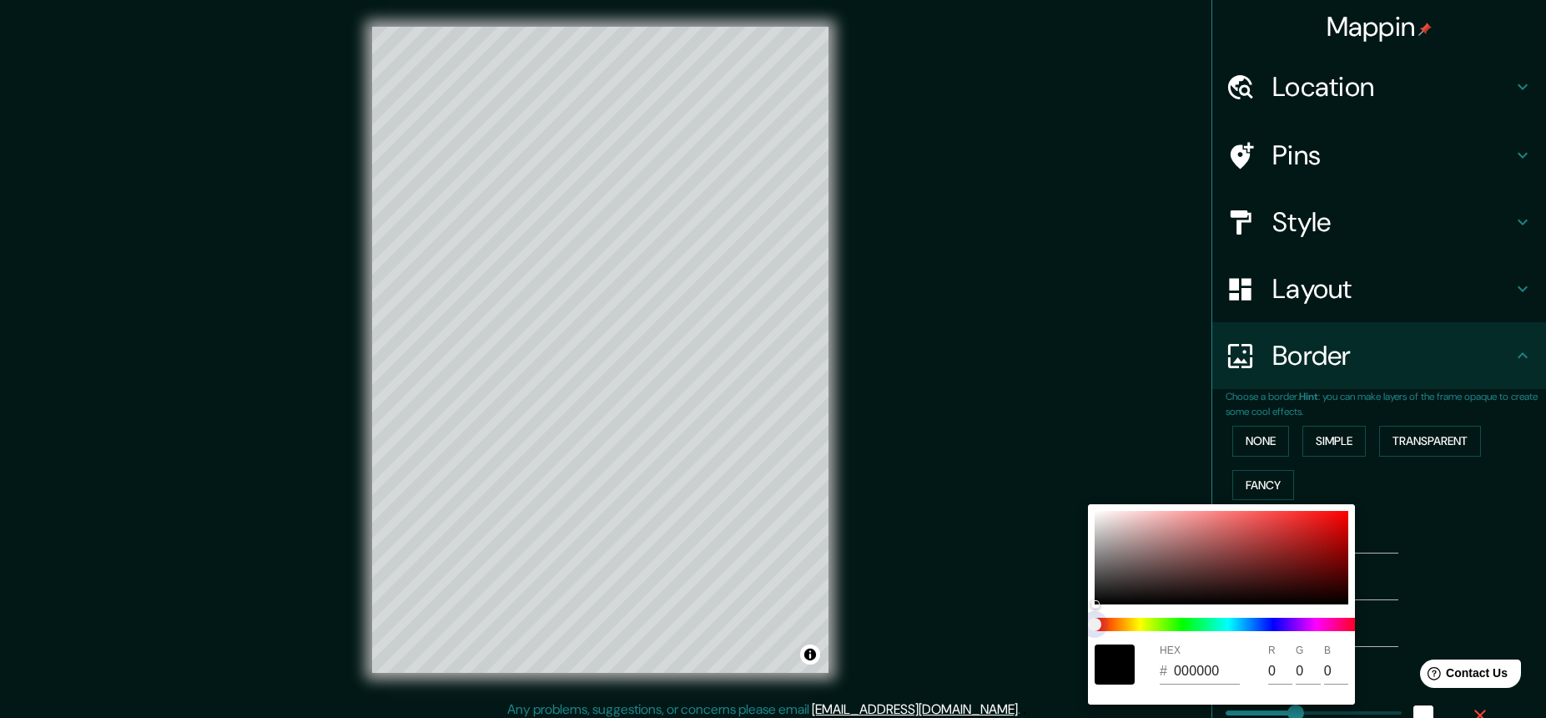
type input "44"
type input "22"
type input "219"
type input "44"
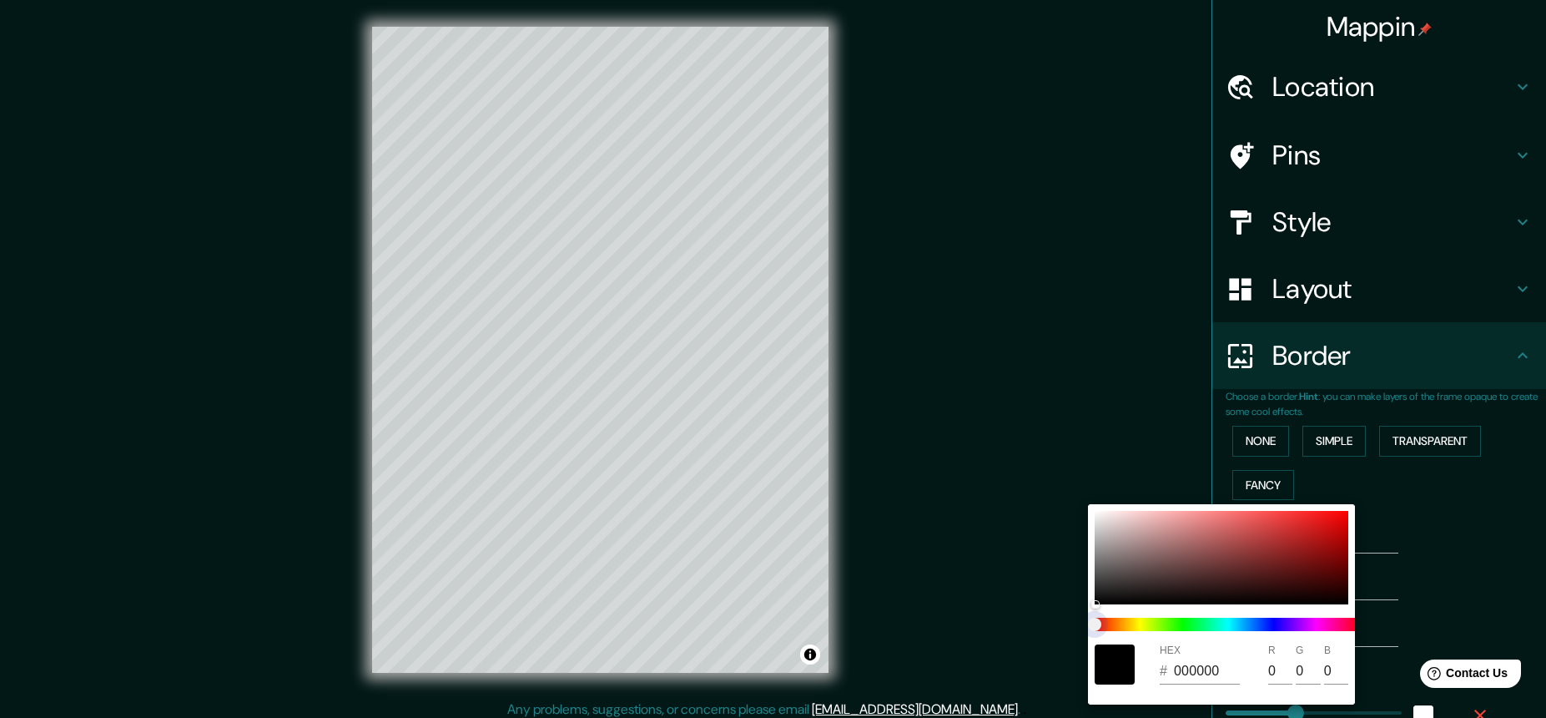
type input "22"
type input "219"
type input "44"
type input "22"
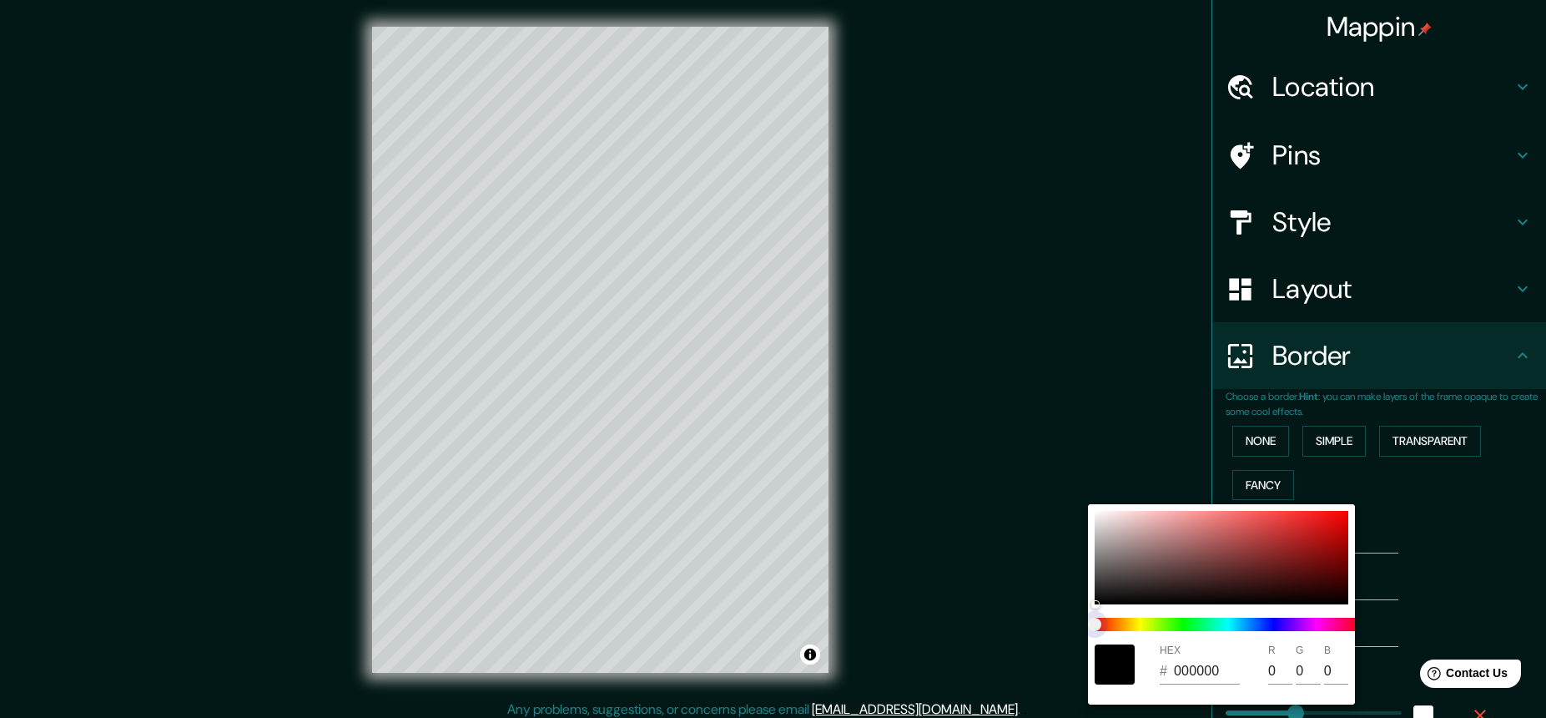
type input "219"
type input "44"
type input "22"
type input "219"
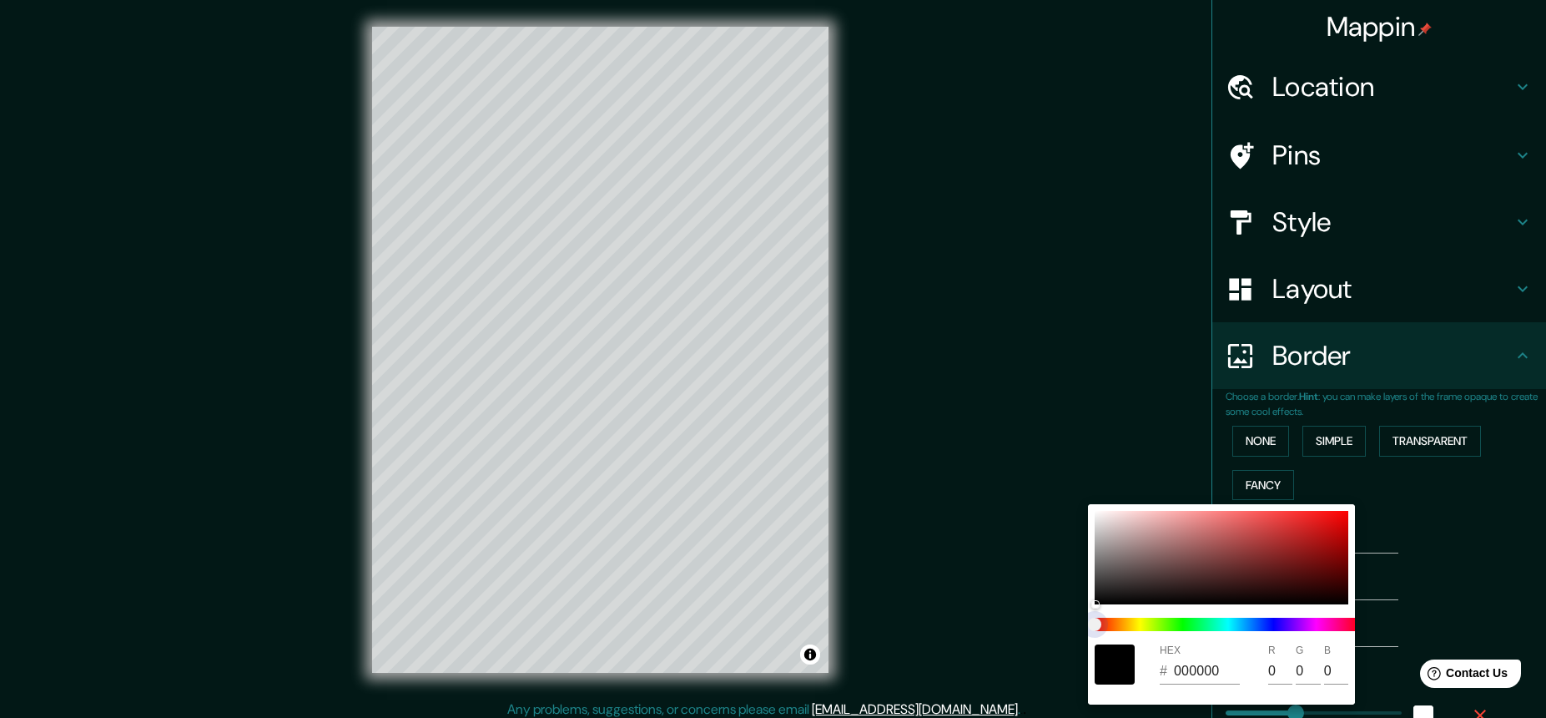
type input "44"
type input "22"
type input "219"
type input "44"
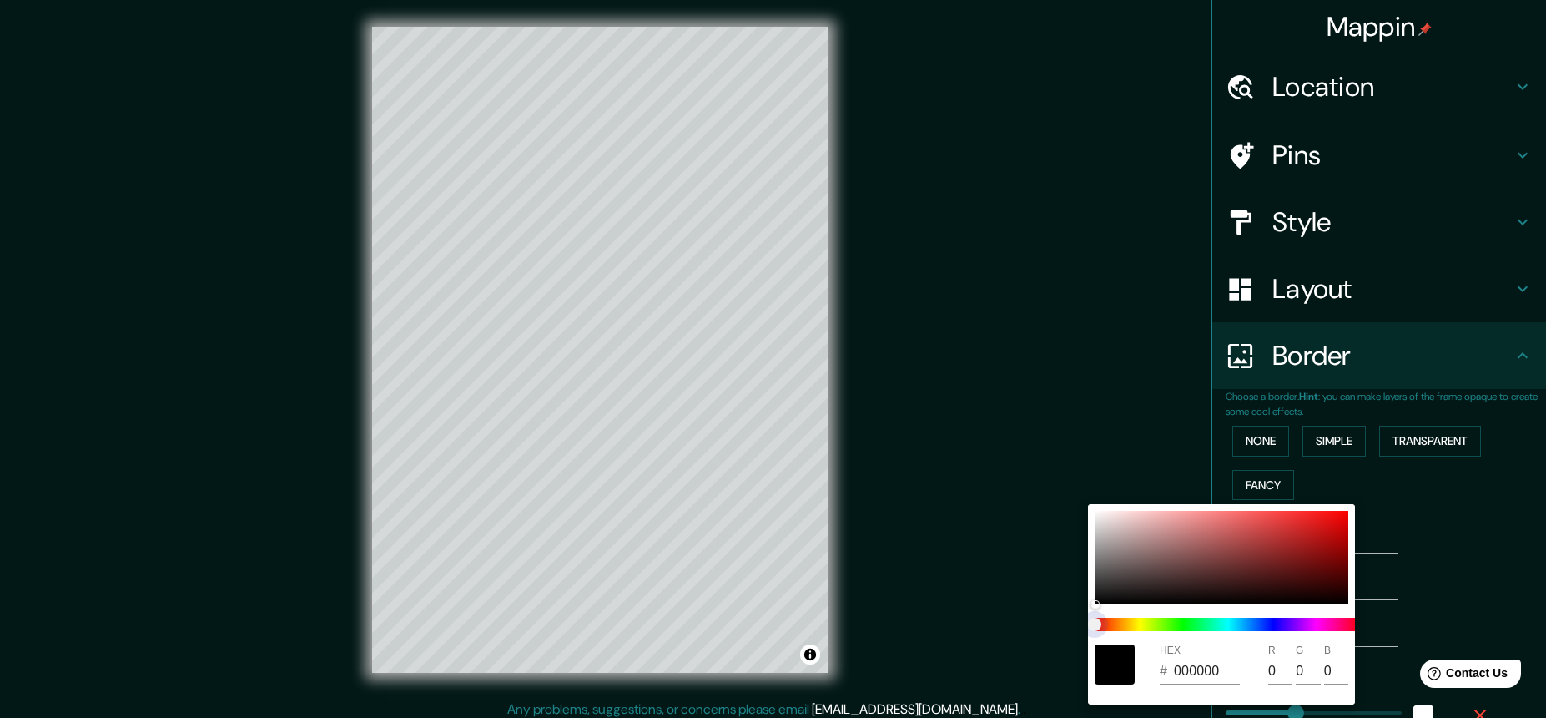
type input "44"
type input "22"
type input "219"
type input "44"
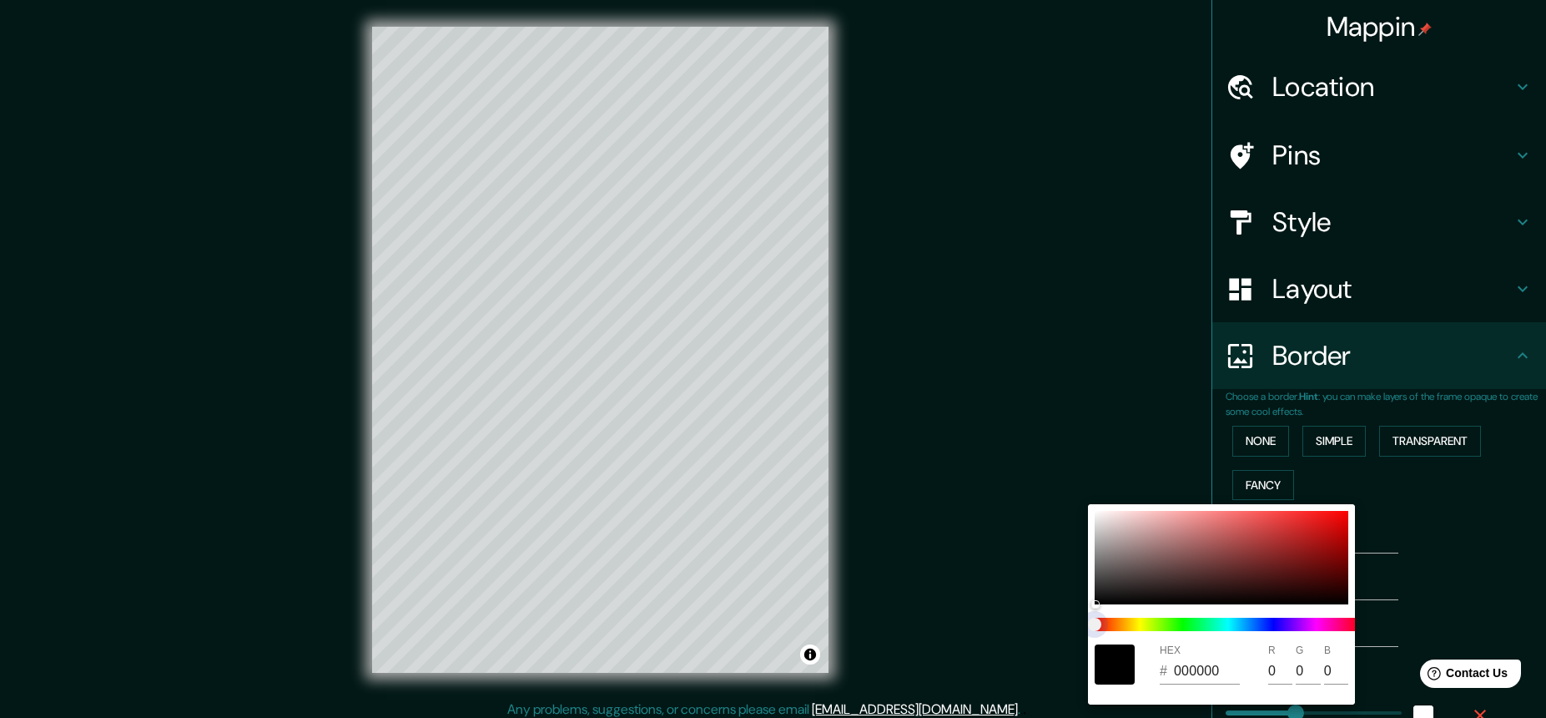
type input "22"
type input "219"
type input "44"
type input "22"
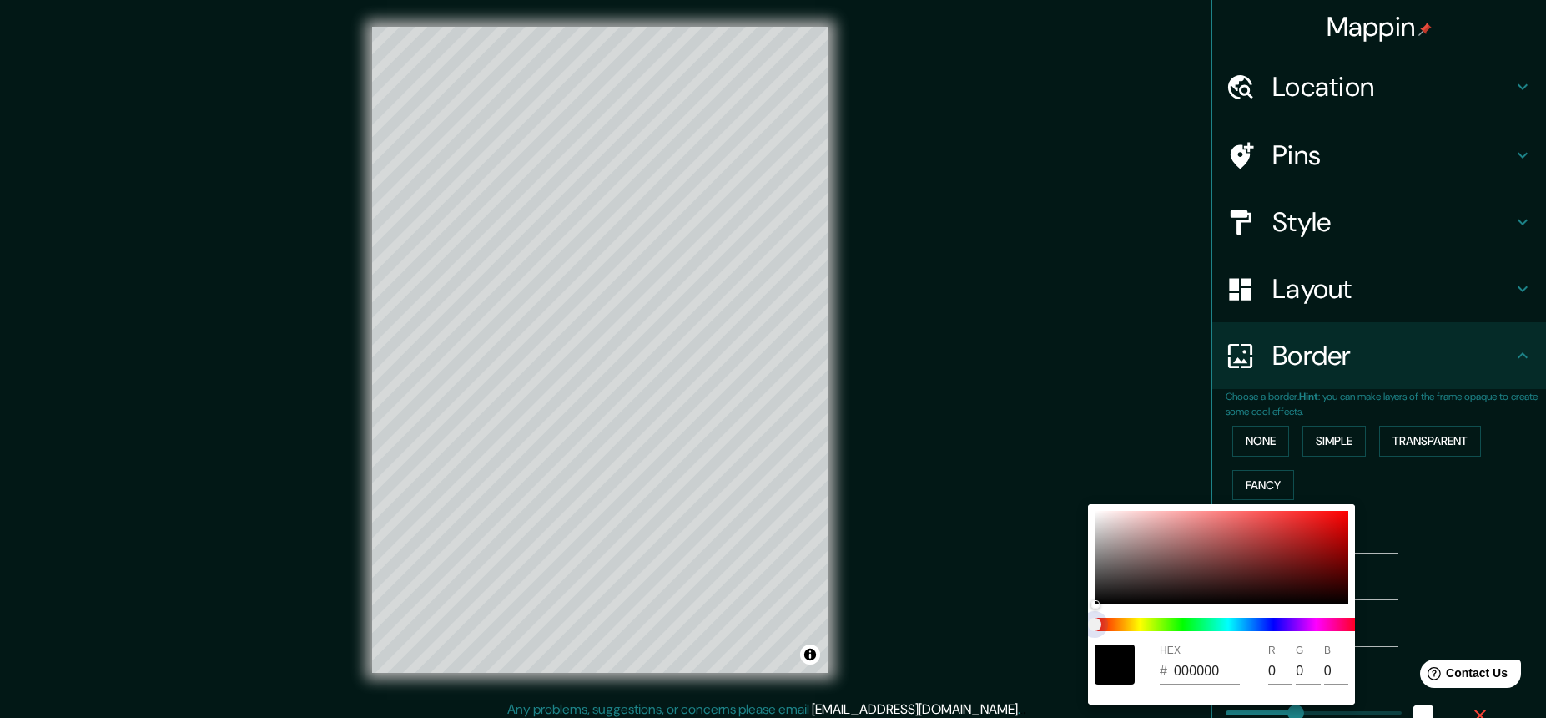
drag, startPoint x: 1117, startPoint y: 622, endPoint x: 1142, endPoint y: 618, distance: 25.3
click at [1147, 620] on span at bounding box center [1228, 624] width 267 height 13
type input "219"
type input "44"
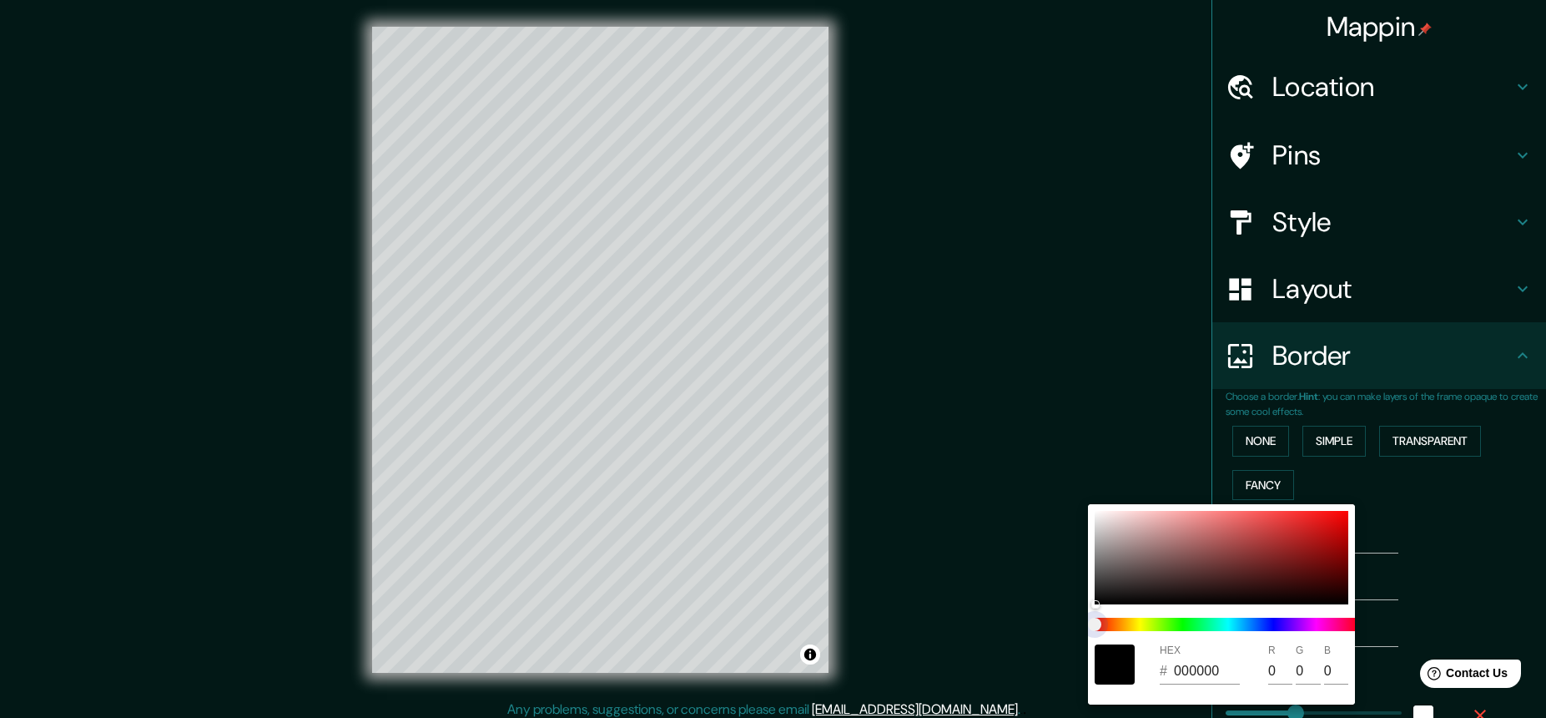
type input "22"
type input "219"
type input "44"
type input "22"
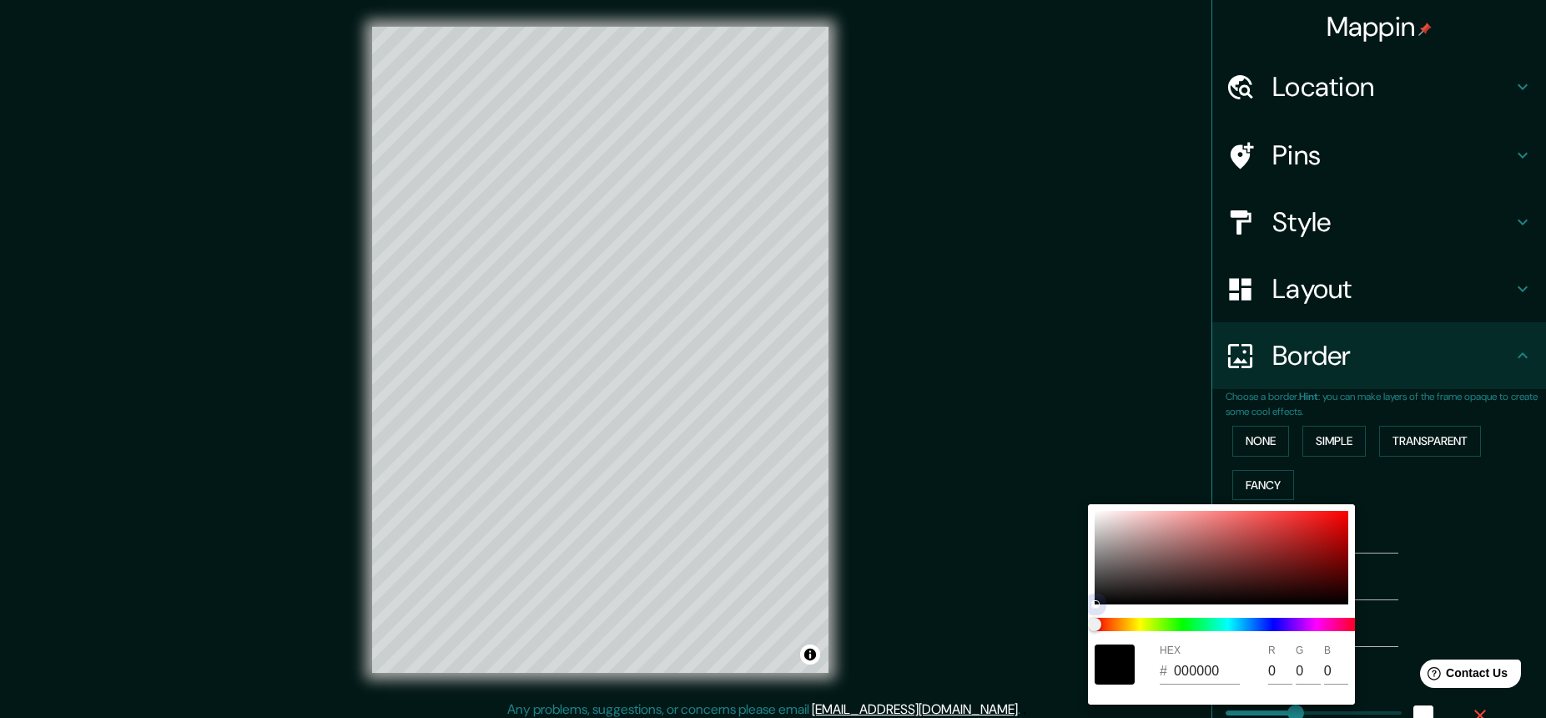
type input "914949"
type input "145"
type input "73"
type input "219"
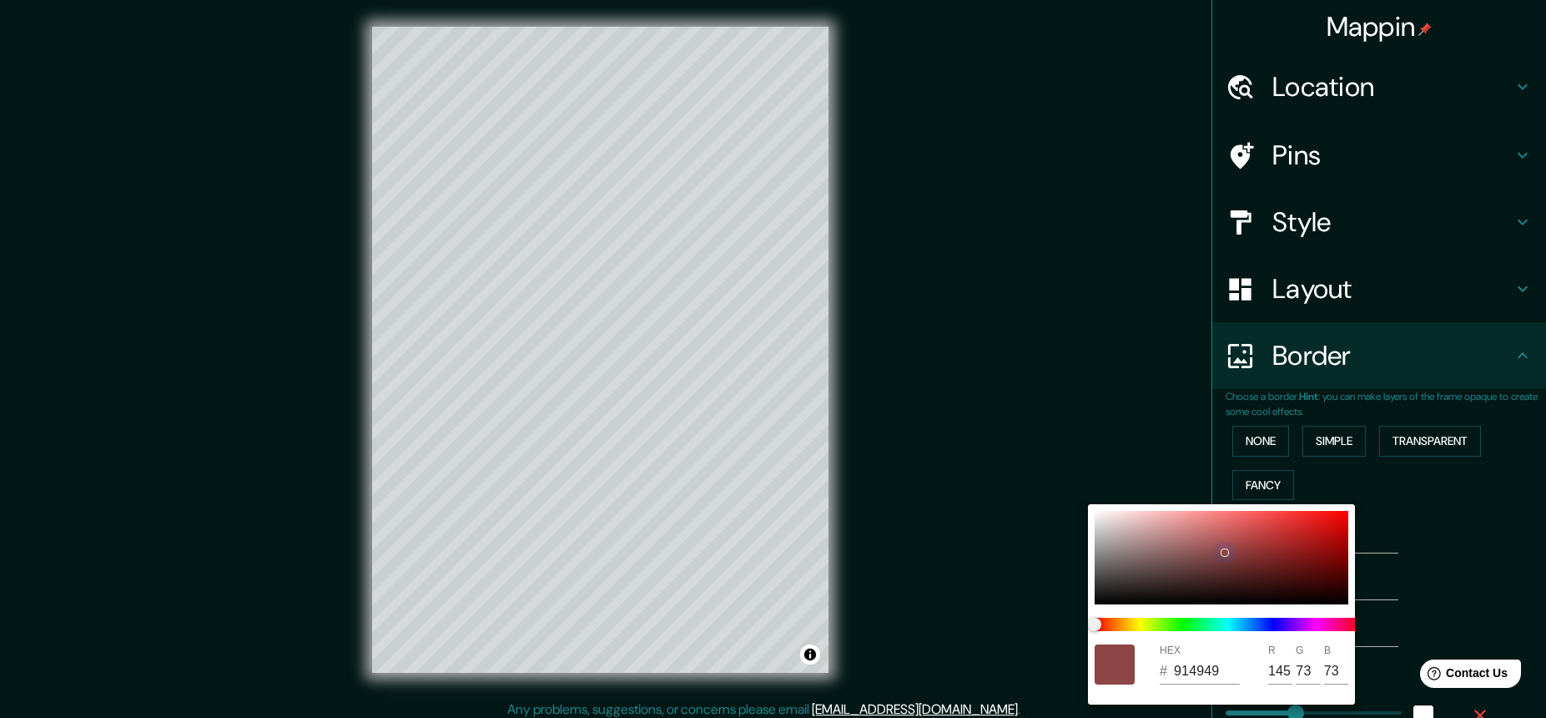
type input "44"
type input "22"
type input "8E4545"
type input "142"
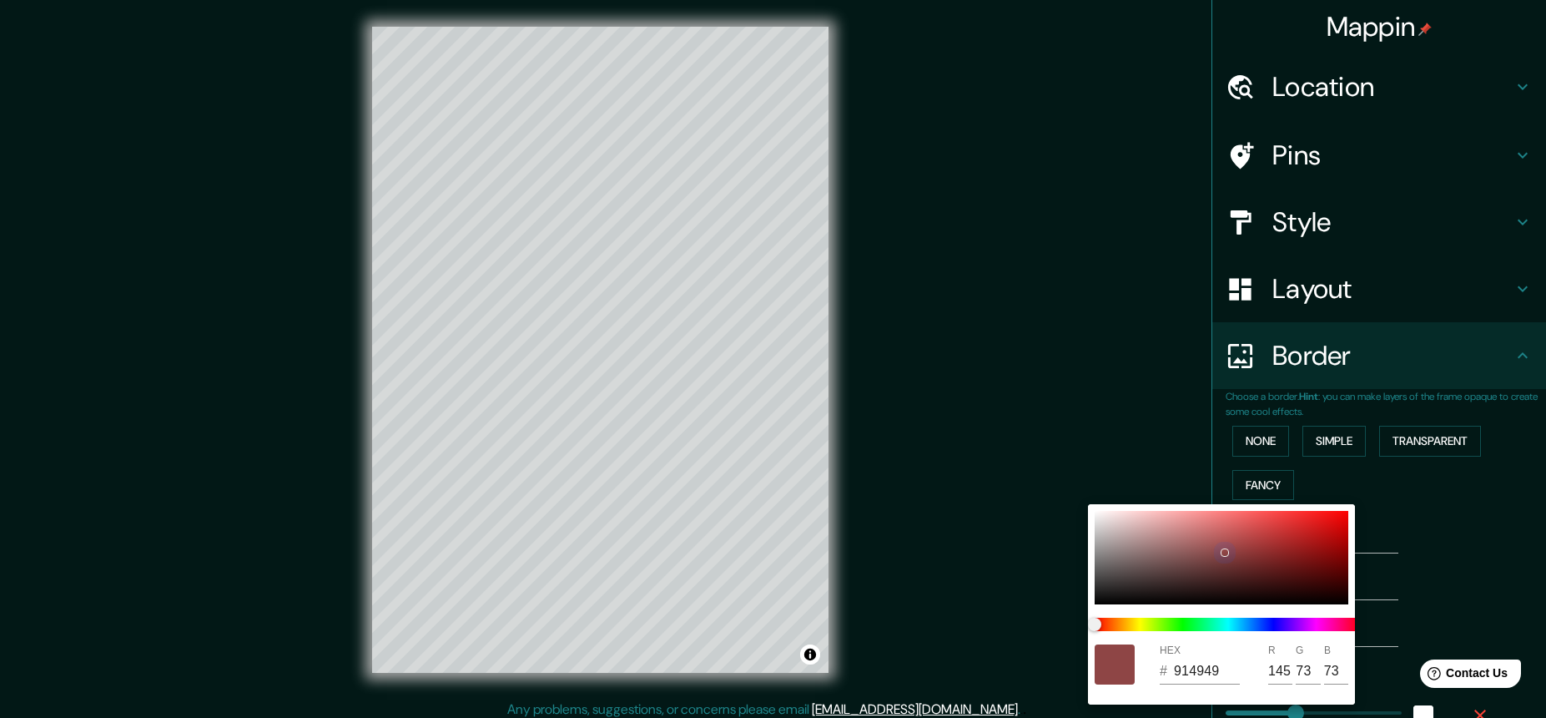
type input "69"
type input "219"
type input "44"
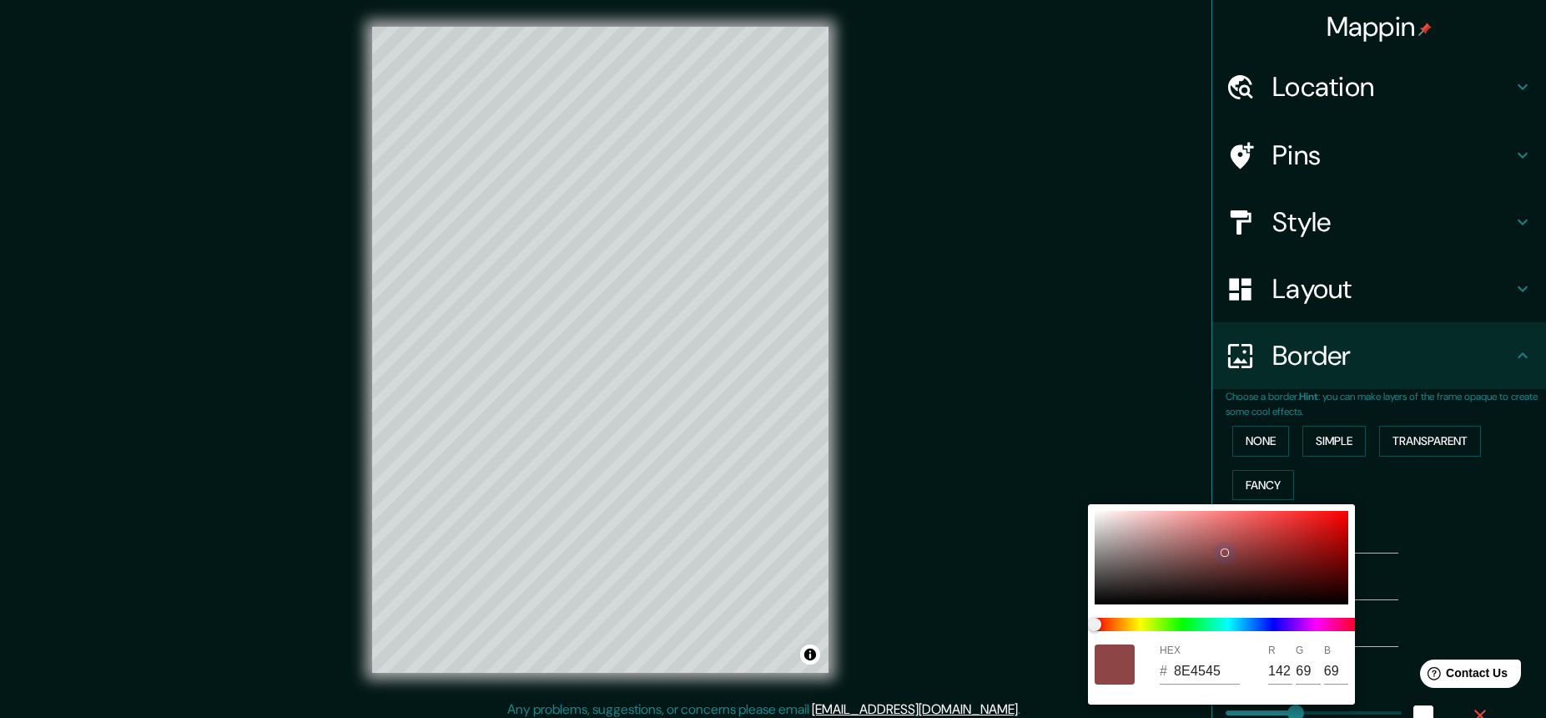
type input "22"
type input "8E4242"
type input "66"
type input "219"
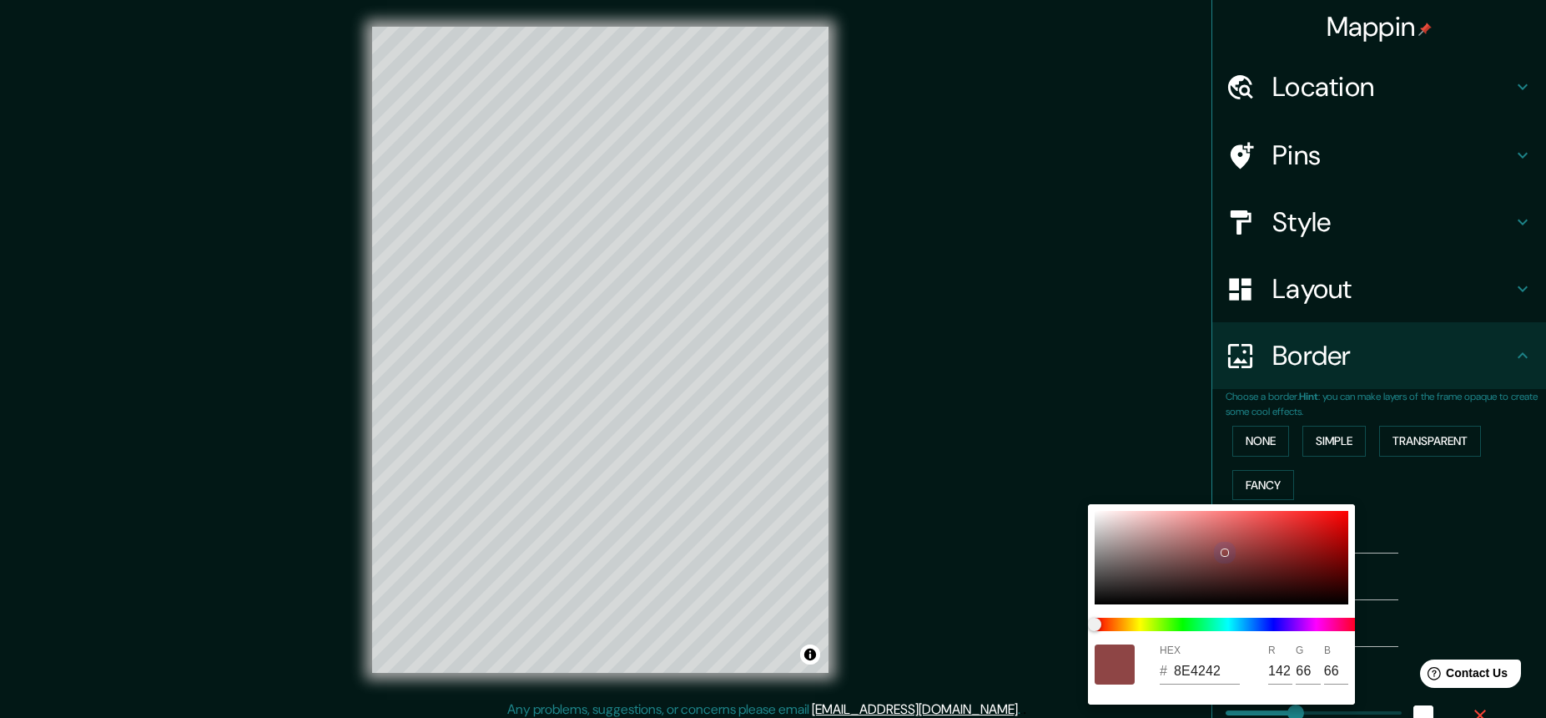
type input "44"
type input "22"
type input "8C4040"
type input "140"
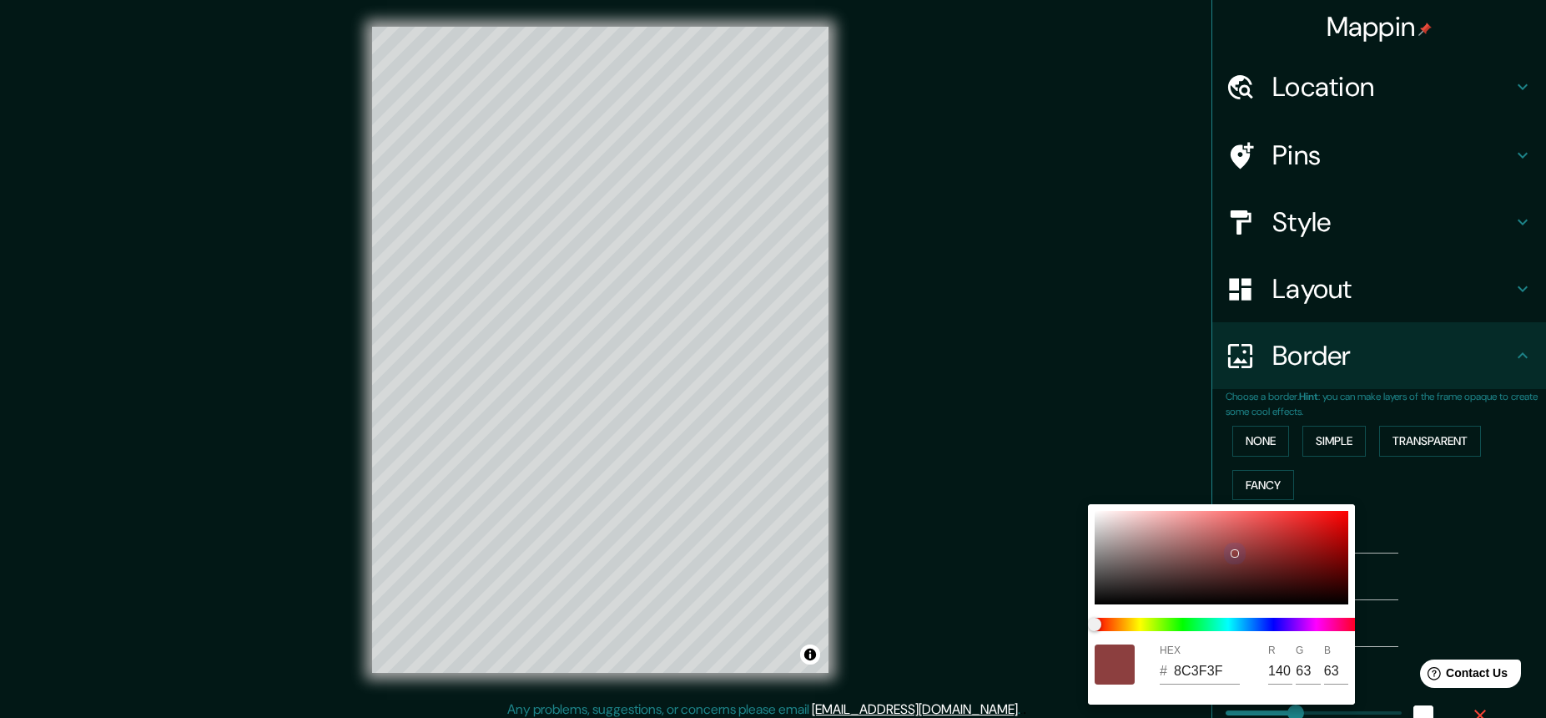
drag, startPoint x: 1096, startPoint y: 604, endPoint x: 1200, endPoint y: 578, distance: 107.5
click at [1233, 552] on div at bounding box center [1235, 553] width 7 height 7
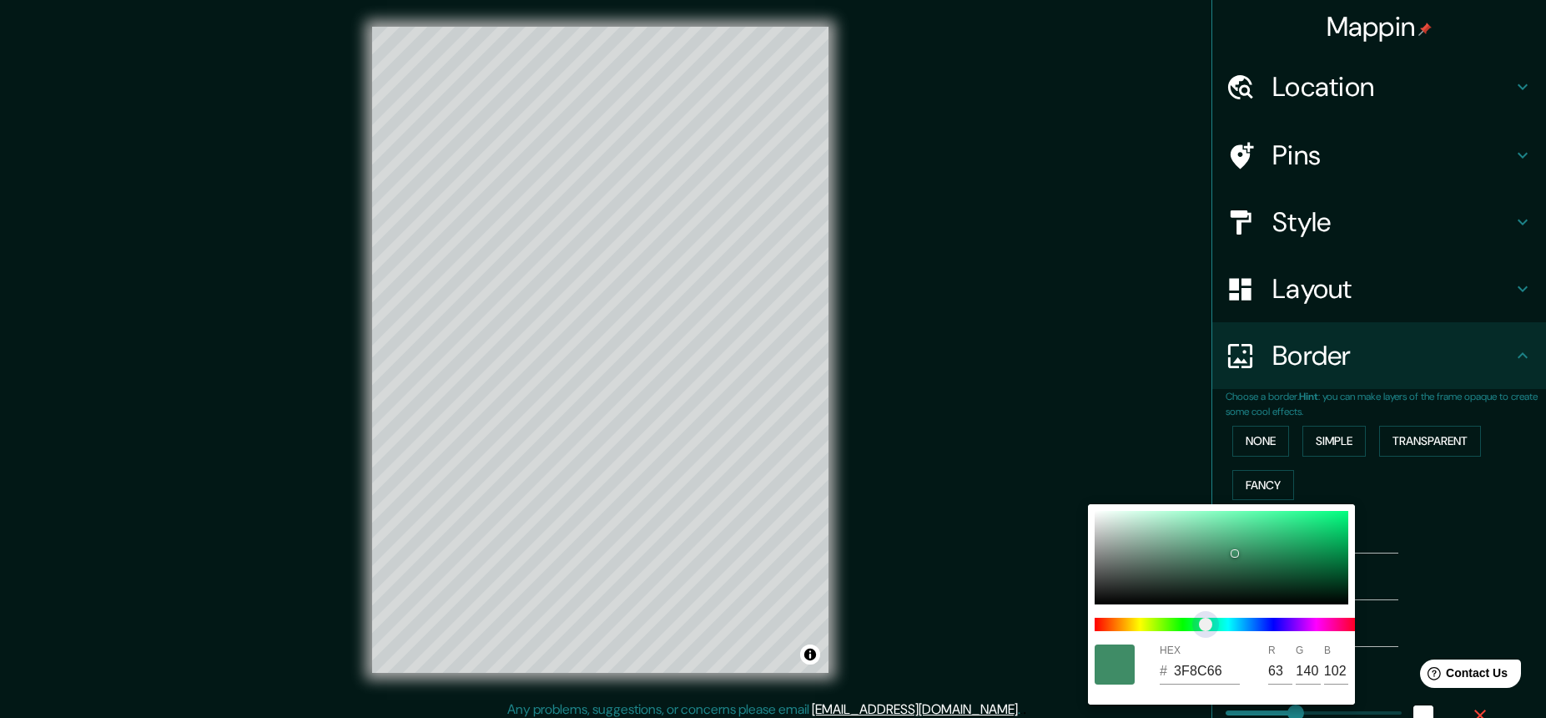
drag, startPoint x: 1094, startPoint y: 624, endPoint x: 1202, endPoint y: 620, distance: 108.6
click at [1204, 621] on span "color slider" at bounding box center [1205, 624] width 13 height 13
drag, startPoint x: 1270, startPoint y: 557, endPoint x: 1333, endPoint y: 566, distance: 63.1
click at [1333, 566] on div at bounding box center [1333, 567] width 7 height 7
click at [1424, 523] on div at bounding box center [773, 359] width 1546 height 718
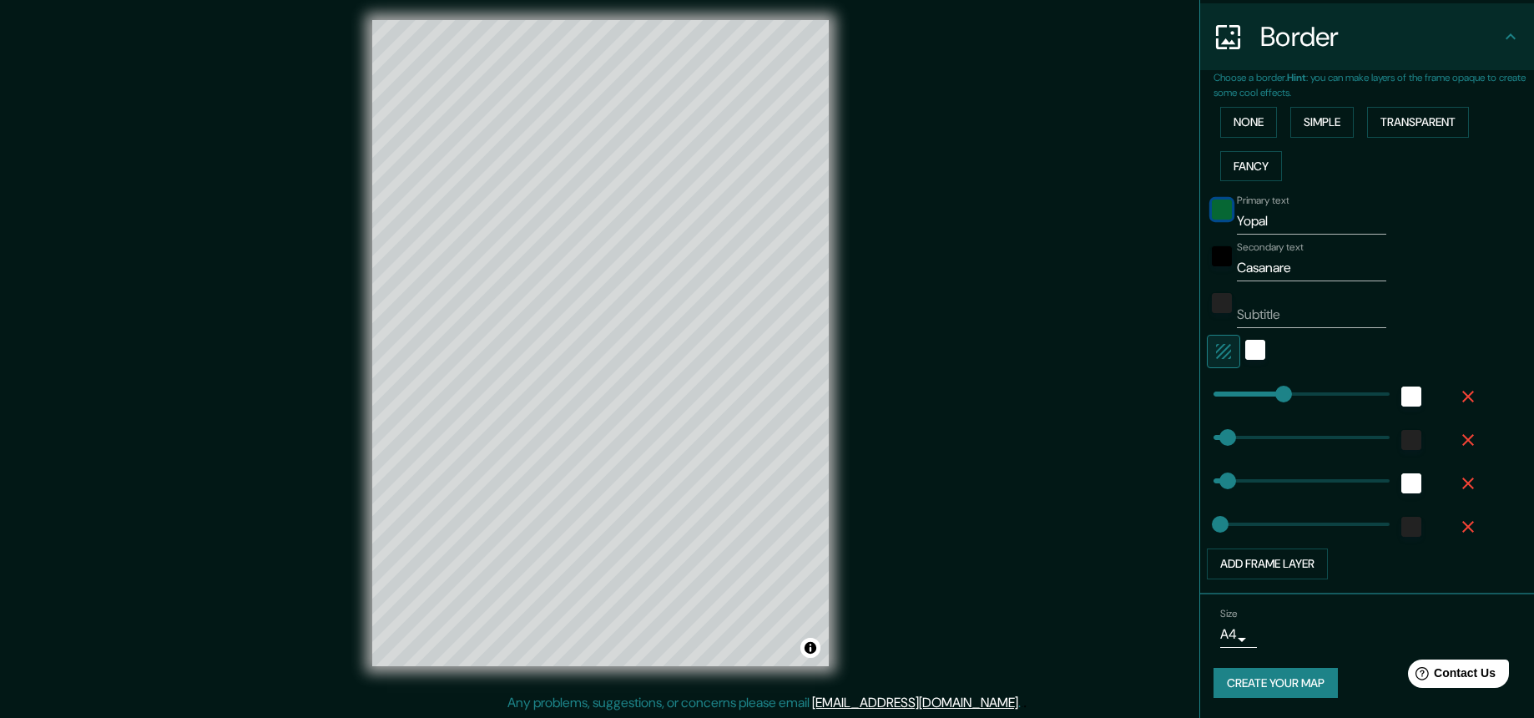
scroll to position [8, 0]
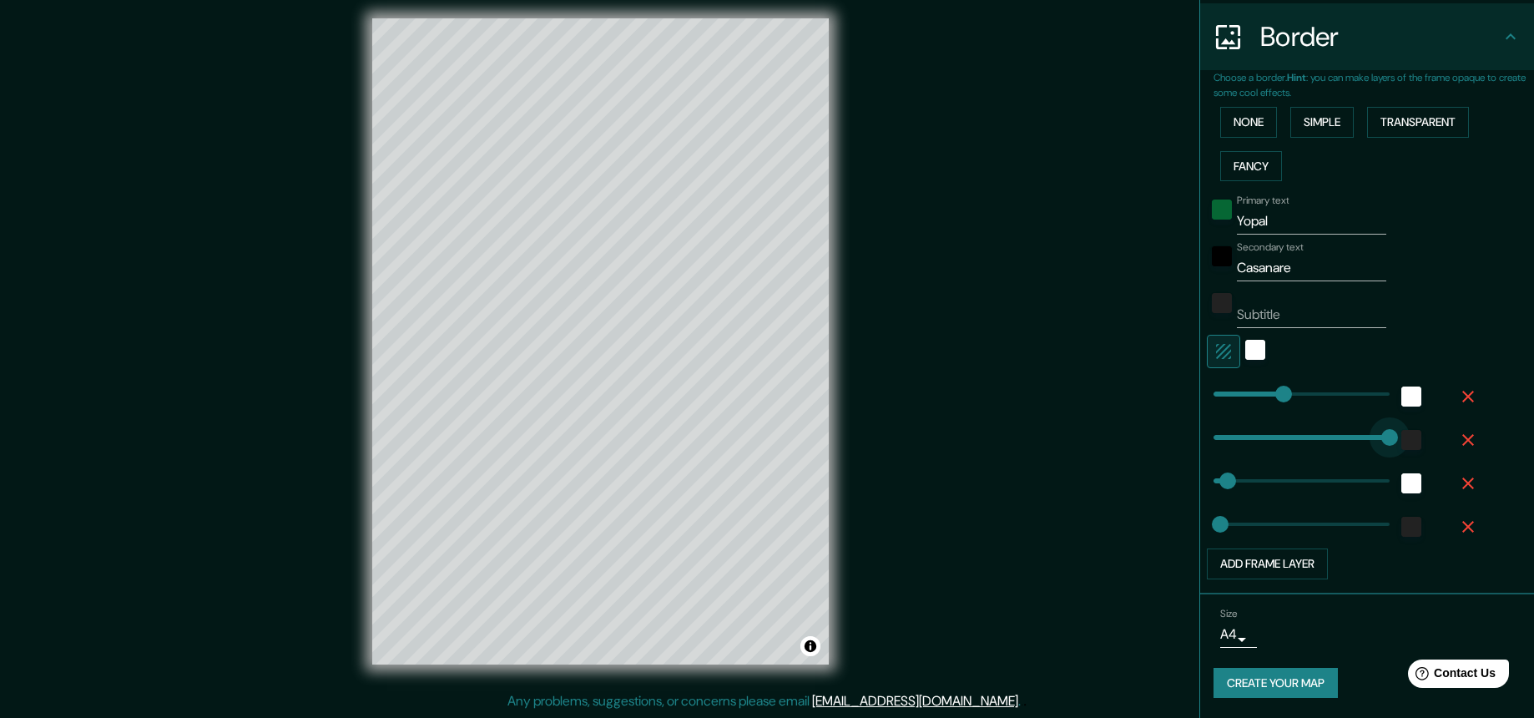
drag, startPoint x: 1218, startPoint y: 436, endPoint x: 1382, endPoint y: 440, distance: 163.6
drag, startPoint x: 1379, startPoint y: 440, endPoint x: 1148, endPoint y: 455, distance: 231.6
drag, startPoint x: 1266, startPoint y: 392, endPoint x: 1228, endPoint y: 393, distance: 37.6
click at [1249, 682] on button "Create your map" at bounding box center [1275, 683] width 124 height 31
click at [1248, 314] on input "Subtitle" at bounding box center [1311, 314] width 149 height 27
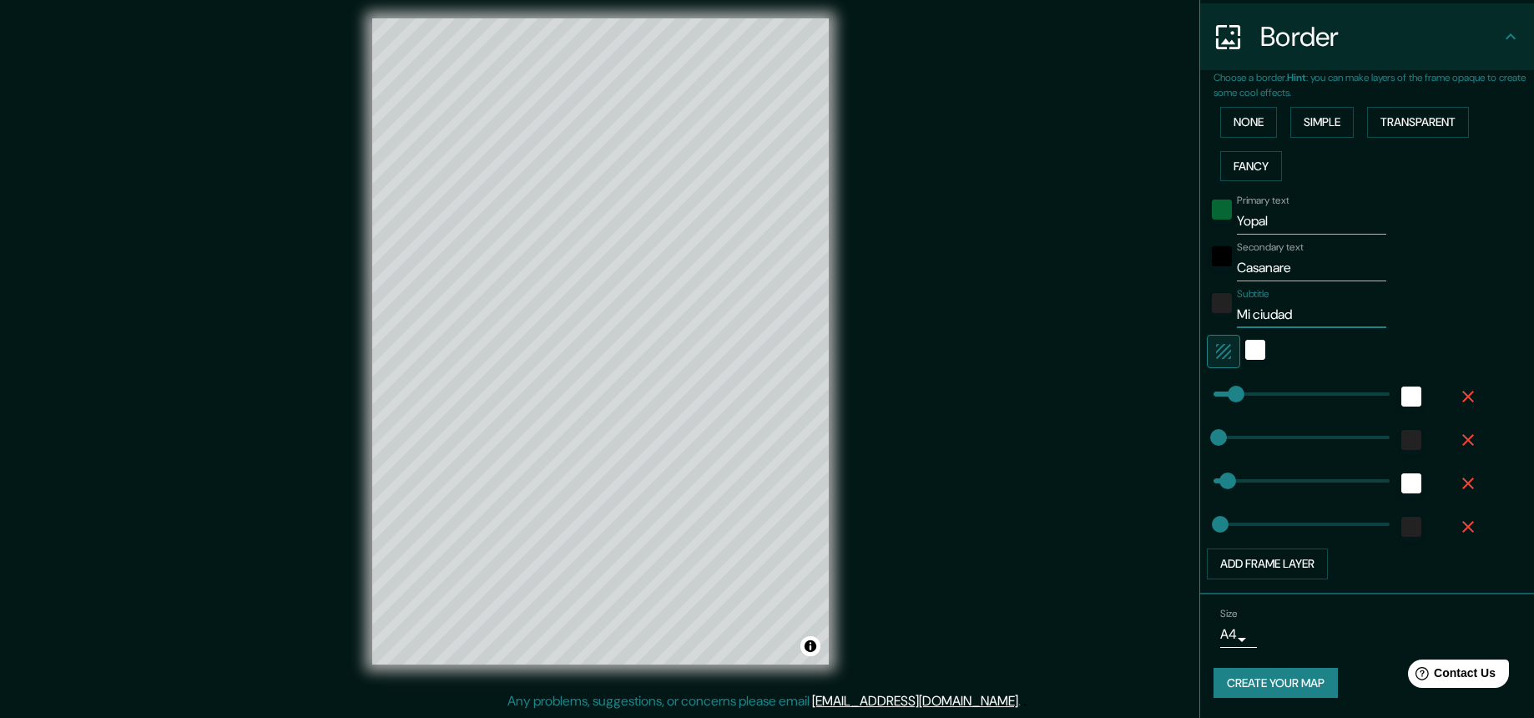
drag, startPoint x: 1249, startPoint y: 312, endPoint x: 1258, endPoint y: 314, distance: 9.3
click at [1249, 312] on input "Mi ciudad" at bounding box center [1311, 314] width 149 height 27
click at [1256, 685] on button "Create your map" at bounding box center [1275, 683] width 124 height 31
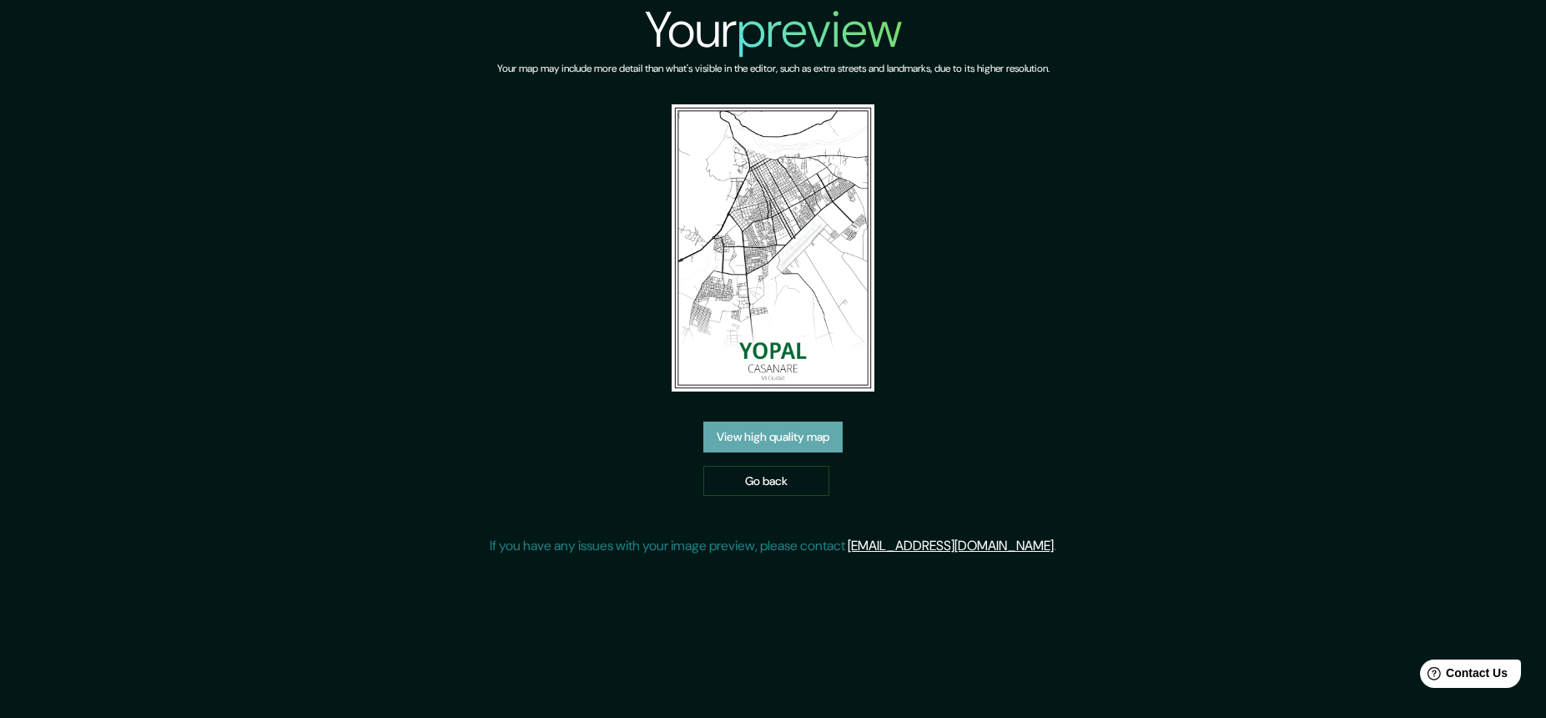
click at [762, 438] on link "View high quality map" at bounding box center [772, 436] width 139 height 31
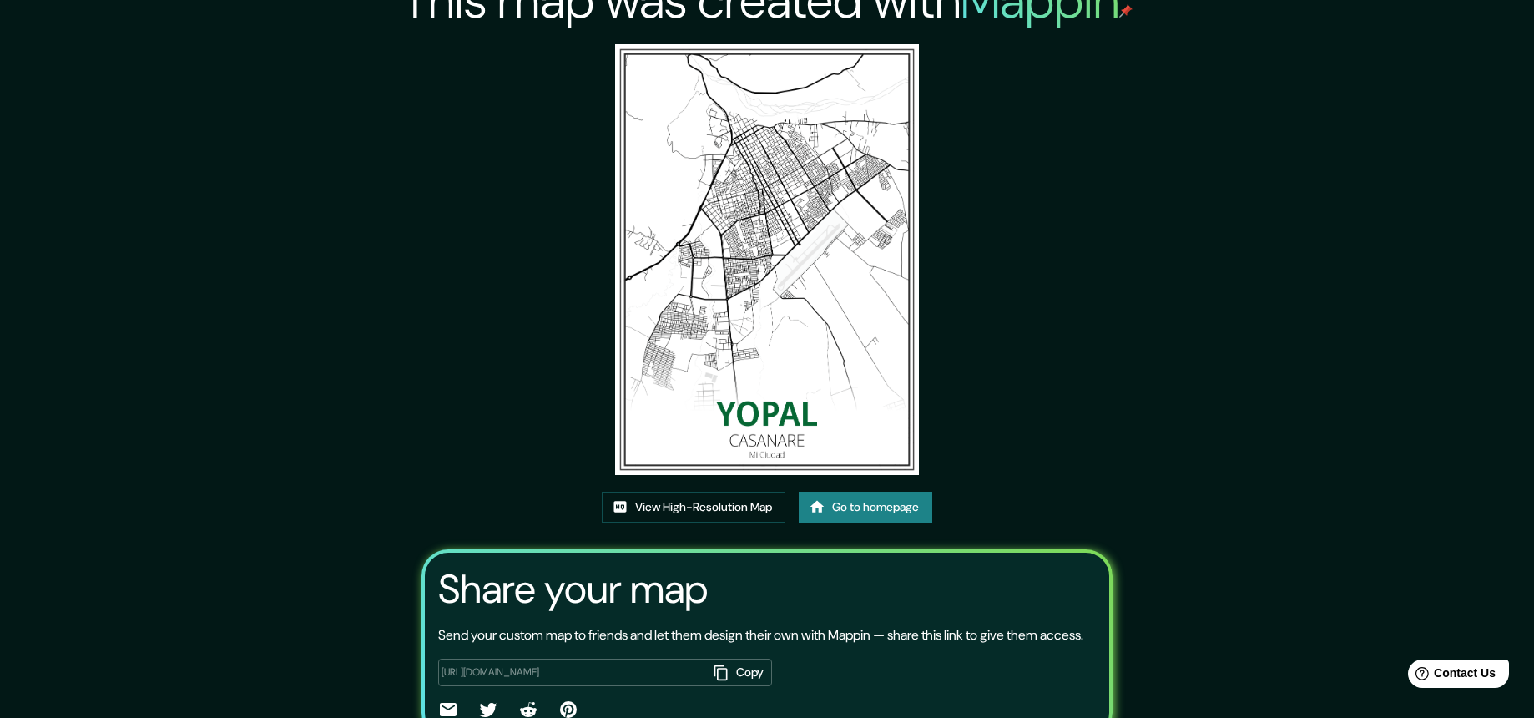
scroll to position [130, 0]
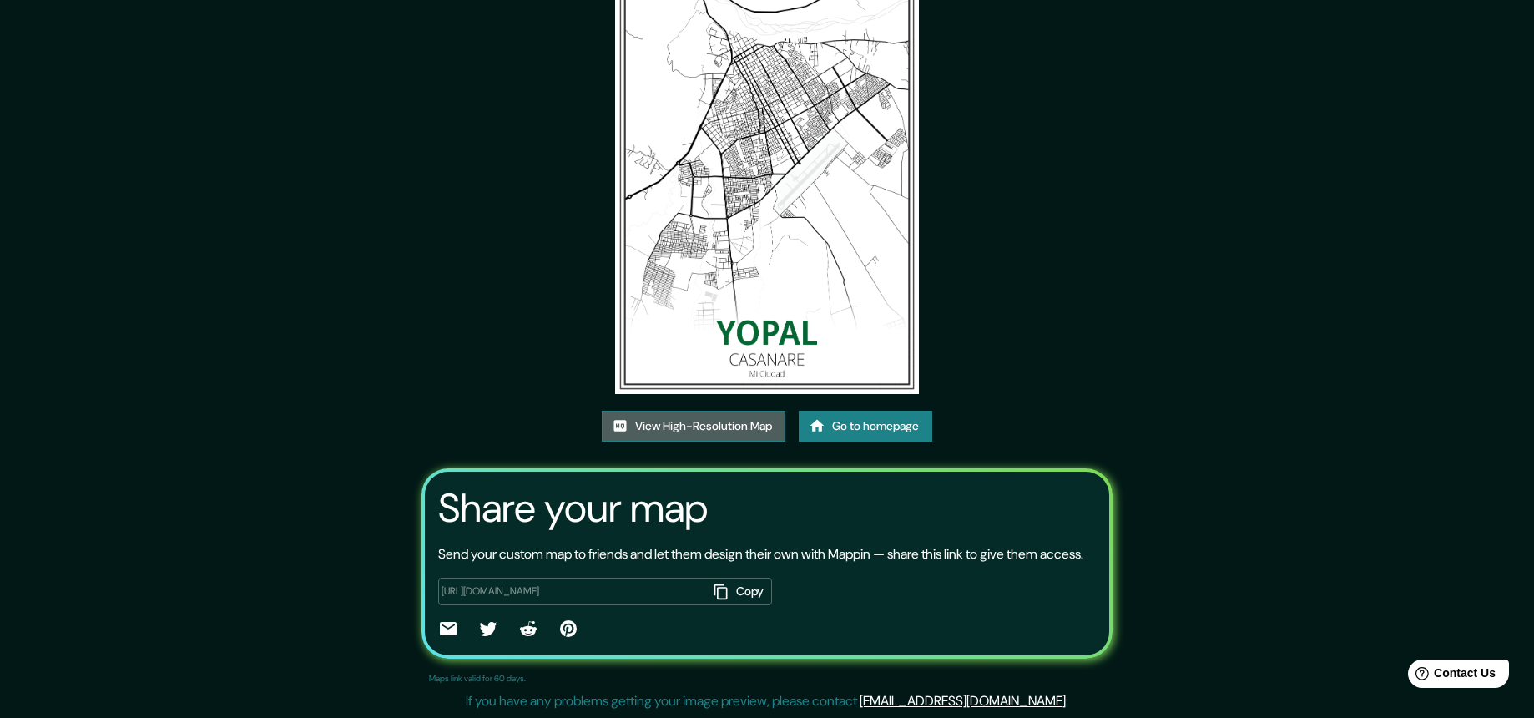
click at [690, 411] on link "View High-Resolution Map" at bounding box center [694, 426] width 184 height 31
